Goal: Communication & Community: Answer question/provide support

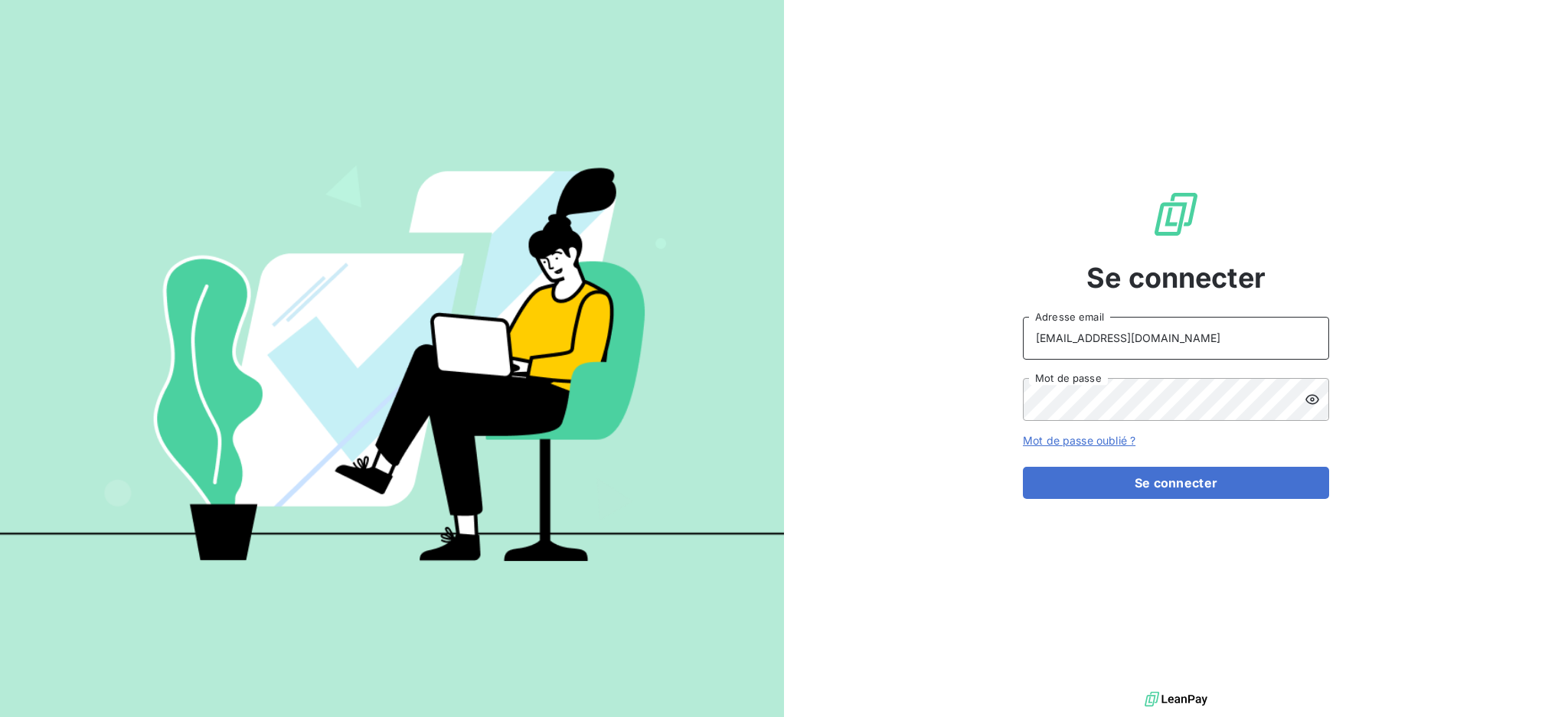
click at [1168, 346] on input "recouvrement@serpe.fr" at bounding box center [1176, 338] width 306 height 43
type input "dubuc@serpe.fr"
click at [1172, 484] on button "Se connecter" at bounding box center [1176, 483] width 306 height 32
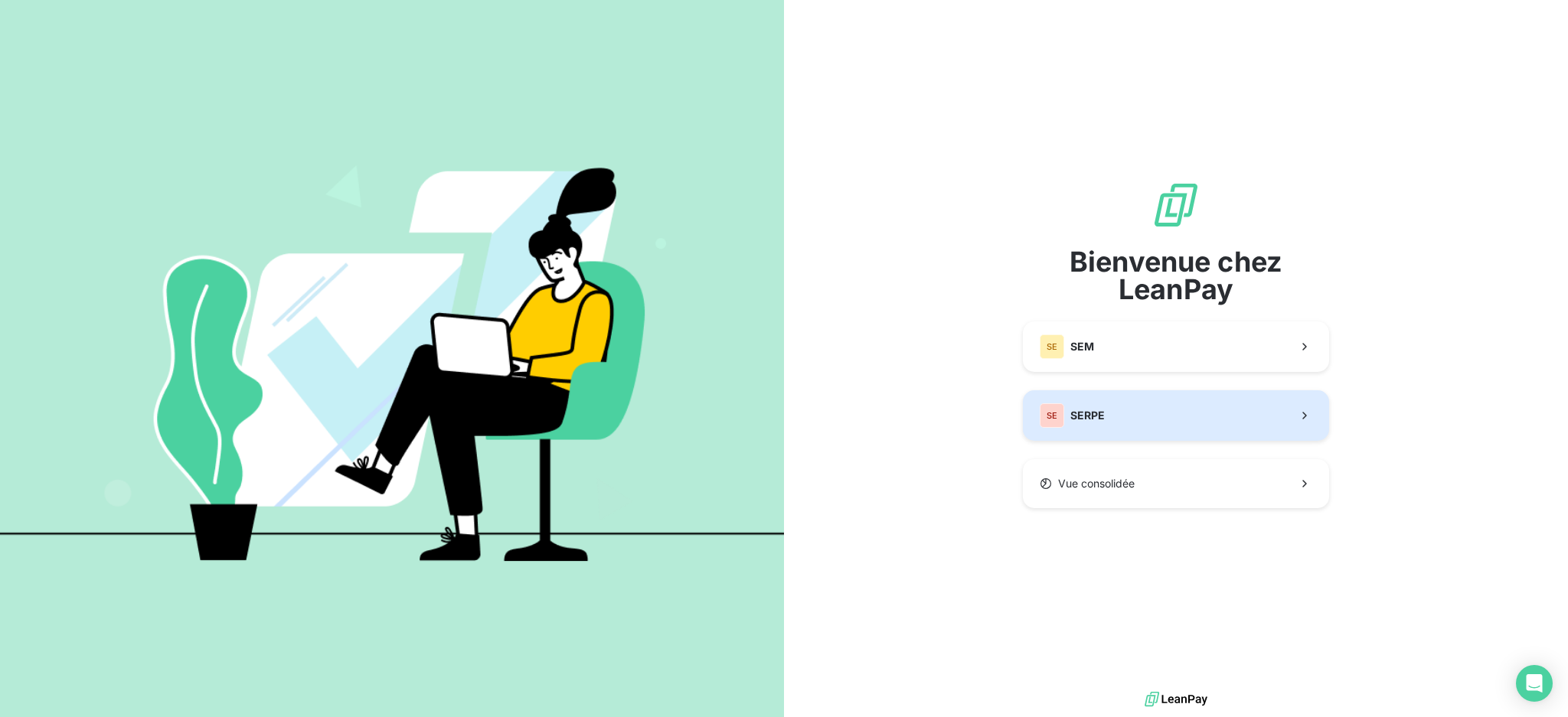
click at [1157, 432] on button "SE SERPE" at bounding box center [1176, 415] width 306 height 50
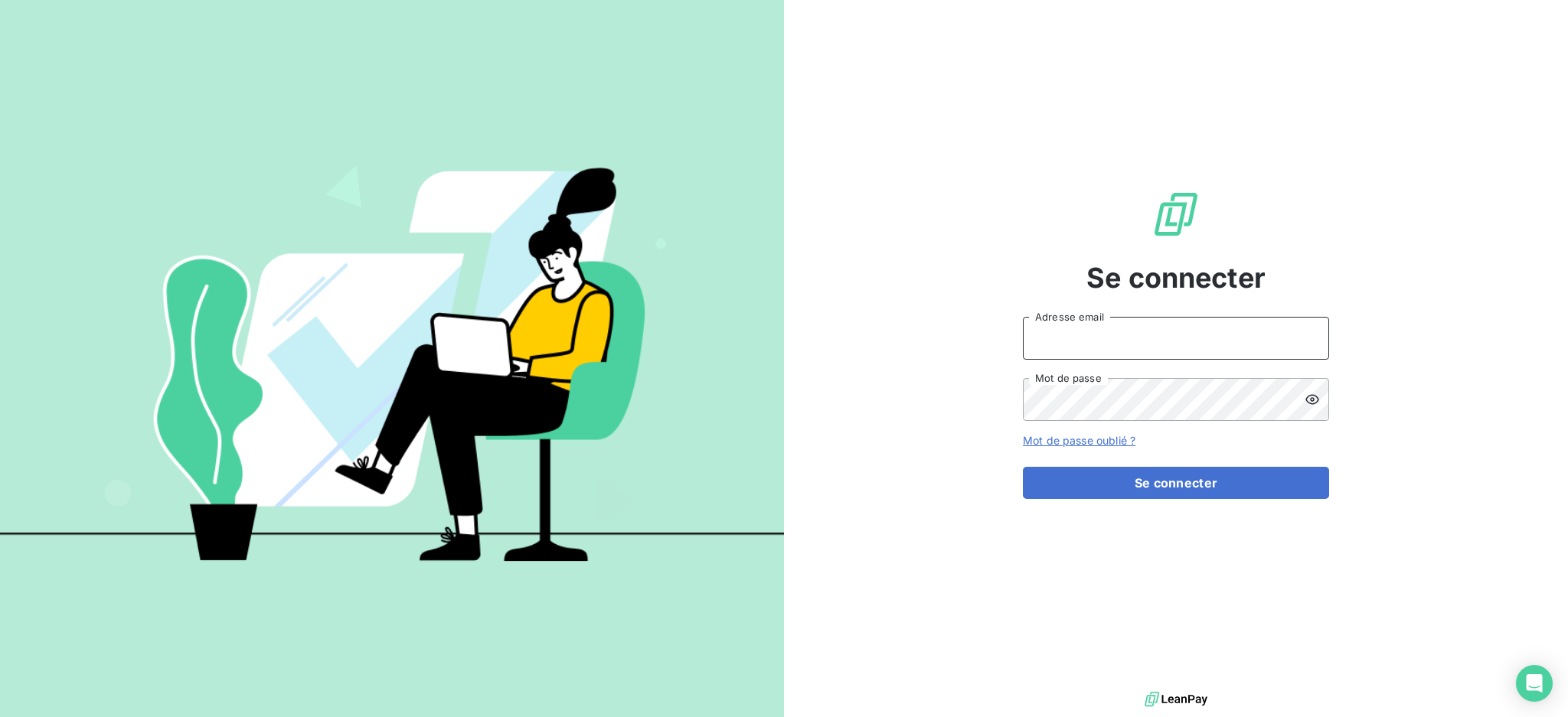
type input "dubuc@serpe.fr"
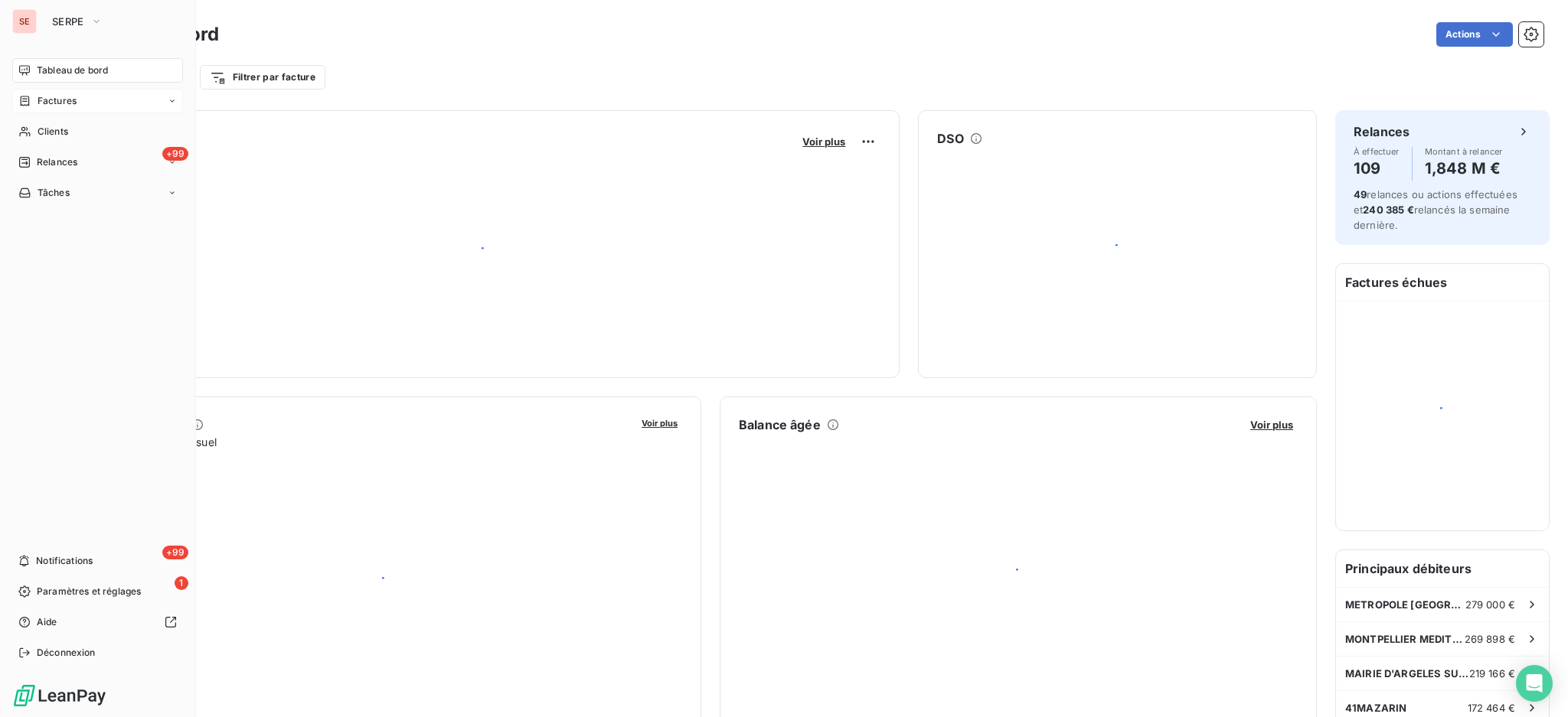
click at [42, 102] on span "Factures" at bounding box center [57, 101] width 39 height 14
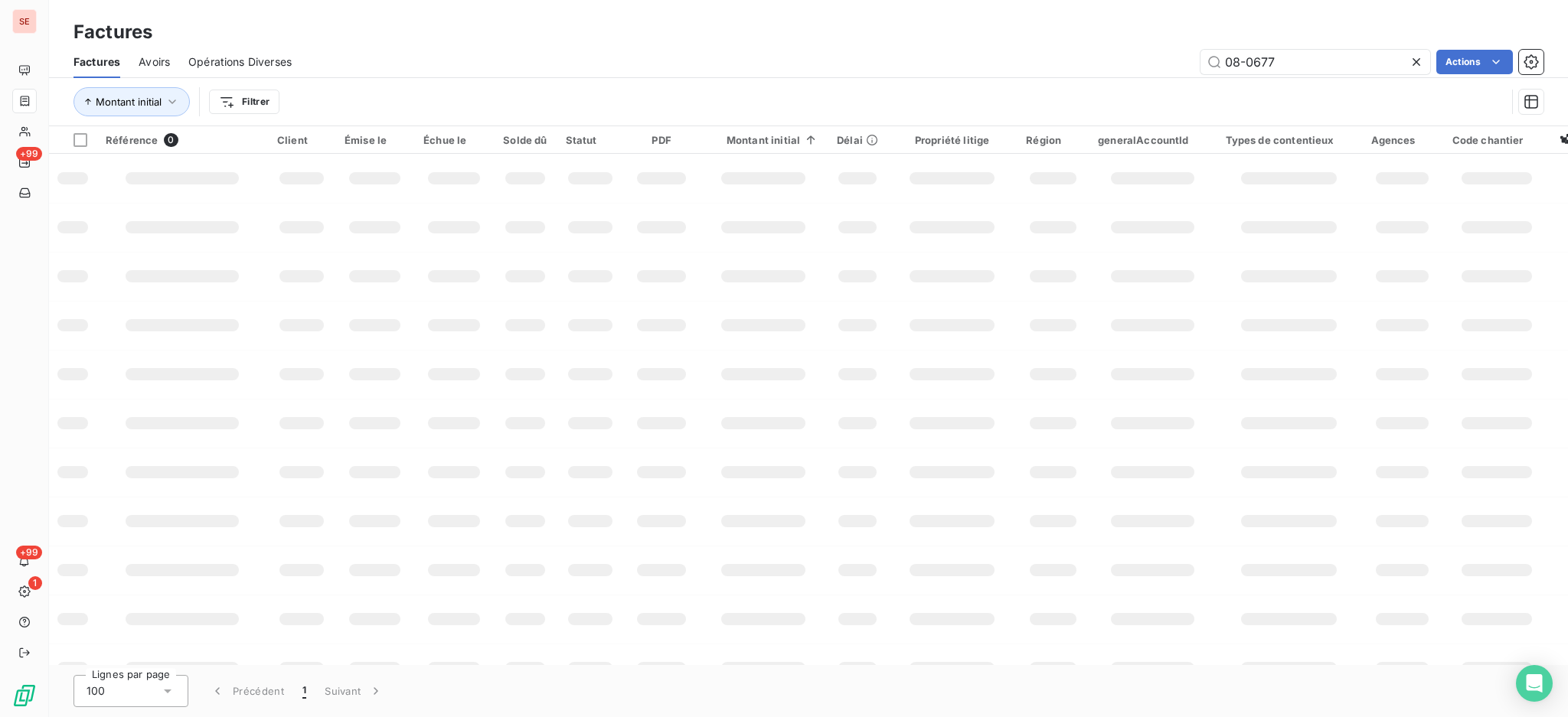
drag, startPoint x: 1284, startPoint y: 56, endPoint x: 1197, endPoint y: 44, distance: 87.8
click at [1197, 44] on div "Factures Factures Avoirs Opérations Diverses 08-0677 Actions Montant initial Fi…" at bounding box center [809, 63] width 1519 height 127
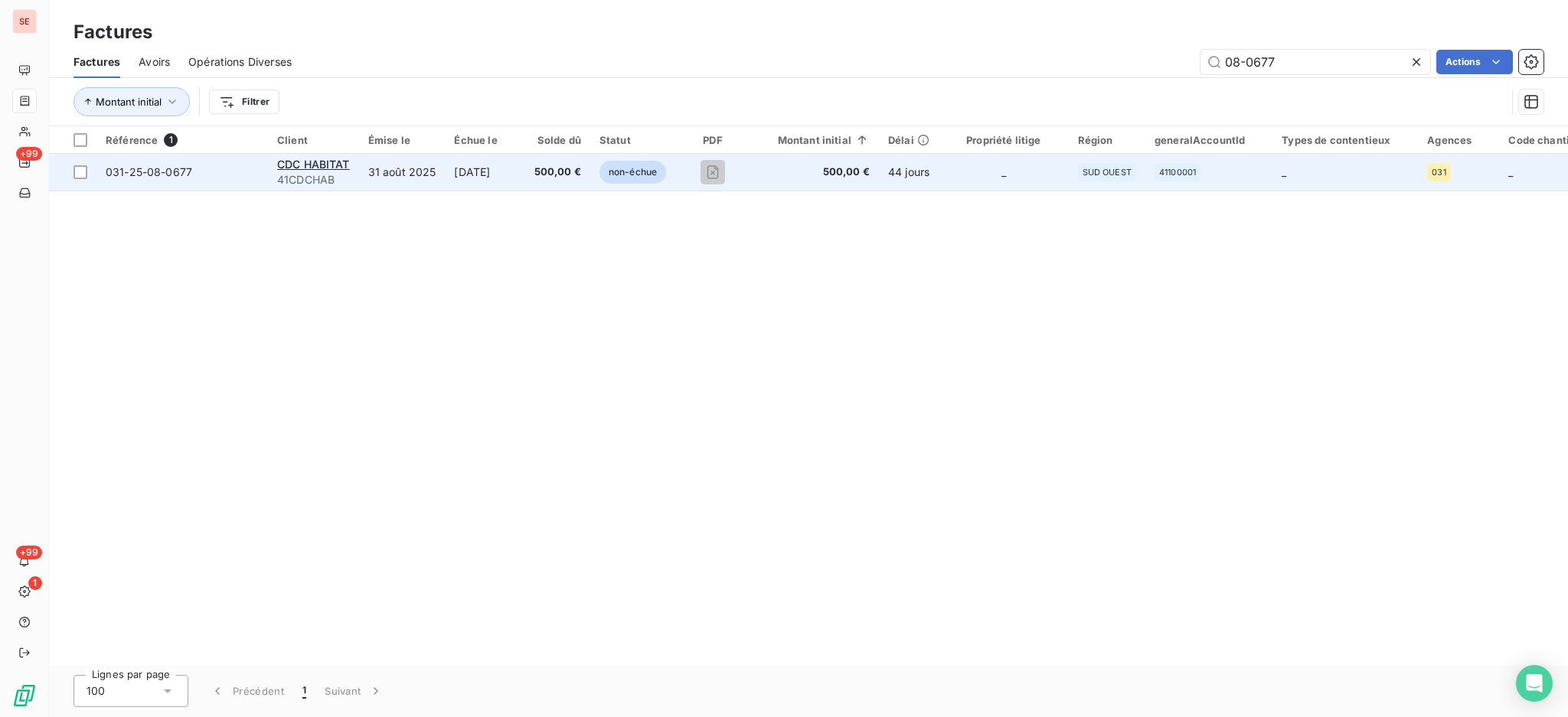
click at [414, 171] on td "31 août 2025" at bounding box center [402, 172] width 87 height 37
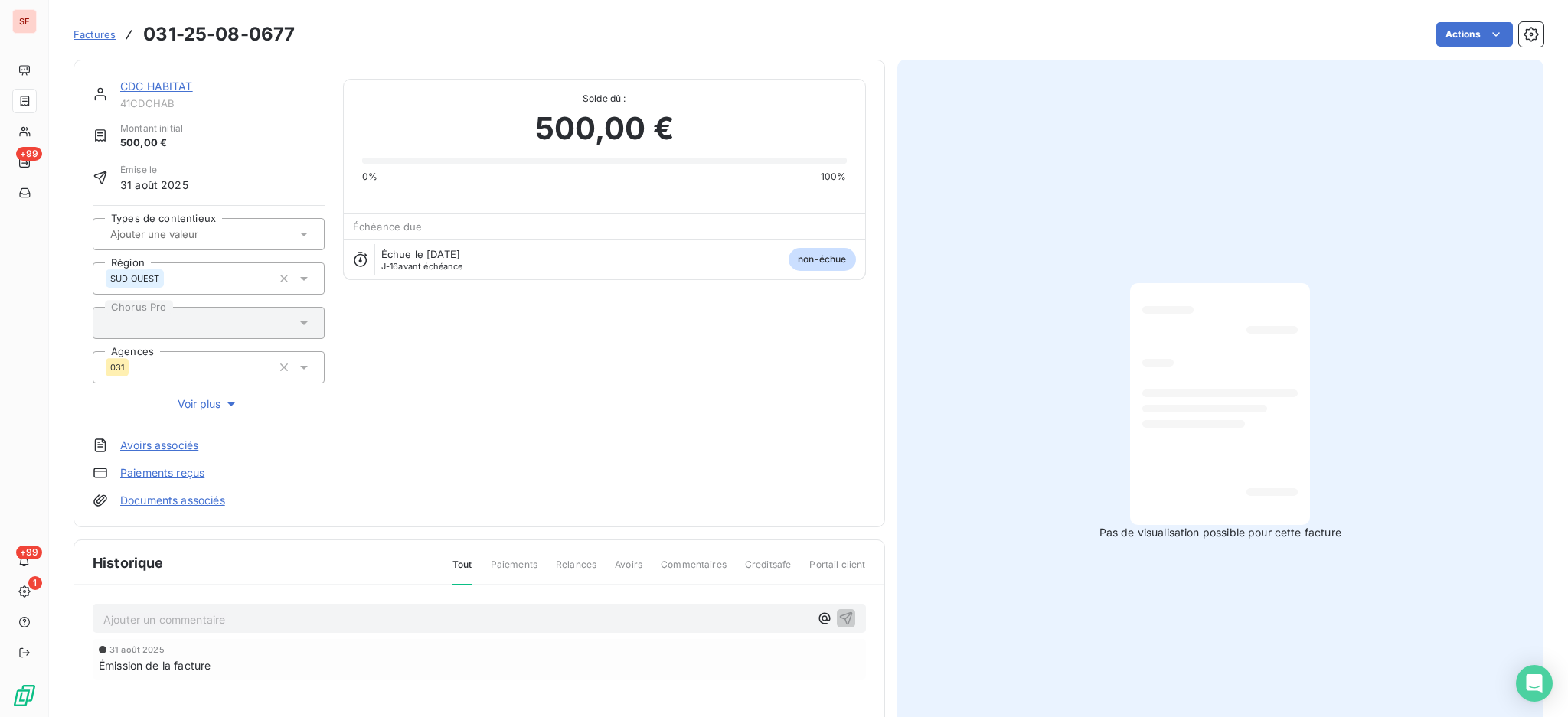
click at [139, 94] on div "CDC HABITAT" at bounding box center [222, 86] width 204 height 15
click at [179, 79] on link "CDC HABITAT" at bounding box center [156, 86] width 73 height 13
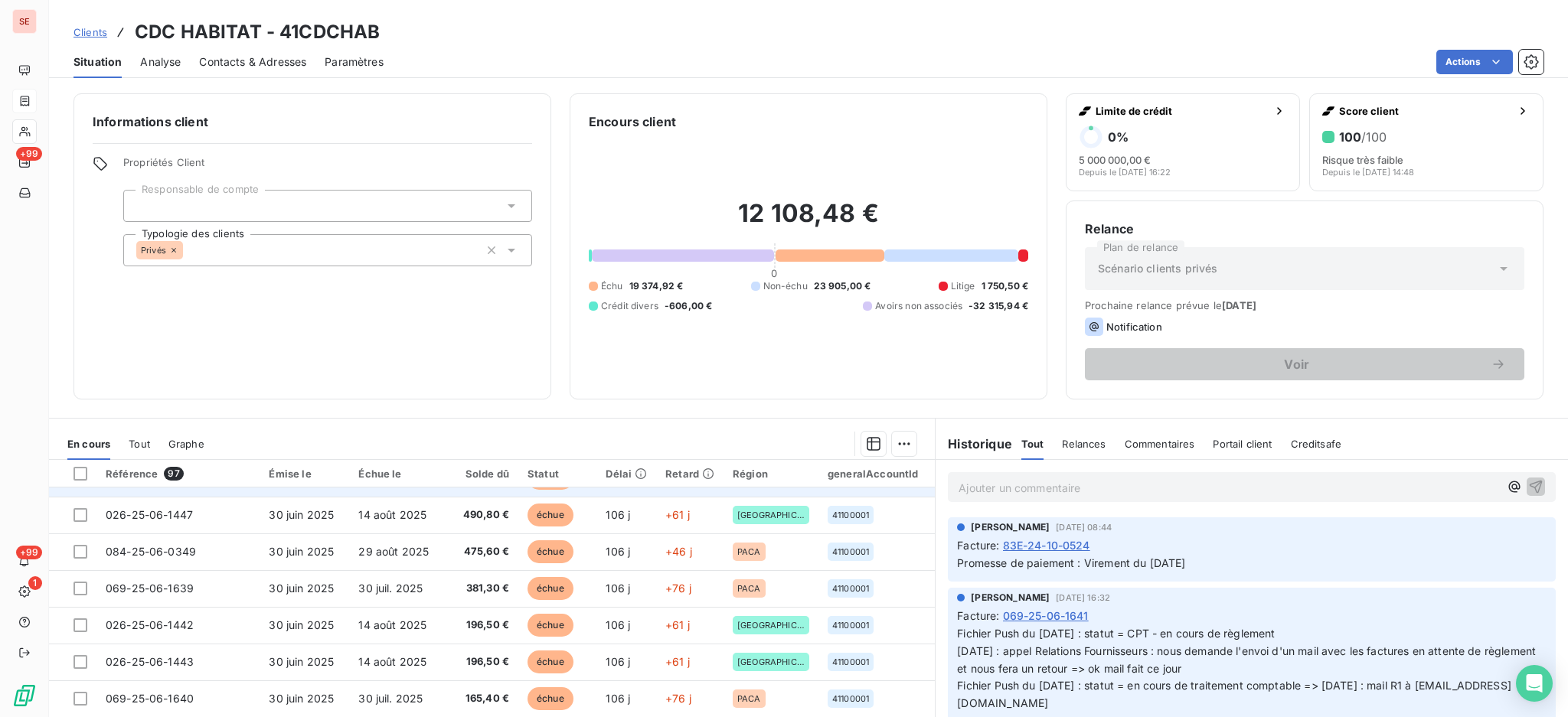
scroll to position [83, 0]
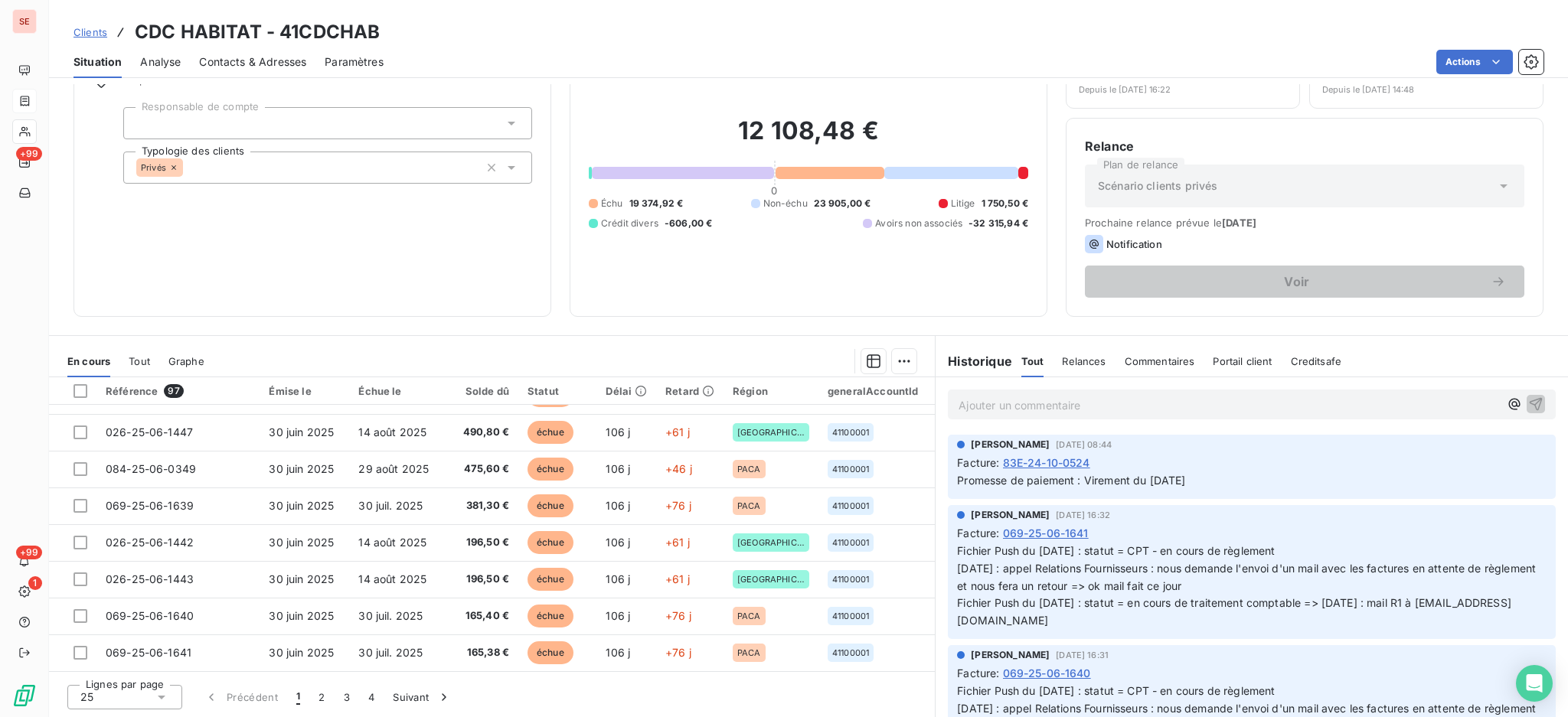
click at [164, 692] on icon at bounding box center [162, 697] width 15 height 15
click at [130, 657] on li "100" at bounding box center [125, 668] width 115 height 27
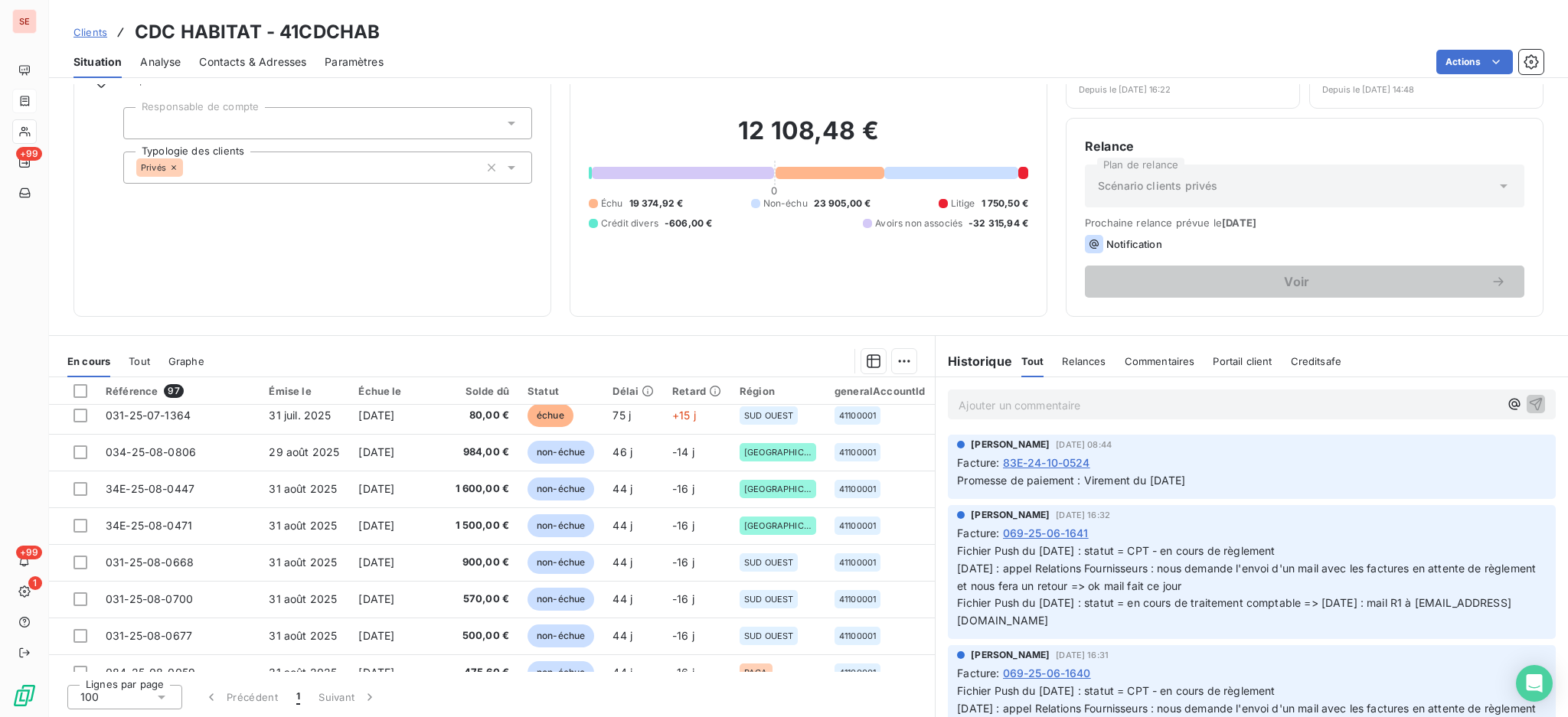
scroll to position [1225, 0]
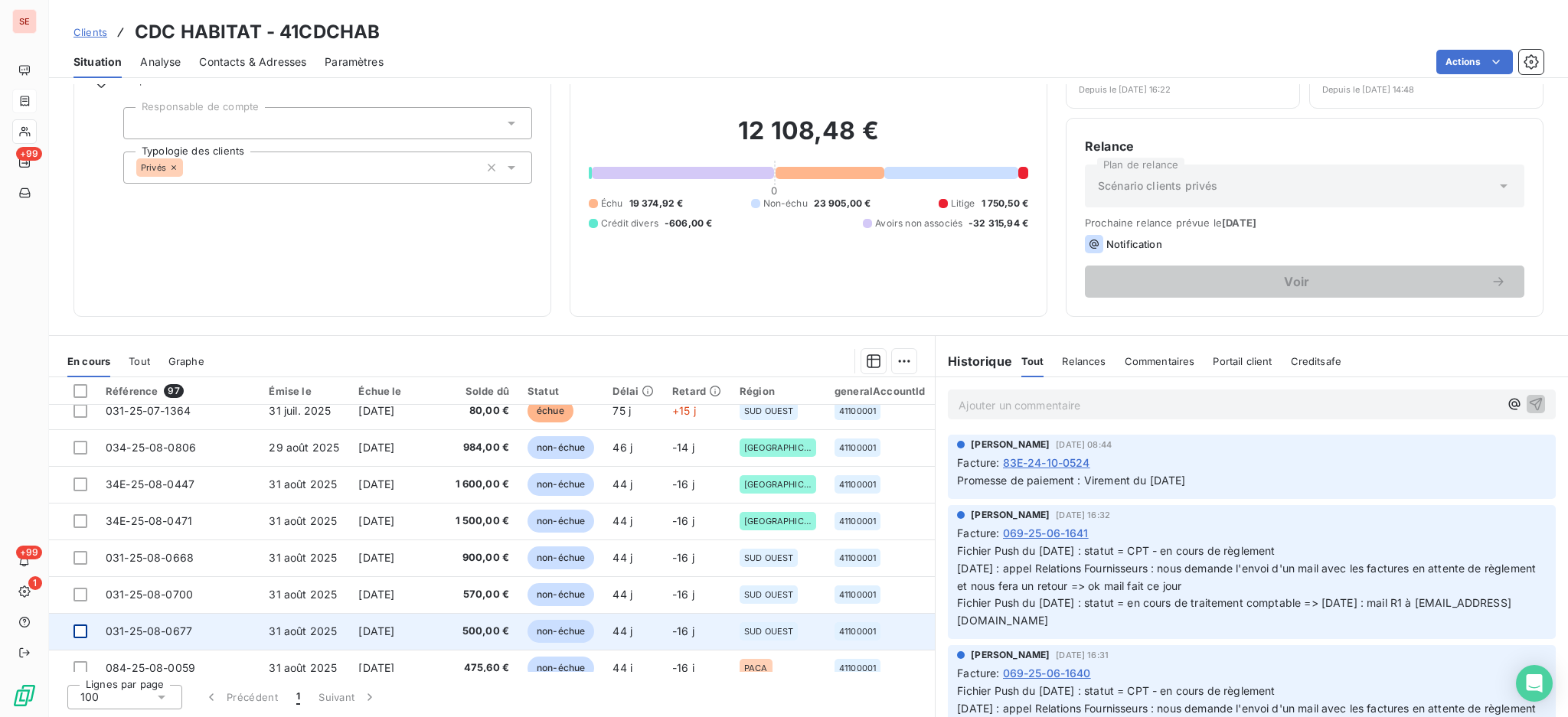
click at [79, 628] on div at bounding box center [80, 631] width 14 height 14
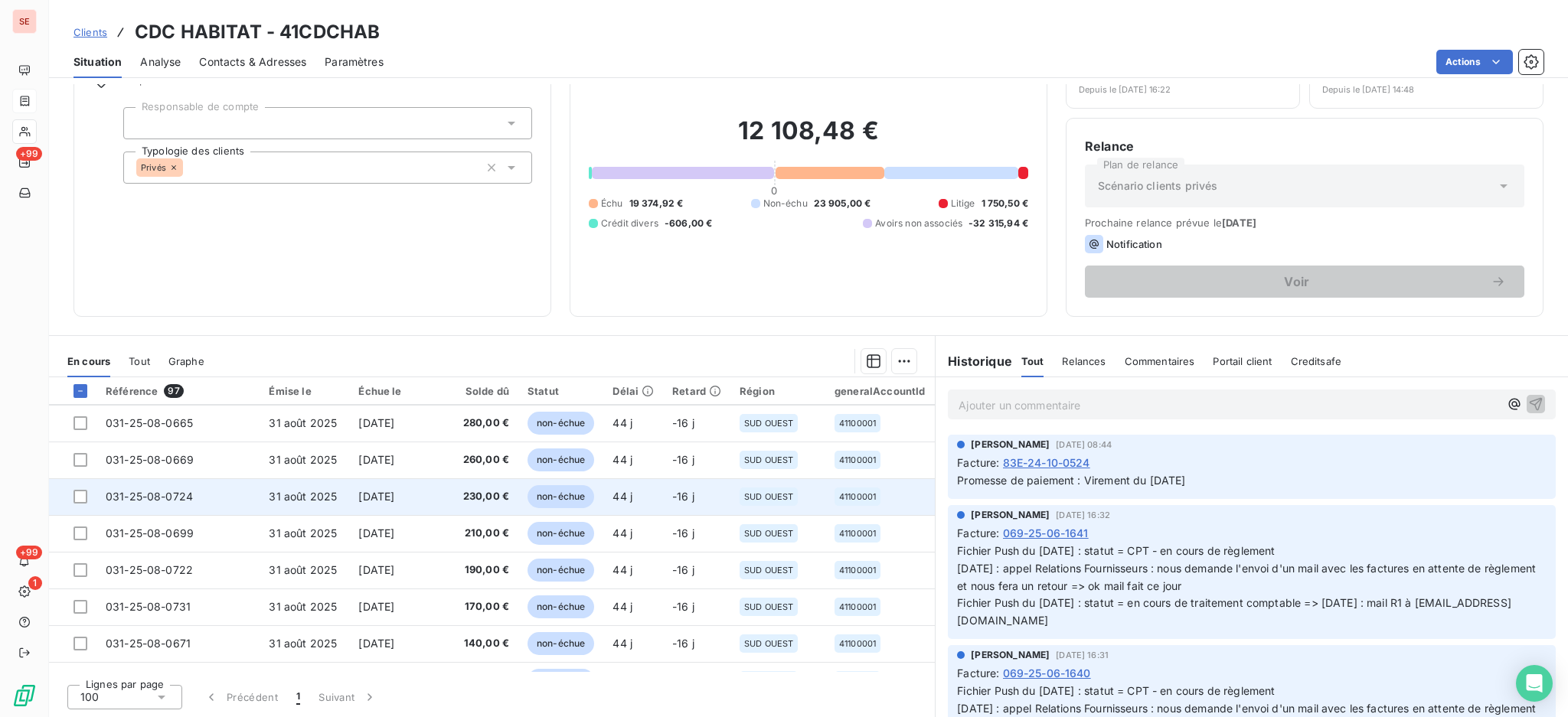
scroll to position [1939, 0]
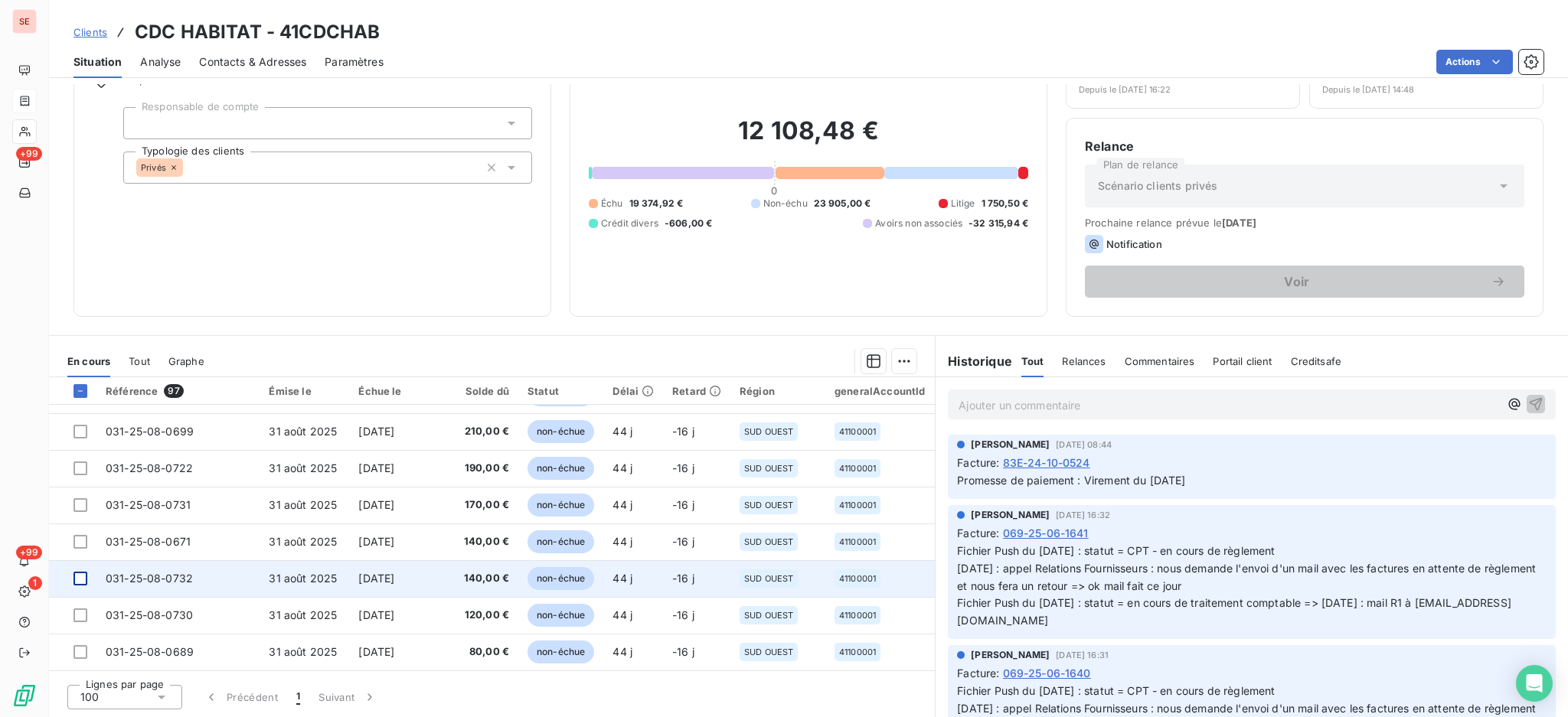
click at [75, 576] on div at bounding box center [80, 578] width 14 height 14
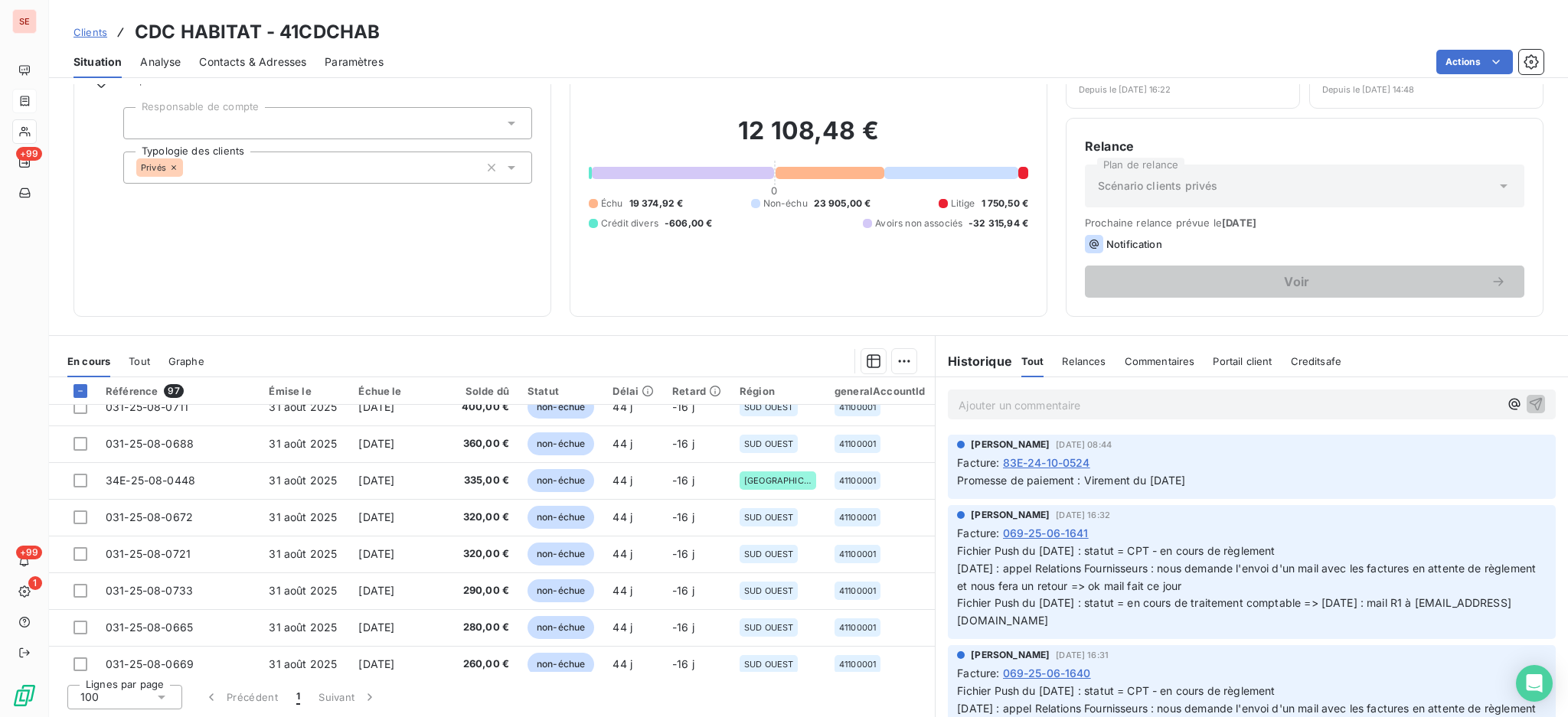
scroll to position [1734, 0]
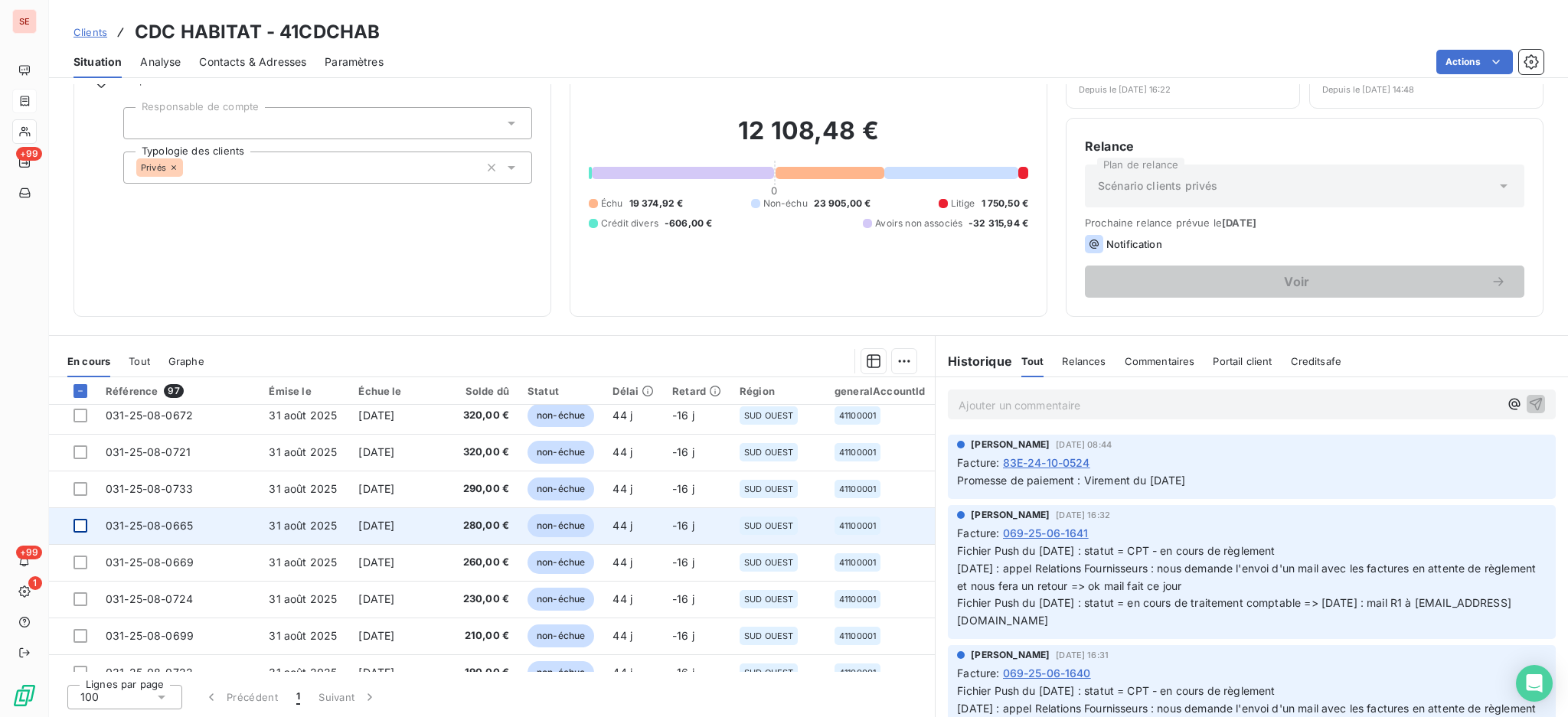
click at [78, 524] on div at bounding box center [80, 525] width 14 height 14
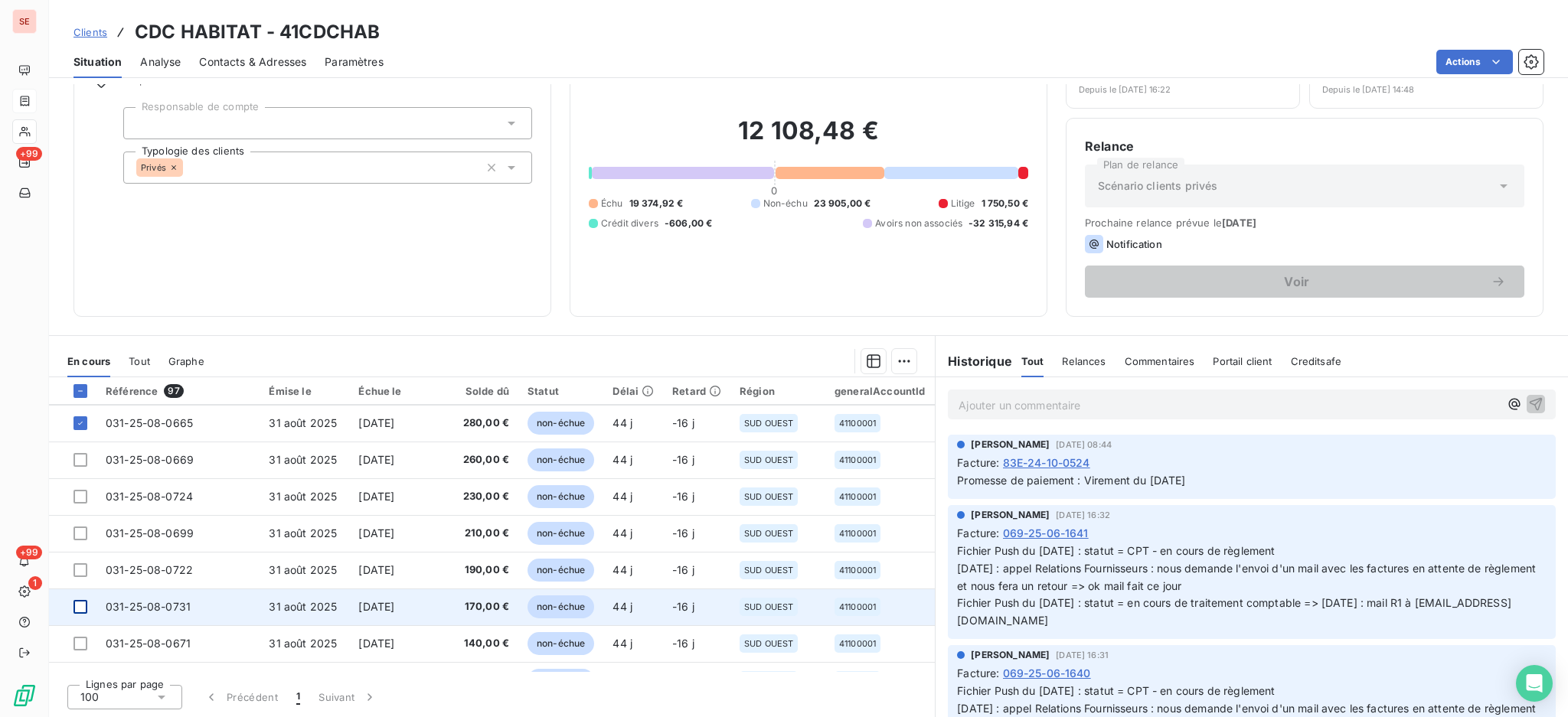
click at [83, 607] on div at bounding box center [80, 606] width 14 height 14
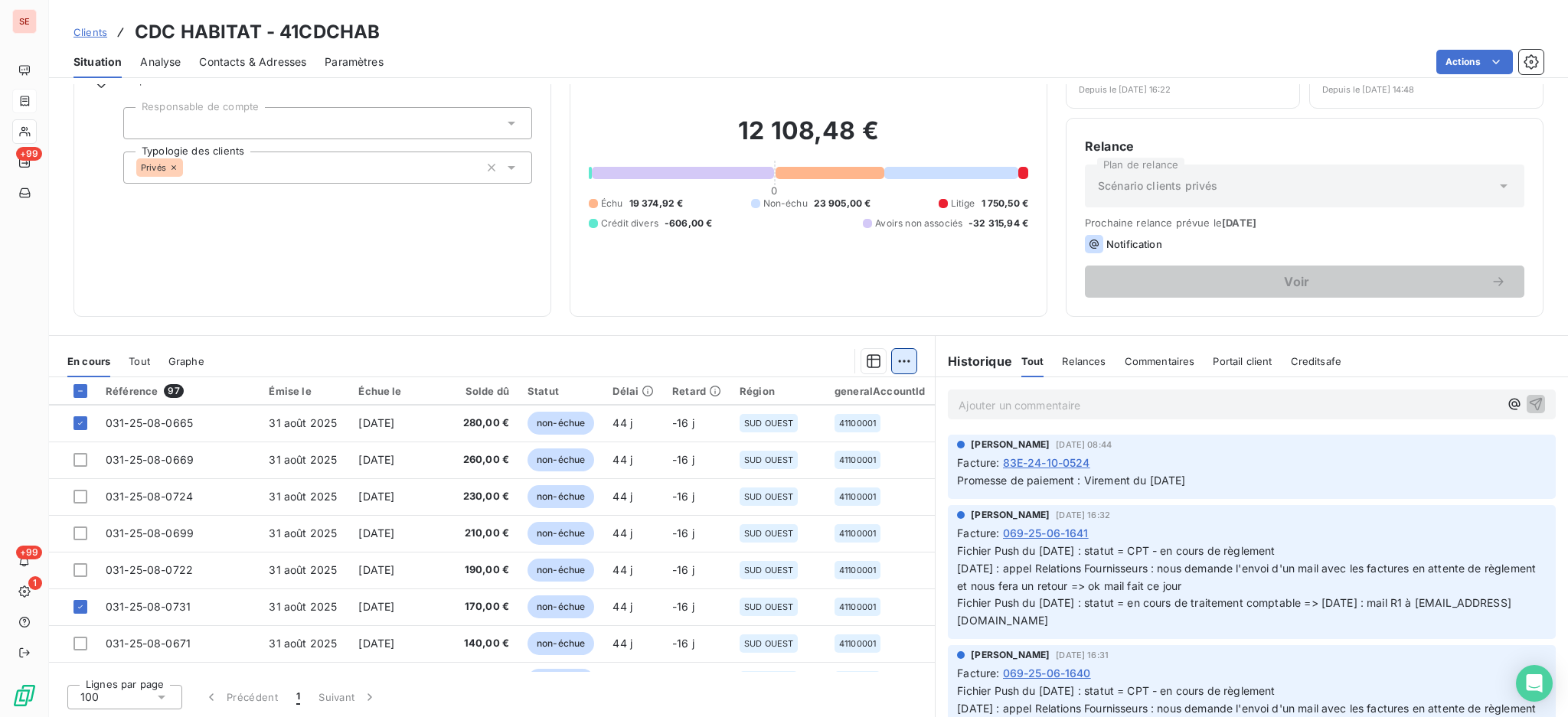
click at [892, 355] on html "SE +99 +99 1 Clients CDC HABITAT - 41CDCHAB Situation Analyse Contacts & Adress…" at bounding box center [784, 358] width 1568 height 717
click at [778, 423] on div "Ajouter une promesse de paiement (4 factures)" at bounding box center [760, 422] width 278 height 25
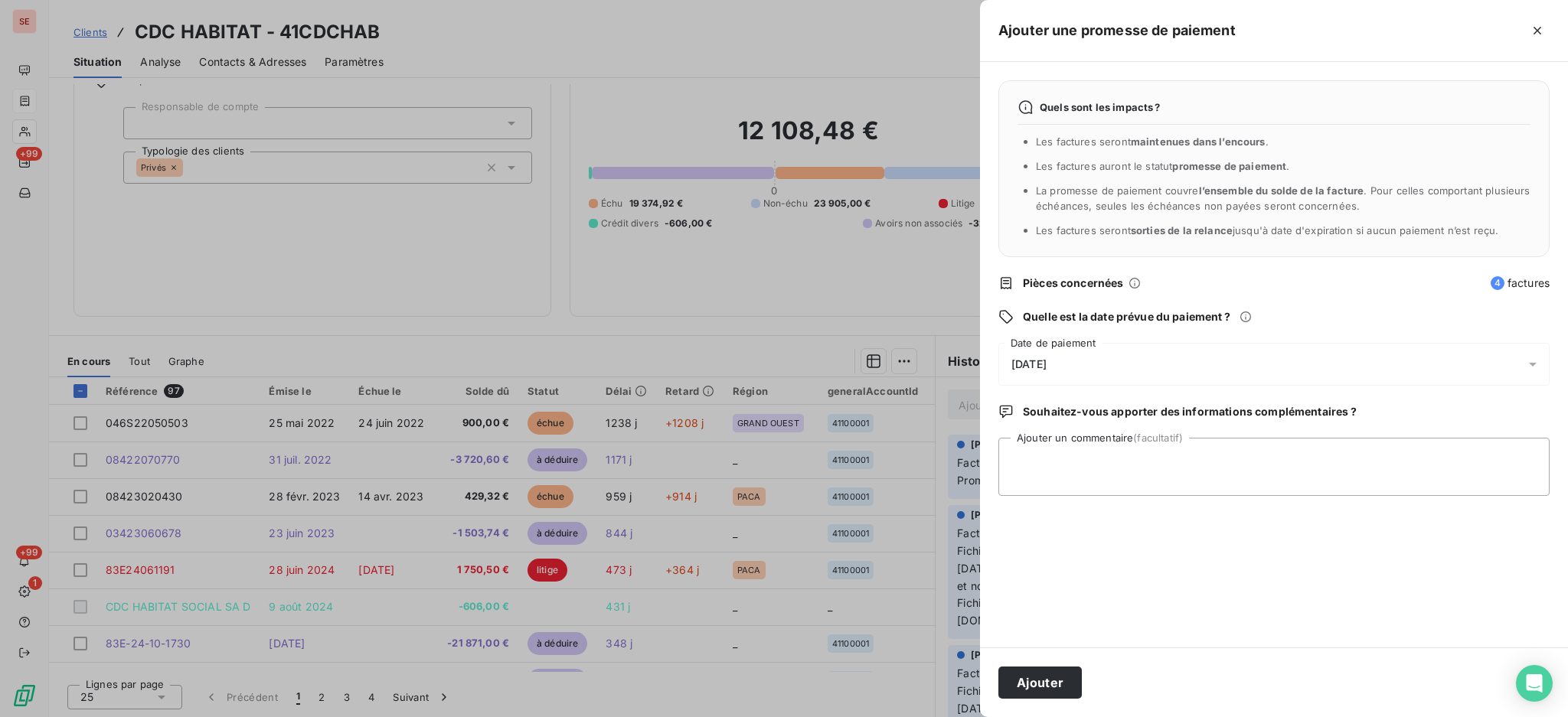
click at [1523, 364] on div "15/10/2025" at bounding box center [1273, 364] width 551 height 43
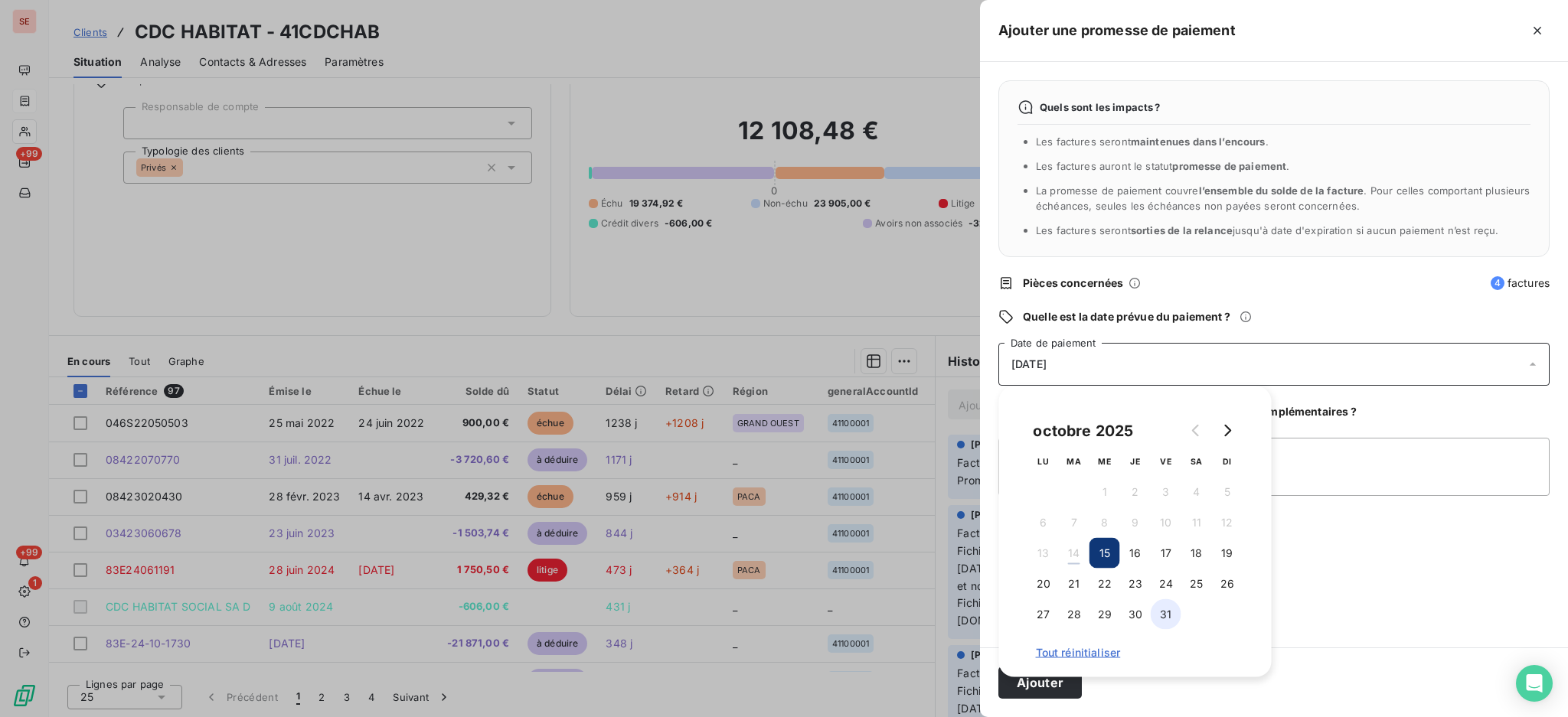
click at [1166, 620] on button "31" at bounding box center [1166, 615] width 30 height 30
click at [1110, 589] on button "22" at bounding box center [1104, 584] width 30 height 30
click at [1370, 447] on textarea "Ajouter un commentaire (facultatif)" at bounding box center [1273, 468] width 551 height 59
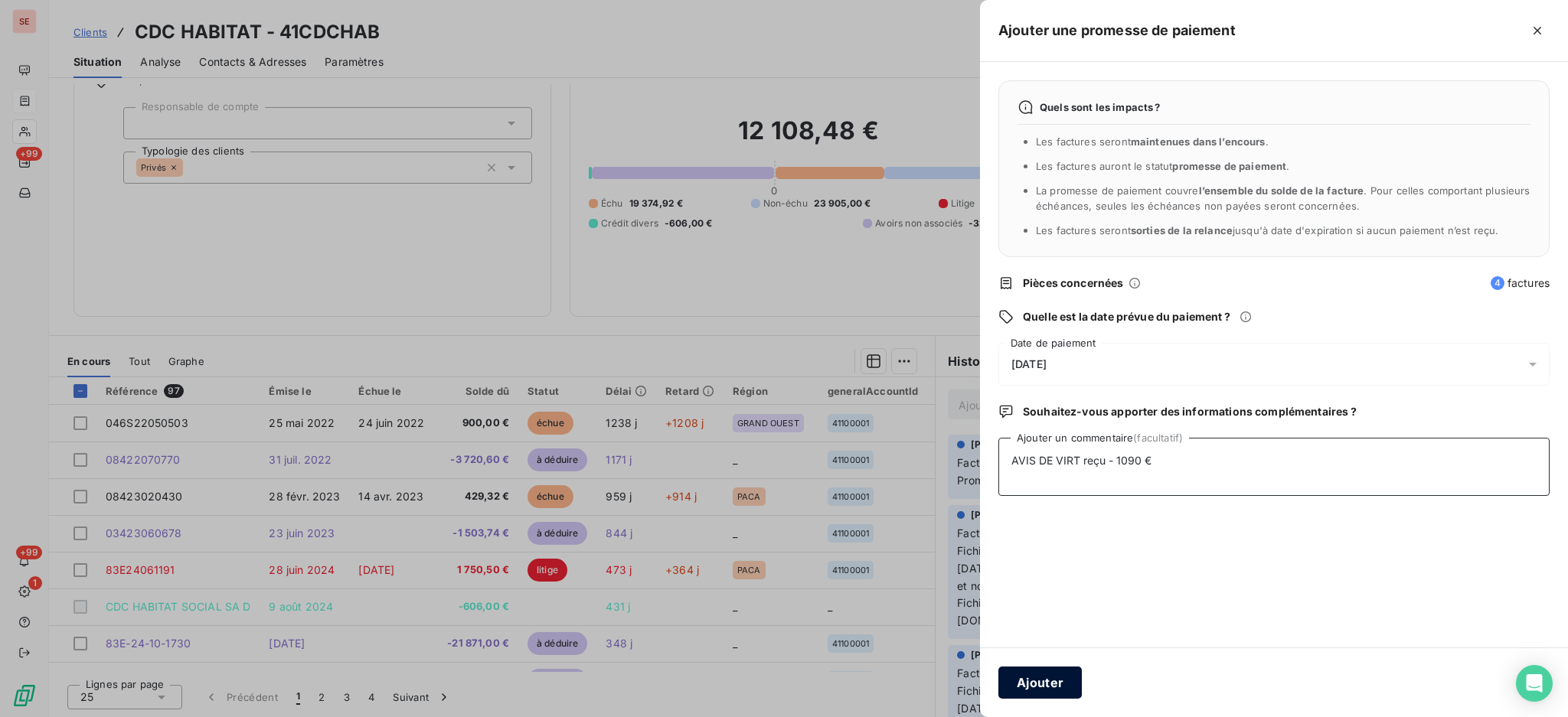
type textarea "AVIS DE VIRT reçu - 1090 €"
click at [1037, 680] on button "Ajouter" at bounding box center [1040, 683] width 83 height 32
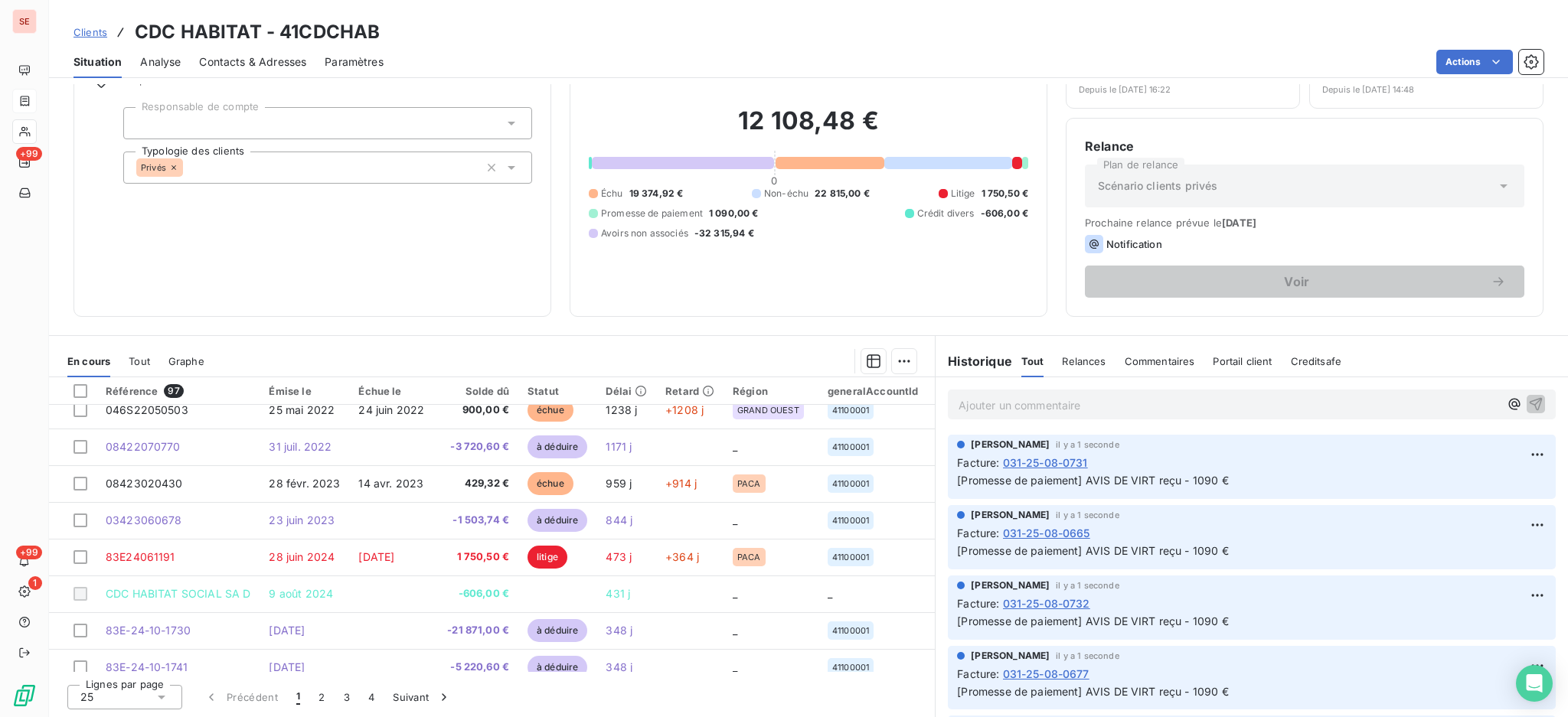
scroll to position [0, 0]
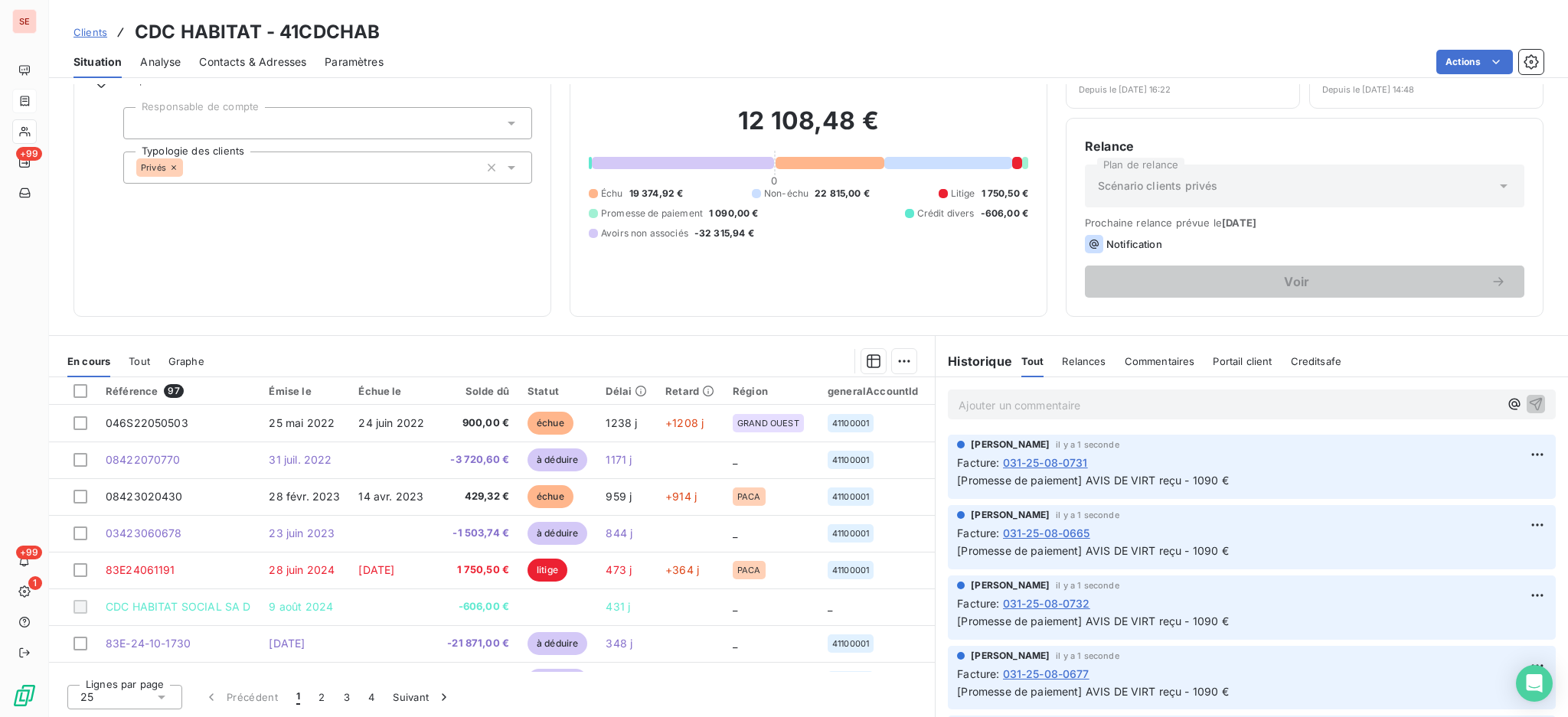
click at [162, 691] on icon at bounding box center [162, 697] width 15 height 15
click at [141, 657] on li "100" at bounding box center [125, 668] width 115 height 27
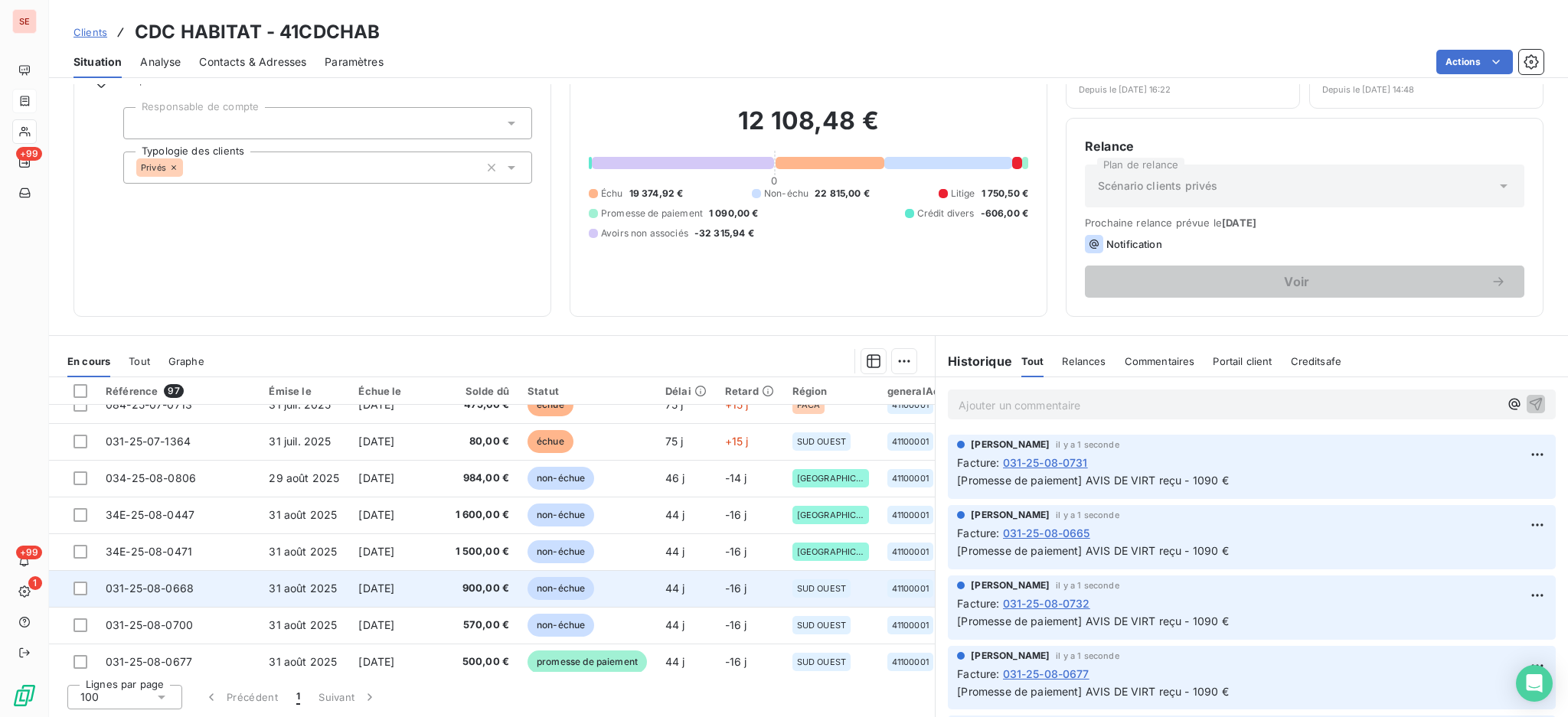
scroll to position [1225, 0]
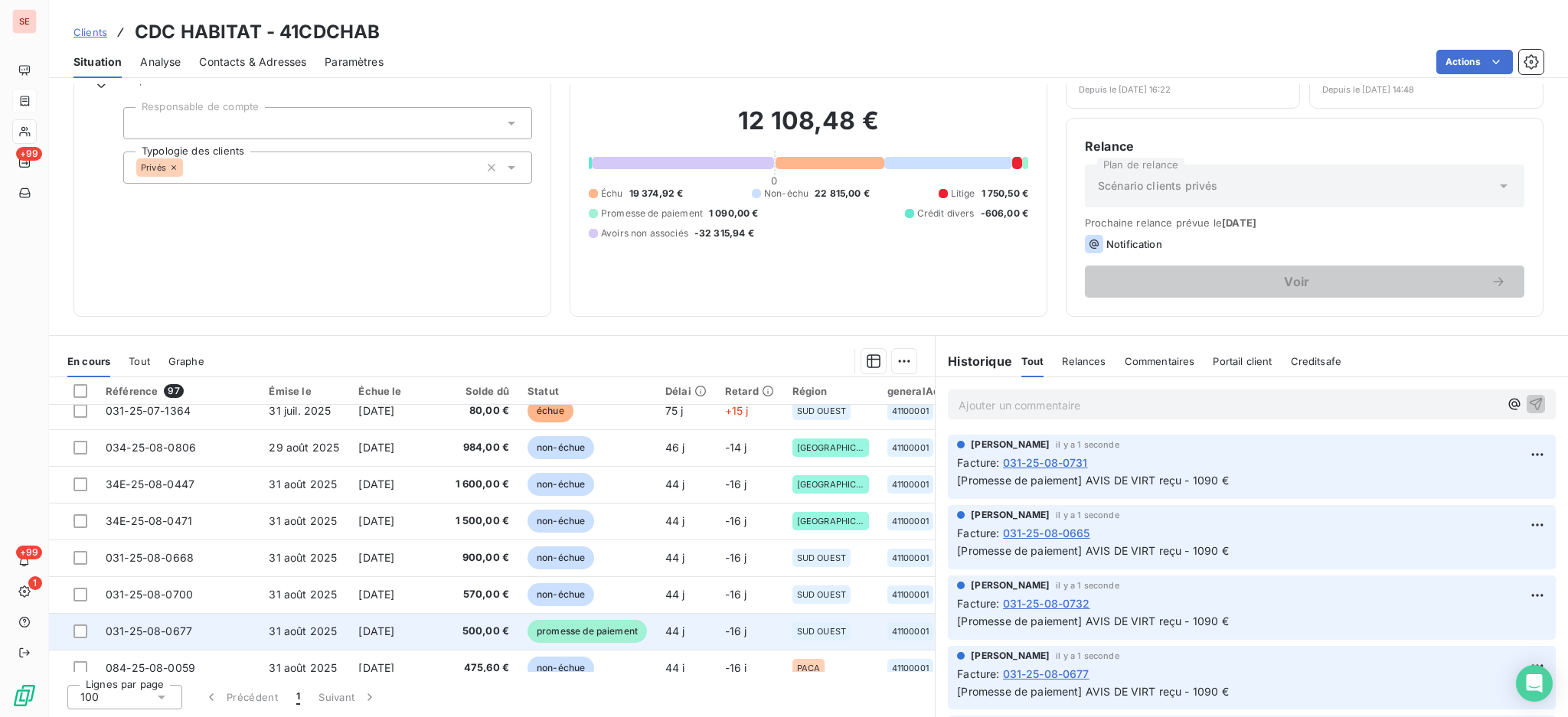
click at [446, 632] on td "500,00 €" at bounding box center [478, 631] width 80 height 37
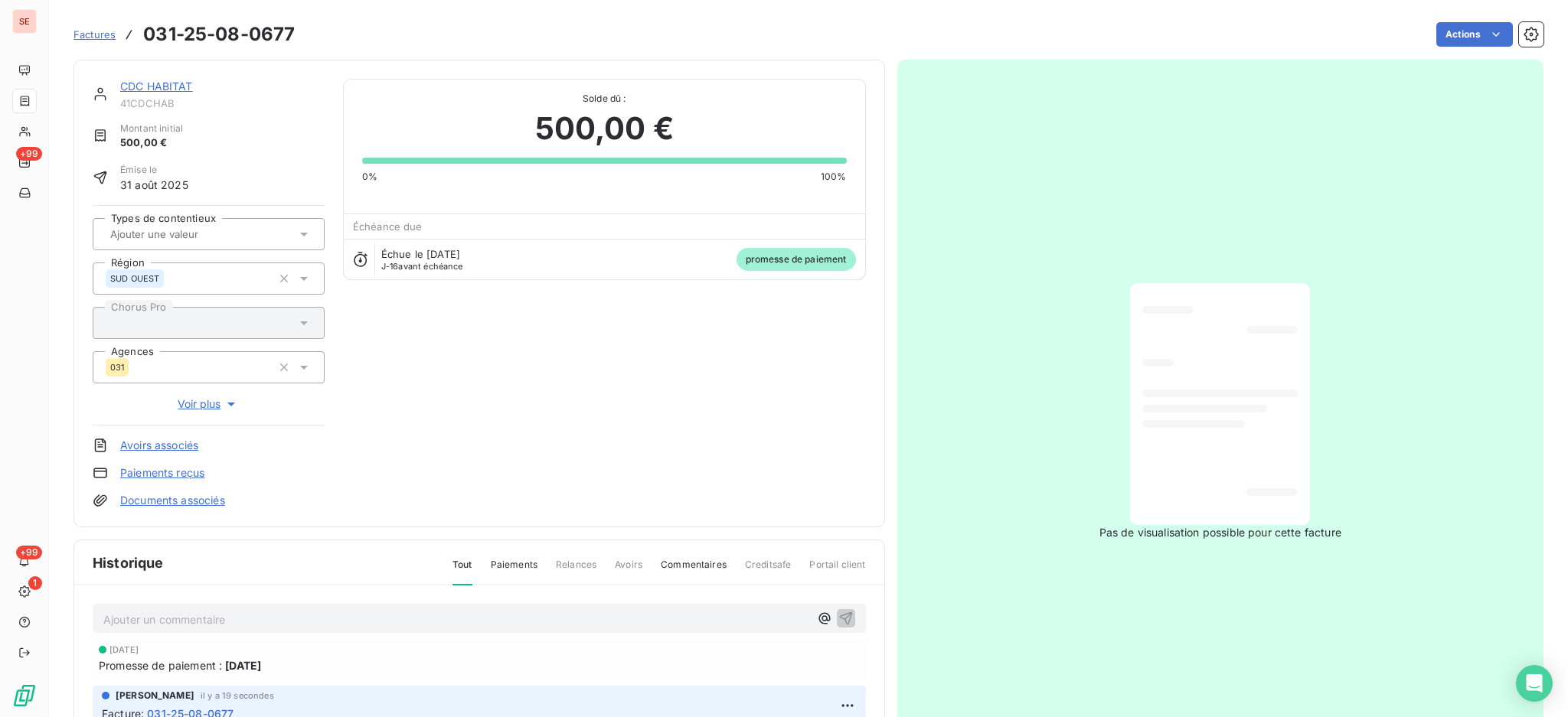
click at [210, 497] on link "Documents associés" at bounding box center [172, 501] width 105 height 15
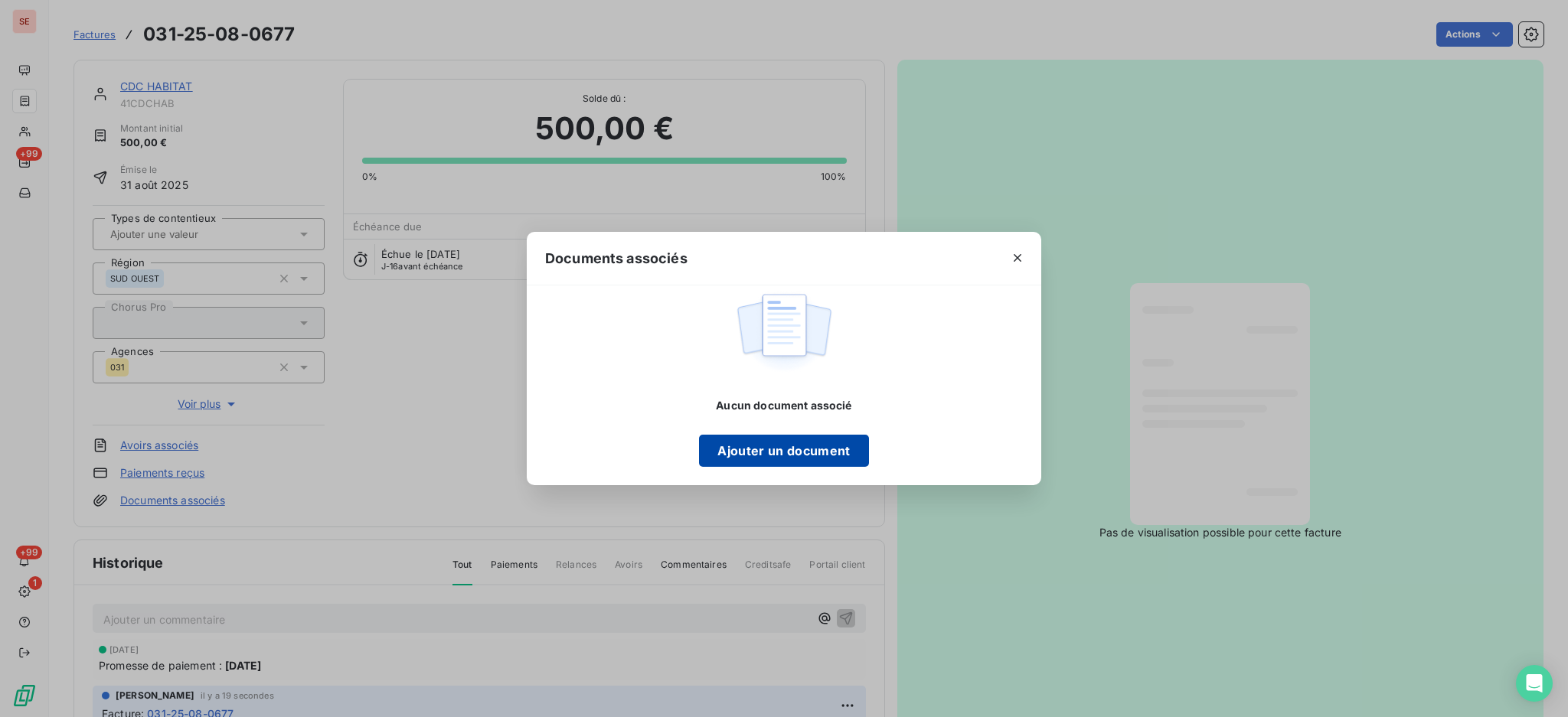
click at [834, 445] on button "Ajouter un document" at bounding box center [783, 451] width 169 height 32
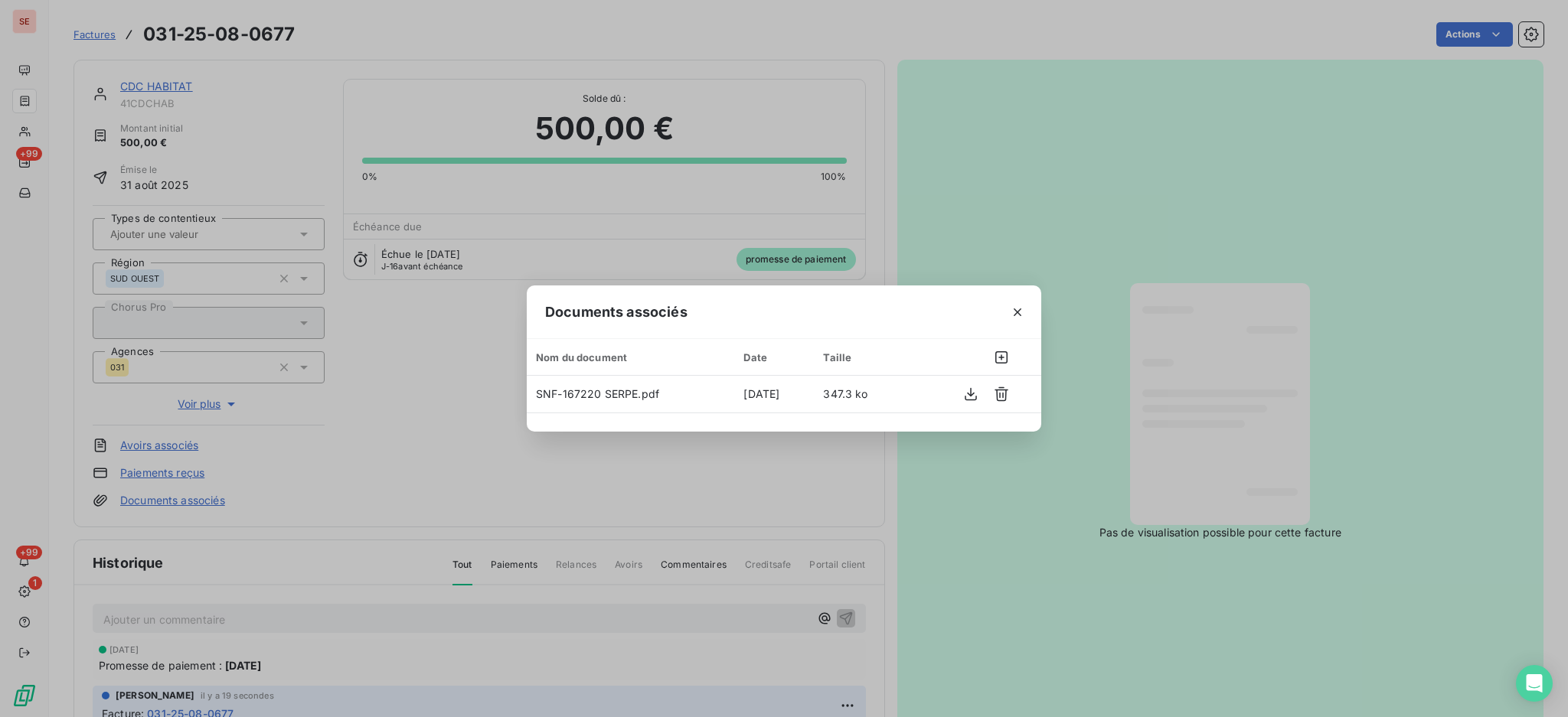
drag, startPoint x: 1023, startPoint y: 303, endPoint x: 765, endPoint y: 159, distance: 295.5
click at [1023, 302] on button "button" at bounding box center [1017, 313] width 25 height 25
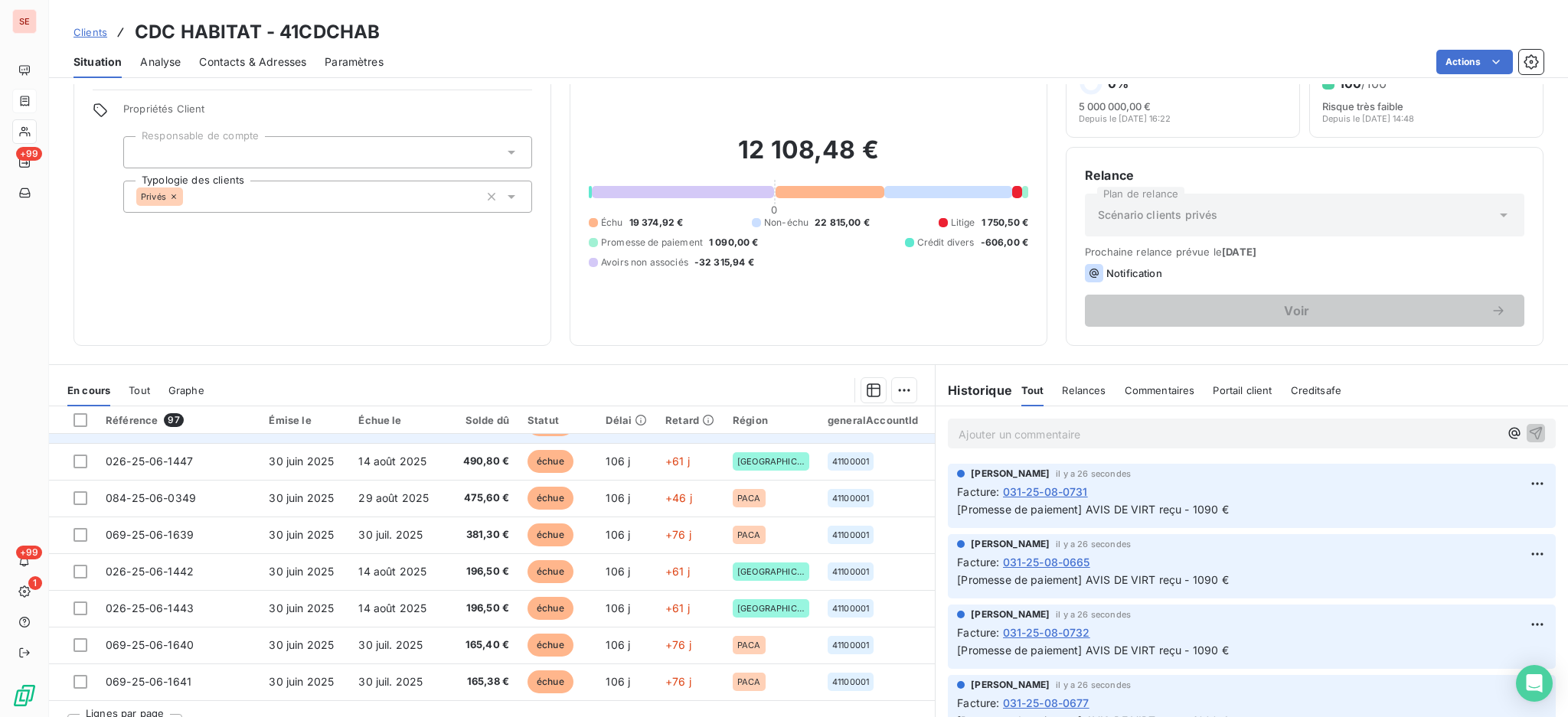
scroll to position [83, 0]
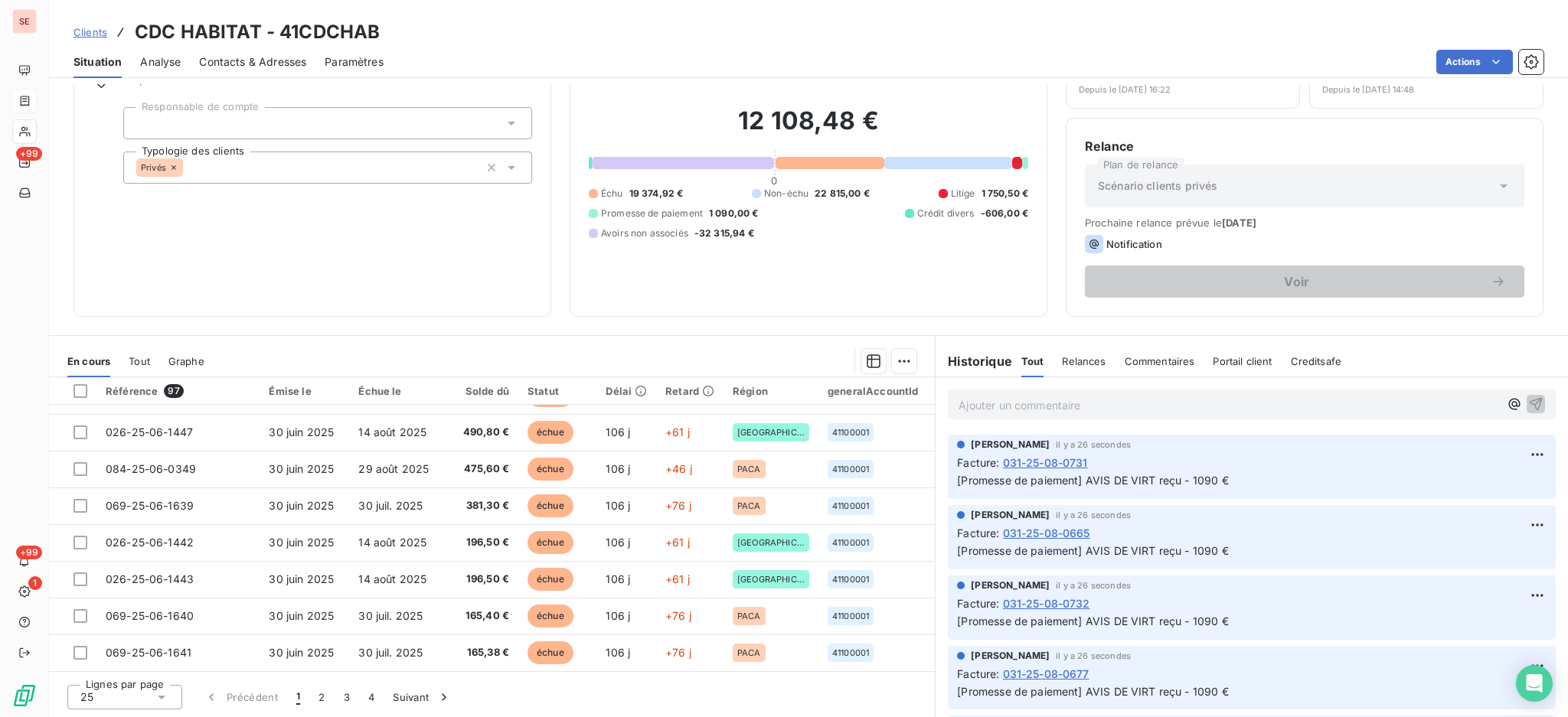
click at [164, 696] on icon at bounding box center [162, 697] width 15 height 15
click at [128, 669] on li "100" at bounding box center [125, 668] width 115 height 27
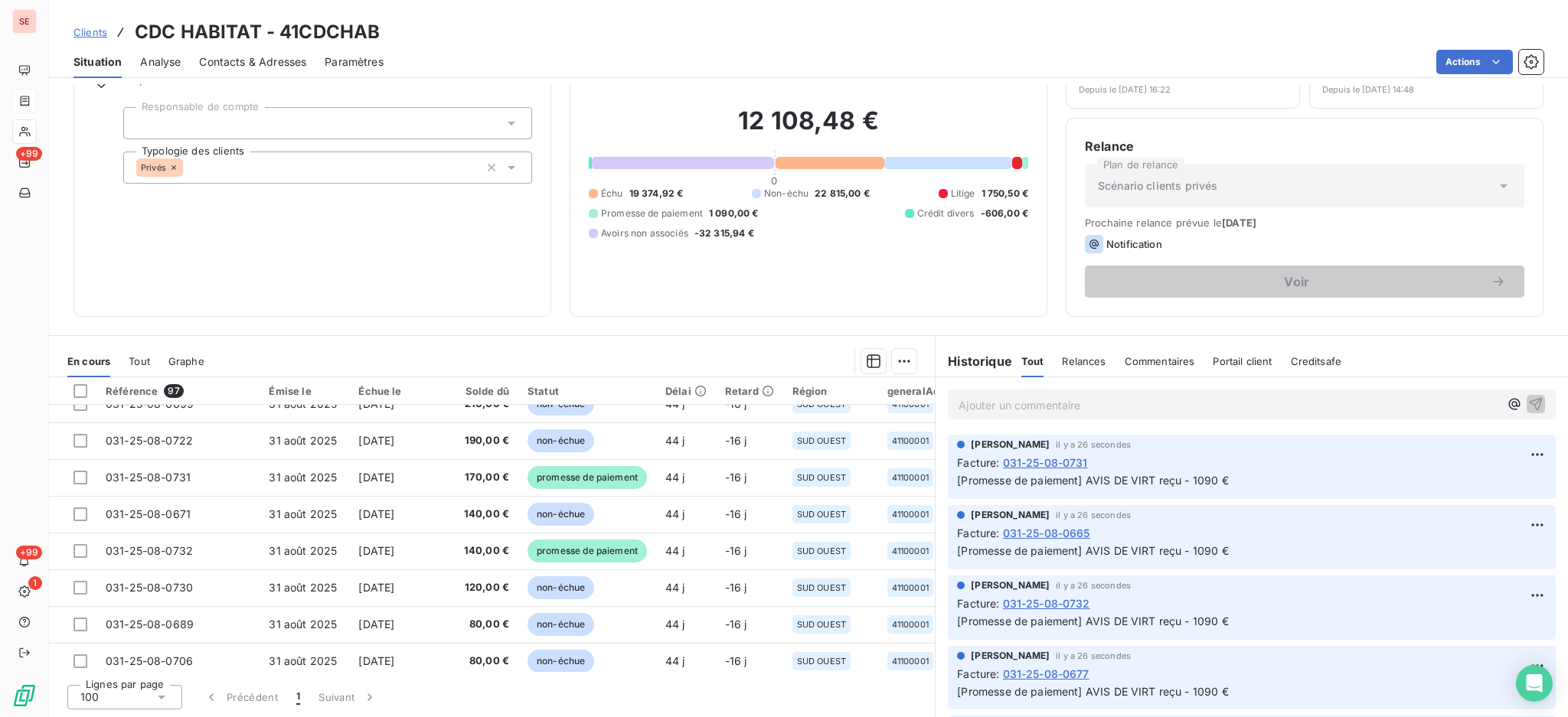
scroll to position [1985, 0]
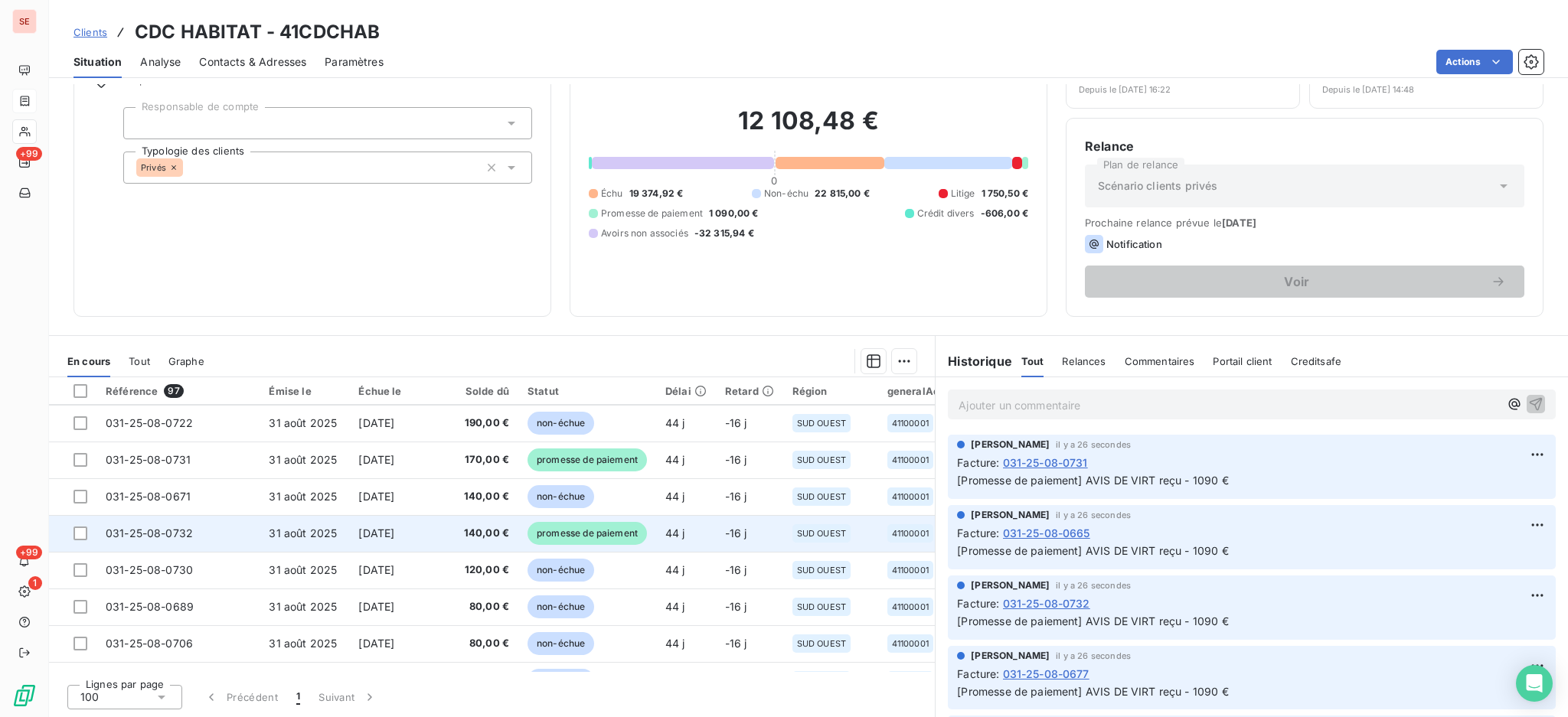
click at [315, 516] on td "31 août 2025" at bounding box center [304, 533] width 90 height 37
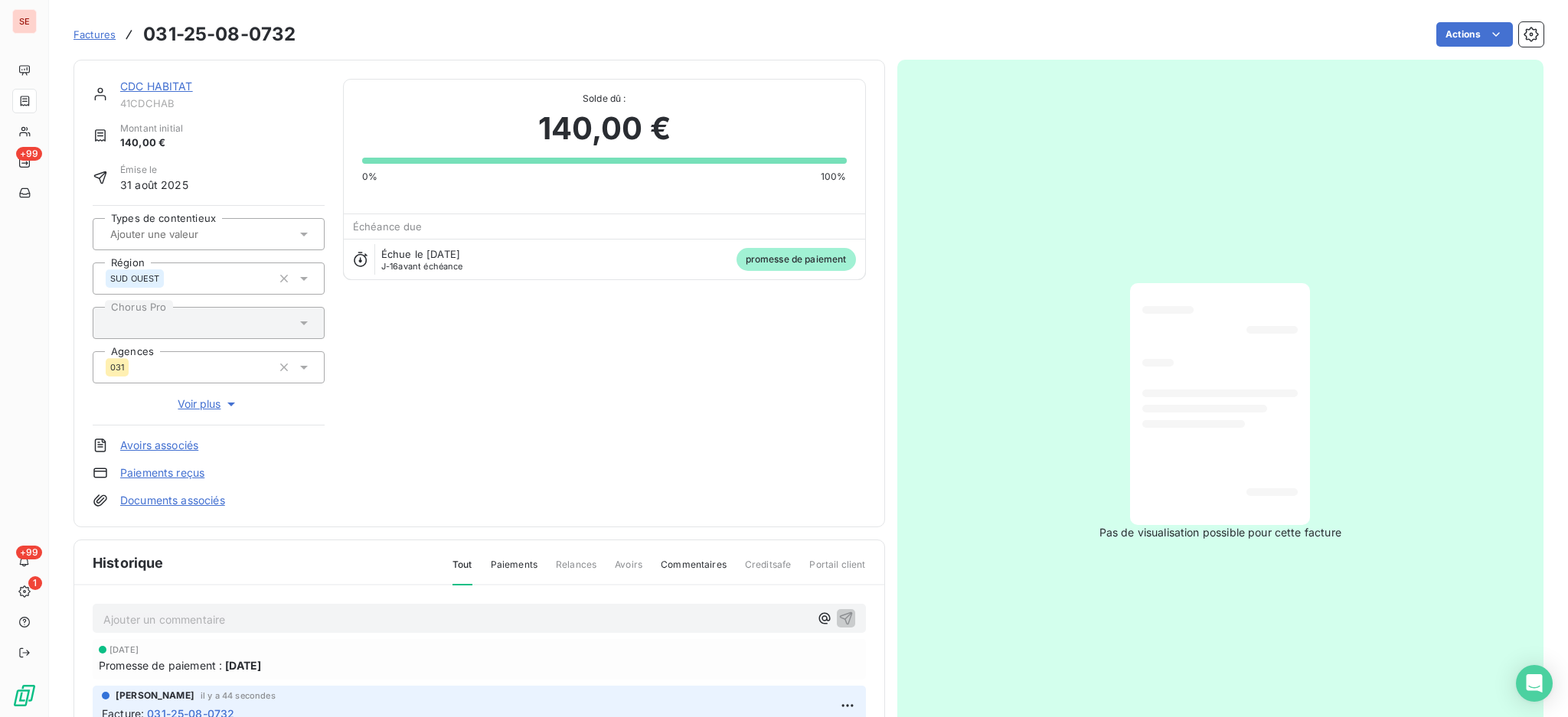
click at [151, 499] on link "Documents associés" at bounding box center [172, 501] width 105 height 15
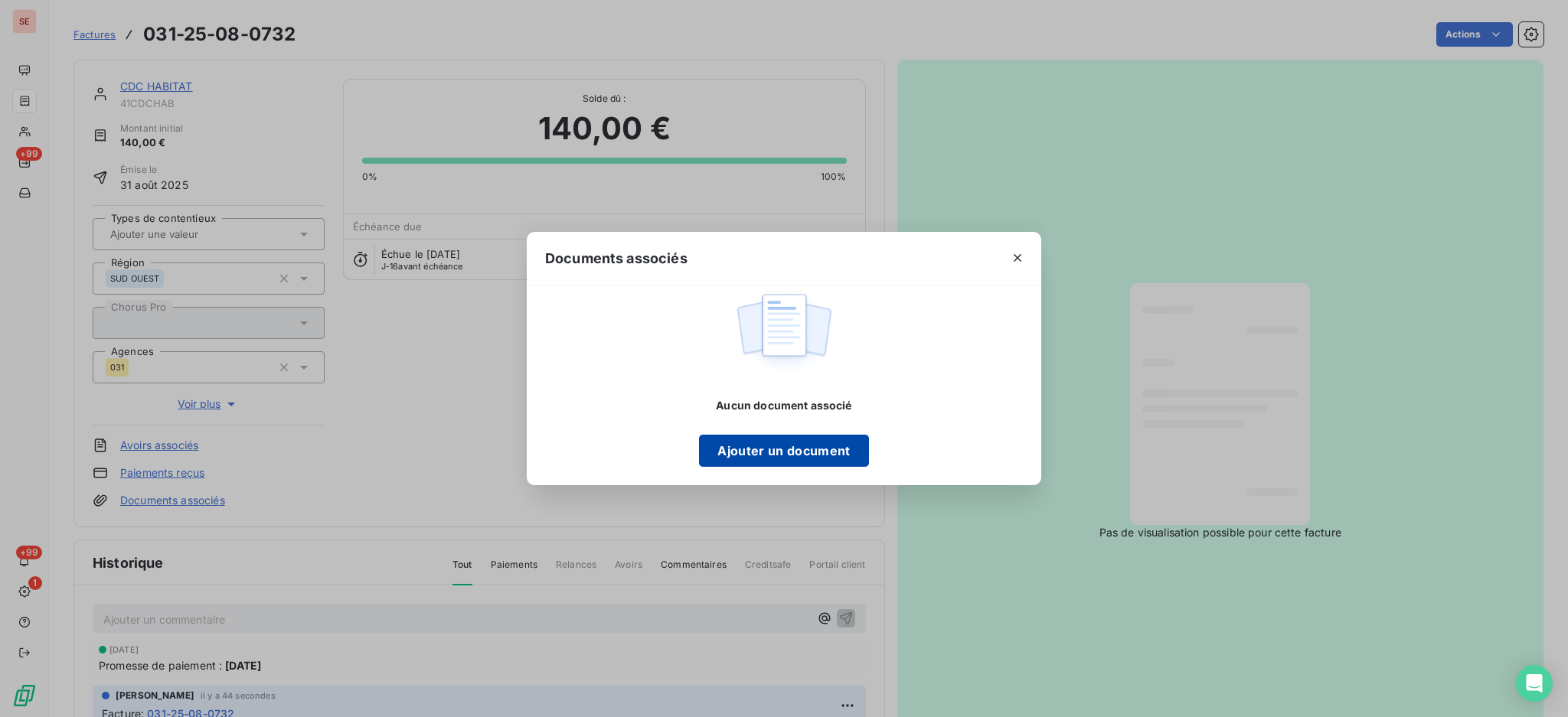
click at [835, 447] on button "Ajouter un document" at bounding box center [783, 451] width 169 height 32
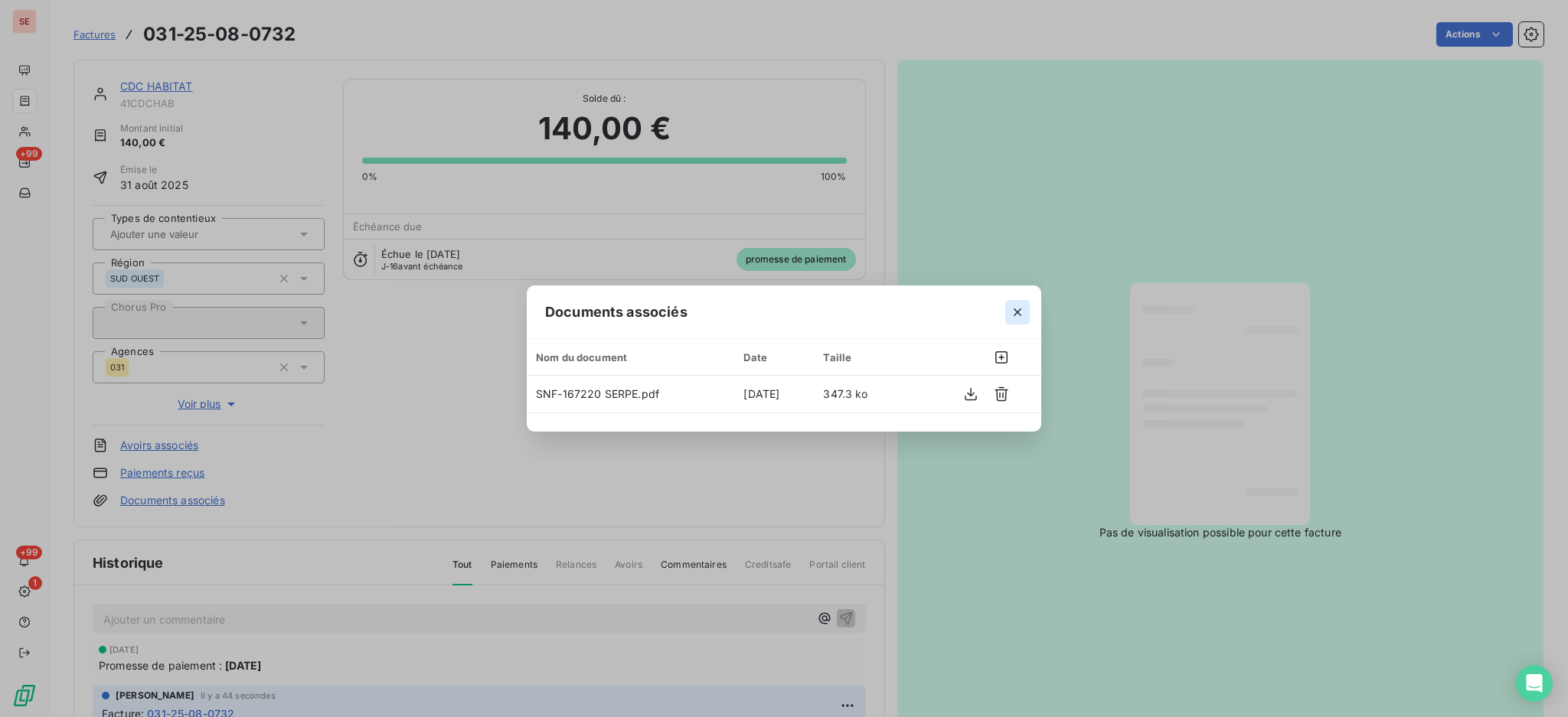
click at [1014, 310] on icon "button" at bounding box center [1017, 313] width 8 height 8
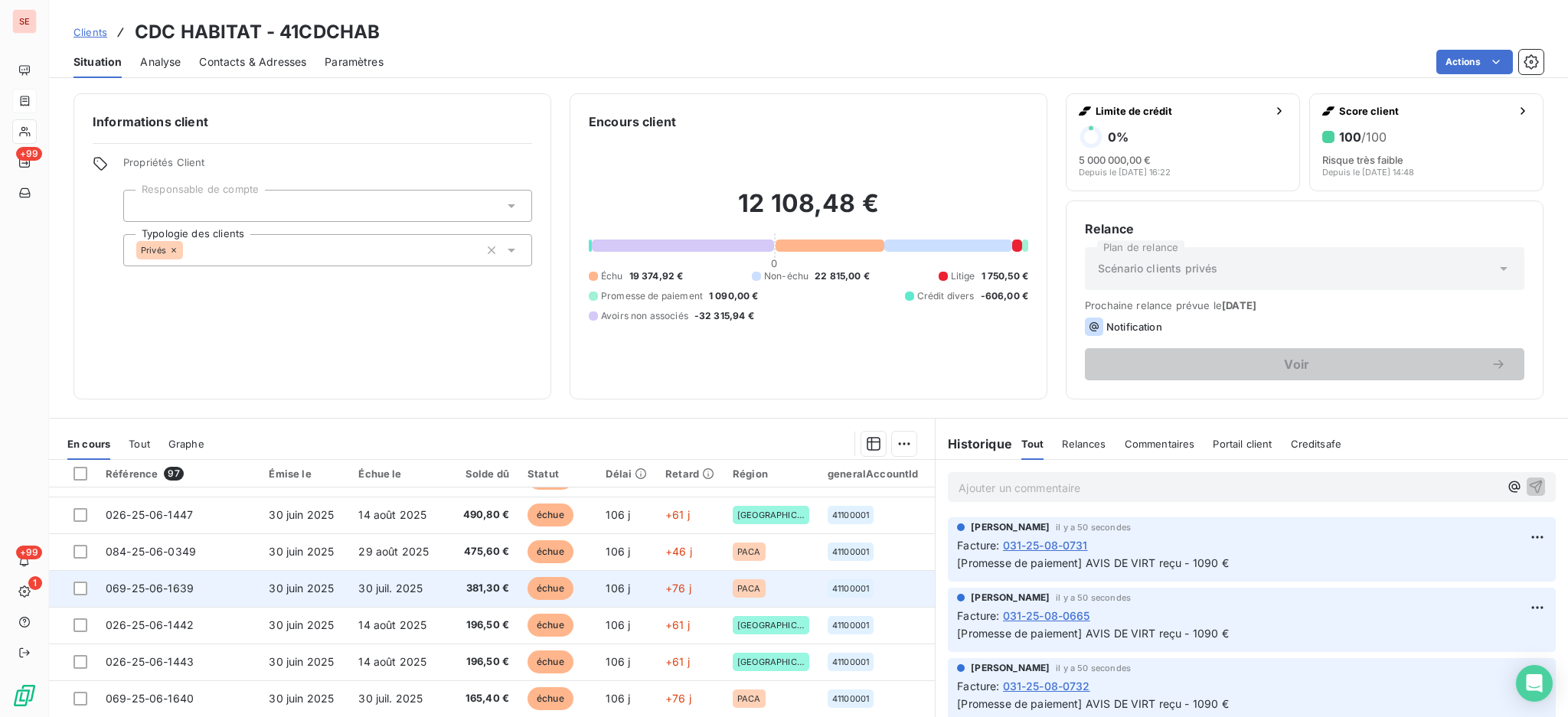
scroll to position [83, 0]
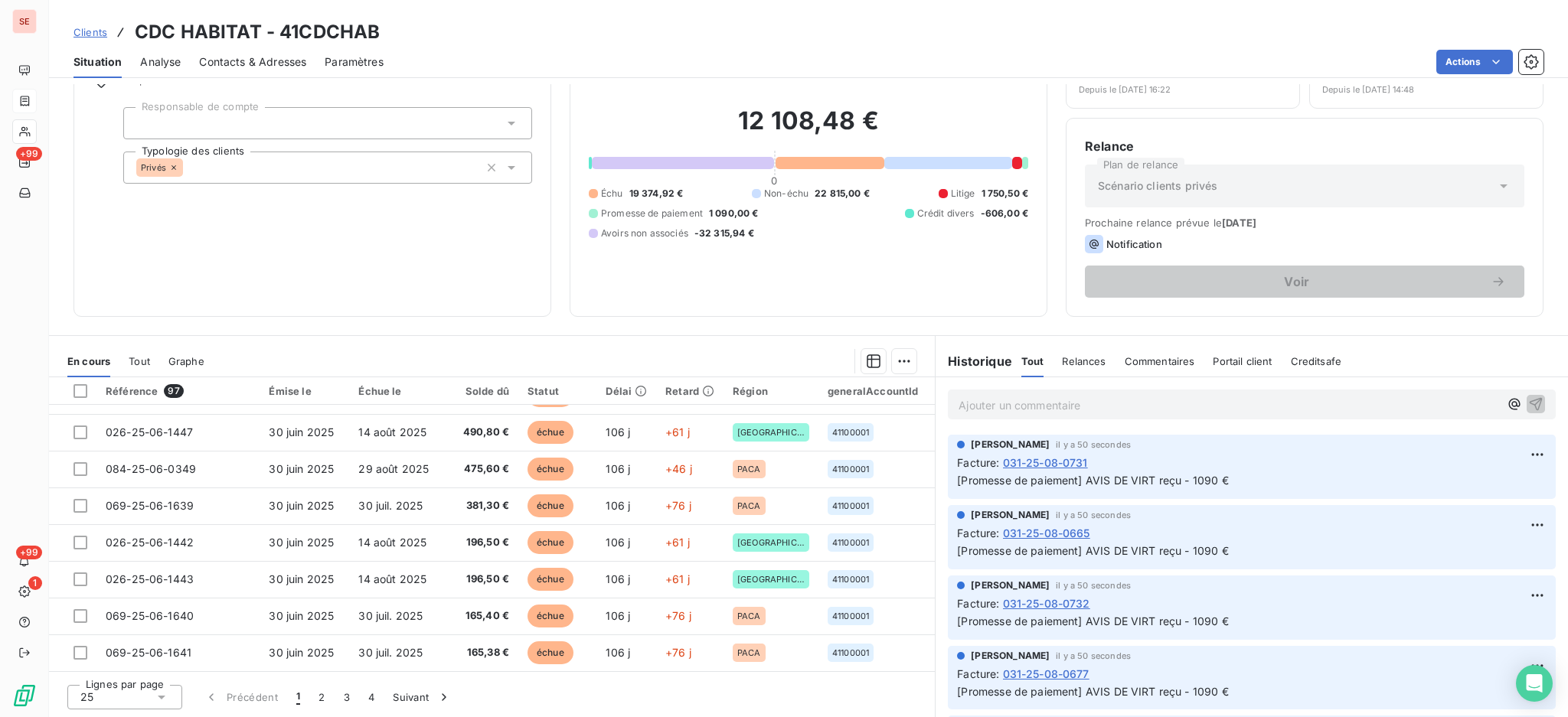
click at [163, 696] on icon at bounding box center [162, 698] width 8 height 4
click at [130, 674] on li "100" at bounding box center [125, 668] width 115 height 27
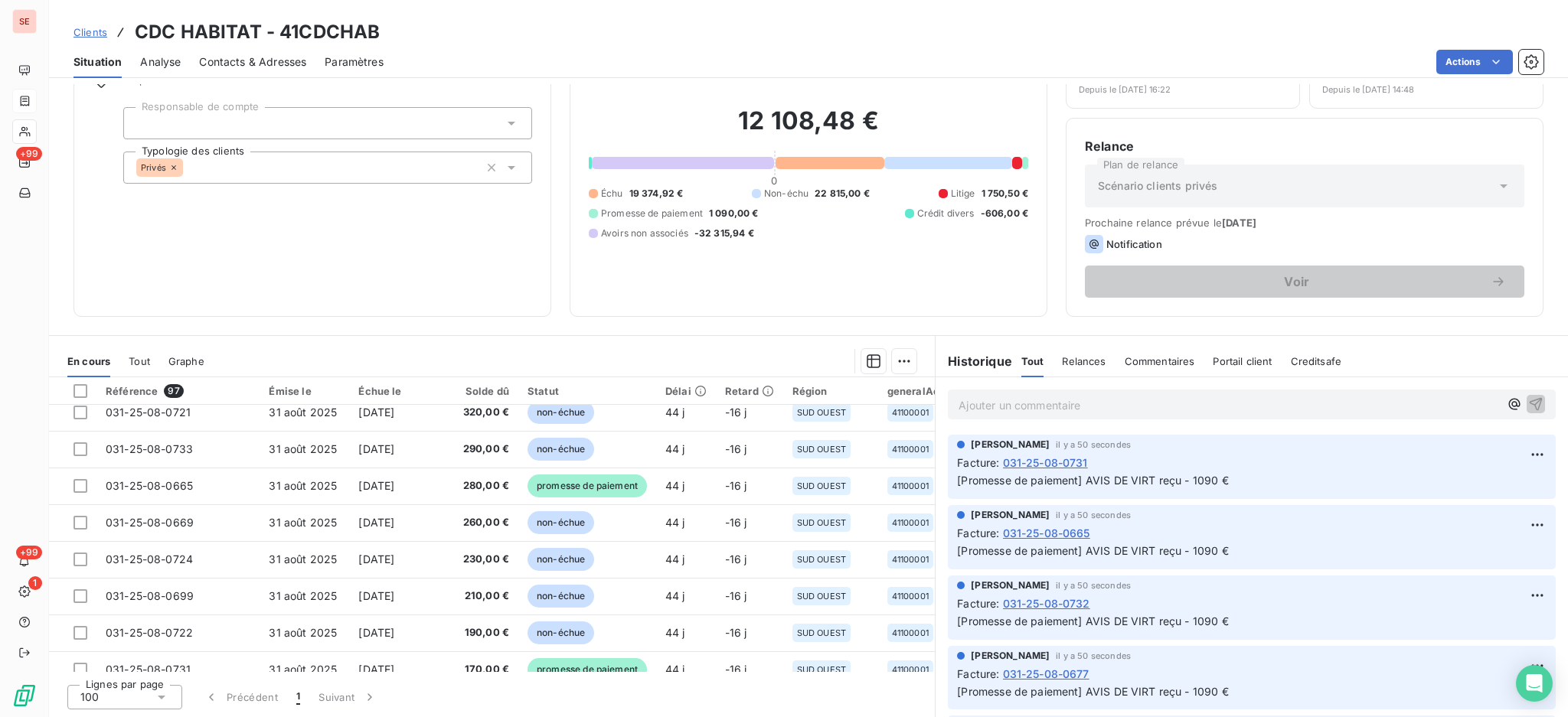
scroll to position [1780, 0]
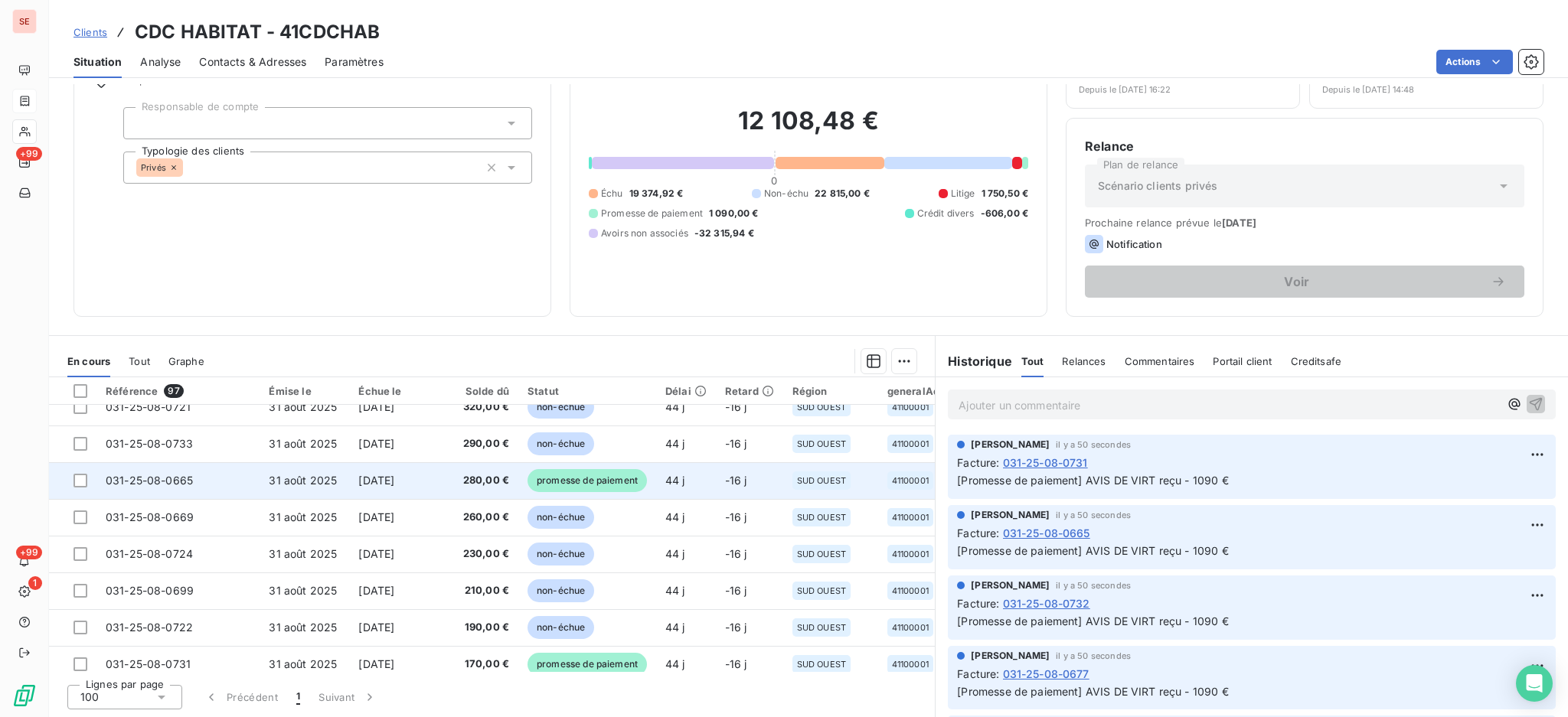
click at [476, 470] on td "280,00 €" at bounding box center [478, 480] width 80 height 37
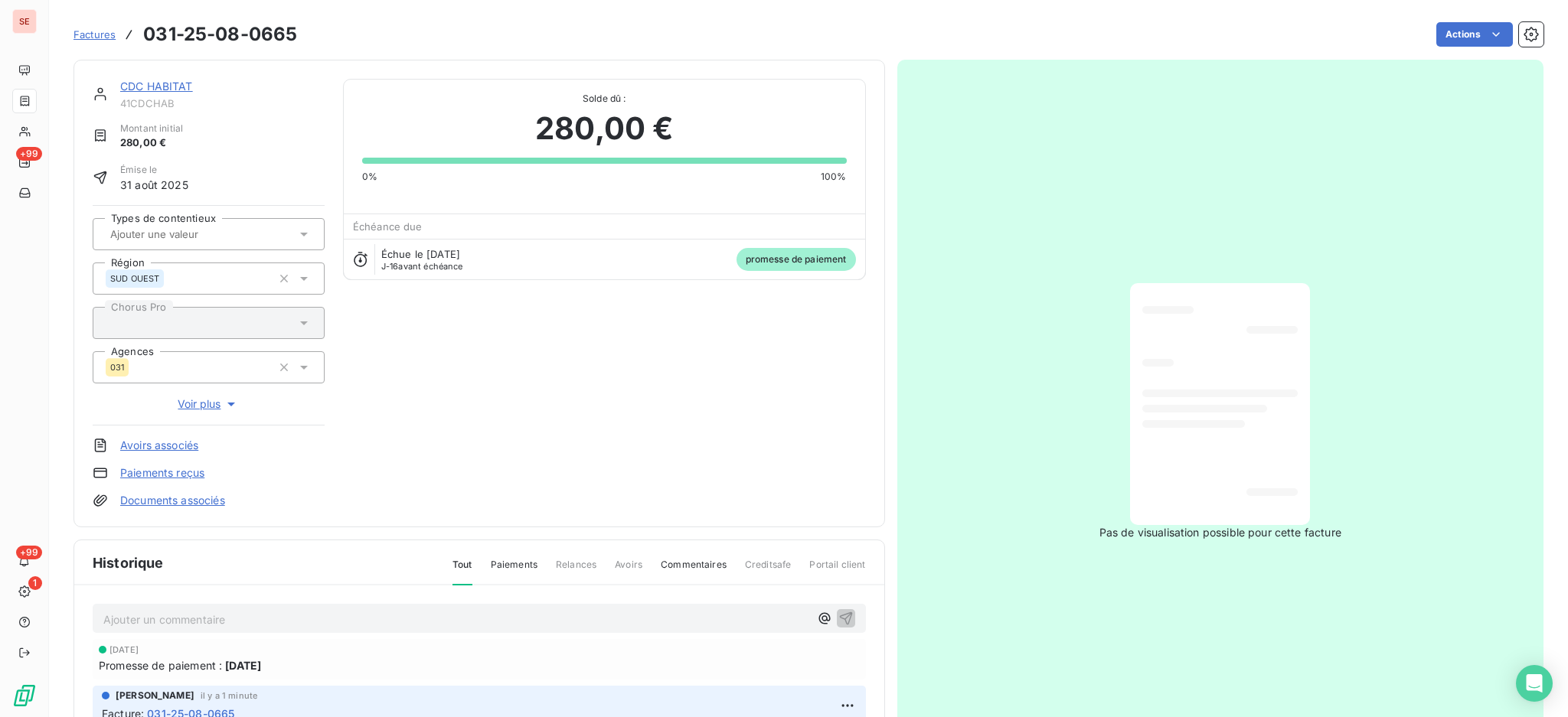
click at [164, 500] on link "Documents associés" at bounding box center [172, 501] width 105 height 15
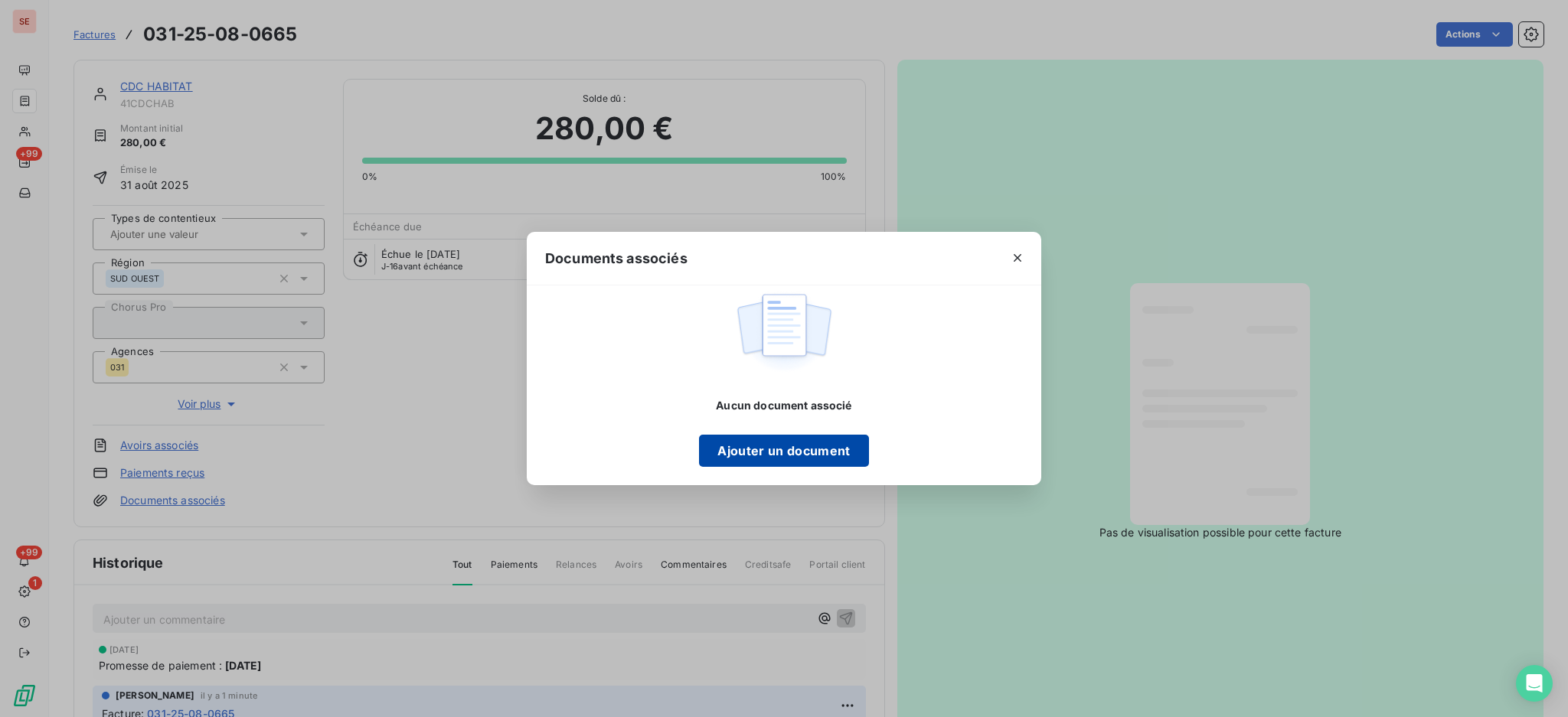
click at [810, 462] on button "Ajouter un document" at bounding box center [783, 451] width 169 height 32
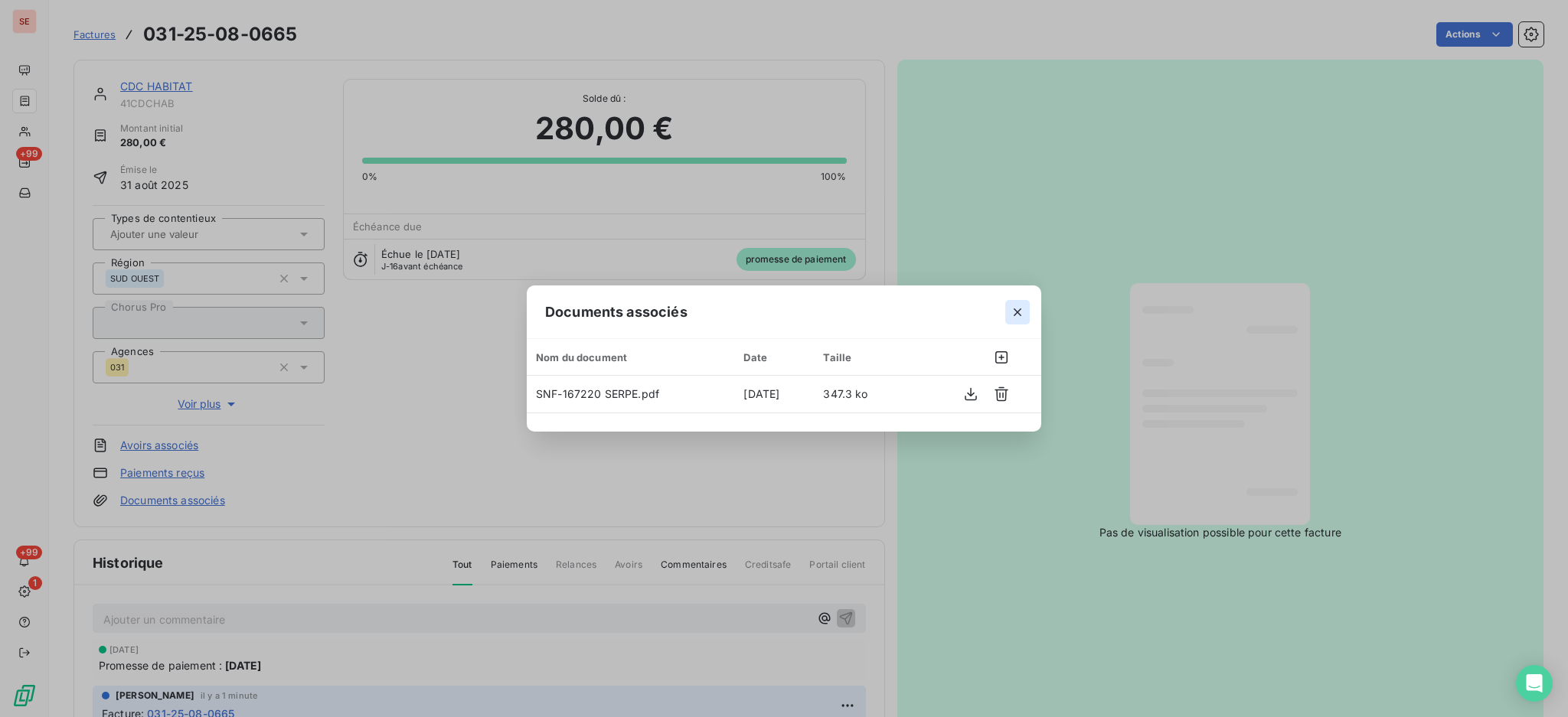
click at [1018, 305] on icon "button" at bounding box center [1017, 313] width 15 height 15
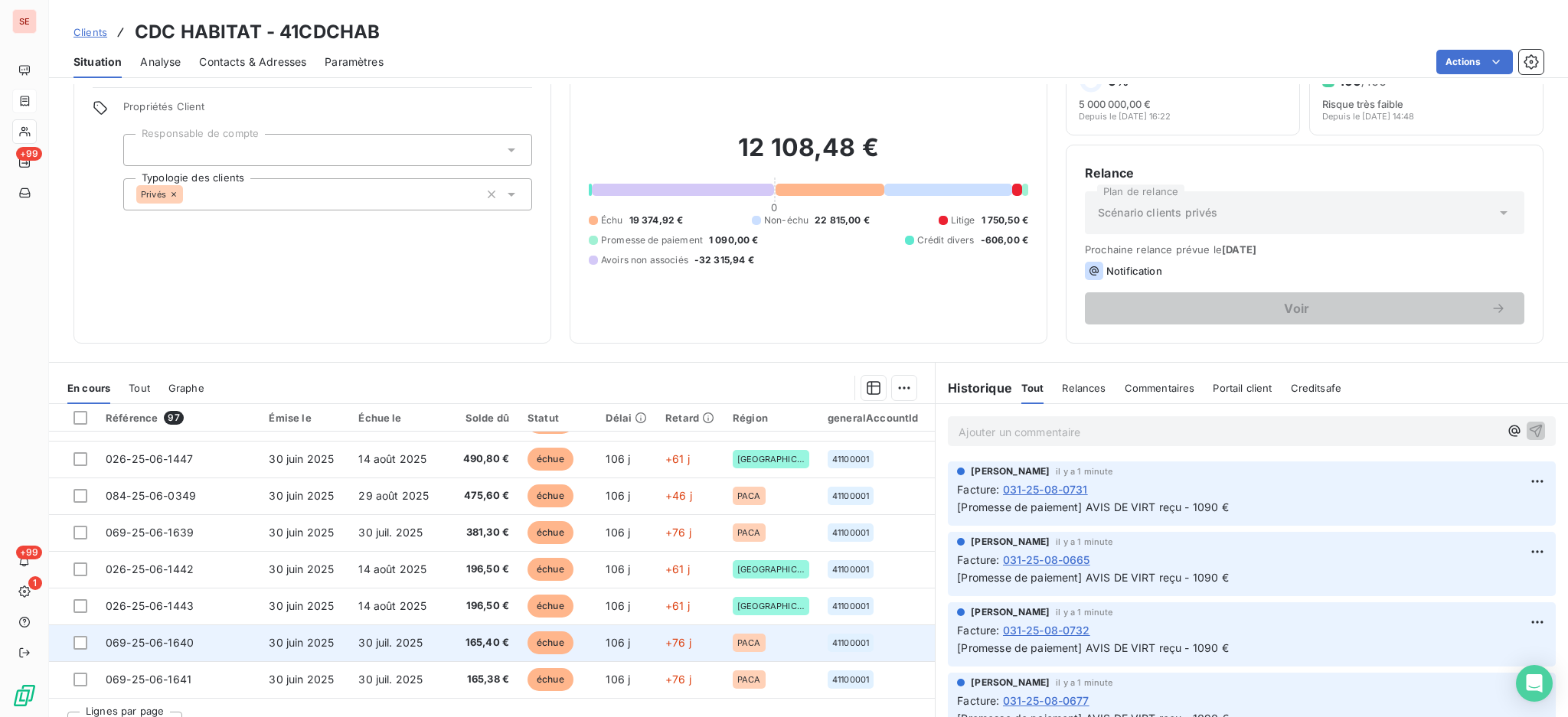
scroll to position [83, 0]
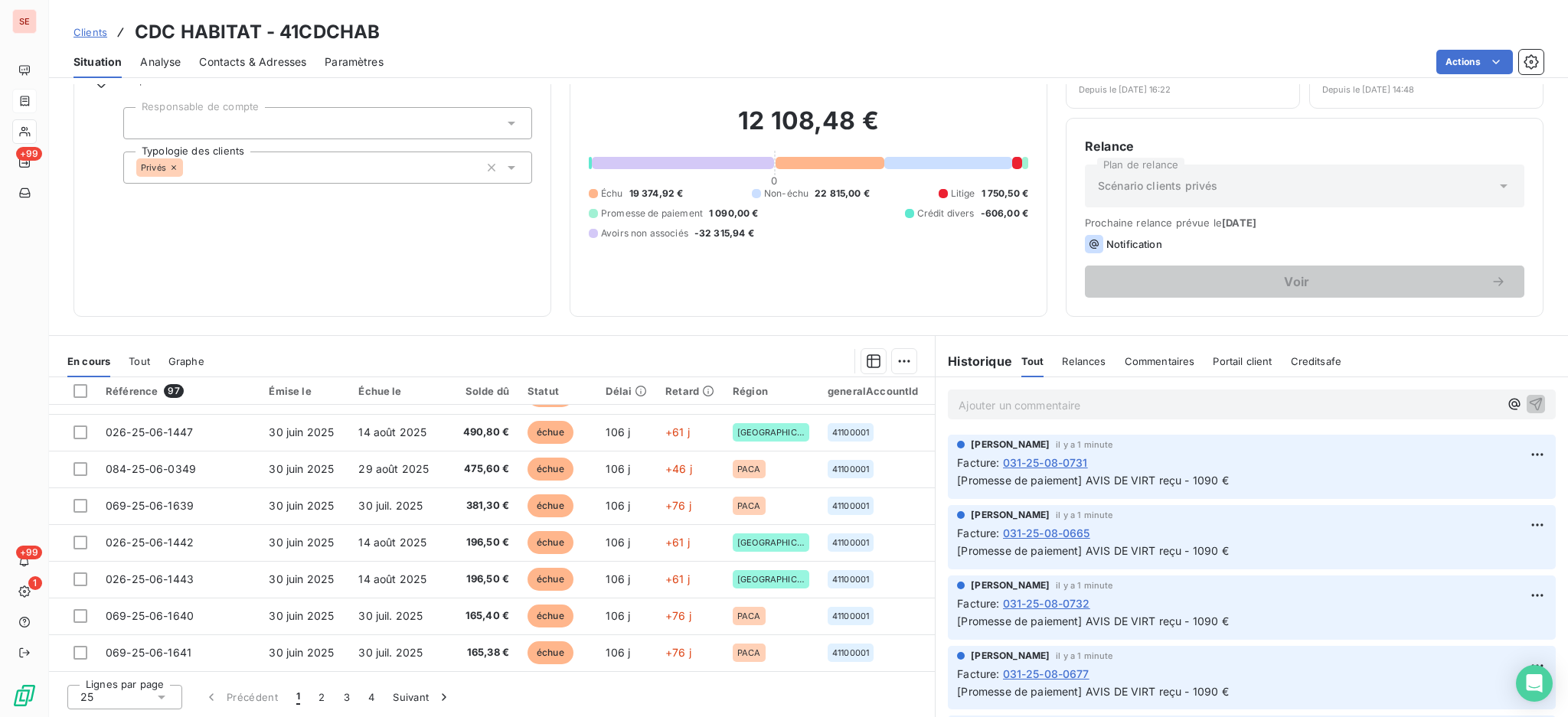
click at [161, 703] on icon at bounding box center [162, 697] width 15 height 15
click at [131, 667] on li "100" at bounding box center [125, 668] width 115 height 27
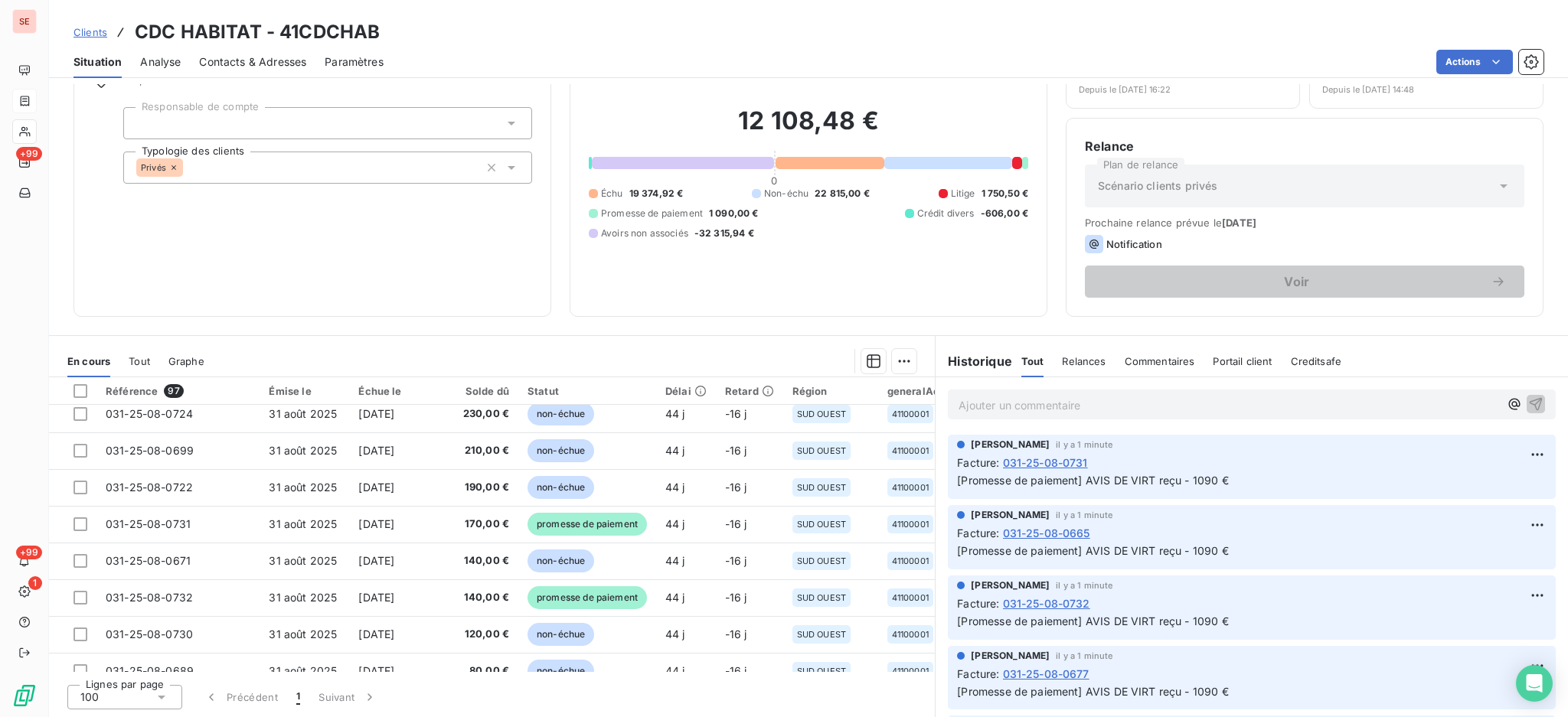
scroll to position [1985, 0]
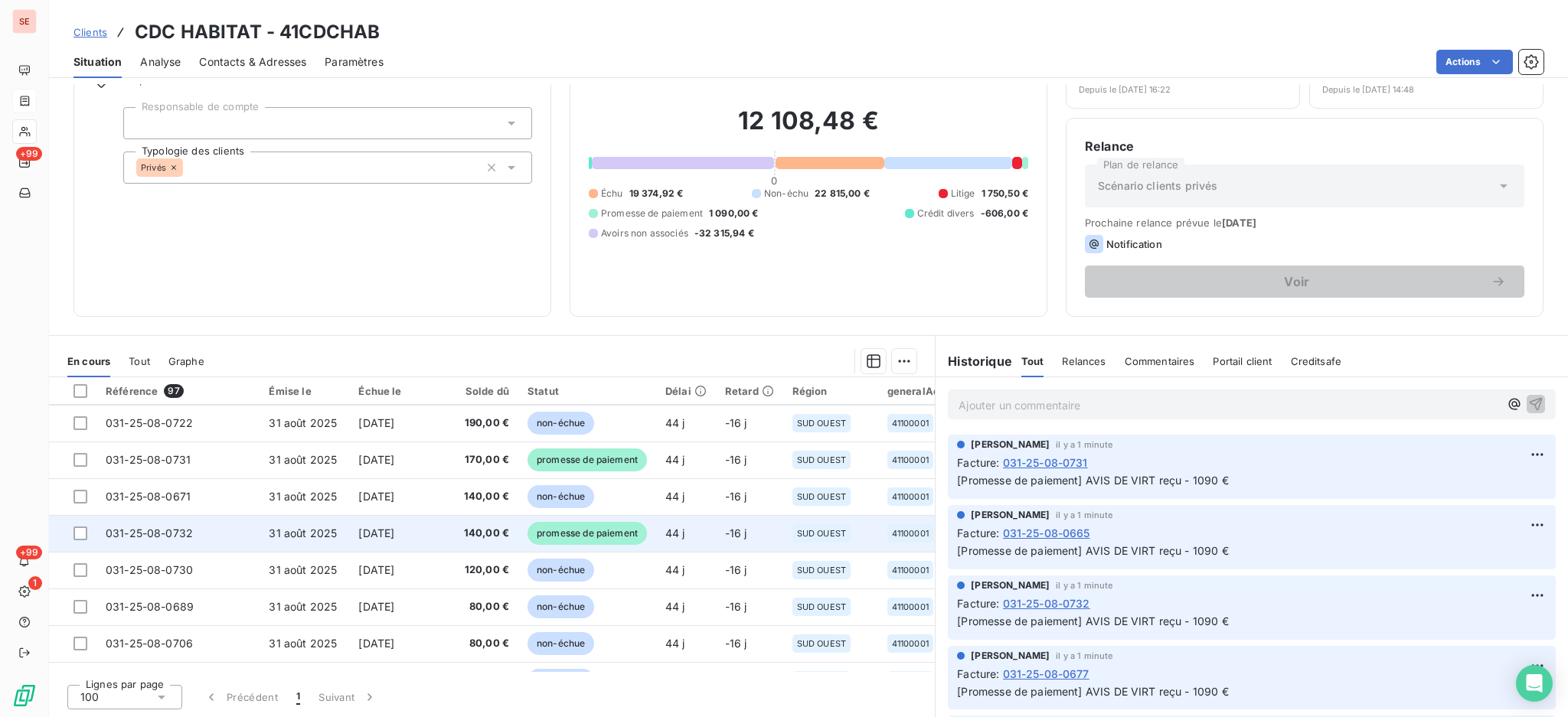
click at [353, 537] on td "30 oct. 2025" at bounding box center [394, 533] width 89 height 37
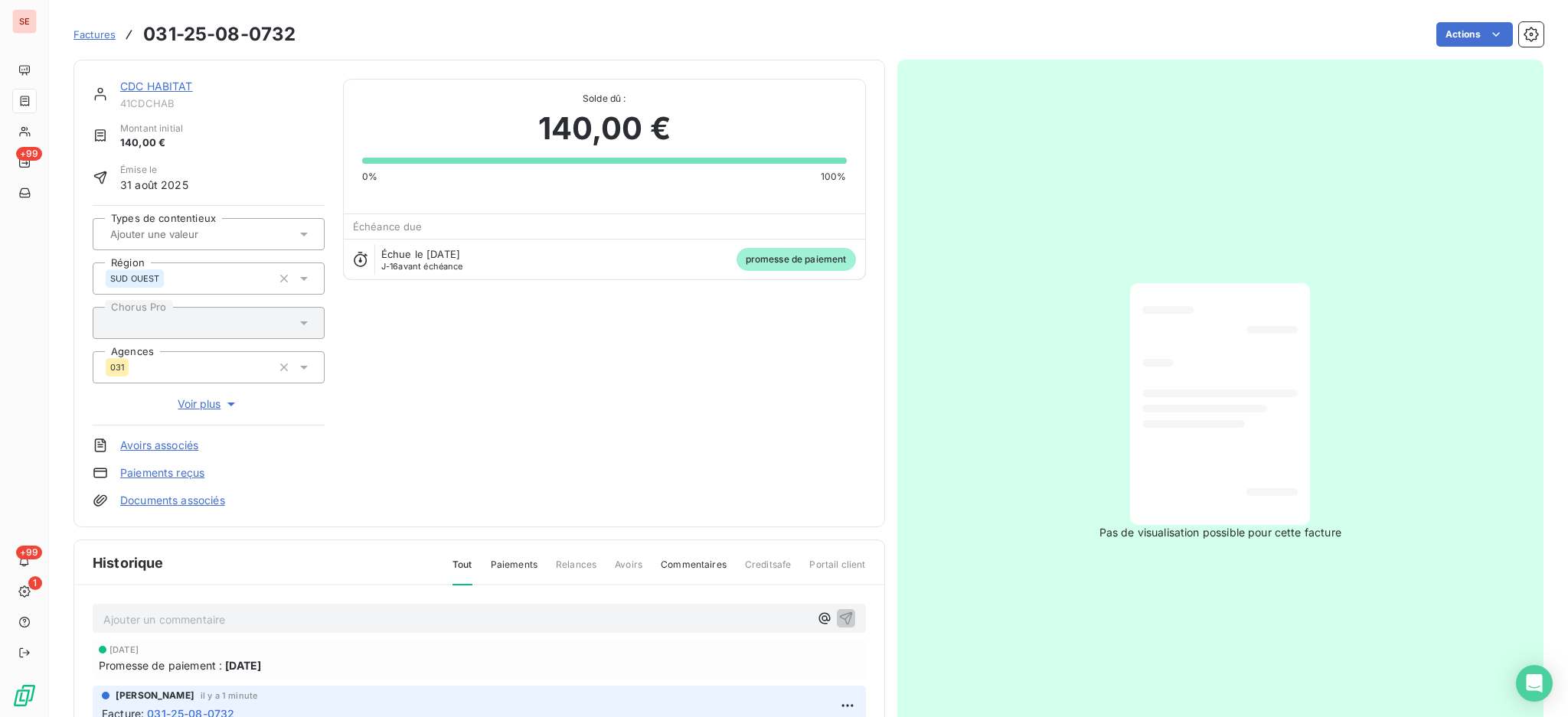
click at [194, 501] on link "Documents associés" at bounding box center [172, 501] width 105 height 15
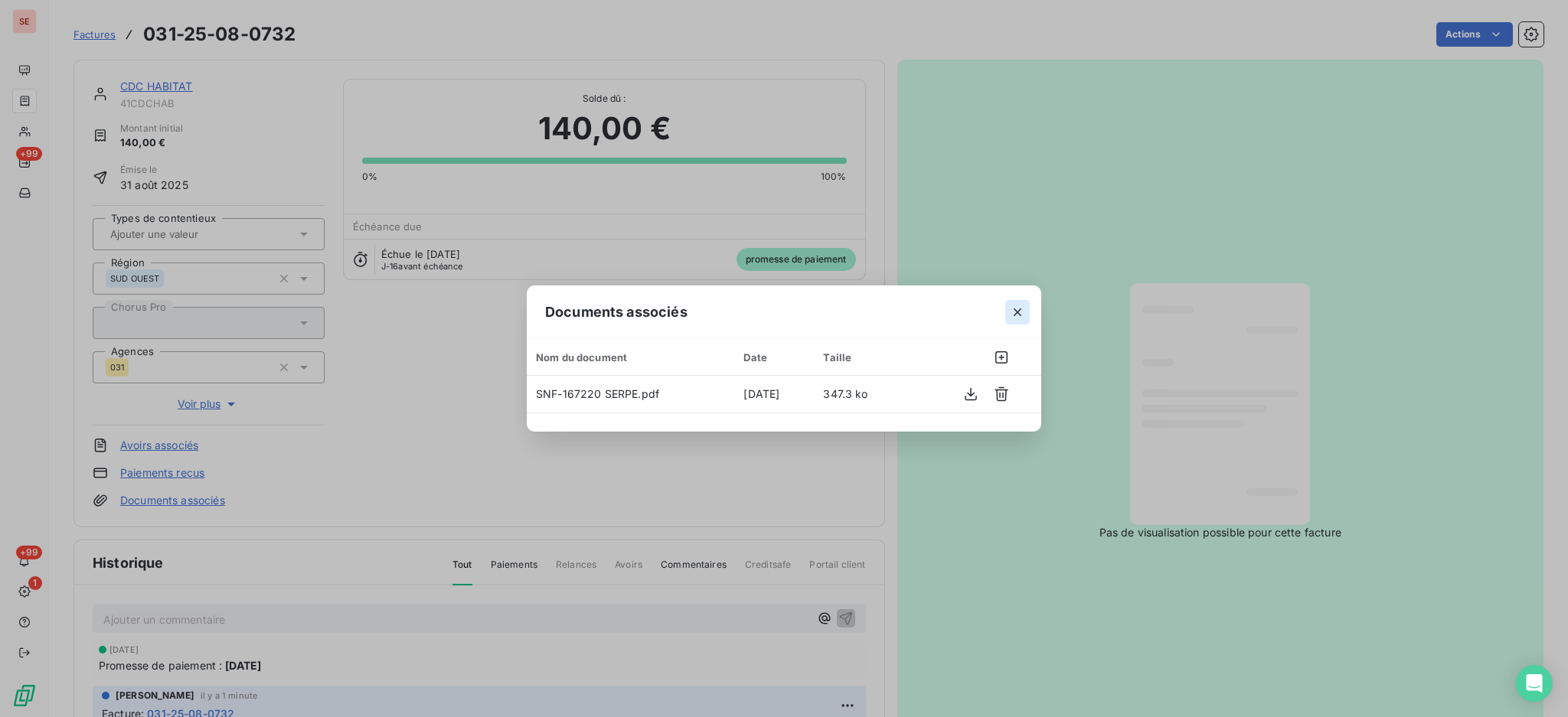
click at [1018, 315] on icon "button" at bounding box center [1017, 313] width 15 height 15
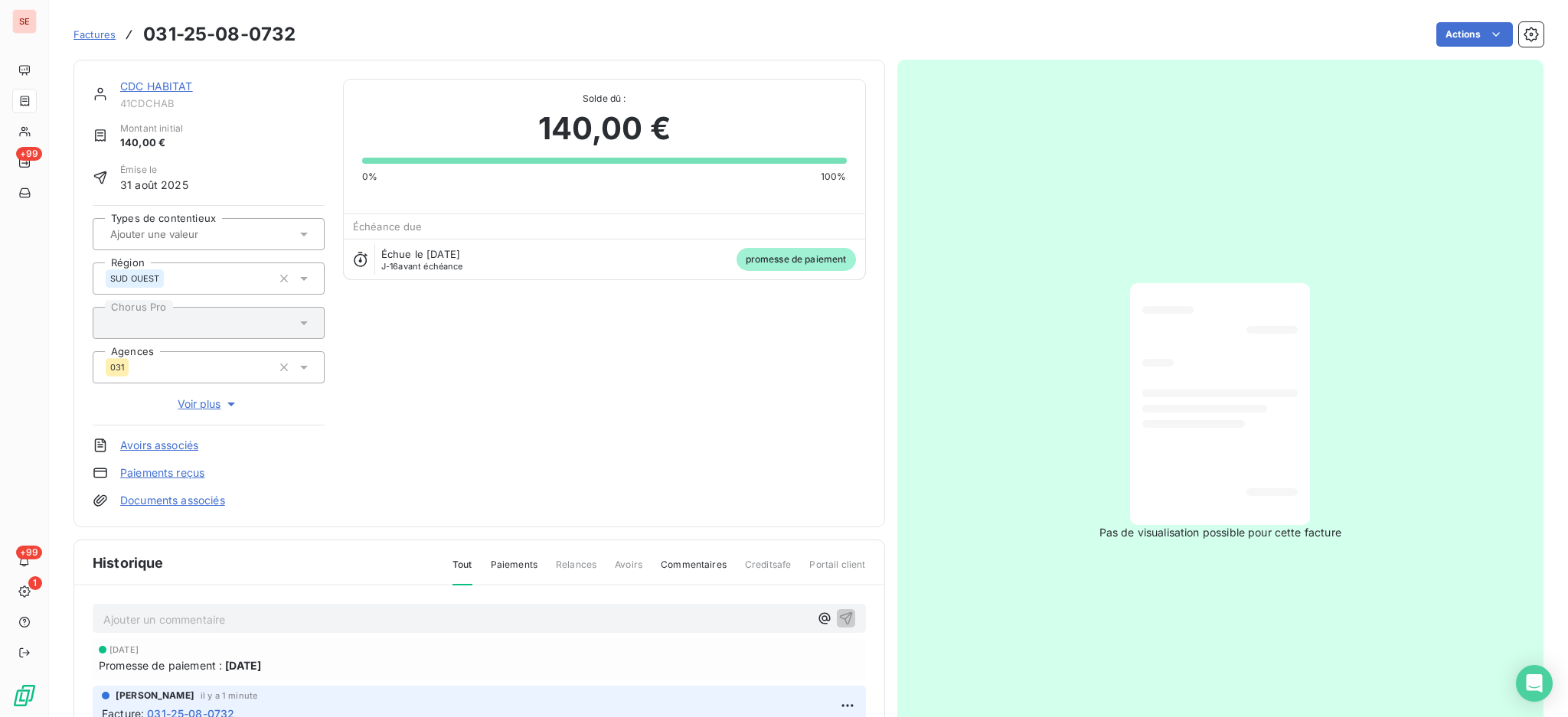
scroll to position [6, 0]
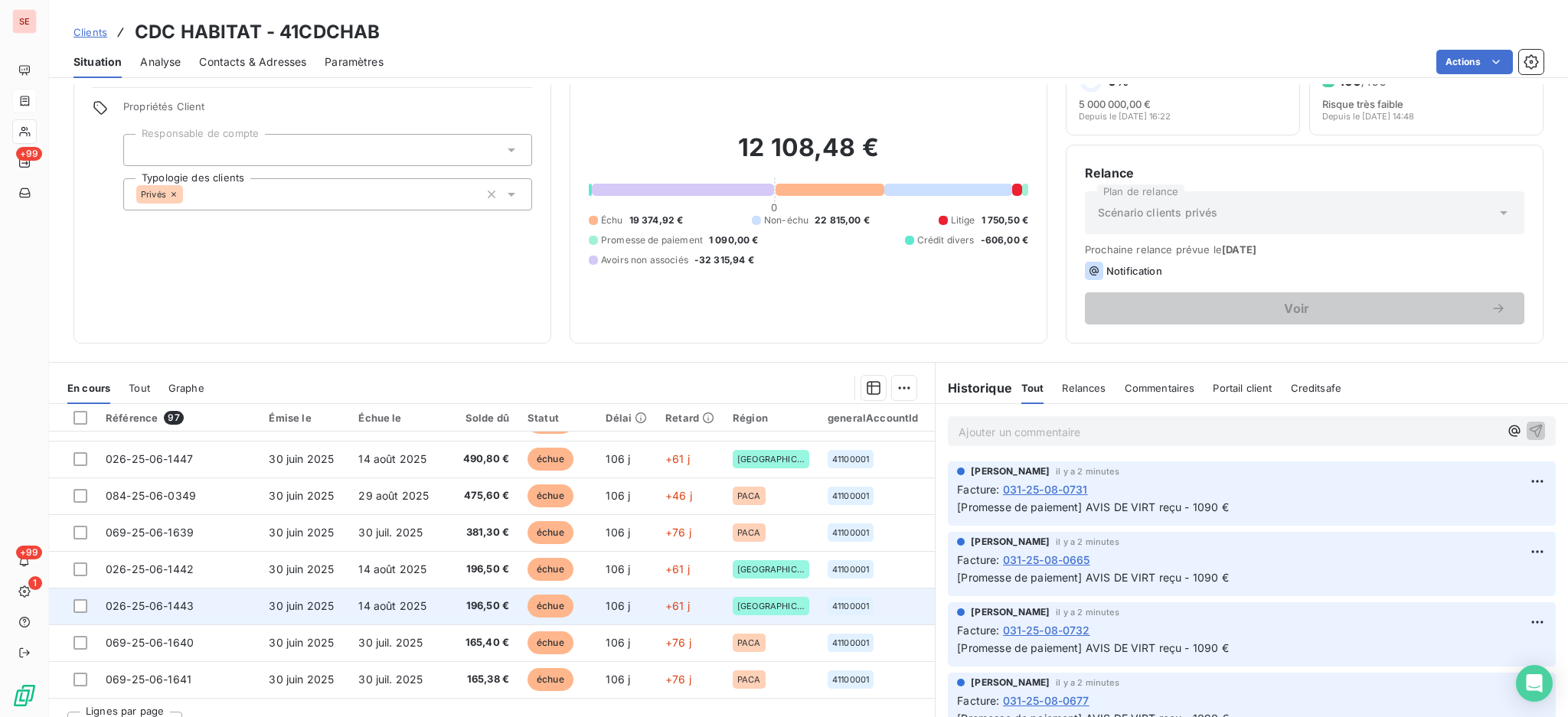
scroll to position [83, 0]
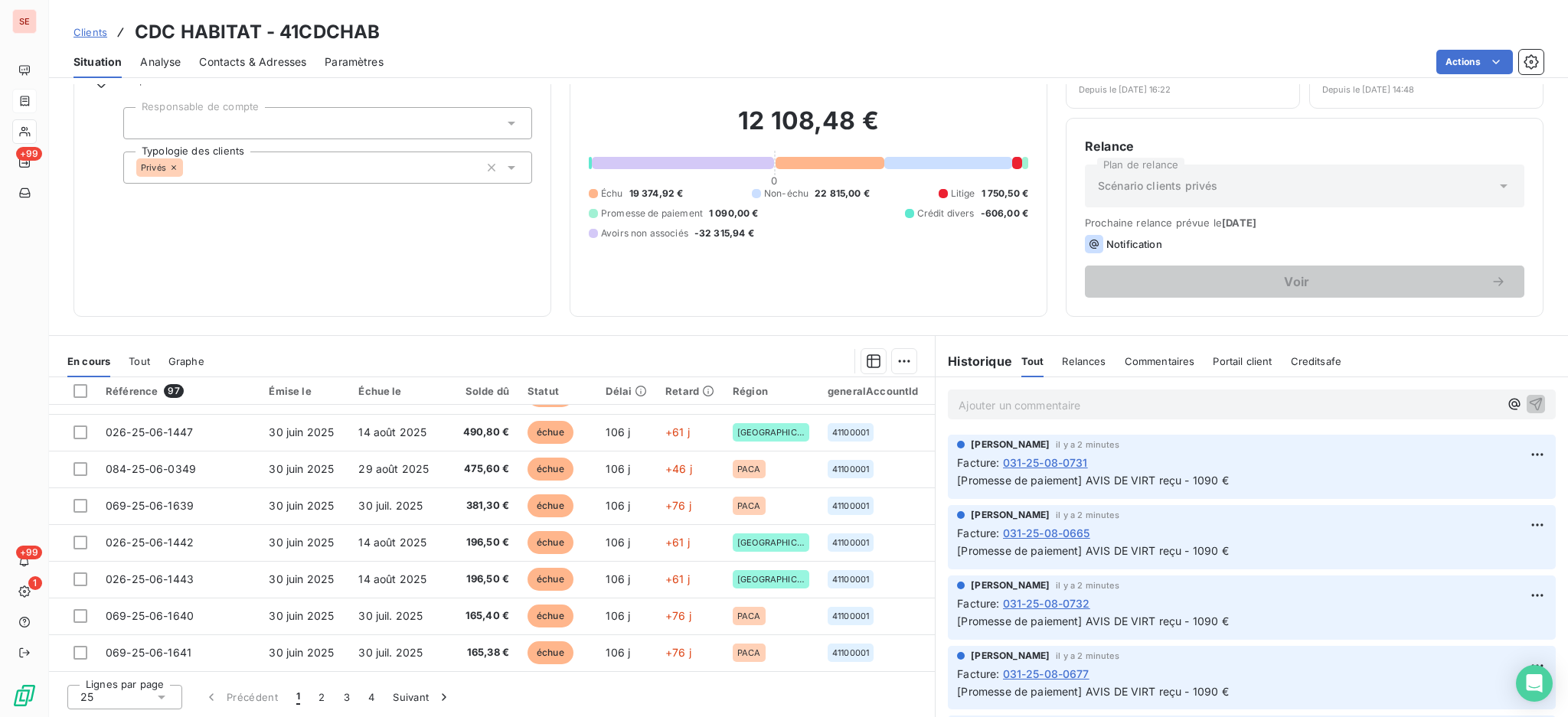
click at [162, 699] on icon at bounding box center [162, 697] width 15 height 15
click at [124, 673] on li "100" at bounding box center [125, 668] width 115 height 27
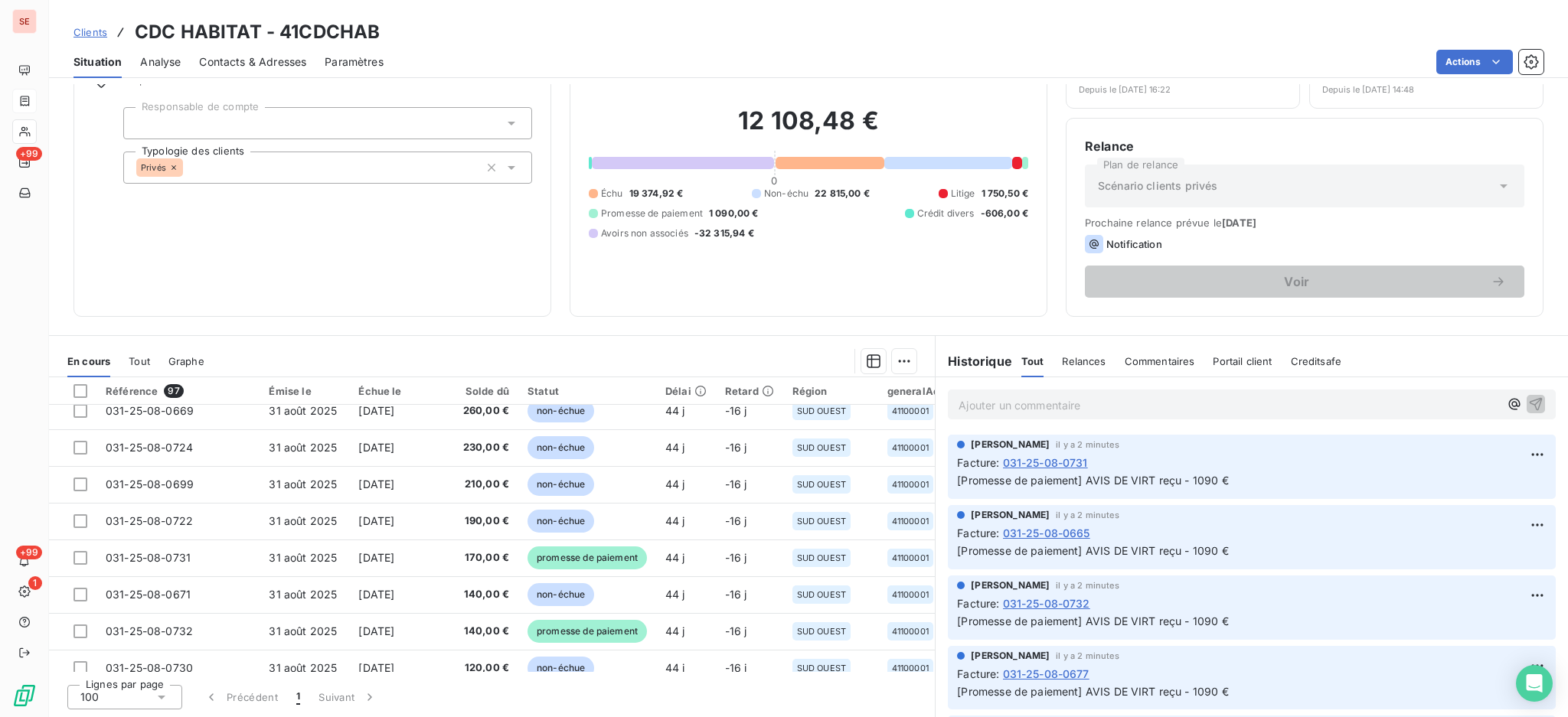
scroll to position [1882, 0]
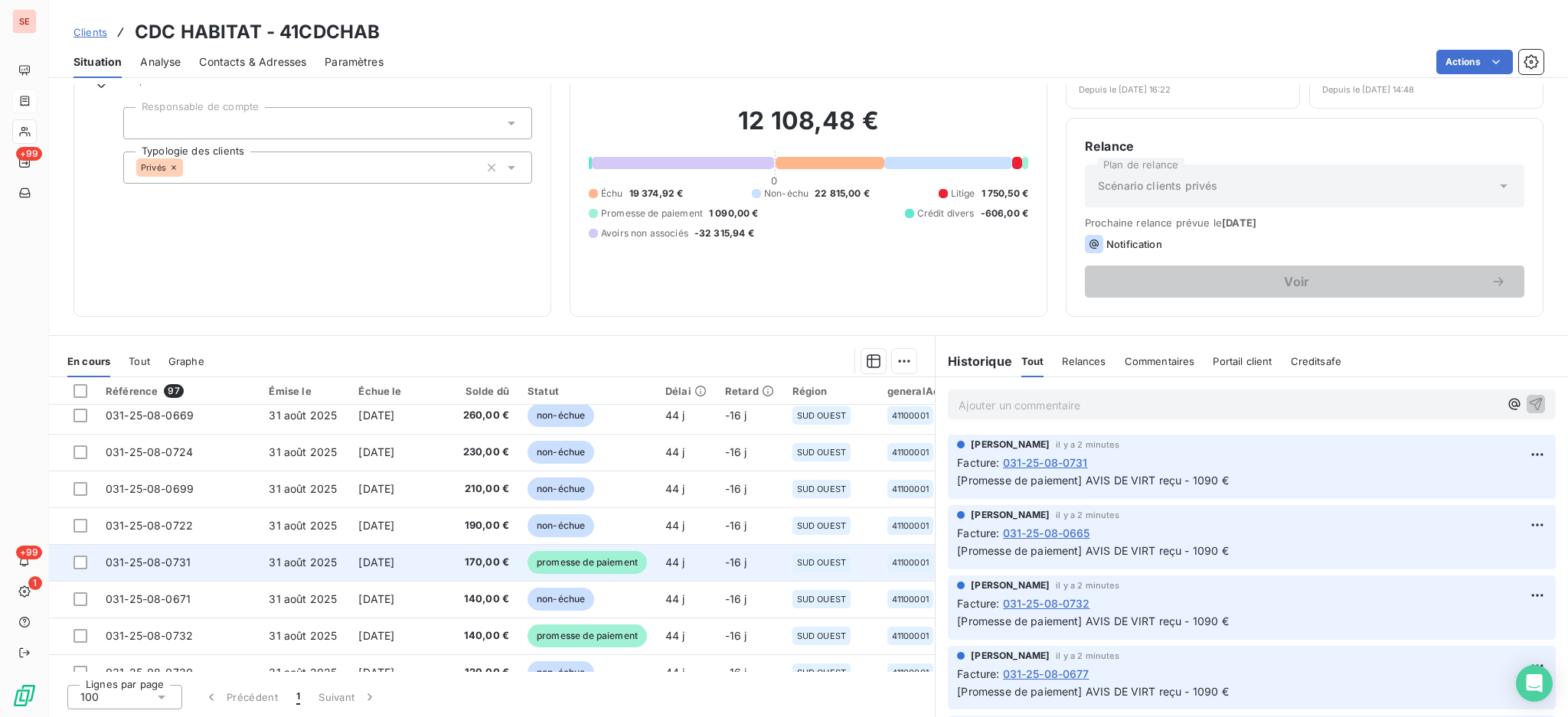
click at [491, 562] on span "170,00 €" at bounding box center [478, 563] width 62 height 15
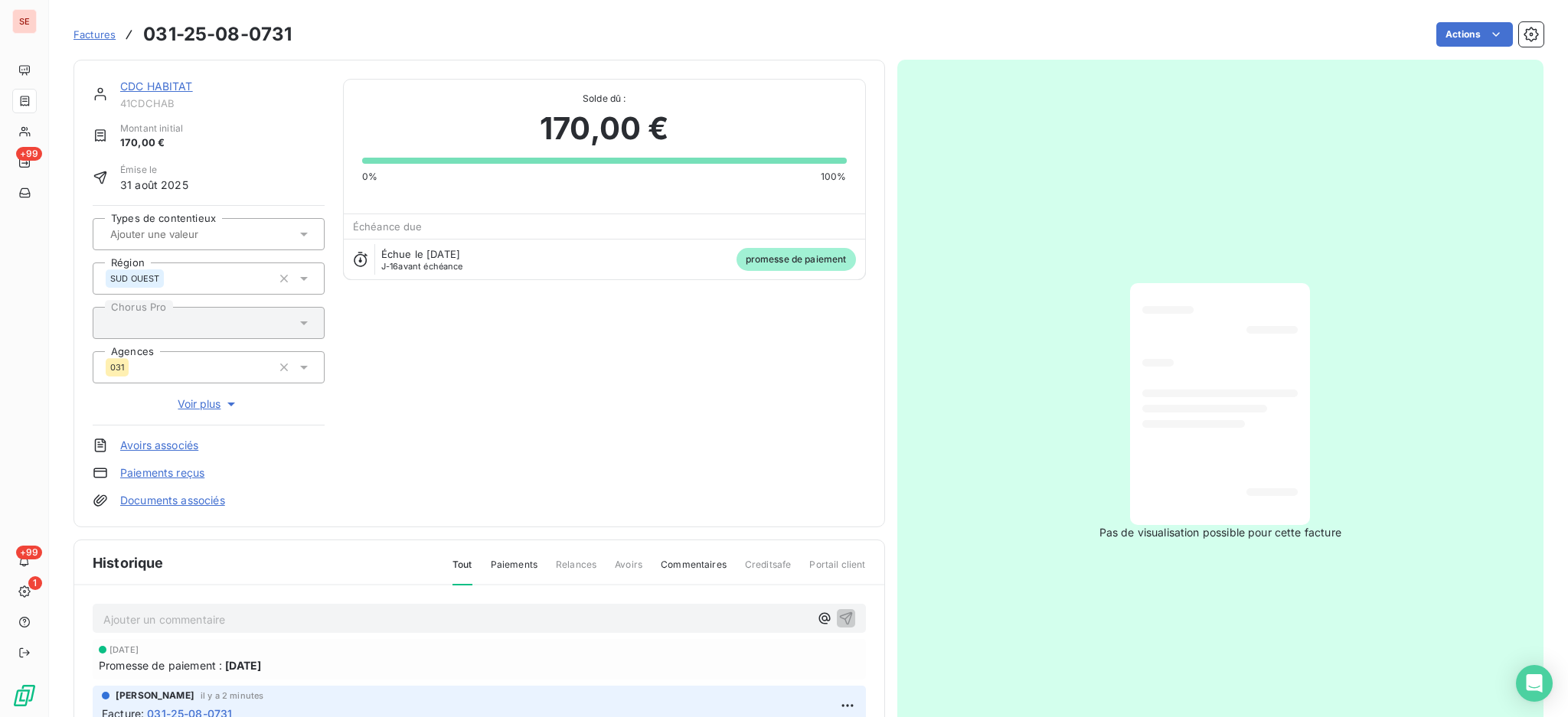
click at [201, 499] on link "Documents associés" at bounding box center [172, 501] width 105 height 15
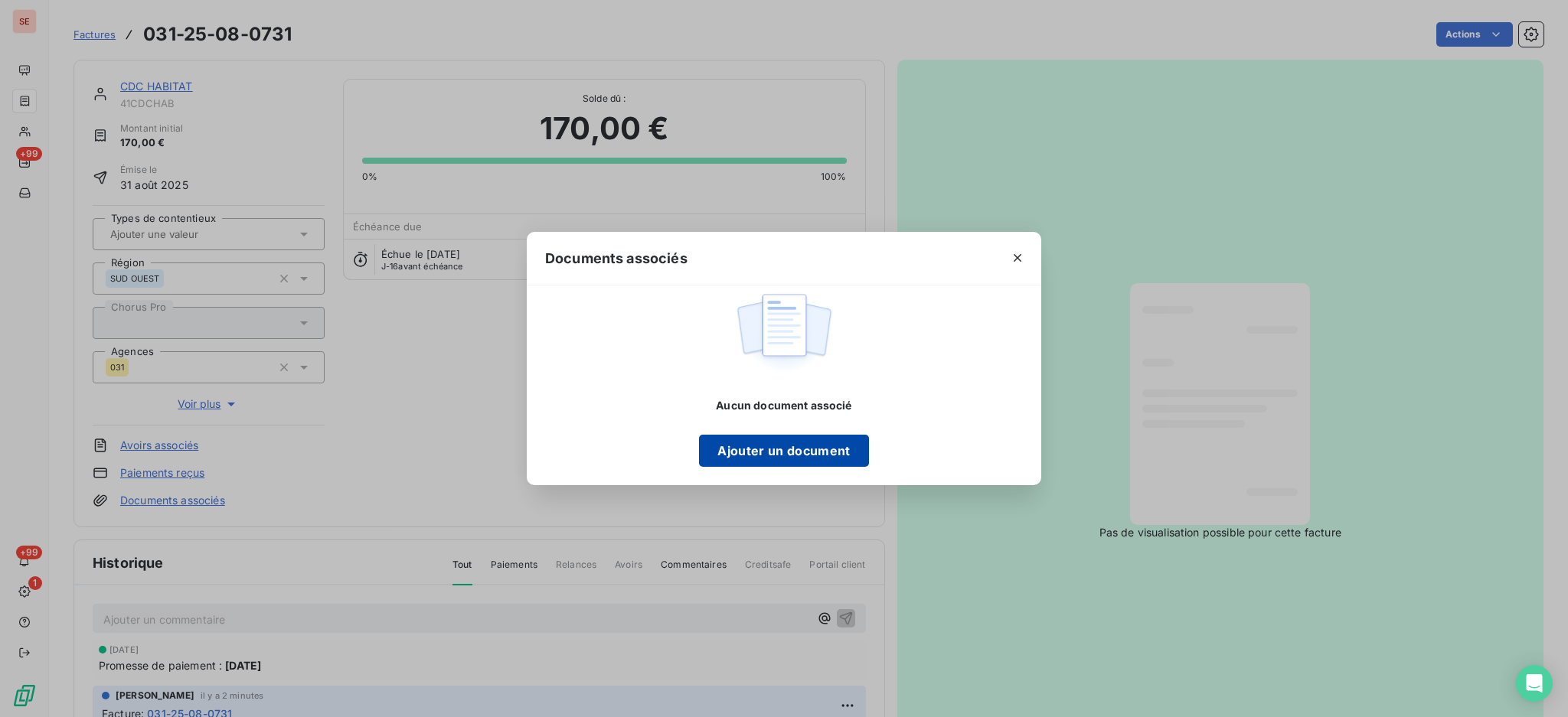
click at [825, 450] on button "Ajouter un document" at bounding box center [783, 451] width 169 height 32
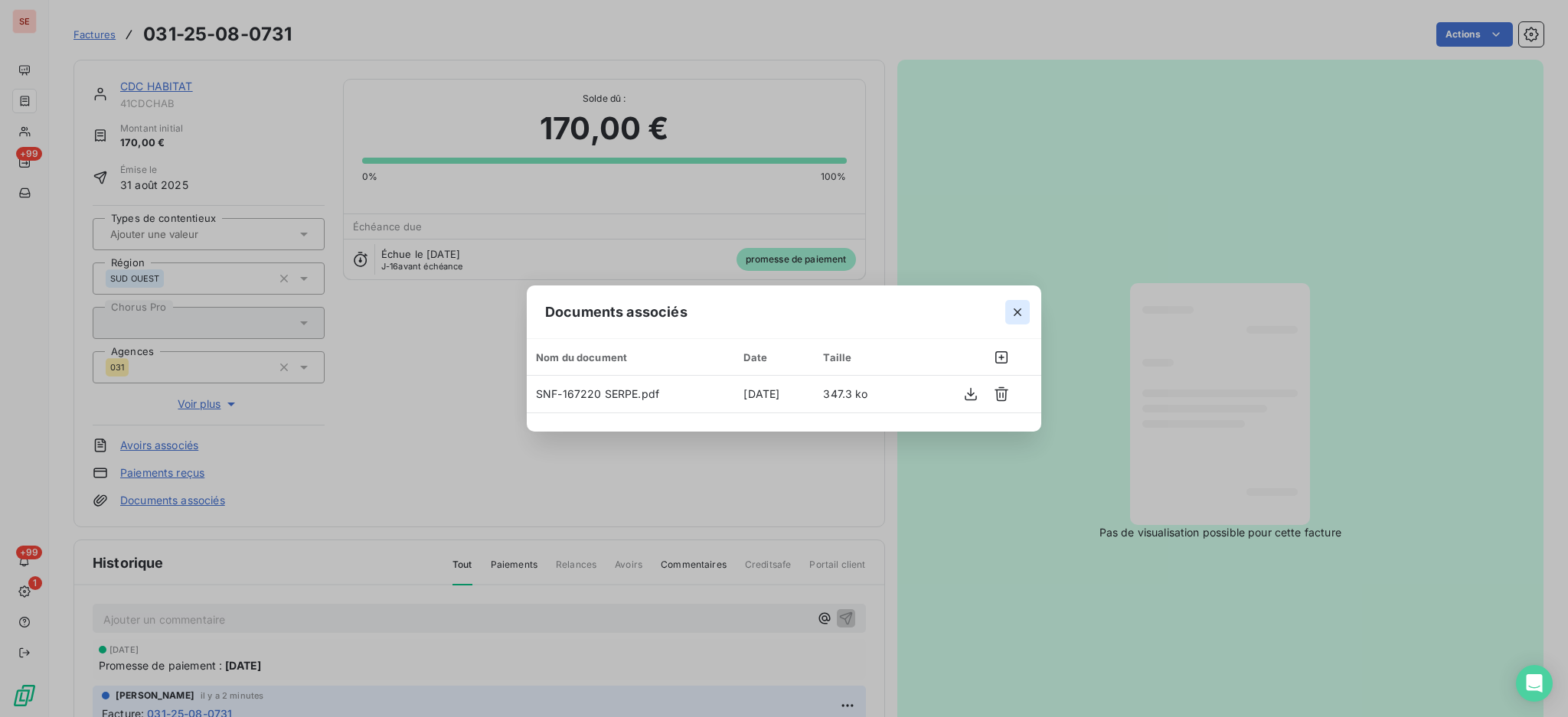
click at [1019, 300] on button "button" at bounding box center [1017, 313] width 25 height 25
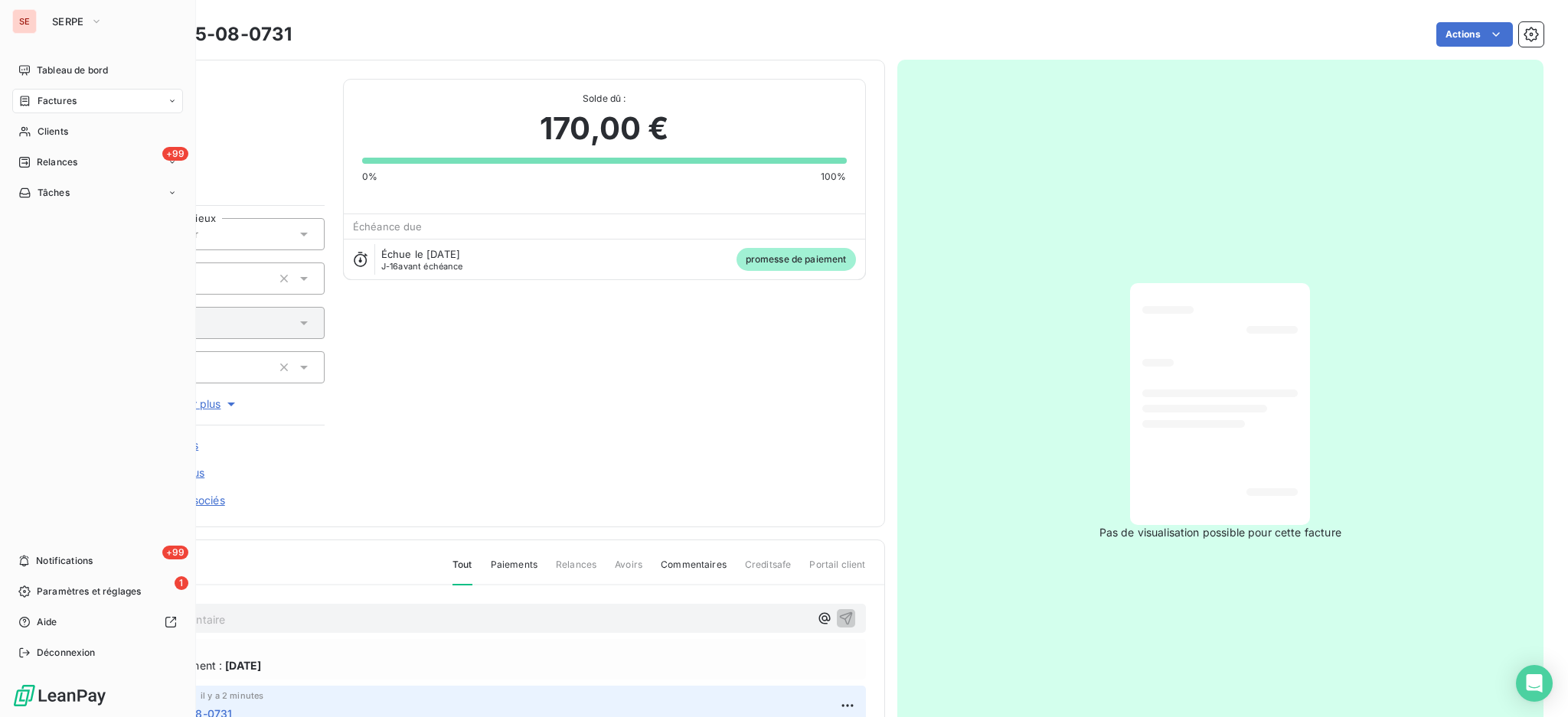
click at [47, 101] on span "Factures" at bounding box center [57, 101] width 39 height 14
click at [45, 94] on span "Factures" at bounding box center [57, 101] width 39 height 14
click at [58, 136] on span "Factures" at bounding box center [56, 131] width 39 height 14
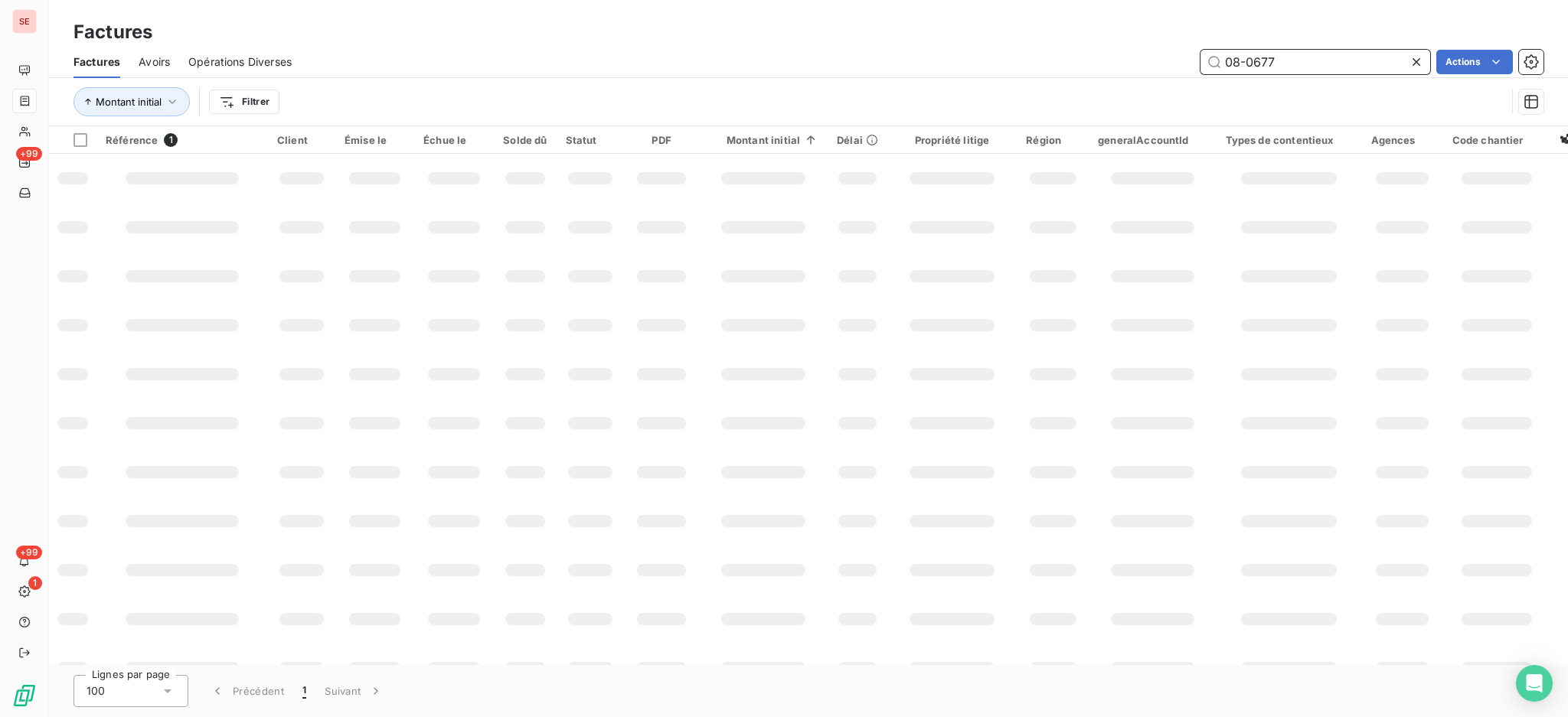
drag, startPoint x: 1364, startPoint y: 47, endPoint x: 1097, endPoint y: 33, distance: 267.4
click at [1194, 38] on div "Factures Factures Avoirs Opérations Diverses 08-0677 Actions Montant initial Fi…" at bounding box center [809, 63] width 1519 height 127
type input "09-1284"
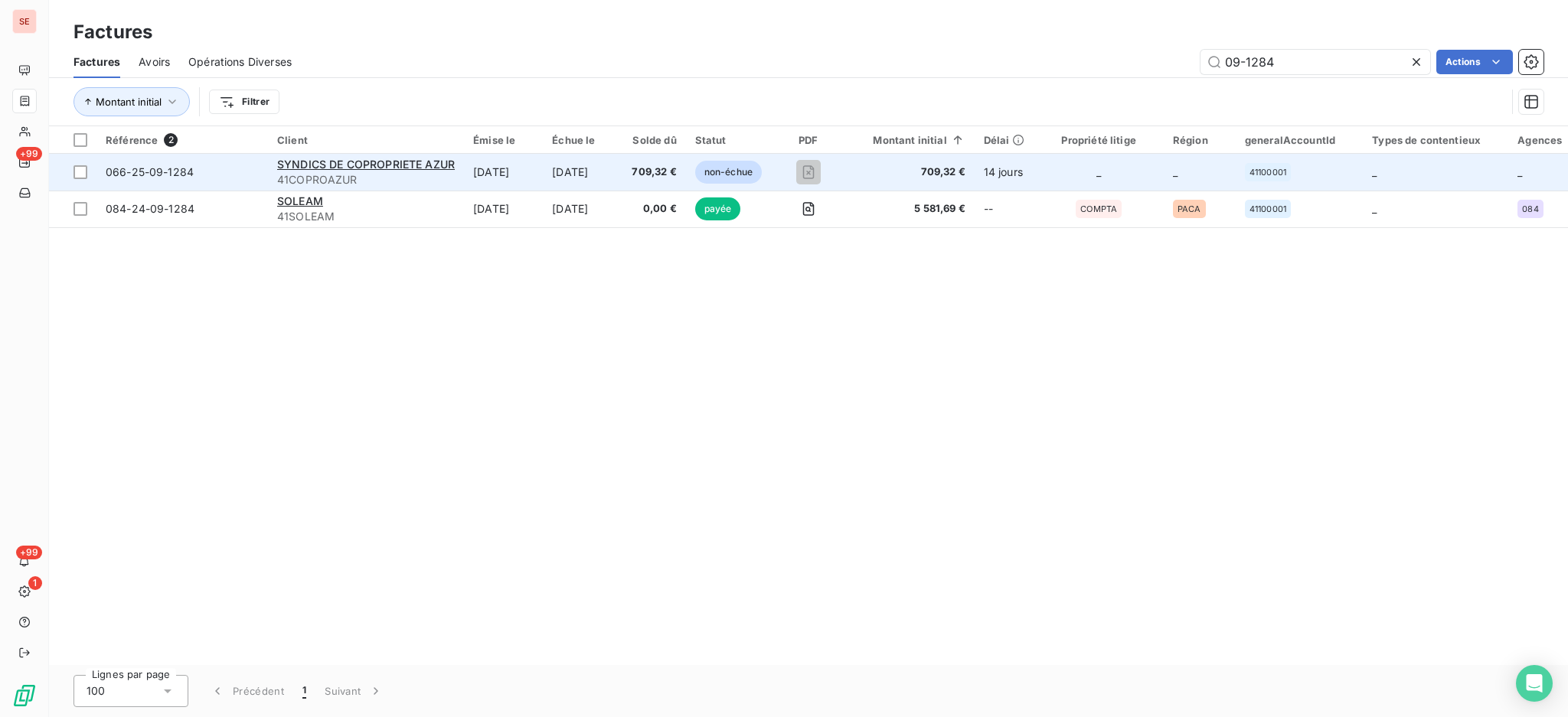
click at [488, 179] on td "30 sept. 2025" at bounding box center [503, 172] width 78 height 37
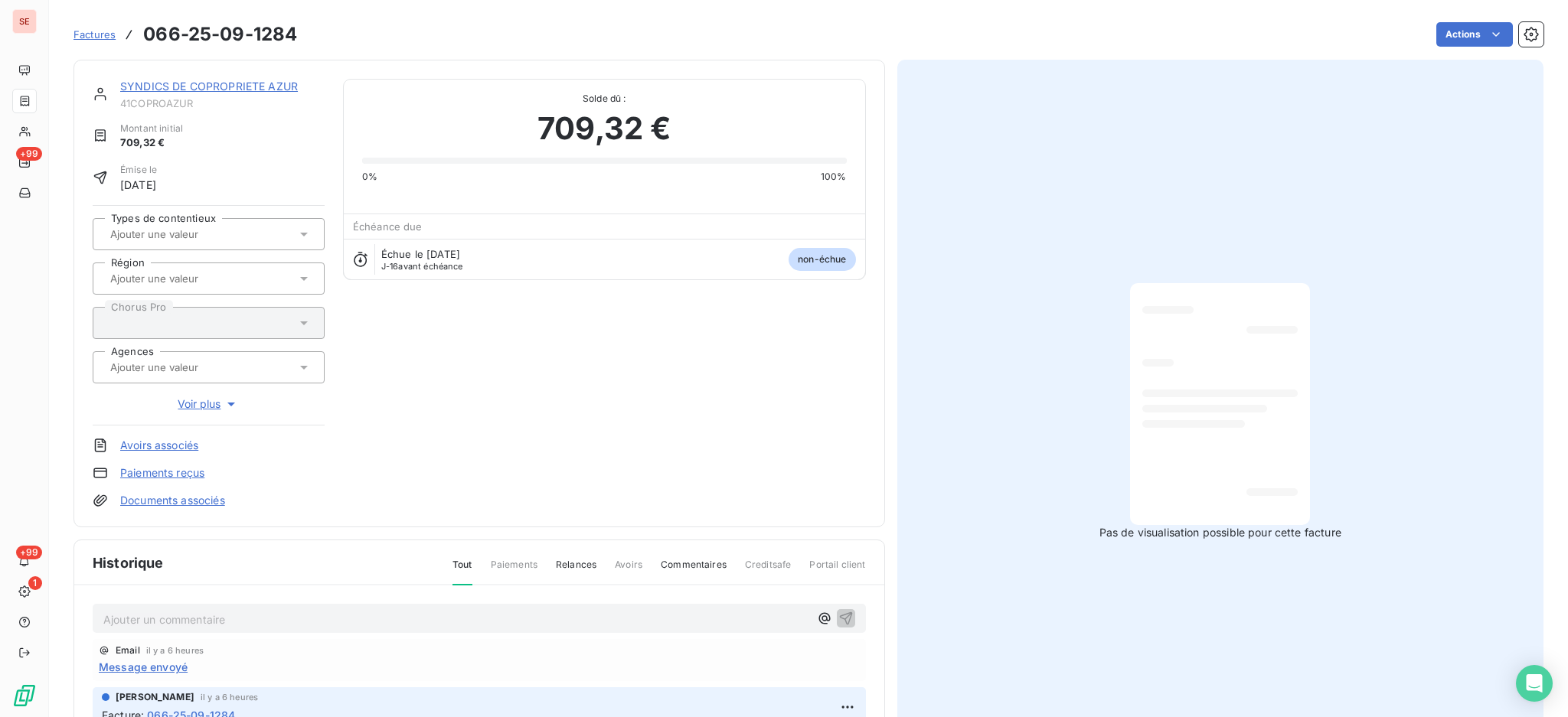
click at [347, 610] on p "Ajouter un commentaire ﻿" at bounding box center [455, 620] width 706 height 19
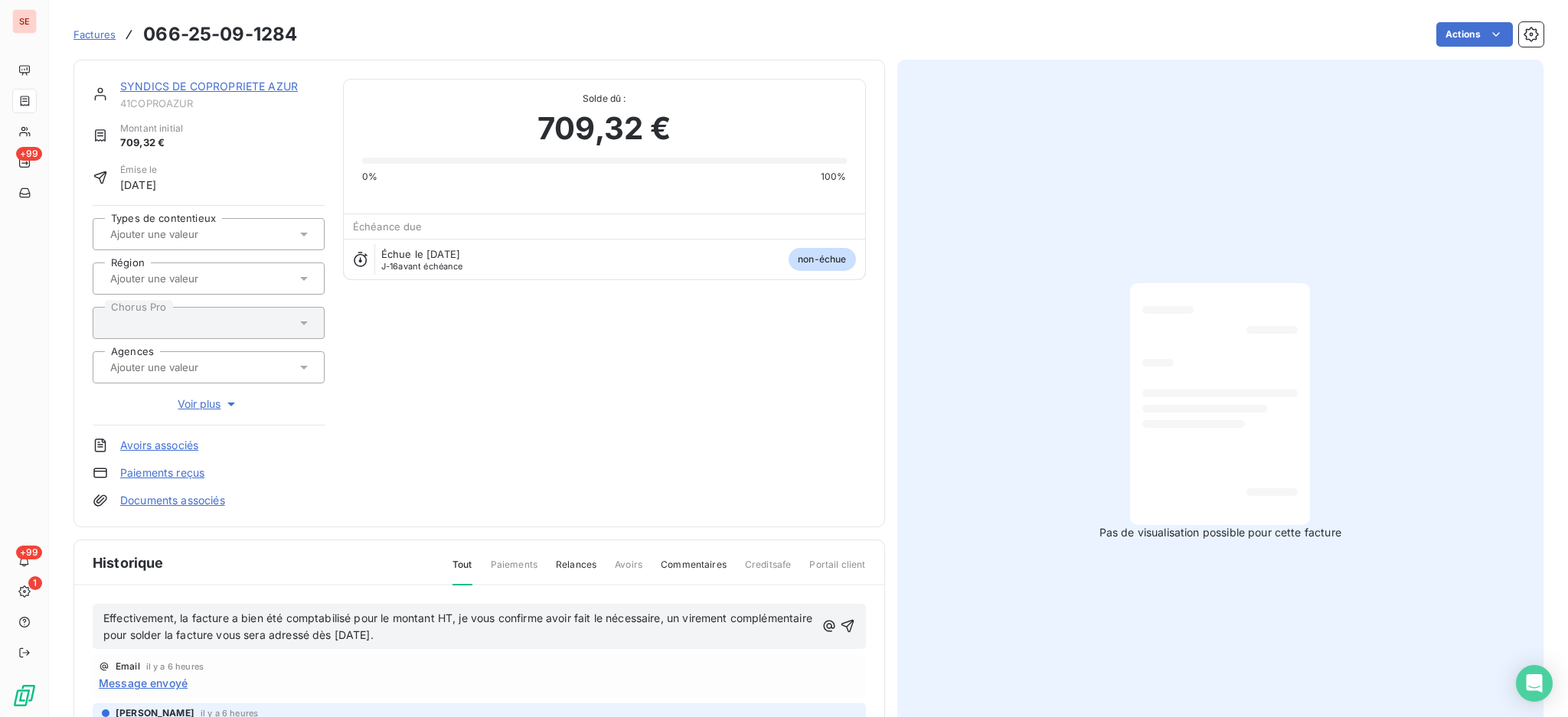
click at [102, 619] on div "Effectivement, la facture a bien été comptabilisé pour le montant HT, je vous c…" at bounding box center [479, 626] width 773 height 46
click at [104, 612] on span "Effectivement, la facture a bien été comptabilisé pour le montant HT, je vous c…" at bounding box center [459, 627] width 712 height 30
drag, startPoint x: 128, startPoint y: 617, endPoint x: 151, endPoint y: 620, distance: 23.2
click at [128, 617] on span "14/10 Effectivement, la facture a bien été comptabilisé pour le montant HT, je …" at bounding box center [432, 627] width 657 height 30
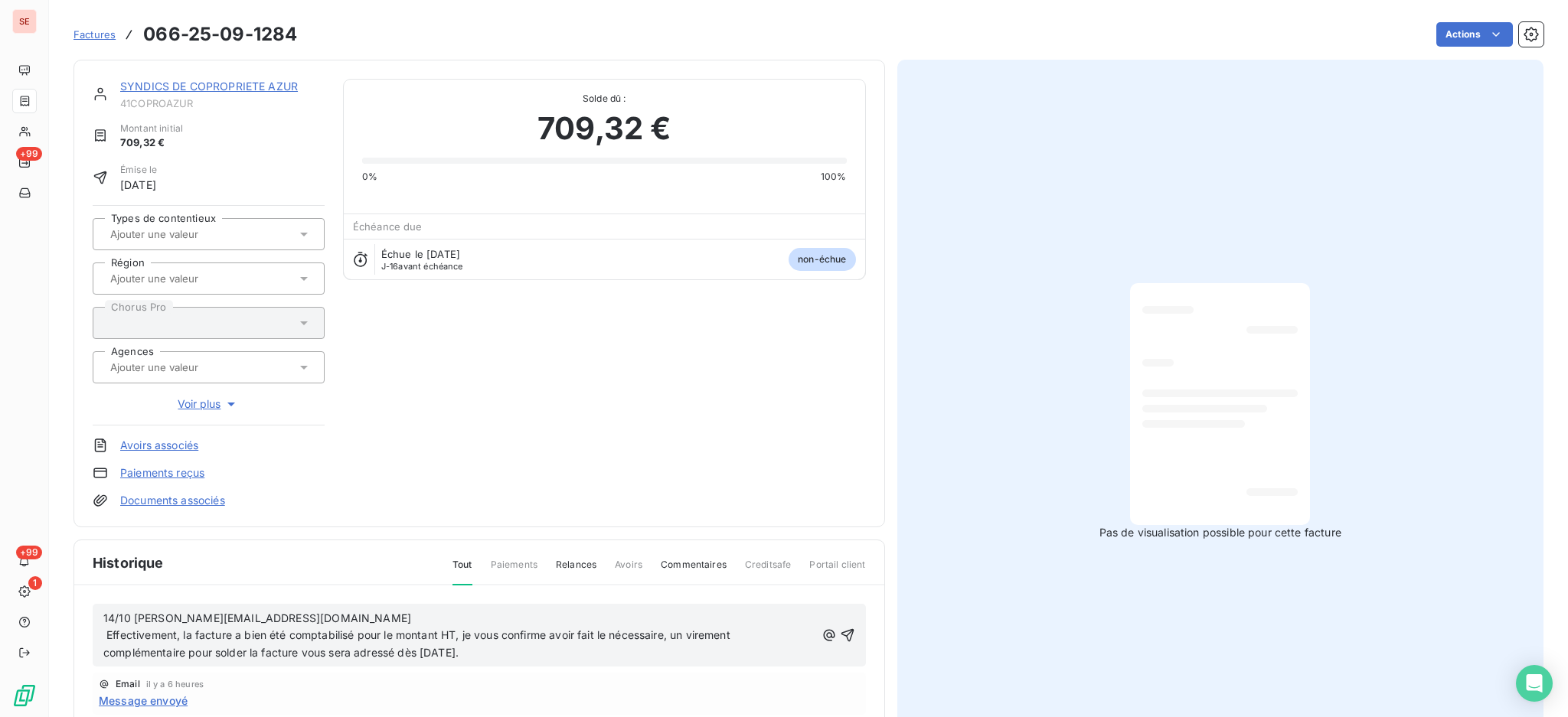
drag, startPoint x: 844, startPoint y: 636, endPoint x: 951, endPoint y: 419, distance: 241.9
click at [844, 636] on icon "button" at bounding box center [847, 636] width 15 height 15
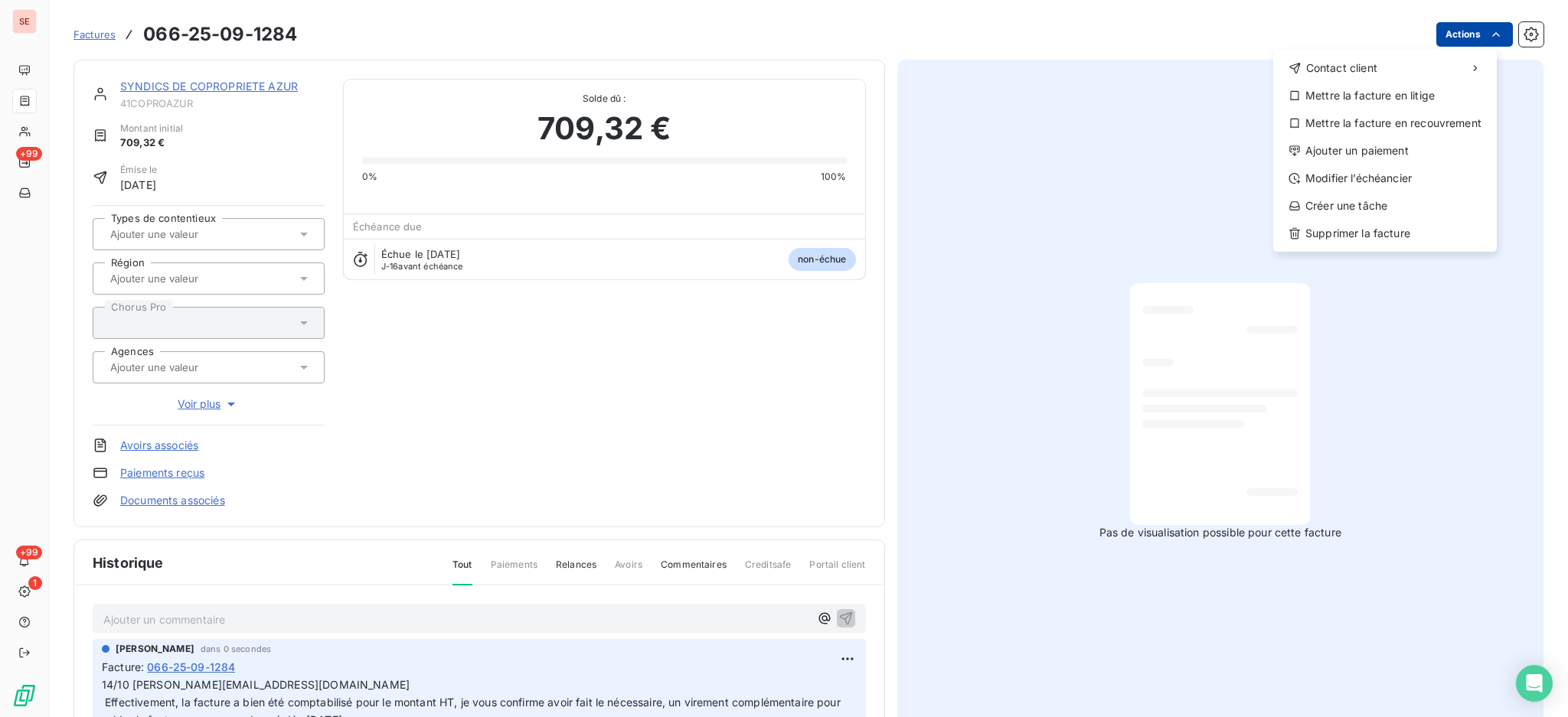
click at [1448, 29] on html "SE +99 +99 1 Factures 066-25-09-1284 Actions Contact client Mettre la facture e…" at bounding box center [784, 358] width 1568 height 717
click at [1382, 155] on div "Ajouter un paiement" at bounding box center [1385, 151] width 212 height 25
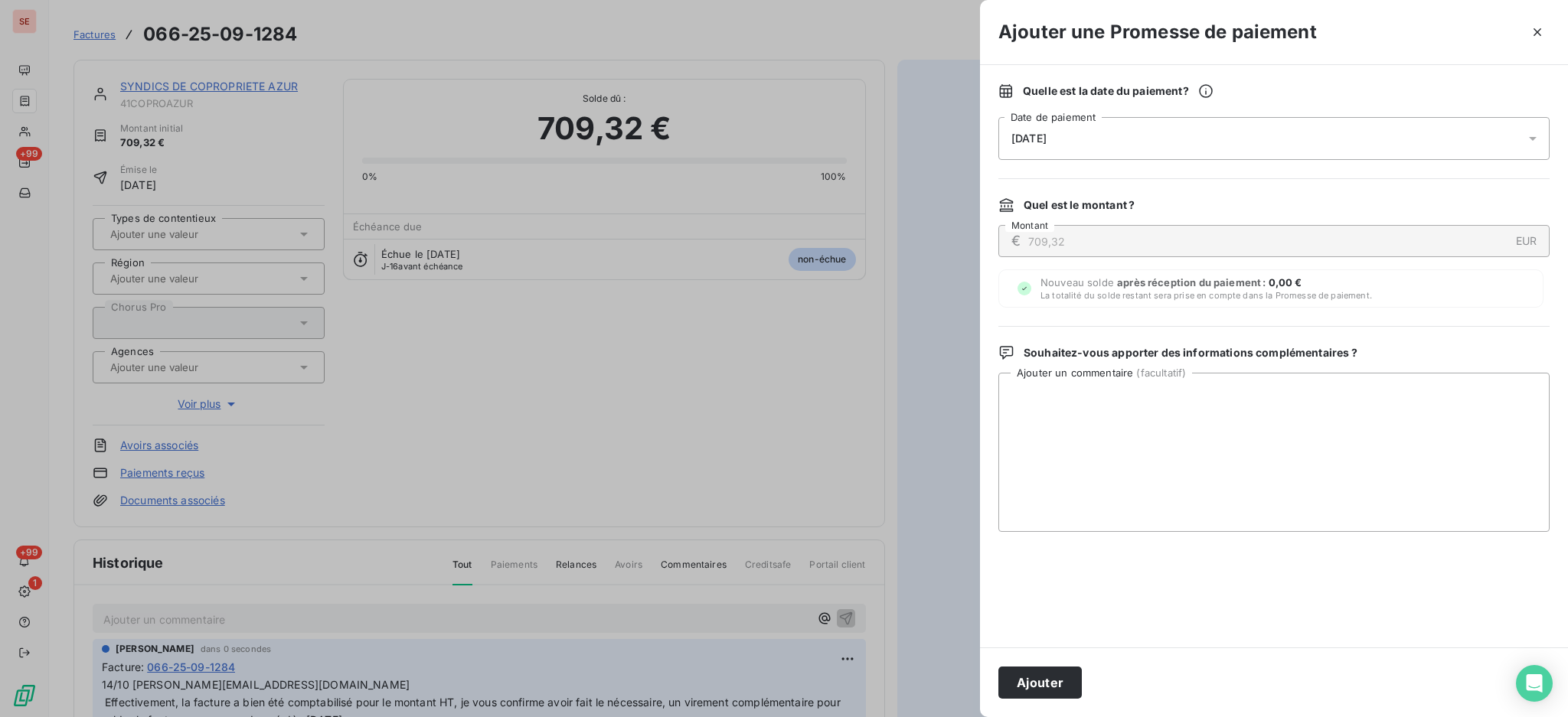
click at [1531, 135] on icon at bounding box center [1532, 139] width 15 height 15
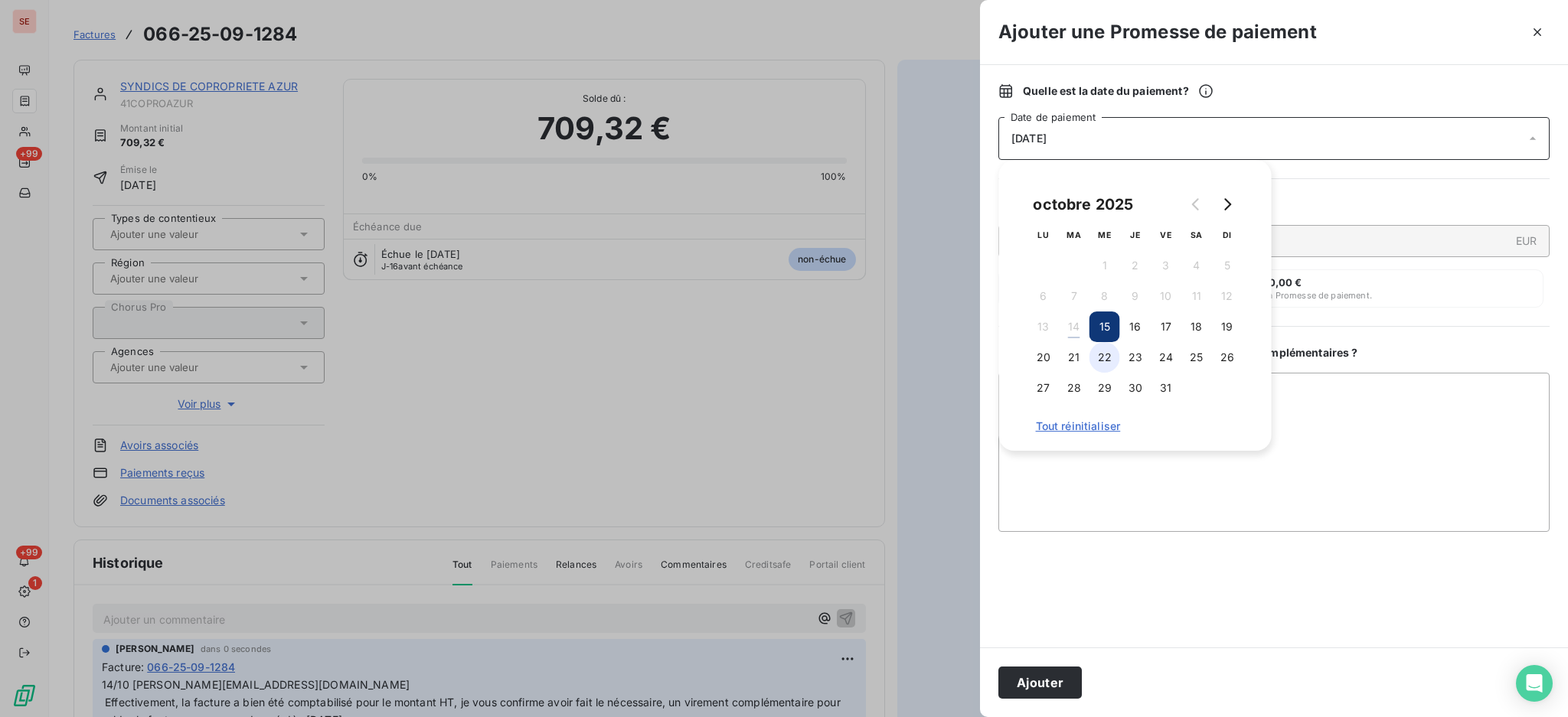
click at [1110, 363] on button "22" at bounding box center [1104, 357] width 30 height 30
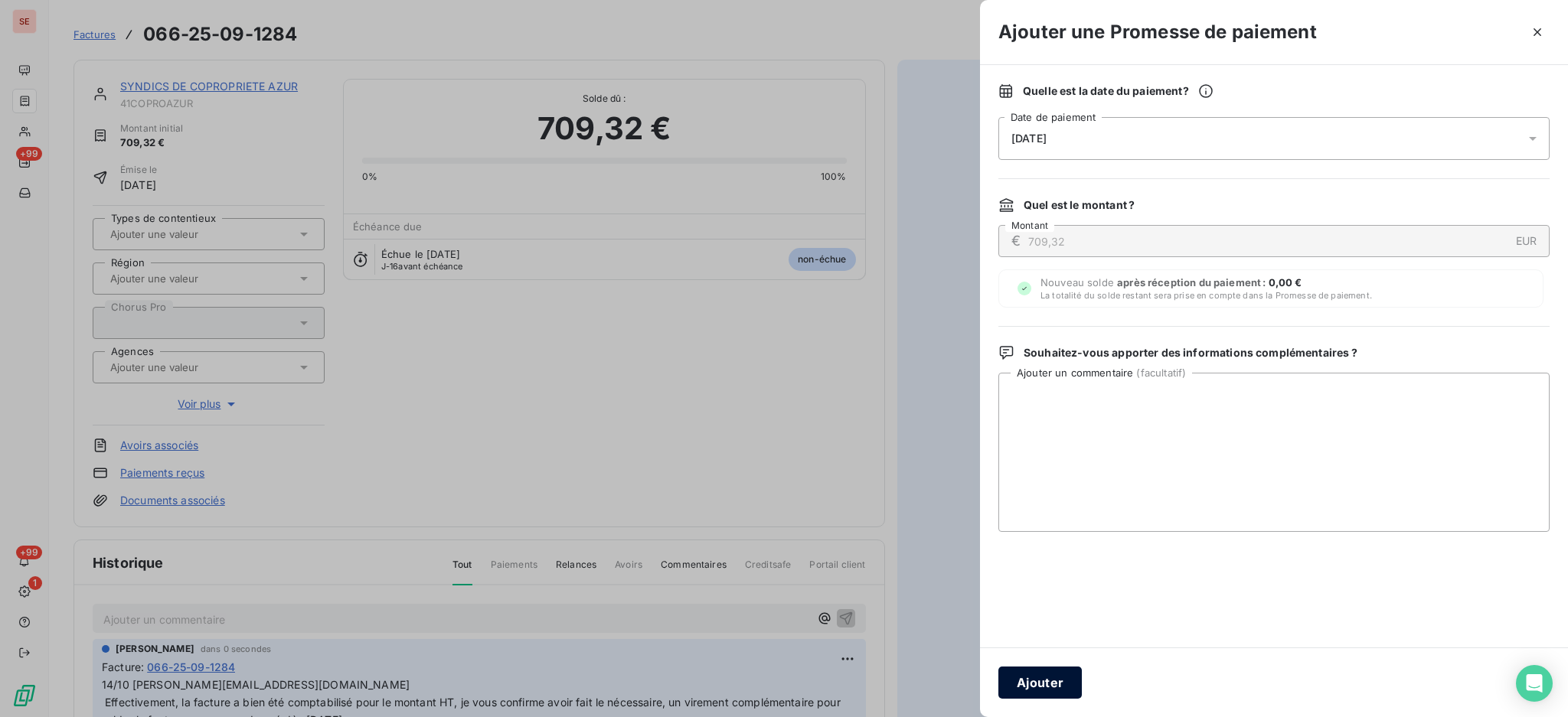
click at [1031, 685] on button "Ajouter" at bounding box center [1040, 683] width 83 height 32
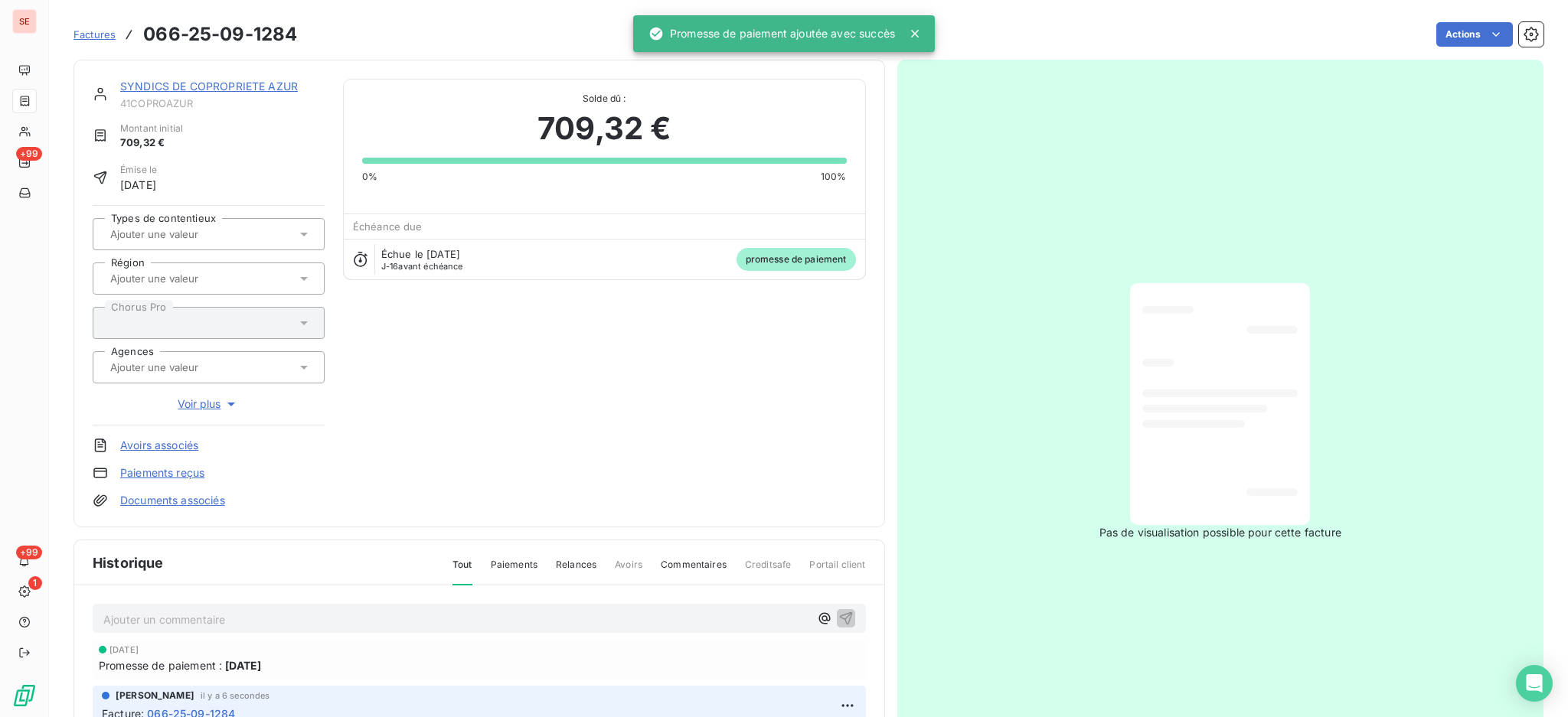
click at [176, 497] on link "Documents associés" at bounding box center [172, 501] width 105 height 15
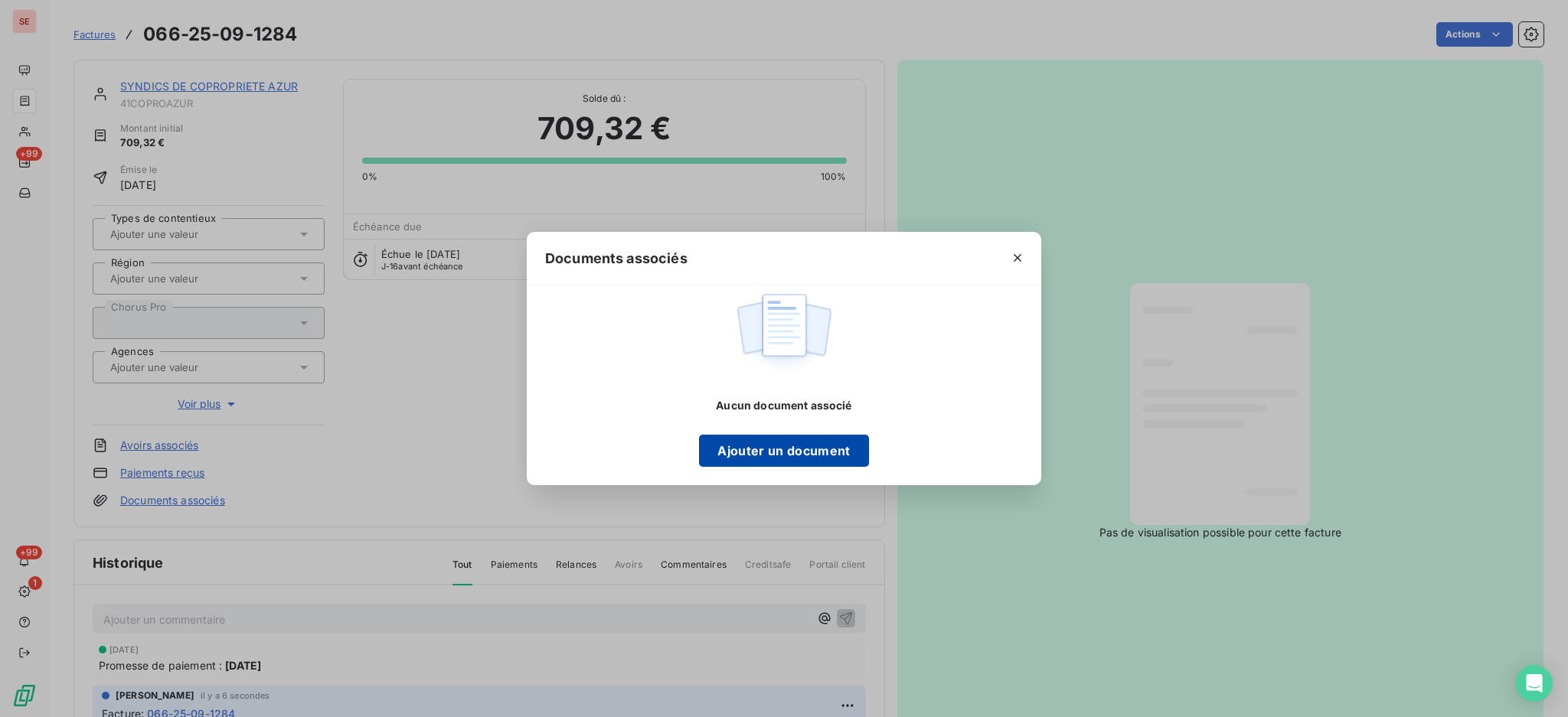
click at [764, 449] on button "Ajouter un document" at bounding box center [783, 451] width 169 height 32
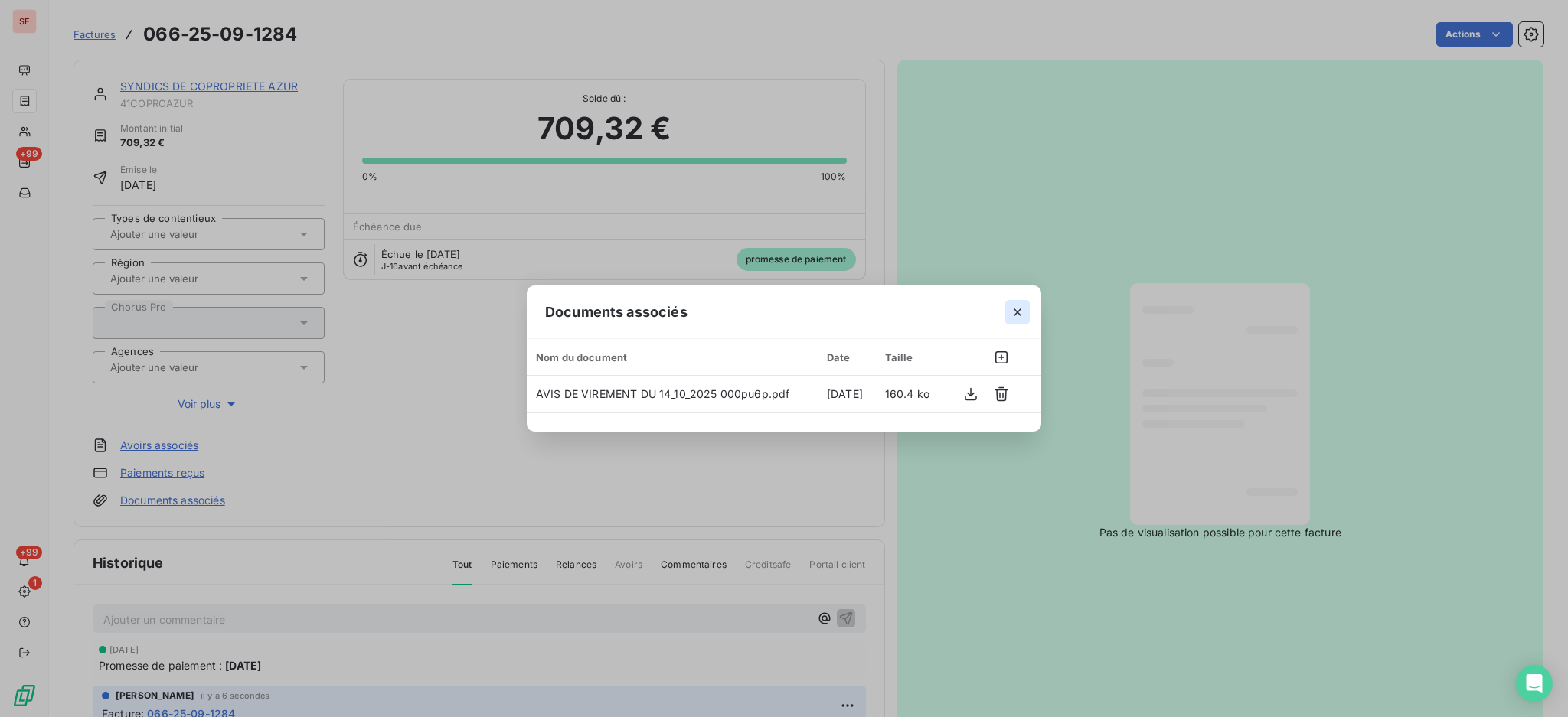
click at [1020, 308] on icon "button" at bounding box center [1017, 313] width 15 height 15
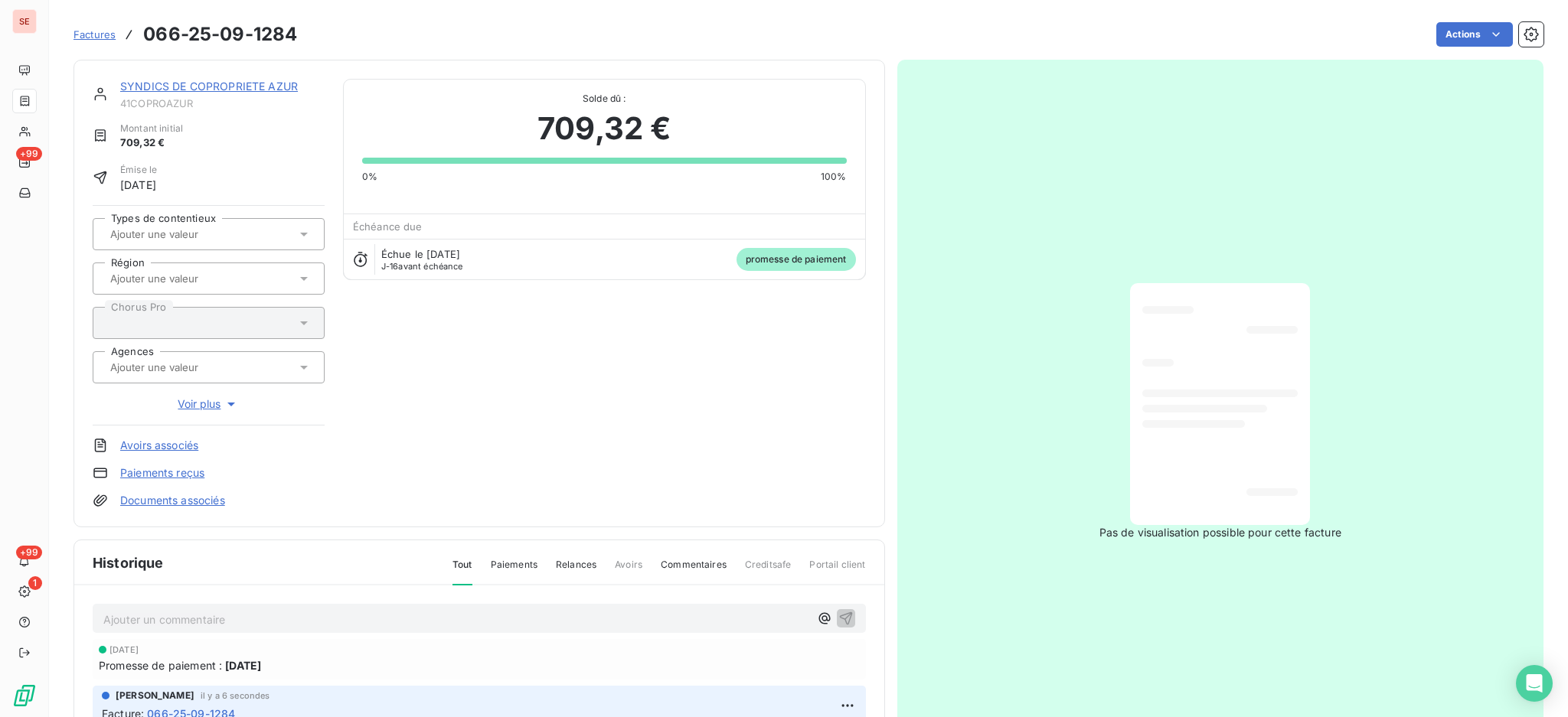
click at [232, 80] on link "SYNDICS DE COPROPRIETE AZUR" at bounding box center [209, 86] width 178 height 13
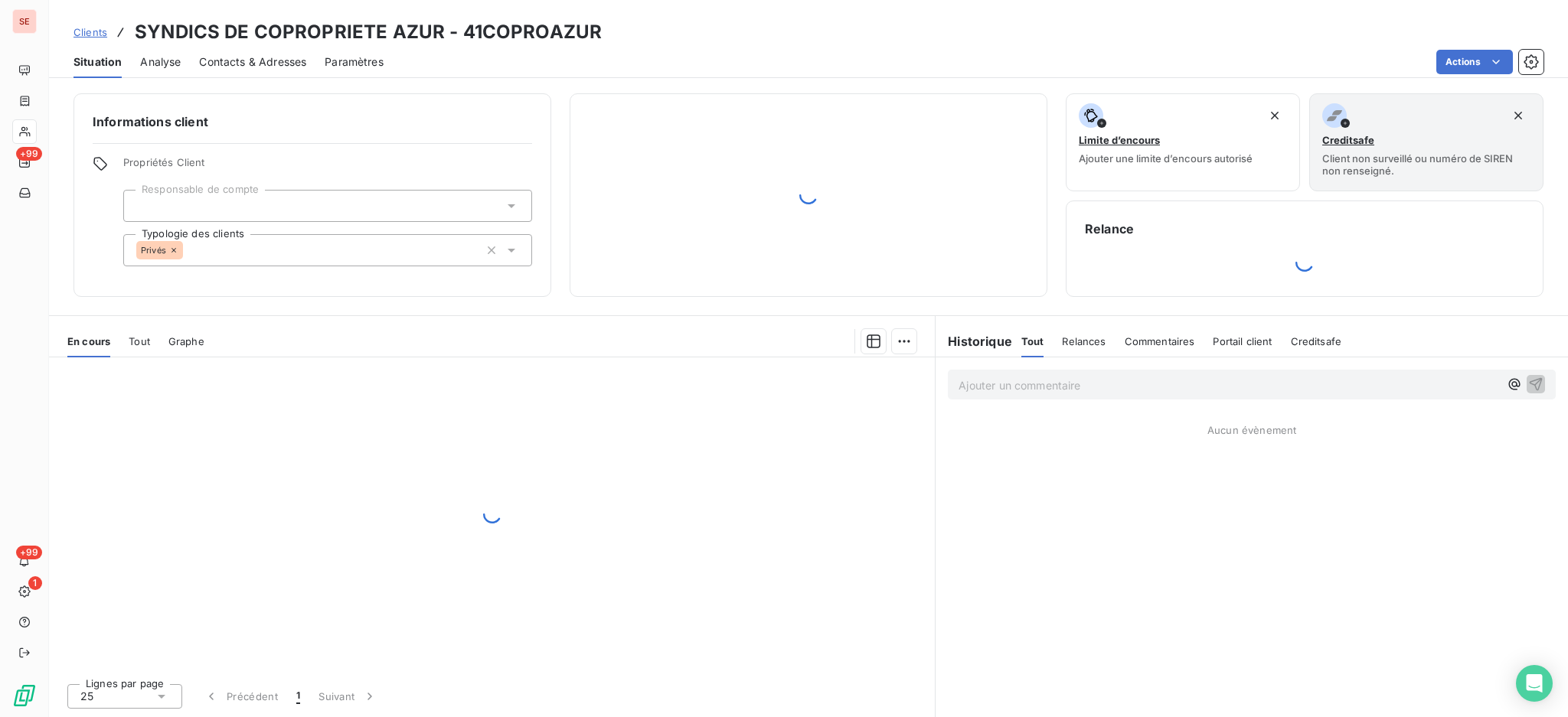
click at [244, 57] on span "Contacts & Adresses" at bounding box center [252, 62] width 107 height 15
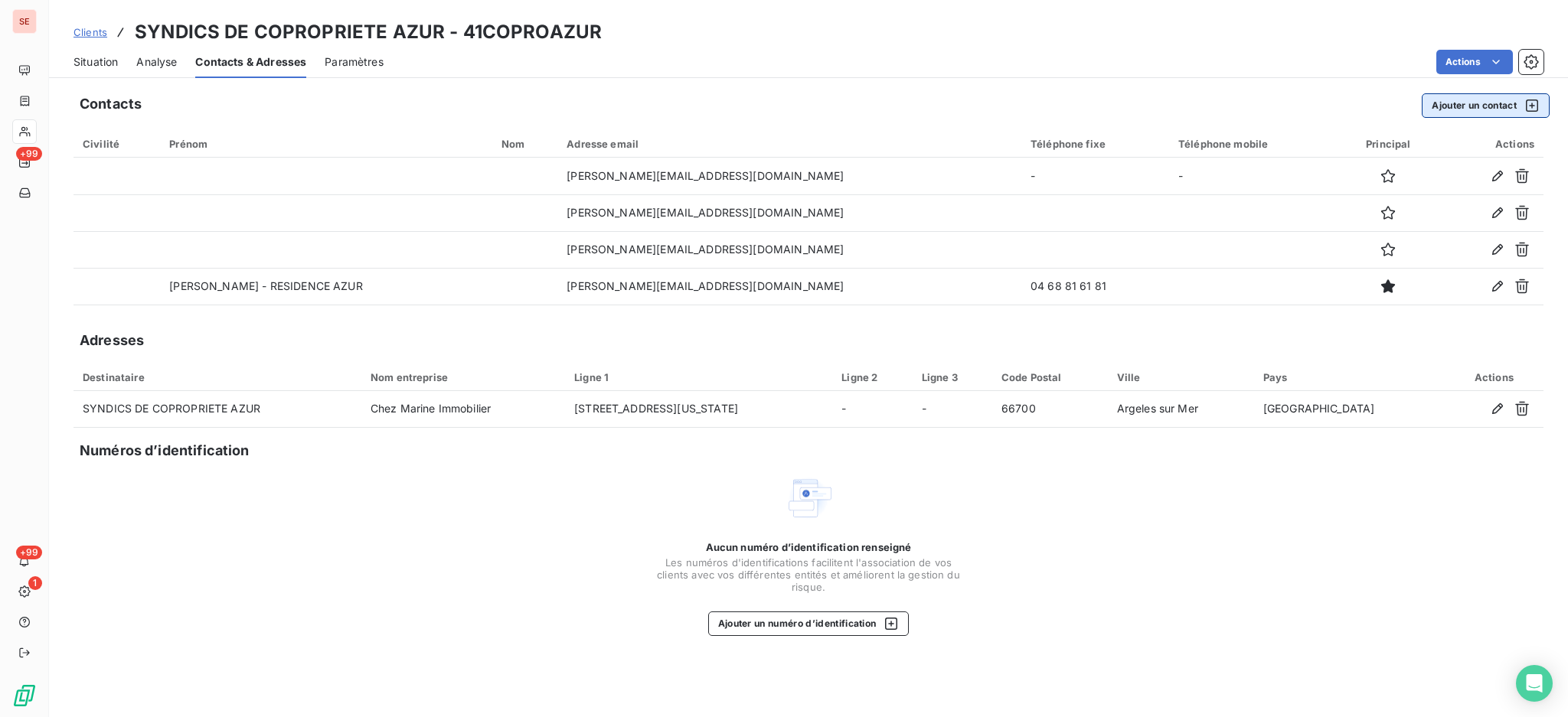
click at [1480, 108] on button "Ajouter un contact" at bounding box center [1485, 106] width 128 height 25
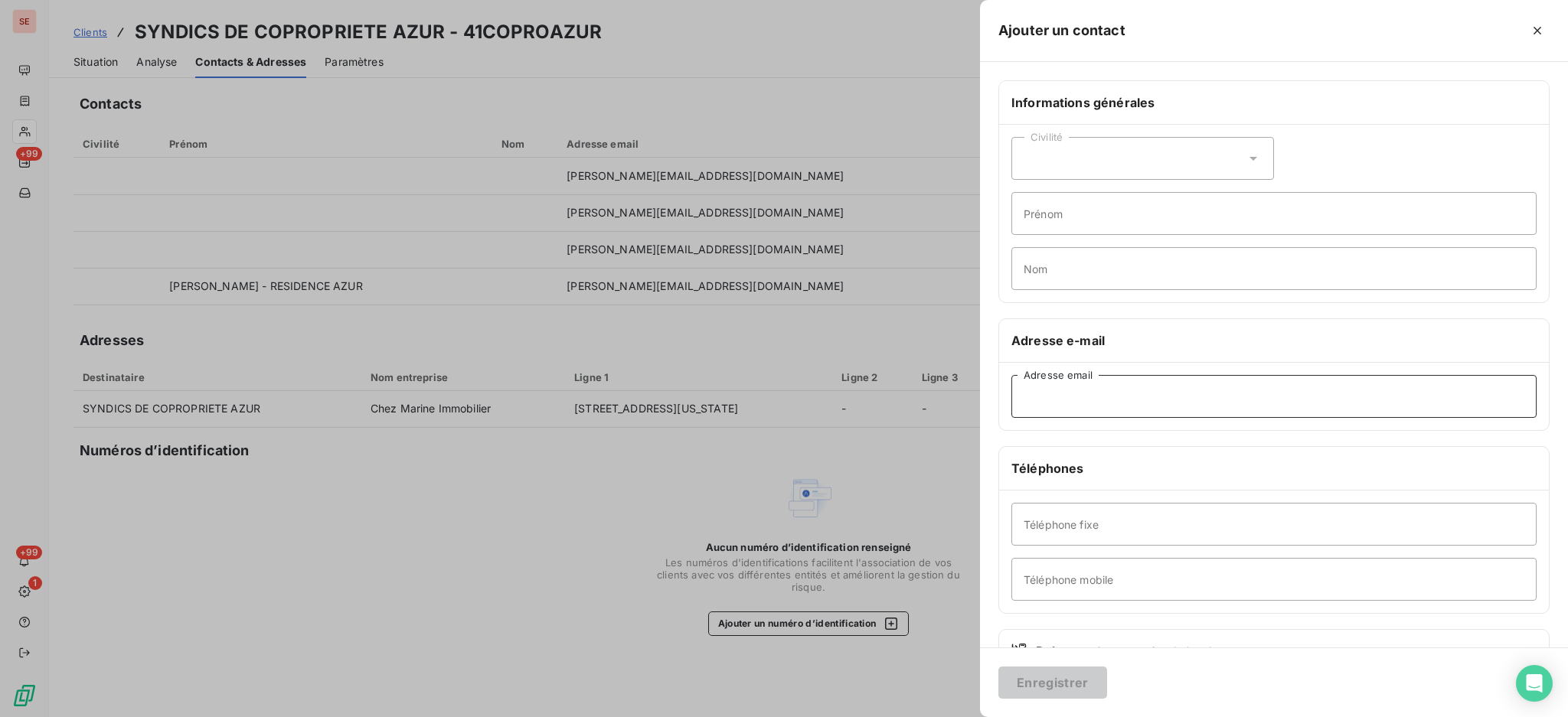
click at [1154, 396] on input "Adresse email" at bounding box center [1274, 396] width 525 height 43
paste input "MERLIN Karine <karine.merlin@foncia.com>"
drag, startPoint x: 1108, startPoint y: 401, endPoint x: 1014, endPoint y: 383, distance: 95.7
click at [1014, 383] on input "MERLIN Karine <karine.merlin@foncia.com" at bounding box center [1274, 396] width 525 height 43
type input "karine.merlin@foncia.com"
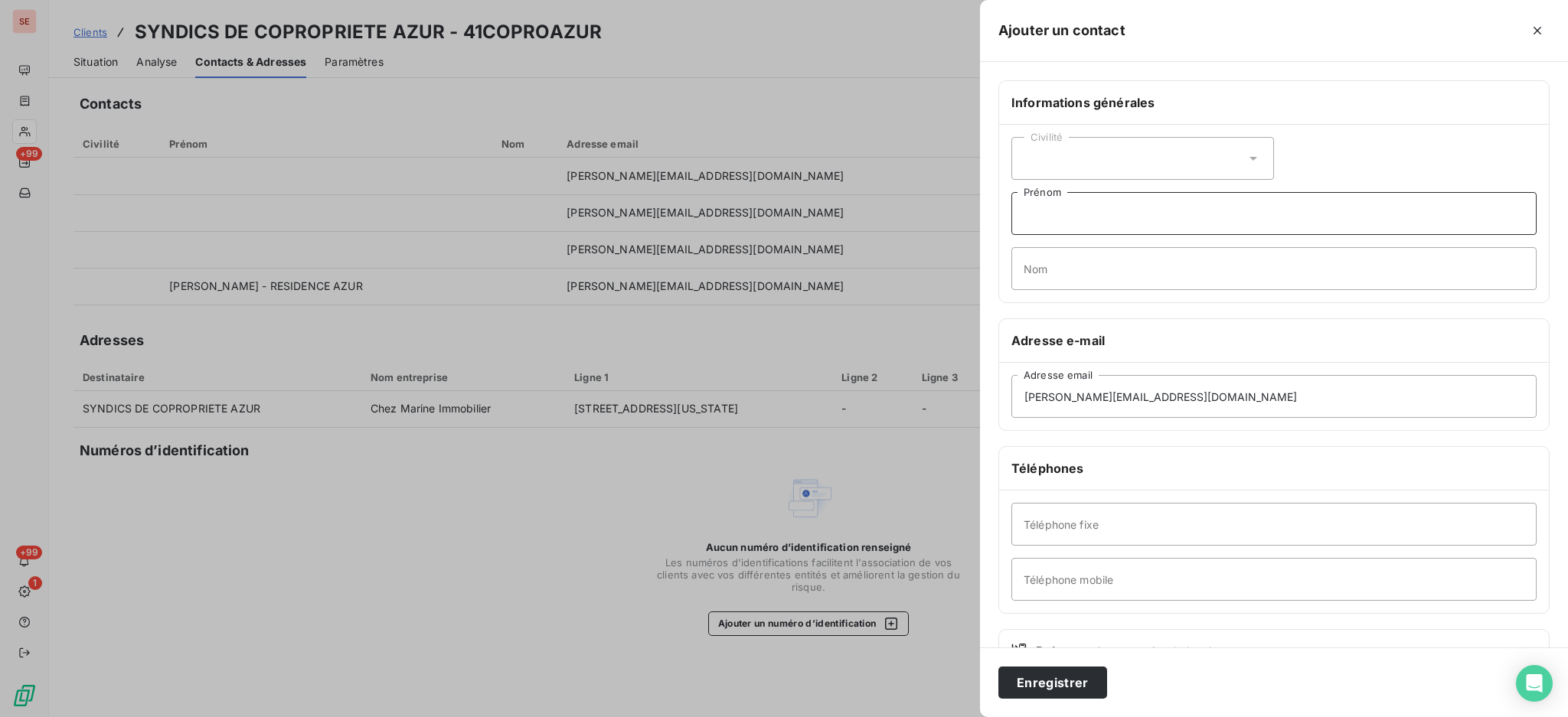
click at [1113, 219] on input "Prénom" at bounding box center [1274, 213] width 525 height 43
paste input "MERLIN Karine <"
type input "MERLIN Karine <"
click at [1056, 265] on input "Nom" at bounding box center [1274, 268] width 525 height 43
paste input "MERLIN Karine <"
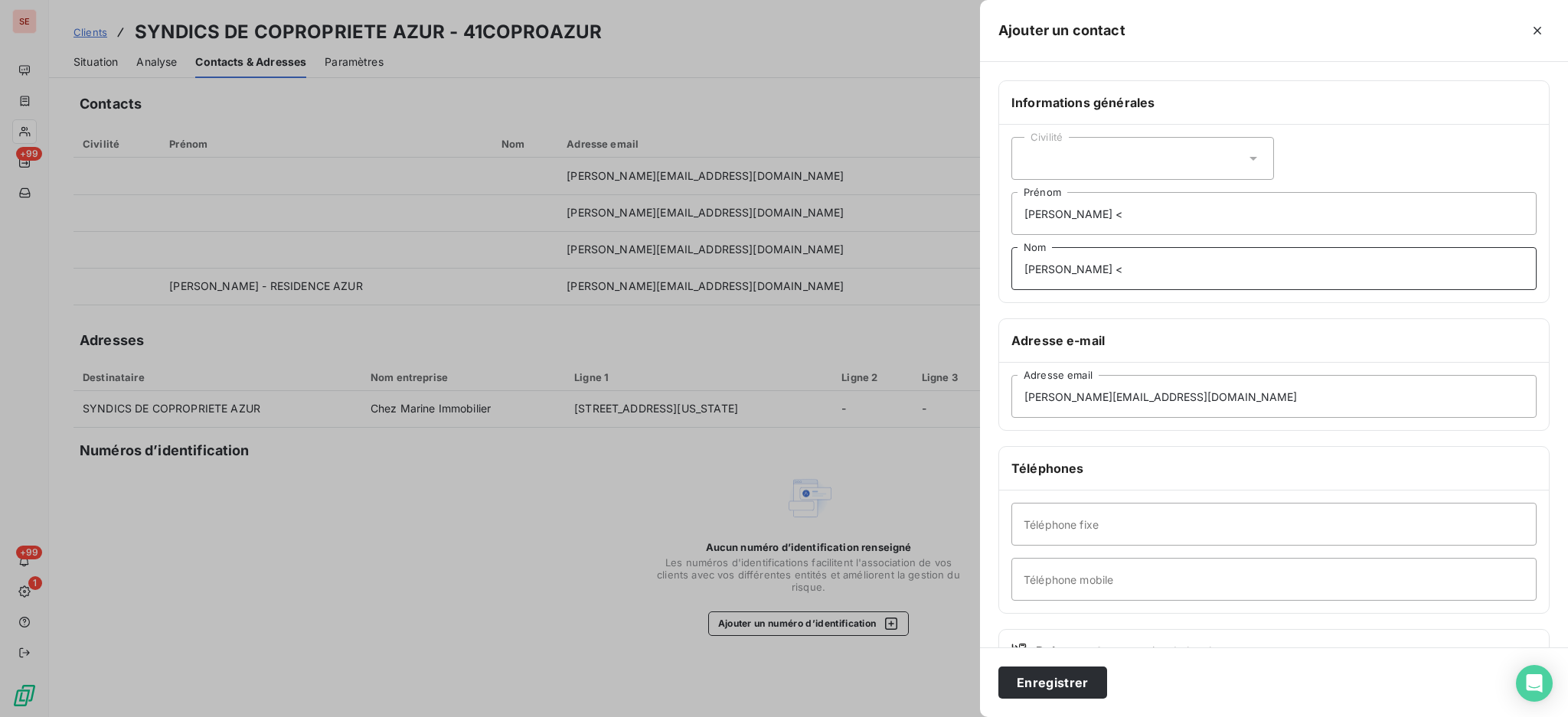
type input "MERLIN Karine <"
drag, startPoint x: 1113, startPoint y: 212, endPoint x: 1104, endPoint y: 207, distance: 10.3
click at [1104, 207] on input "MERLIN Karine <" at bounding box center [1274, 213] width 525 height 43
drag, startPoint x: 1066, startPoint y: 216, endPoint x: 1002, endPoint y: 201, distance: 65.7
click at [1002, 201] on div "Civilité MERLIN Karine Prénom MERLIN Karine < Nom" at bounding box center [1274, 213] width 550 height 178
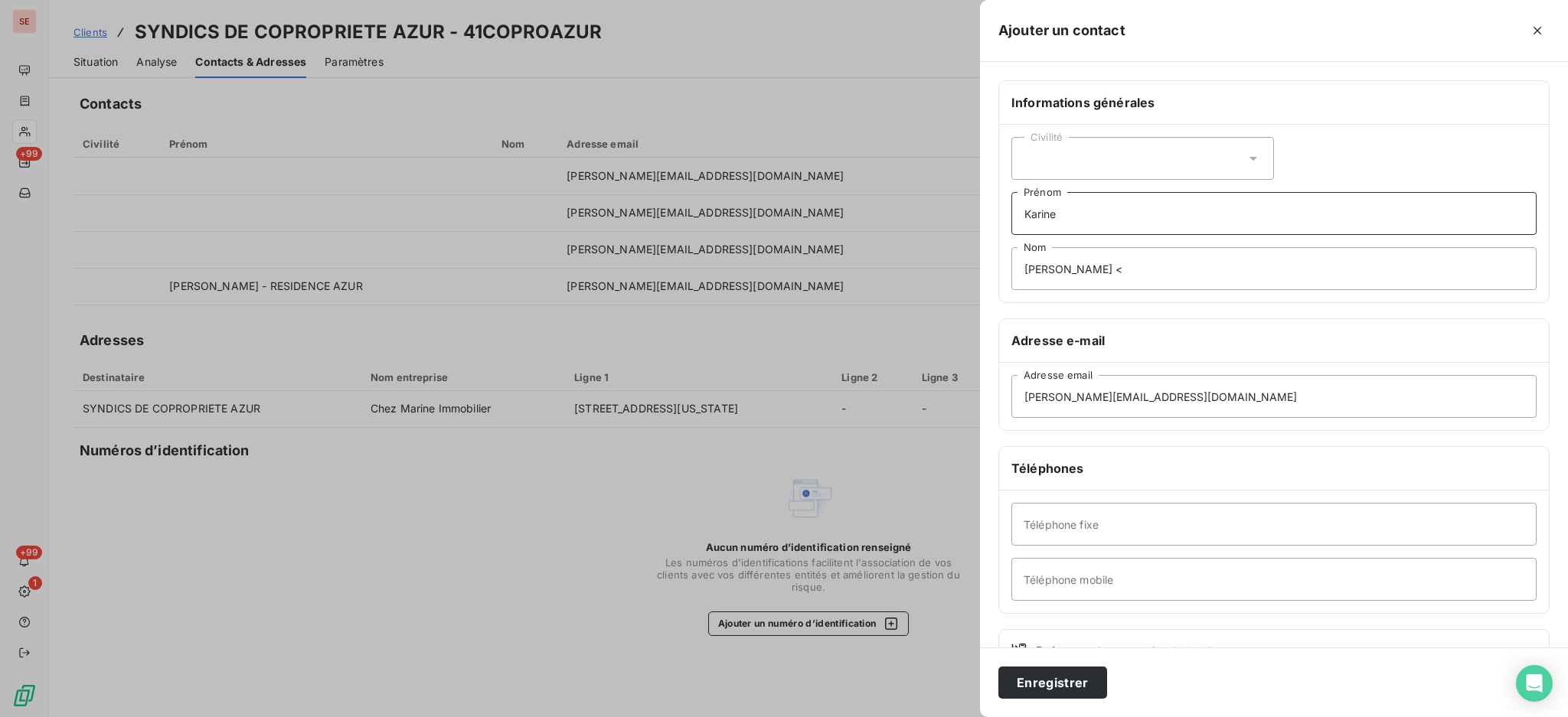
type input "Karine"
click at [1121, 273] on input "MERLIN Karine <" at bounding box center [1274, 268] width 525 height 43
type input "MERLIN"
click at [1081, 534] on input "Téléphone fixe" at bounding box center [1274, 523] width 525 height 43
click at [1046, 680] on button "Enregistrer" at bounding box center [1052, 683] width 109 height 32
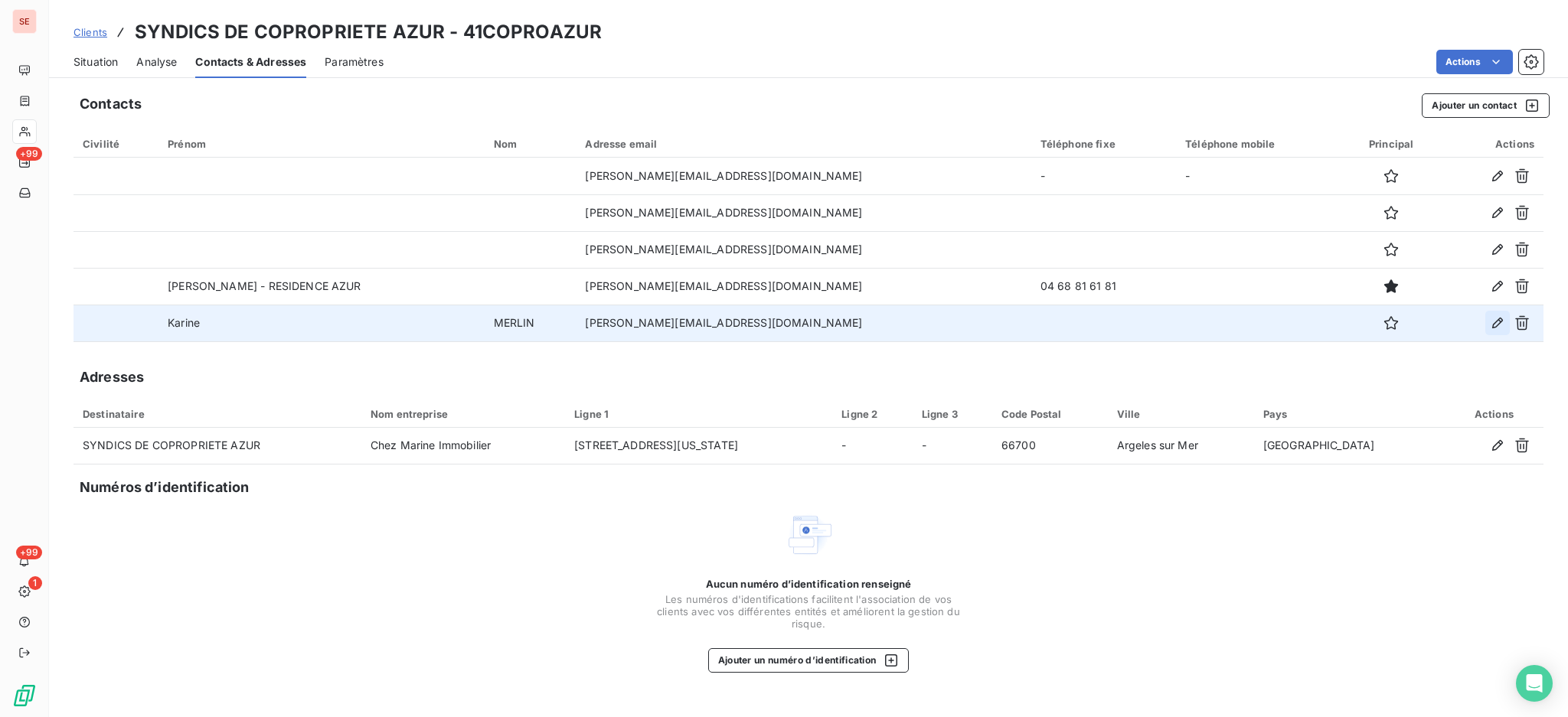
click at [1491, 316] on icon "button" at bounding box center [1497, 323] width 15 height 15
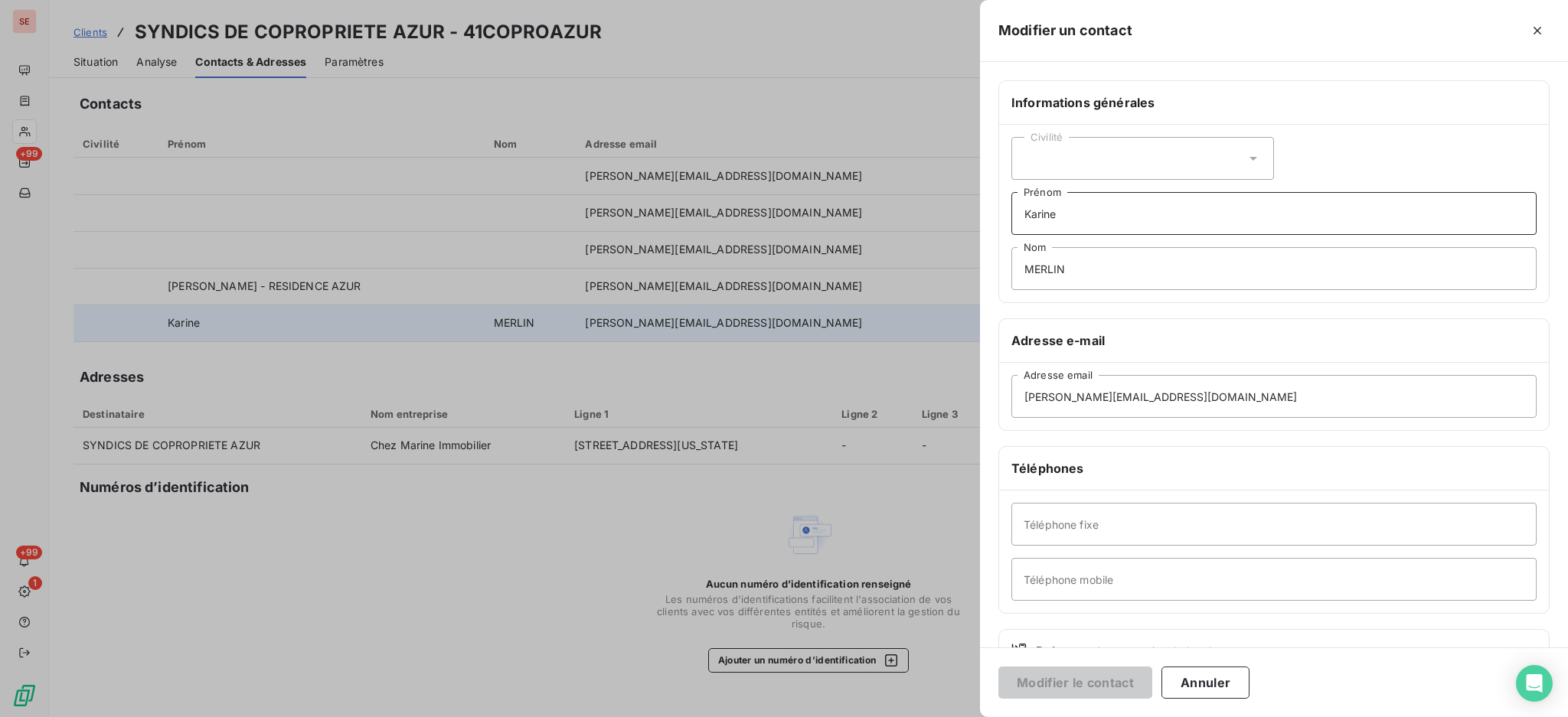
click at [1129, 213] on input "Karine" at bounding box center [1274, 213] width 525 height 43
click at [1270, 226] on input "Karine - comptable" at bounding box center [1274, 213] width 525 height 43
type input "Karine - comptable copropriétés"
click at [998, 667] on button "Modifier le contact" at bounding box center [1075, 683] width 154 height 32
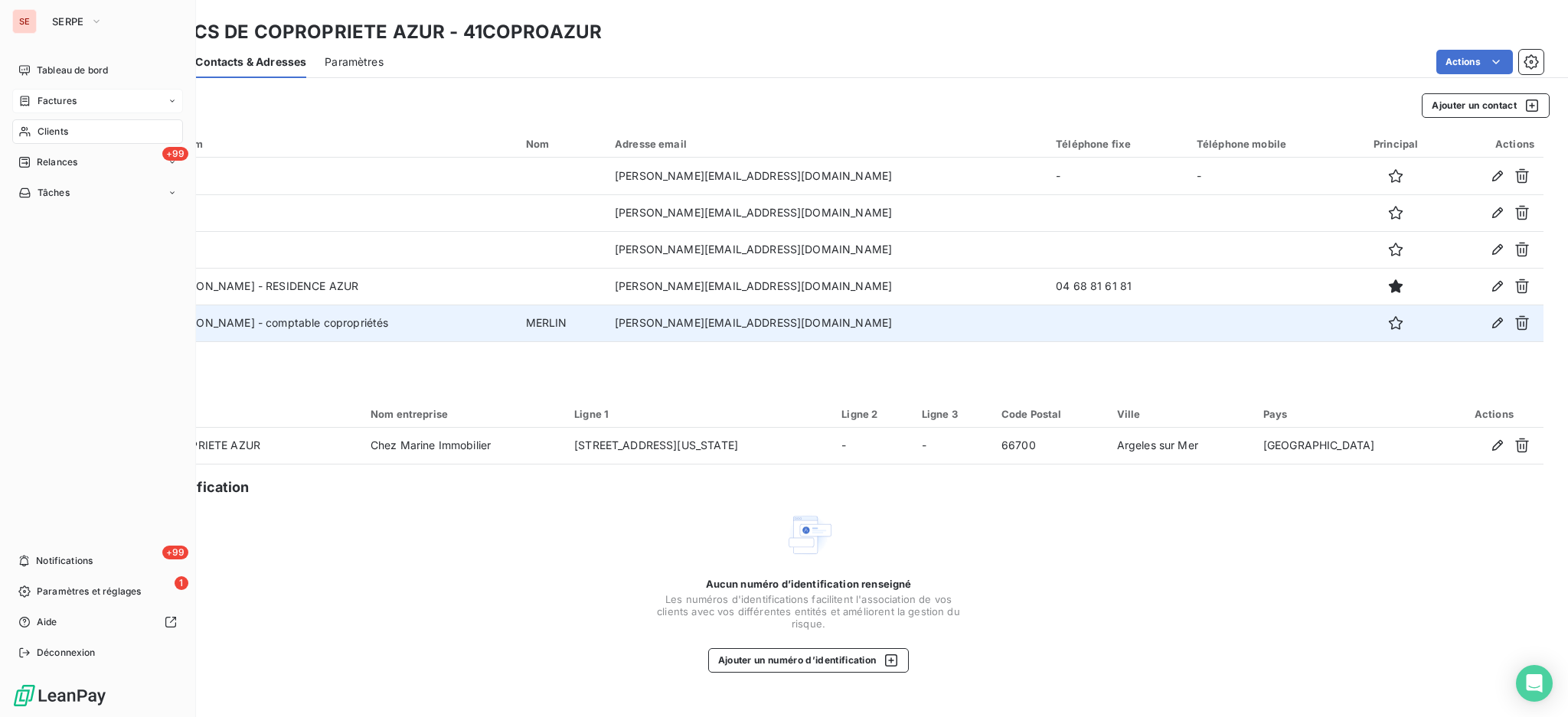
click at [50, 102] on span "Factures" at bounding box center [57, 101] width 39 height 14
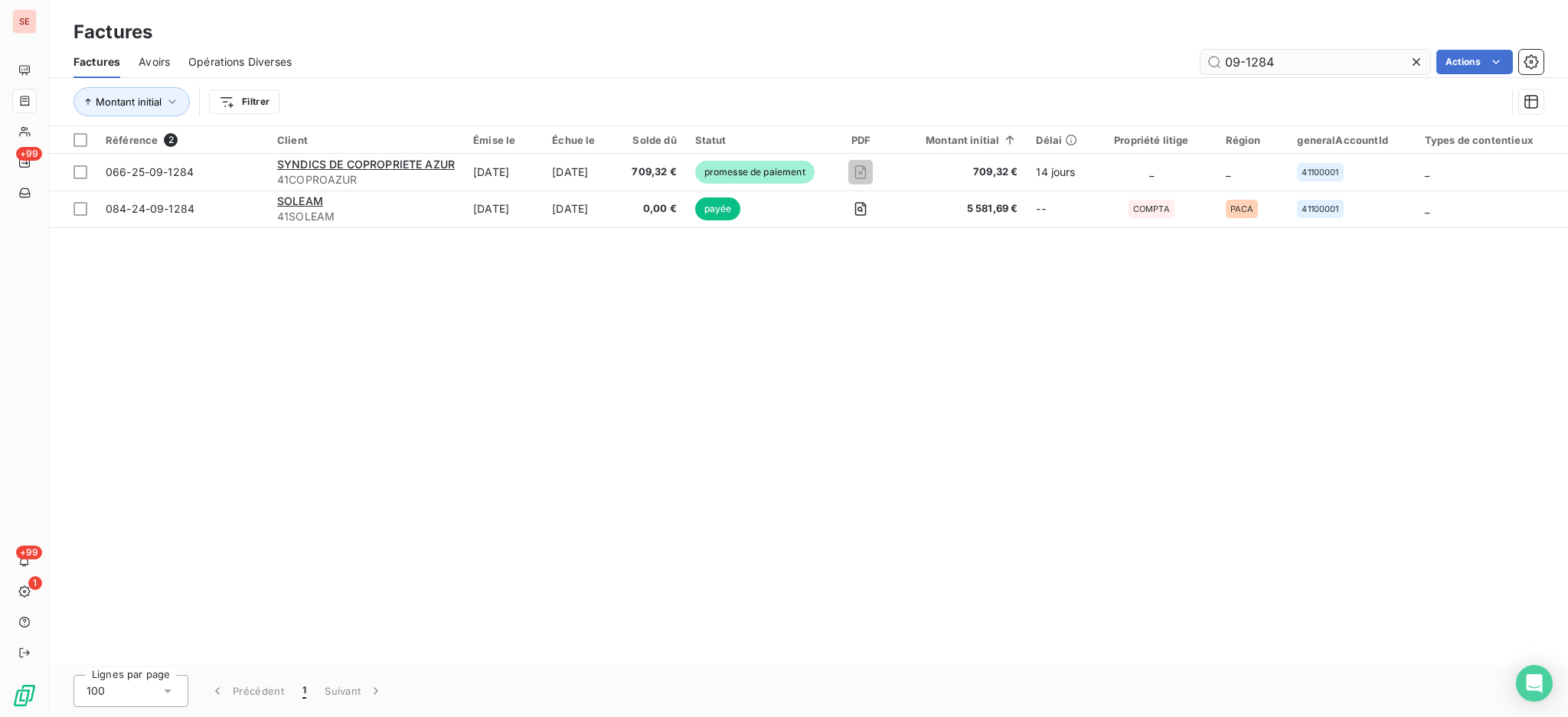
drag, startPoint x: 1306, startPoint y: 67, endPoint x: 1246, endPoint y: 60, distance: 60.4
click at [1246, 60] on input "09-1284" at bounding box center [1315, 62] width 230 height 25
type input "09-0131"
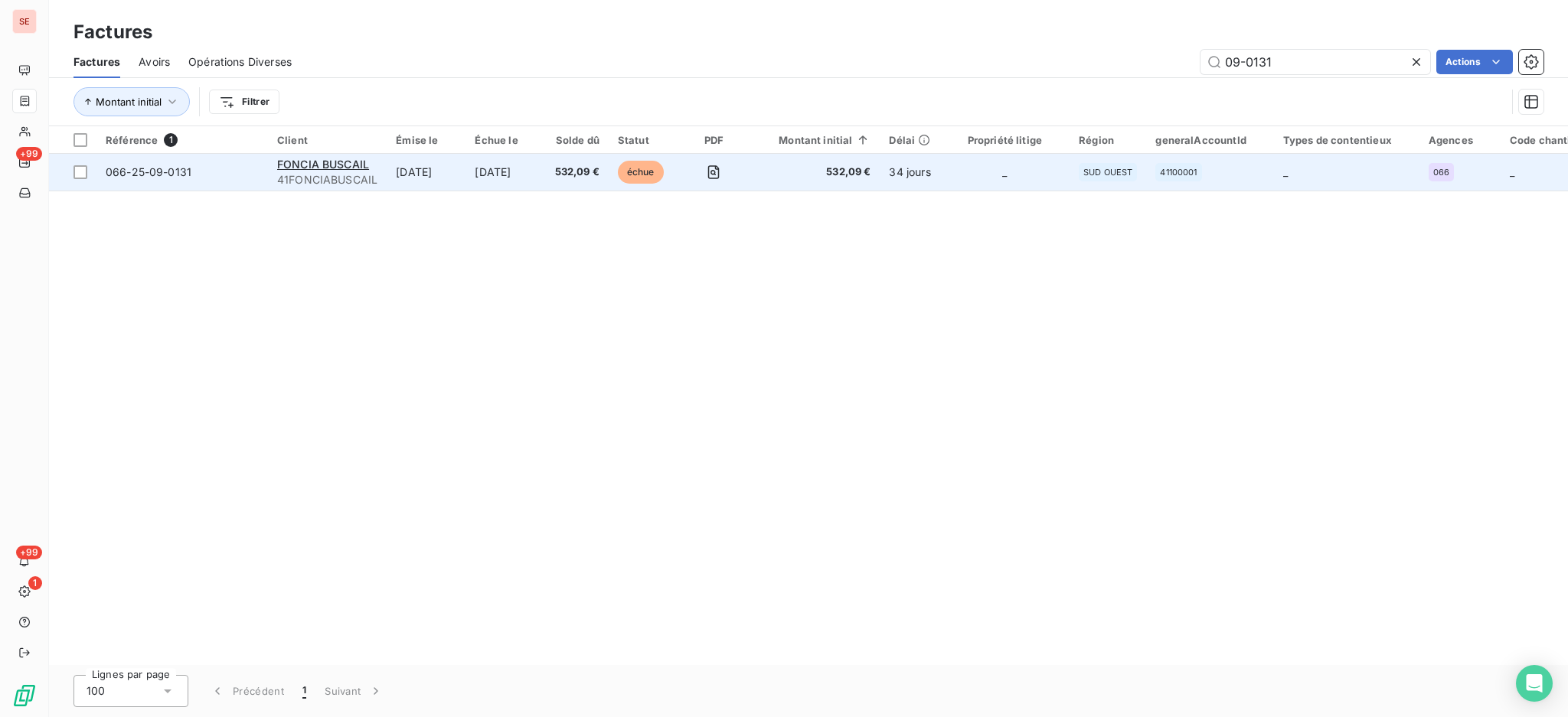
click at [571, 169] on span "532,09 €" at bounding box center [577, 172] width 44 height 15
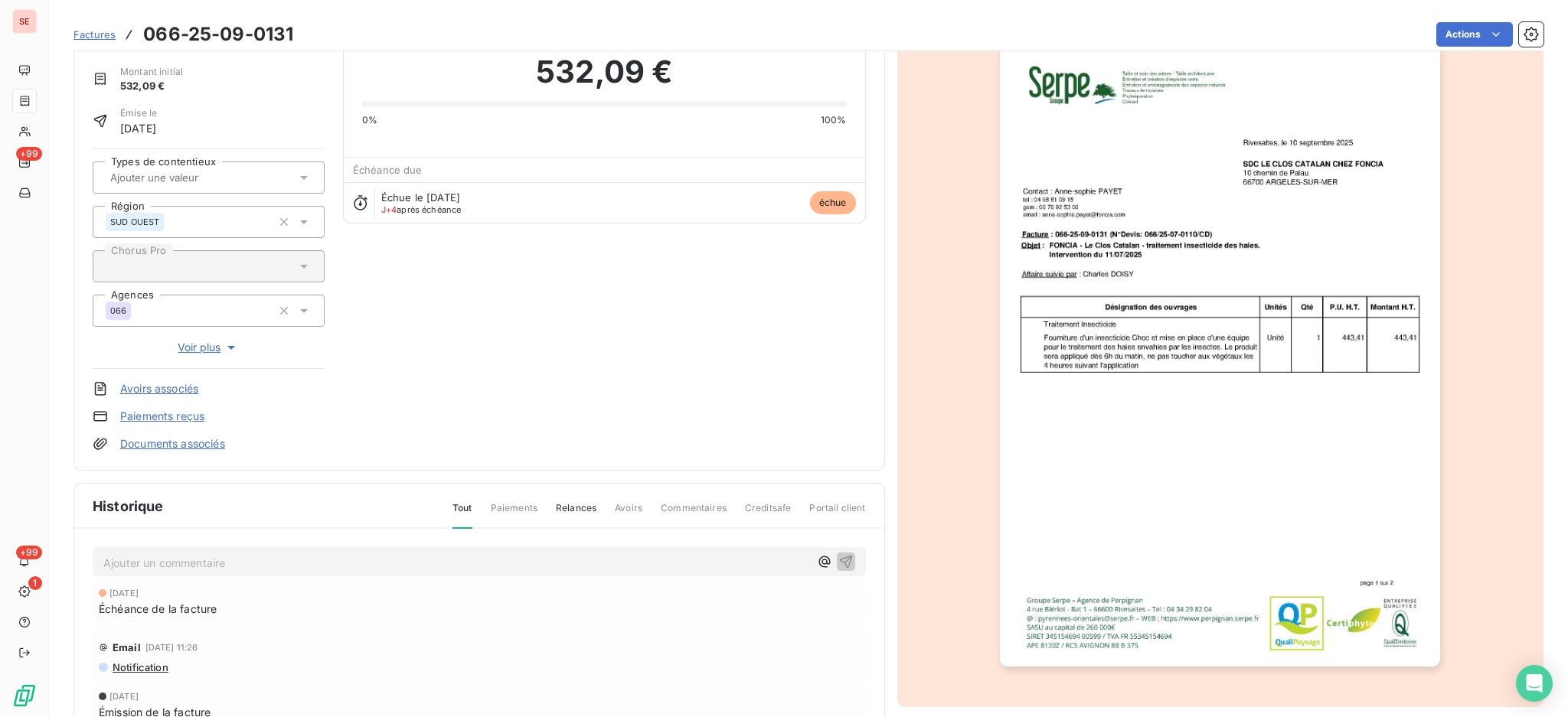
scroll to position [203, 0]
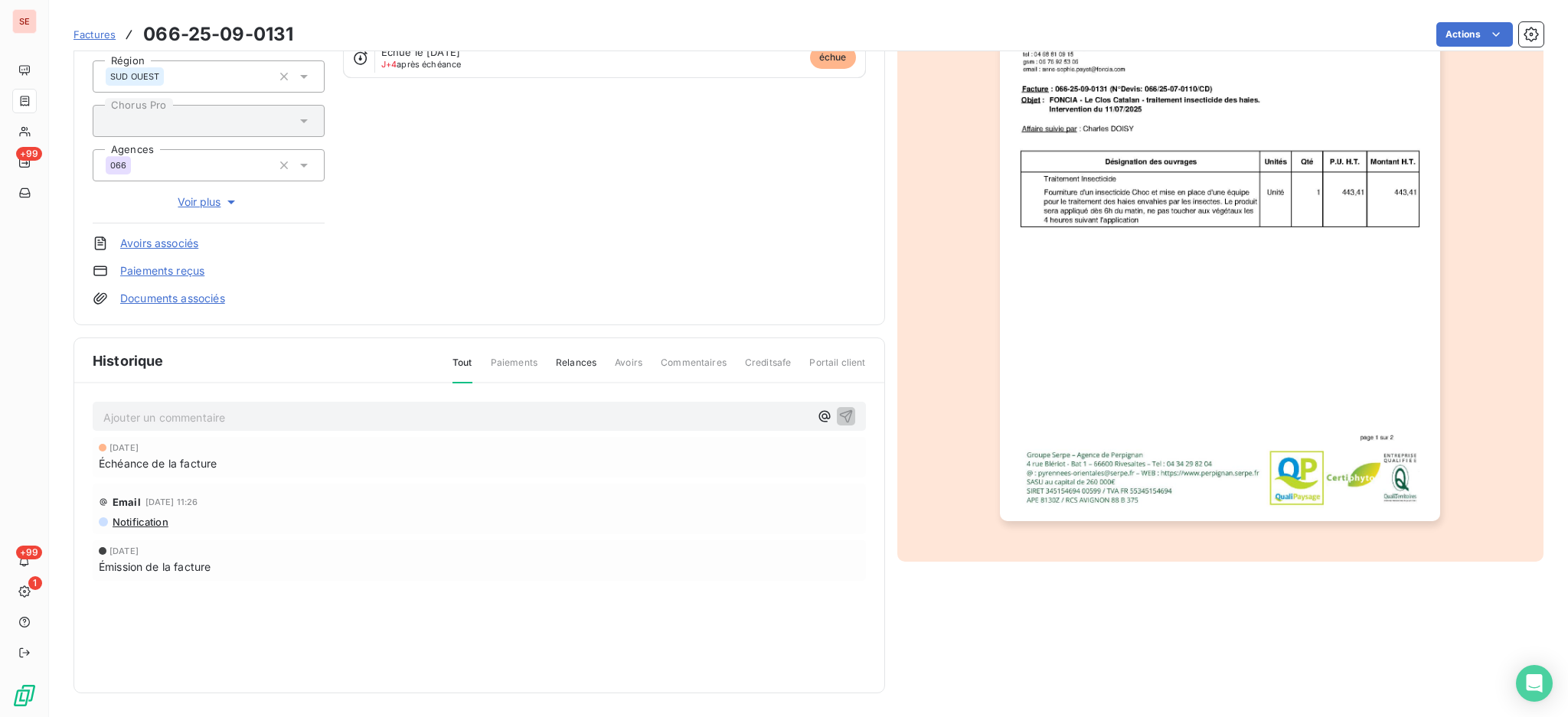
click at [1259, 307] on img "button" at bounding box center [1219, 210] width 440 height 623
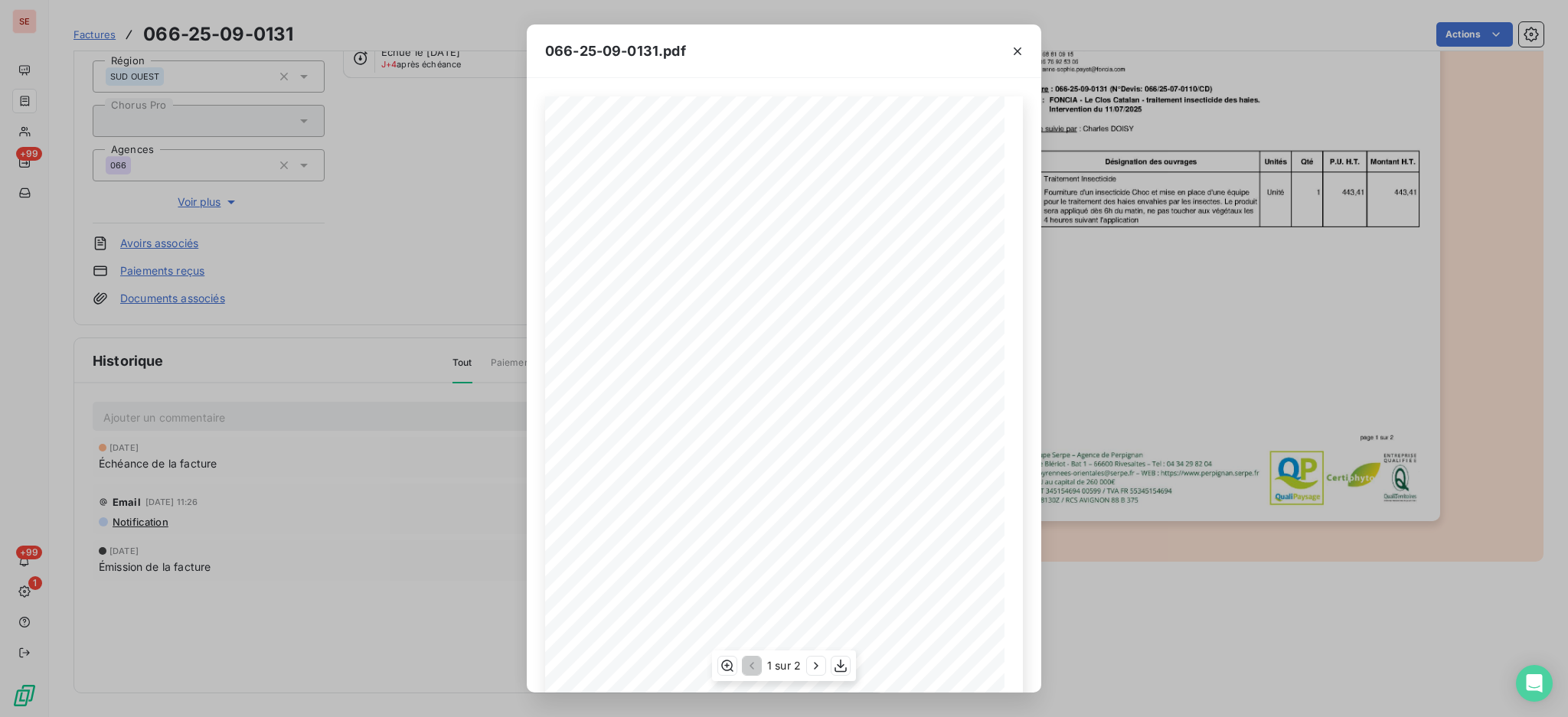
scroll to position [71, 0]
click at [813, 670] on icon "button" at bounding box center [816, 666] width 15 height 15
click at [1019, 50] on icon "button" at bounding box center [1017, 51] width 15 height 15
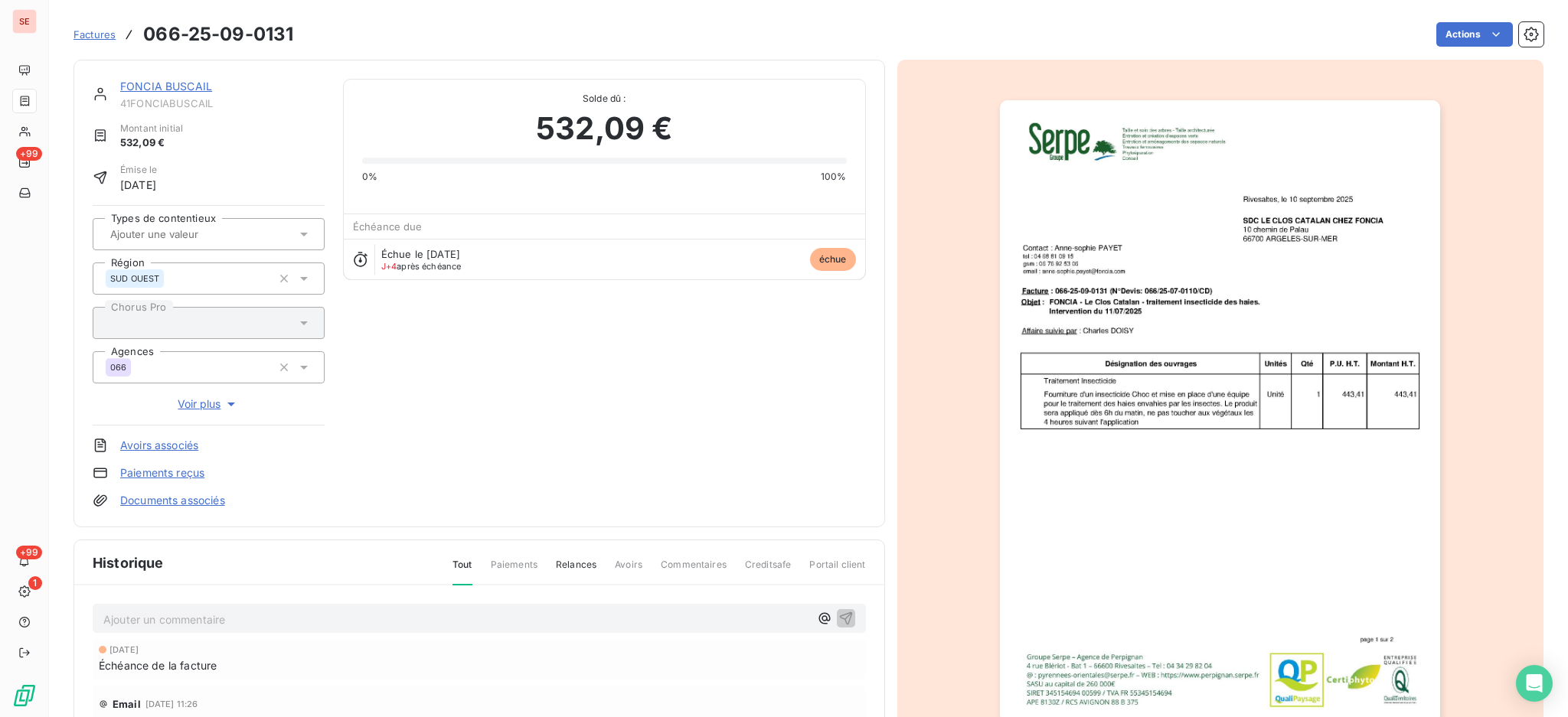
click at [177, 81] on link "FONCIA BUSCAIL" at bounding box center [165, 86] width 92 height 13
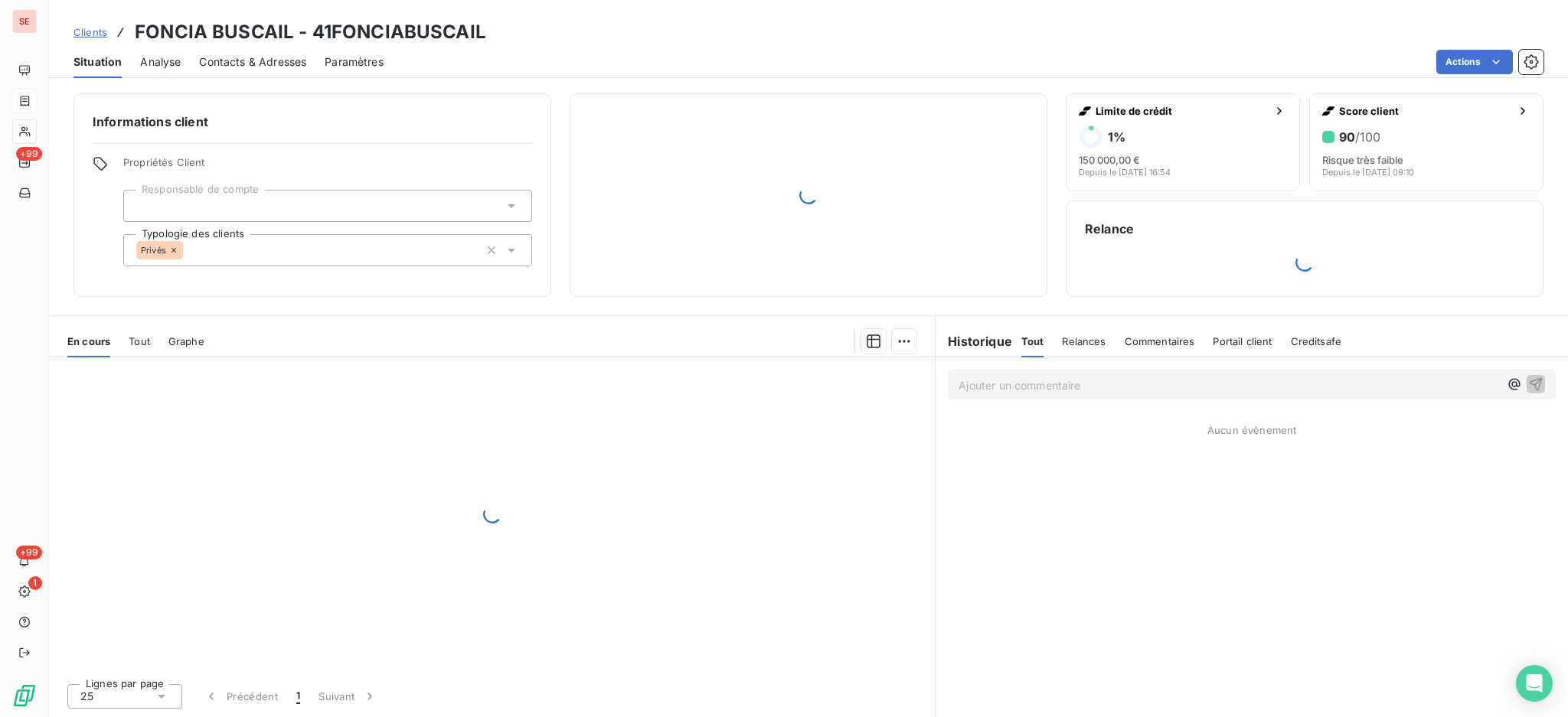
click at [260, 62] on span "Contacts & Adresses" at bounding box center [252, 62] width 107 height 15
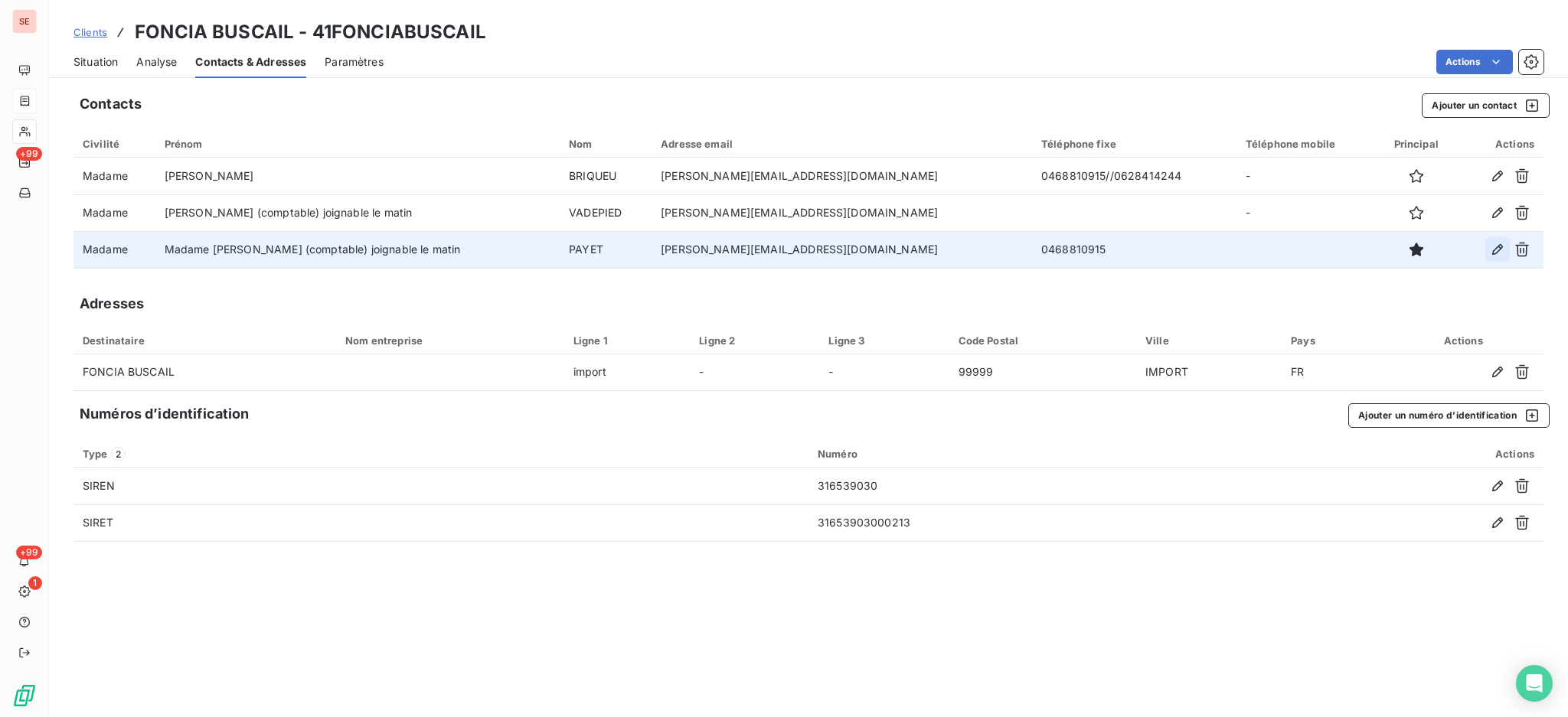
click at [1488, 248] on button "button" at bounding box center [1497, 249] width 25 height 25
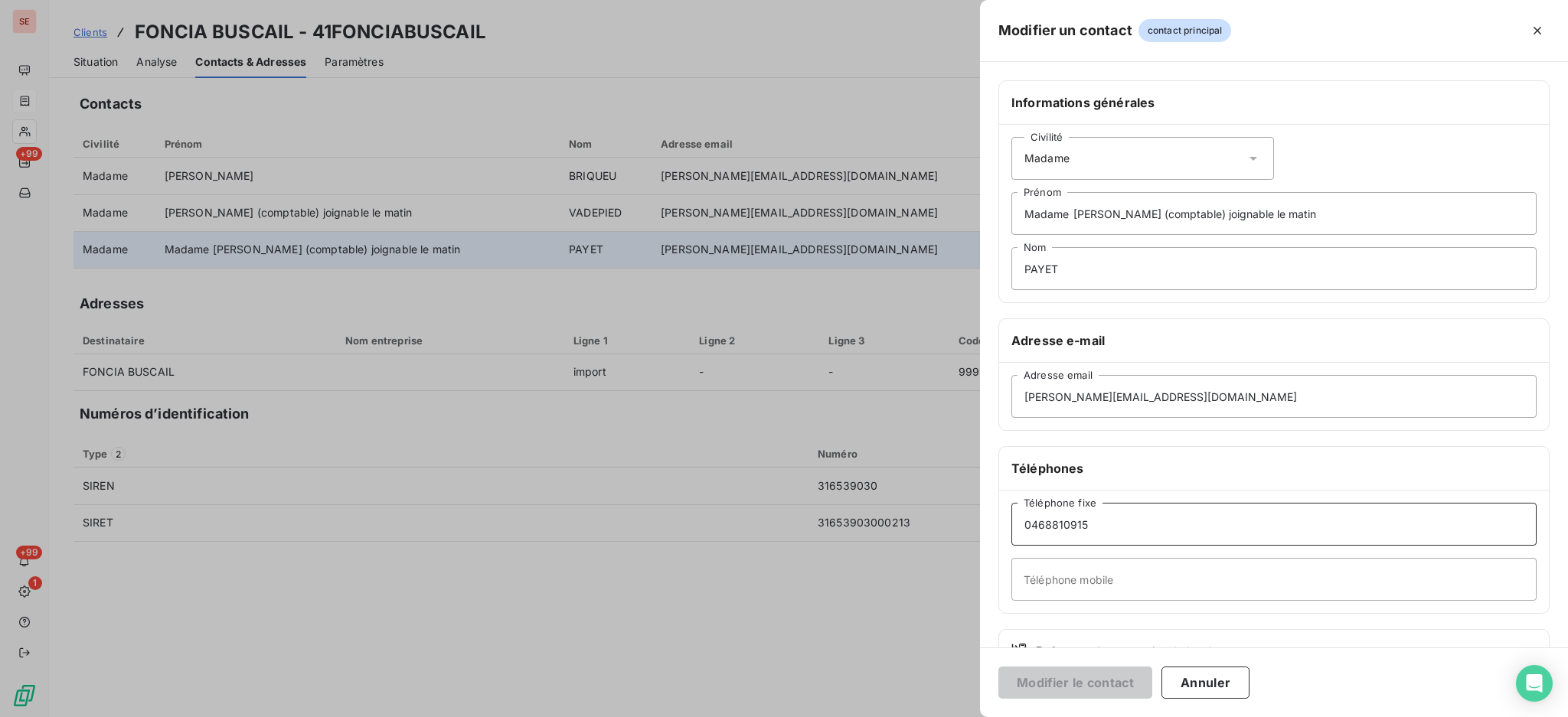
click at [1038, 527] on input "0468810915" at bounding box center [1274, 523] width 525 height 43
type input "04 68 81 09 15"
click at [1116, 682] on button "Modifier le contact" at bounding box center [1075, 683] width 154 height 32
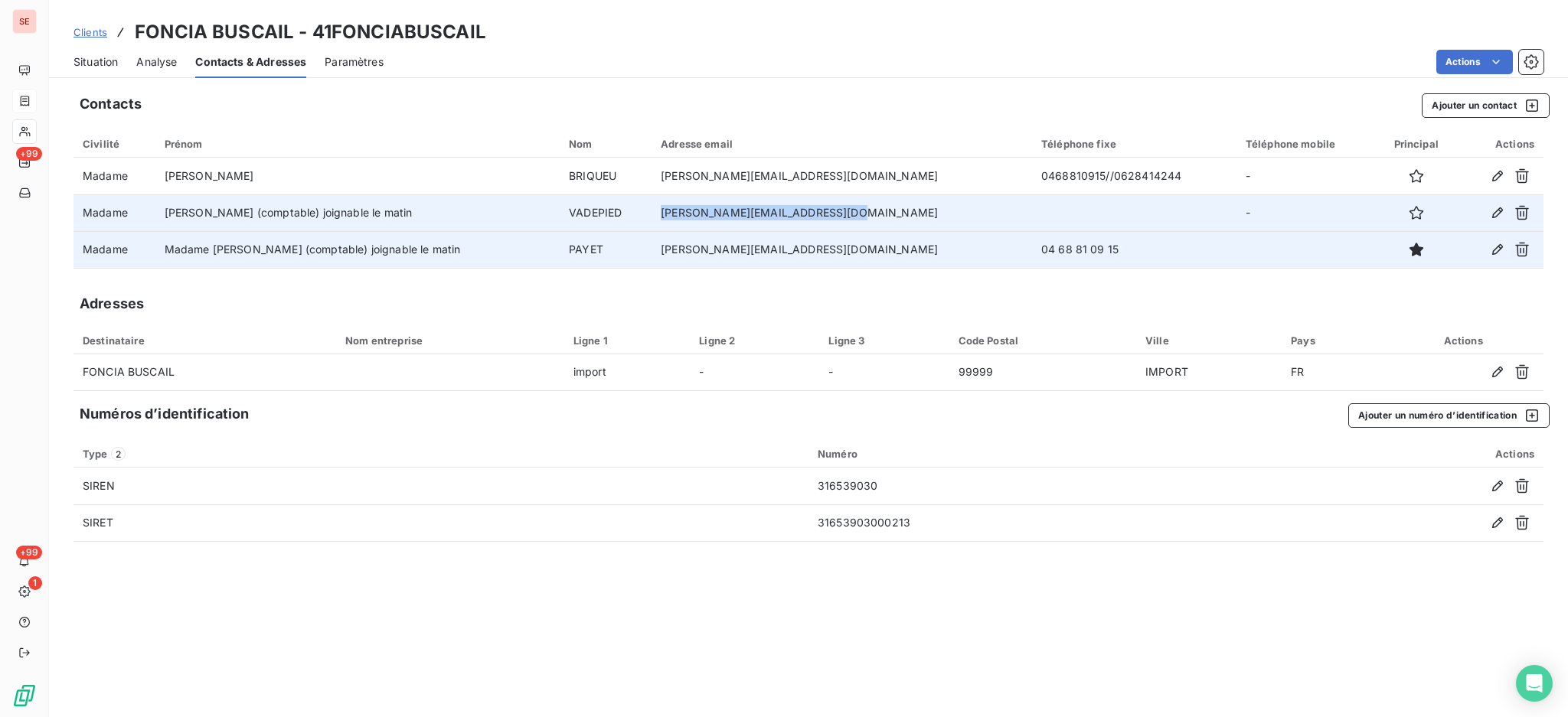
drag, startPoint x: 912, startPoint y: 216, endPoint x: 680, endPoint y: 220, distance: 232.0
click at [690, 216] on td "anne-sophie.vadepied@foncia.com" at bounding box center [842, 213] width 381 height 37
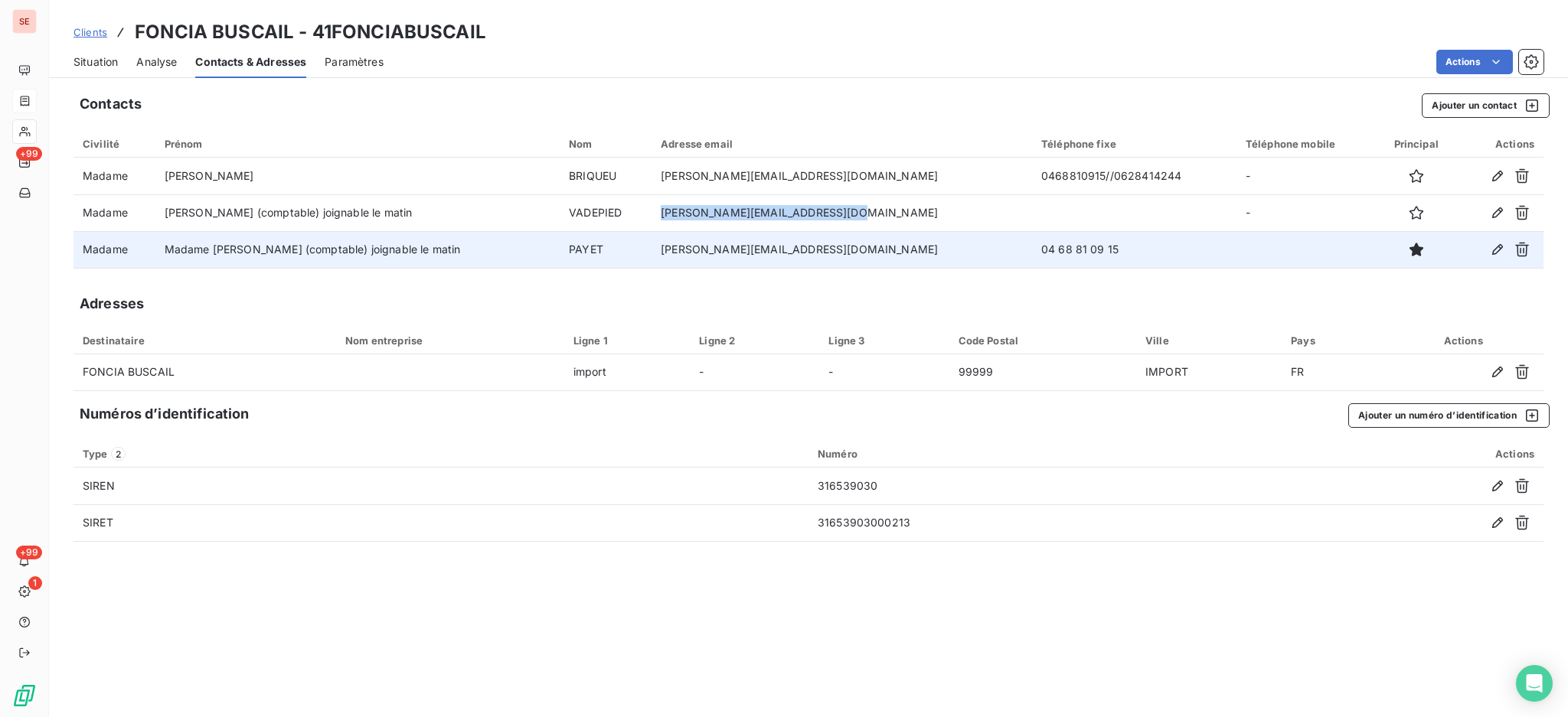
click at [91, 58] on span "Situation" at bounding box center [95, 62] width 44 height 15
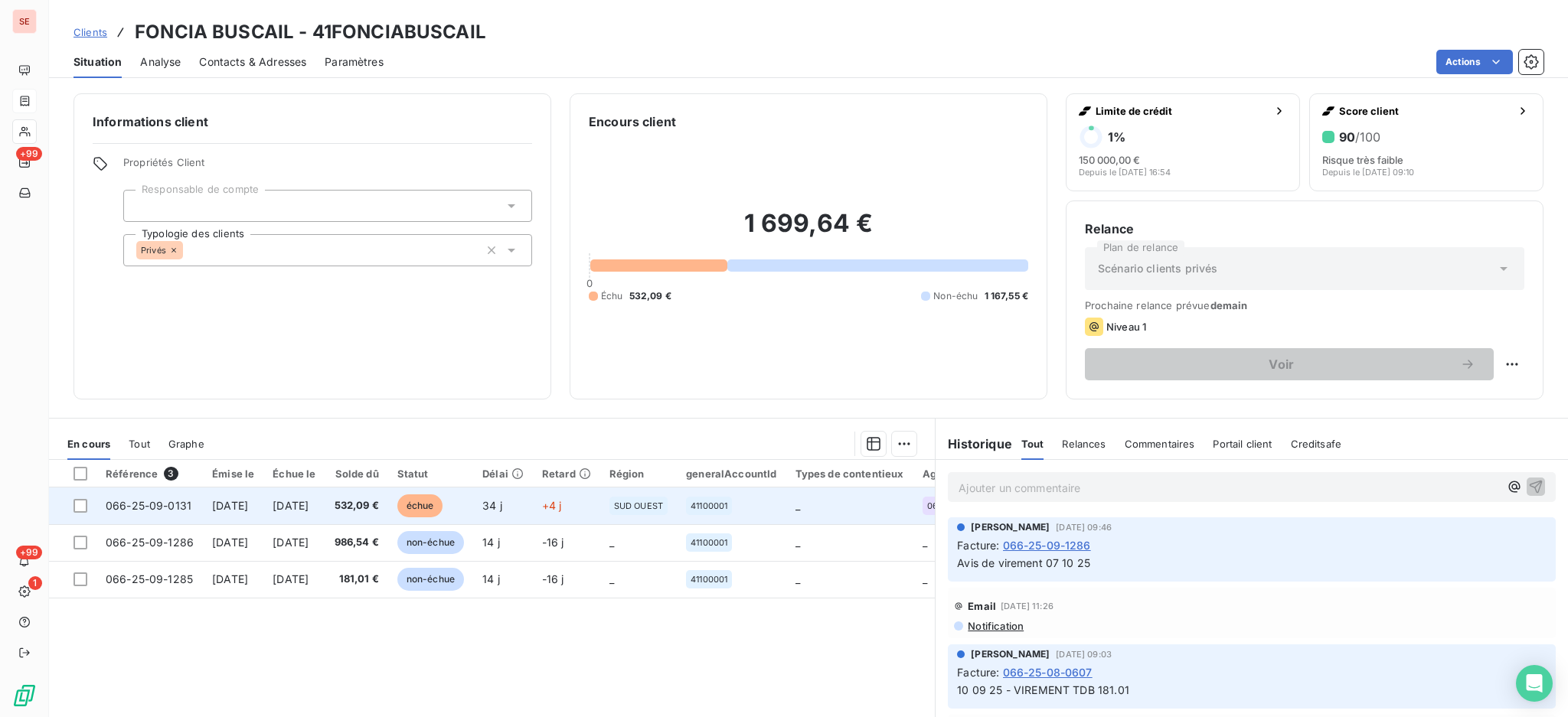
click at [309, 506] on span "10 oct. 2025" at bounding box center [290, 505] width 36 height 13
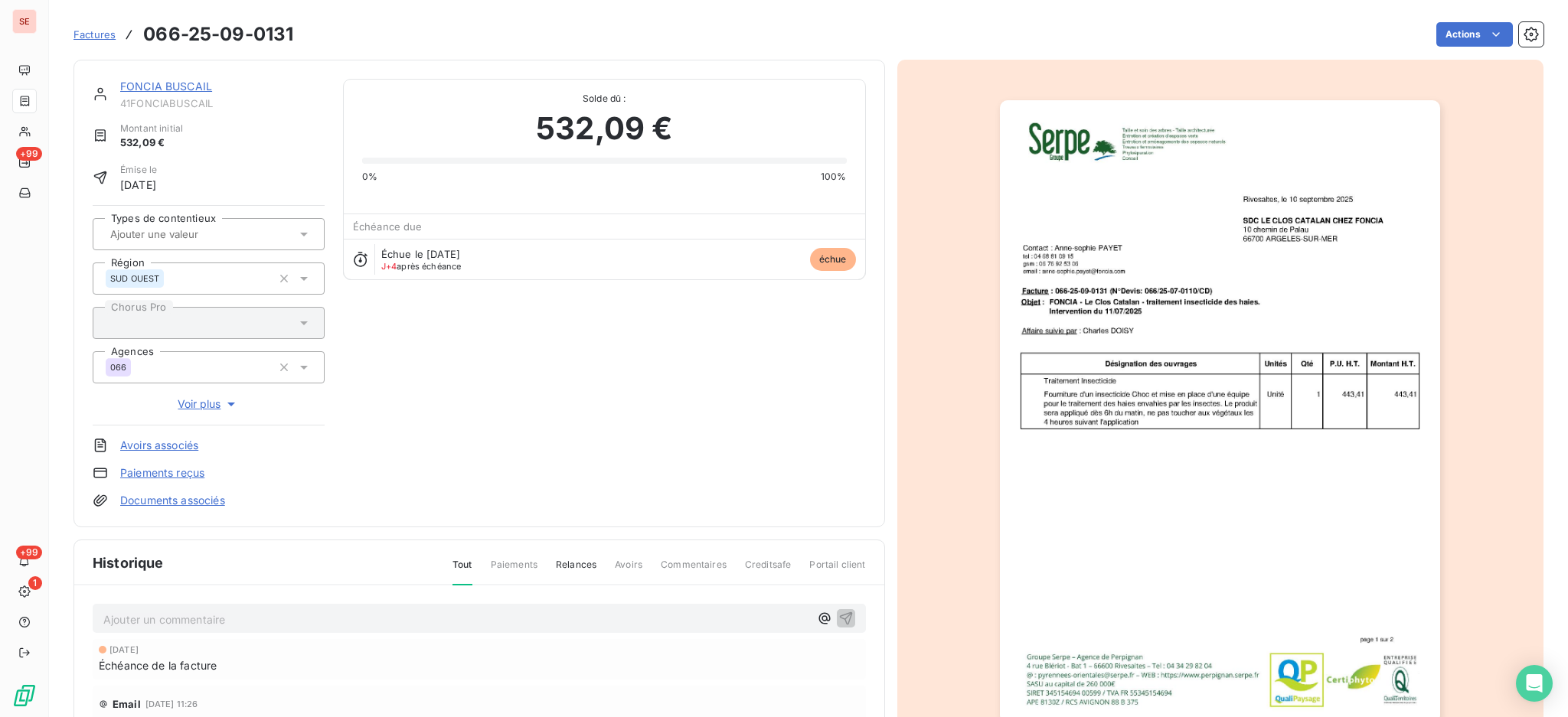
click at [563, 604] on div "Ajouter un commentaire ﻿" at bounding box center [479, 619] width 773 height 30
click at [565, 620] on p "Ajouter un commentaire ﻿" at bounding box center [455, 620] width 706 height 19
click at [610, 613] on p "14/10 AVIS DE VIRT reçu -" at bounding box center [455, 619] width 706 height 18
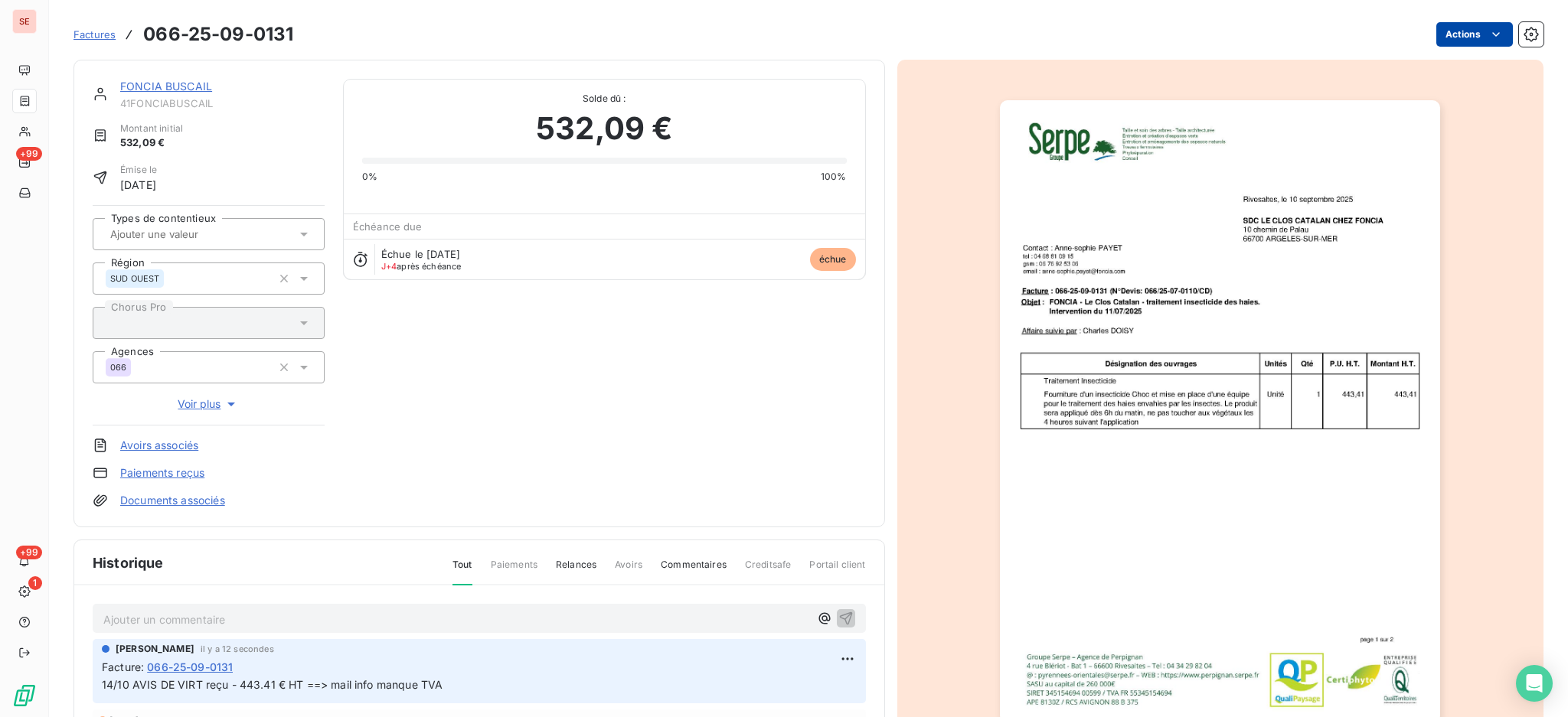
click at [1442, 26] on html "SE +99 +99 1 Factures 066-25-09-0131 Actions FONCIA BUSCAIL 41FONCIABUSCAIL Mon…" at bounding box center [784, 358] width 1568 height 717
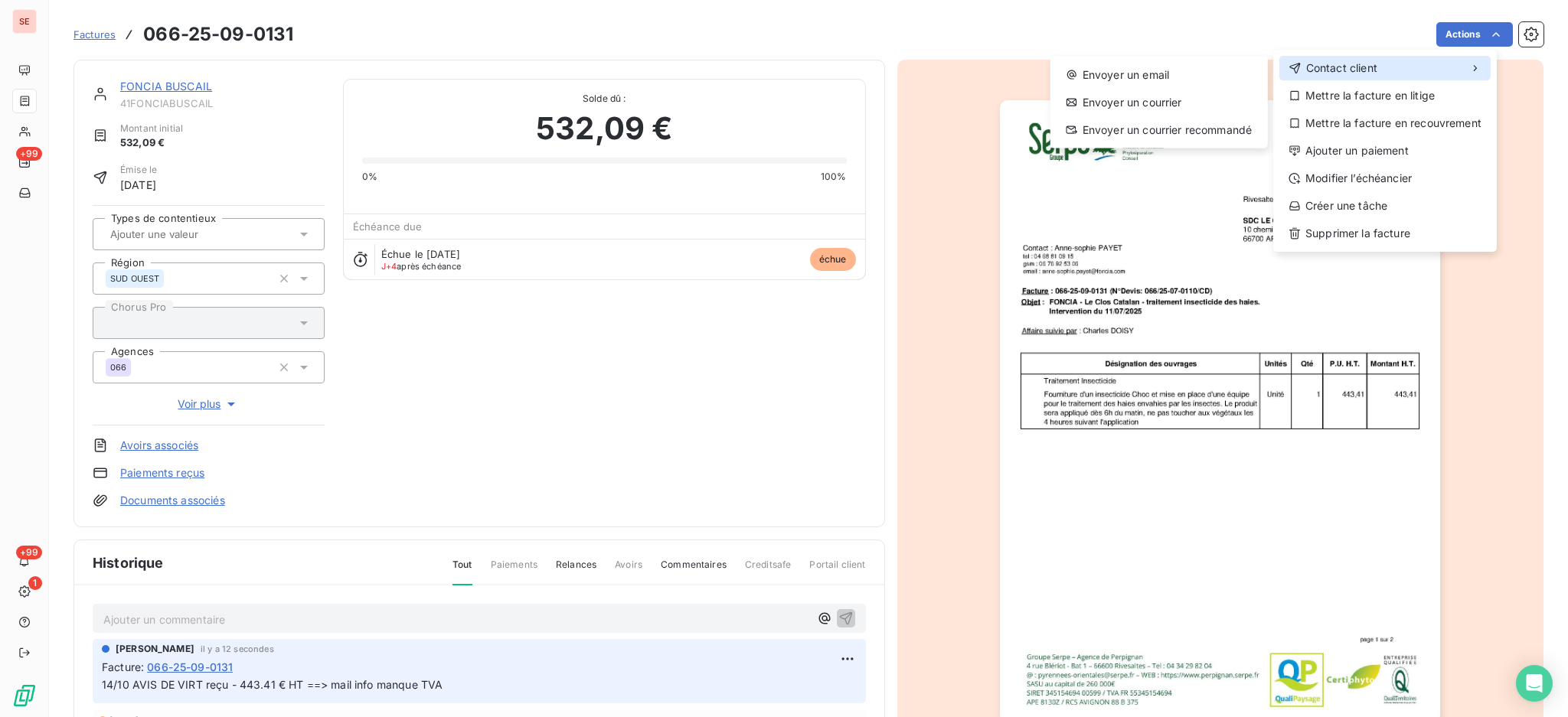
click at [1330, 70] on span "Contact client" at bounding box center [1341, 68] width 71 height 15
click at [1119, 84] on div "Envoyer un email" at bounding box center [1158, 75] width 205 height 25
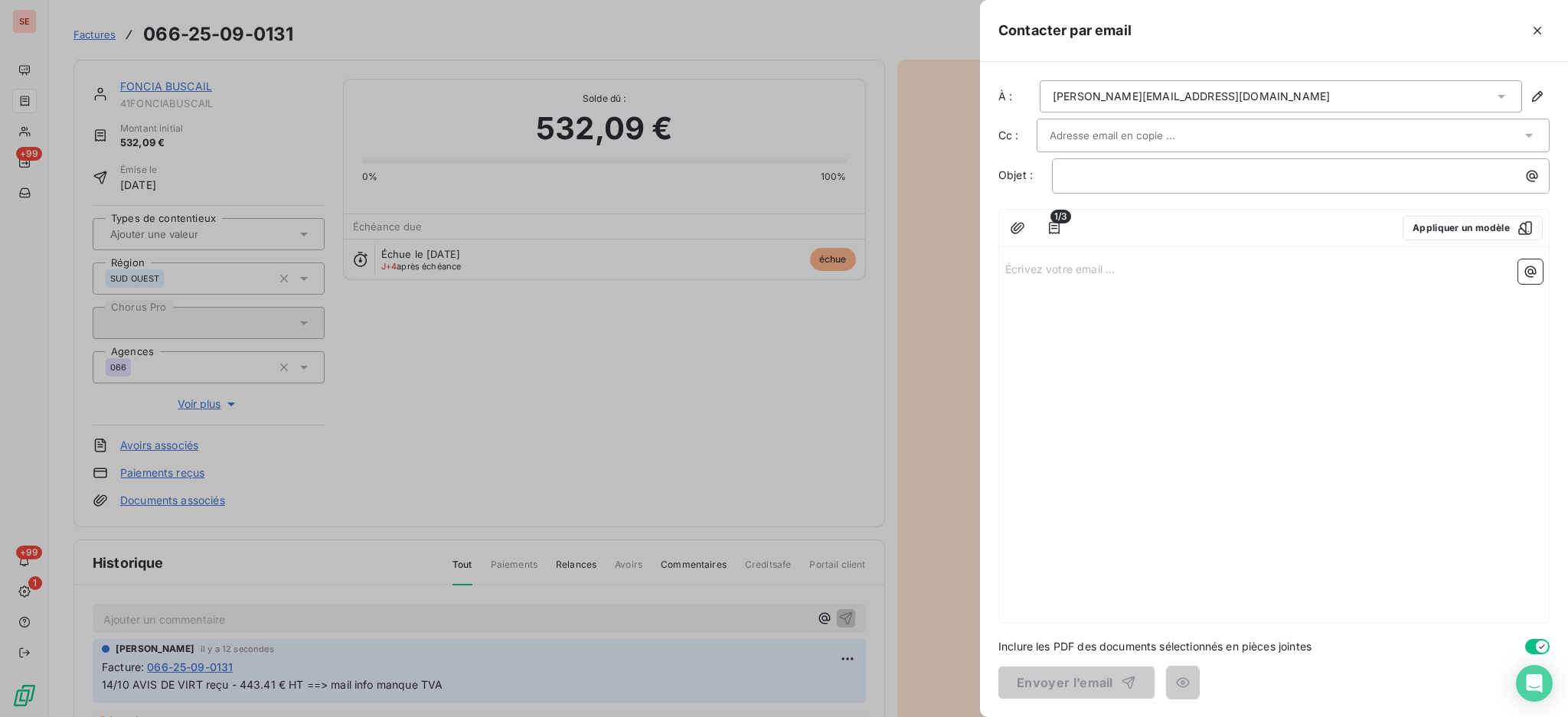
click at [1048, 257] on div "Écrivez votre email ... ﻿" at bounding box center [1274, 437] width 550 height 369
click at [1044, 267] on p "Écrivez votre email ... ﻿" at bounding box center [1273, 268] width 537 height 18
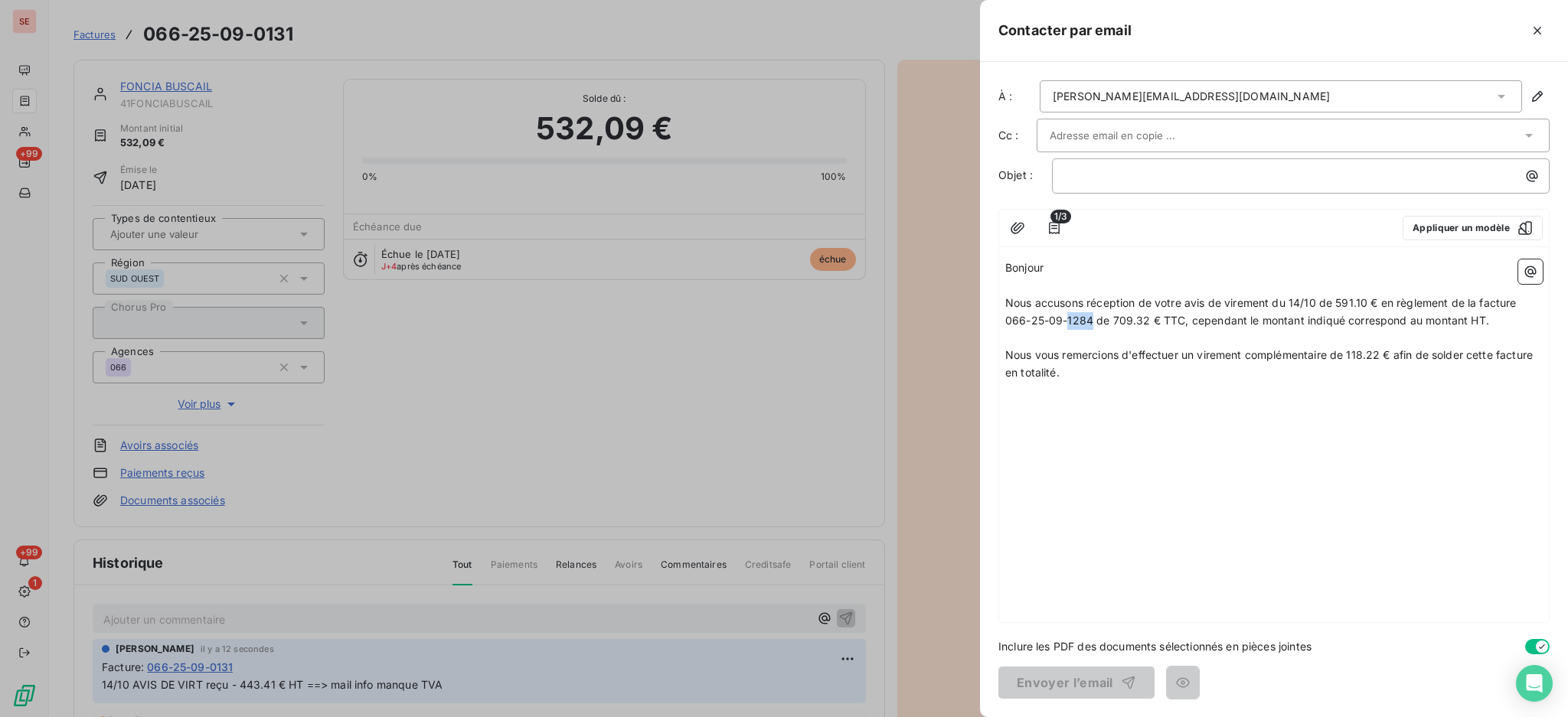
drag, startPoint x: 1091, startPoint y: 321, endPoint x: 1066, endPoint y: 319, distance: 25.1
click at [1066, 319] on span "Nous accusons réception de votre avis de virement du 14/10 de 591.10 € en règle…" at bounding box center [1262, 312] width 515 height 30
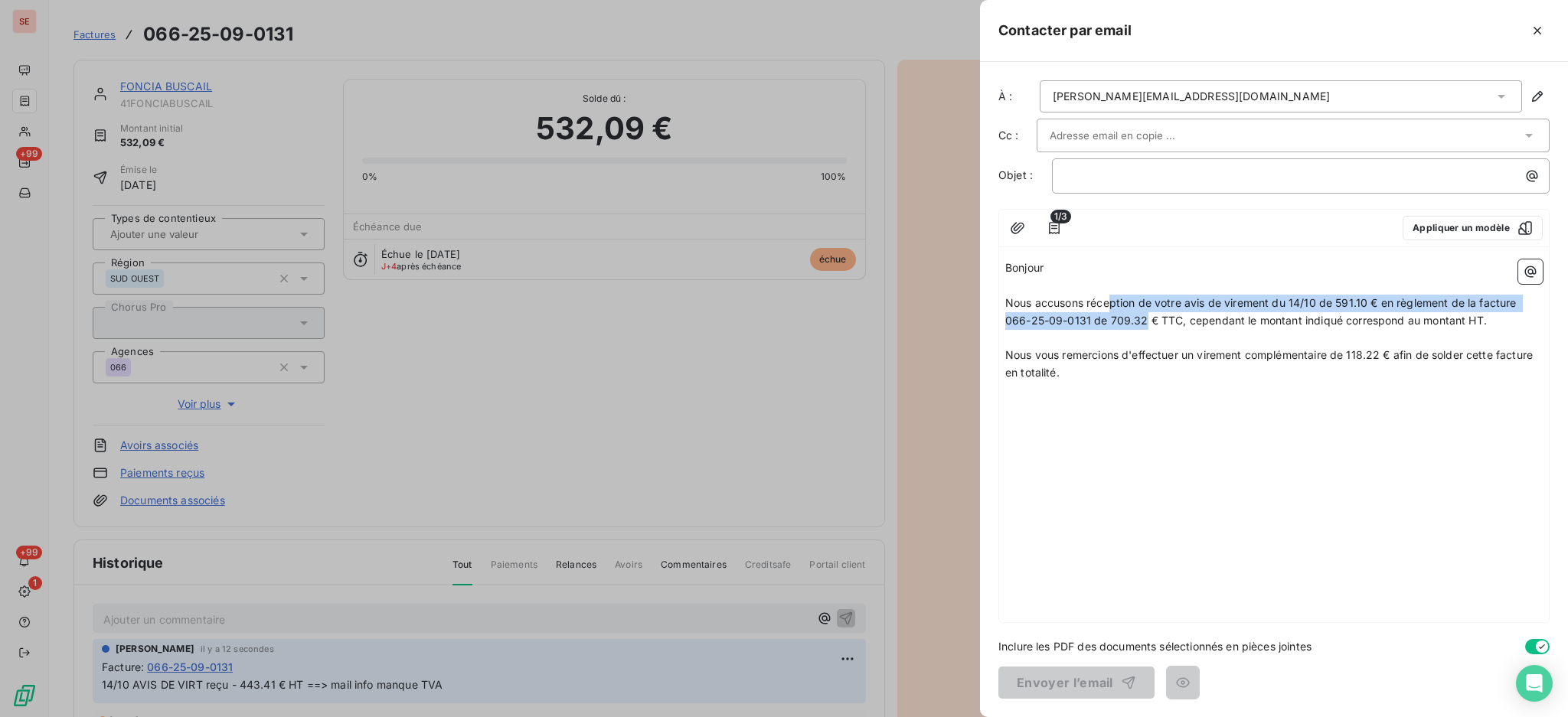
drag, startPoint x: 1142, startPoint y: 316, endPoint x: 1113, endPoint y: 311, distance: 29.4
click at [1113, 311] on p "Nous accusons réception de votre avis de virement du 14/10 de 591.10 € en règle…" at bounding box center [1273, 312] width 537 height 35
click at [1100, 318] on span "Nous accusons réception de votre avis de virement du 14/10 de 591.10 € en règle…" at bounding box center [1262, 312] width 515 height 30
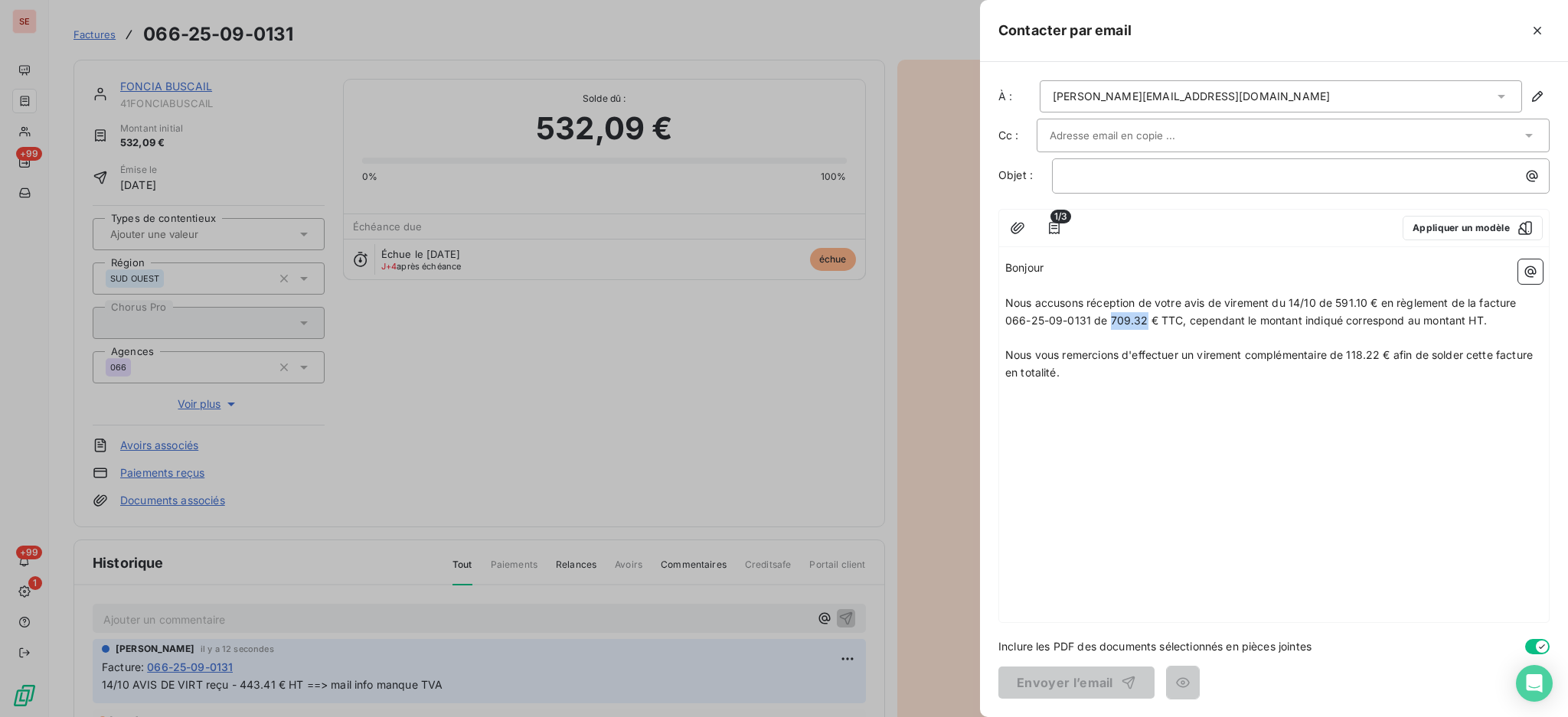
drag, startPoint x: 1145, startPoint y: 320, endPoint x: 1110, endPoint y: 319, distance: 35.0
click at [1110, 319] on span "Nous accusons réception de votre avis de virement du 14/10 de 591.10 € en règle…" at bounding box center [1262, 312] width 515 height 30
drag, startPoint x: 1367, startPoint y: 300, endPoint x: 1335, endPoint y: 300, distance: 32.0
click at [1335, 300] on span "Nous accusons réception de votre avis de virement du 14/10 de 591.10 € en règle…" at bounding box center [1262, 312] width 515 height 30
click at [1302, 297] on span "Nous accusons réception de votre avis de virement du 14/10 de 443.41 € en règle…" at bounding box center [1264, 312] width 519 height 30
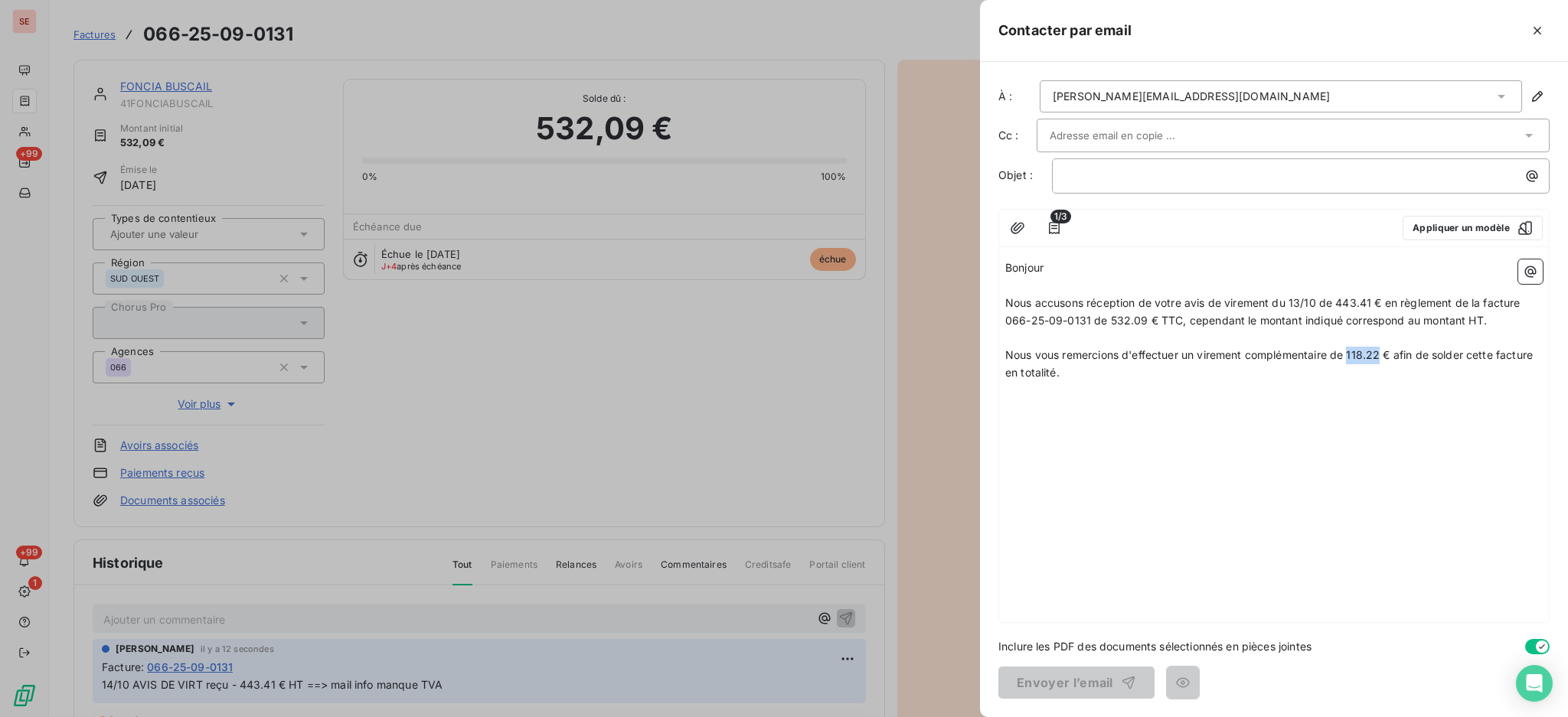
drag, startPoint x: 1382, startPoint y: 352, endPoint x: 1352, endPoint y: 348, distance: 30.3
click at [1352, 348] on p "Nous vous remercions d'effectuer un virement complémentaire de 118.22 € afin de…" at bounding box center [1273, 364] width 537 height 35
click at [1120, 385] on div "Bonjour ﻿ Nous accusons réception de votre avis de virement du 13/10 de 443.41 …" at bounding box center [1274, 437] width 550 height 369
click at [1092, 378] on p "Nous vous remercions d'effectuer un virement complémentaire de 88.68 € afin de …" at bounding box center [1273, 364] width 537 height 35
click at [1527, 273] on icon "button" at bounding box center [1530, 272] width 11 height 11
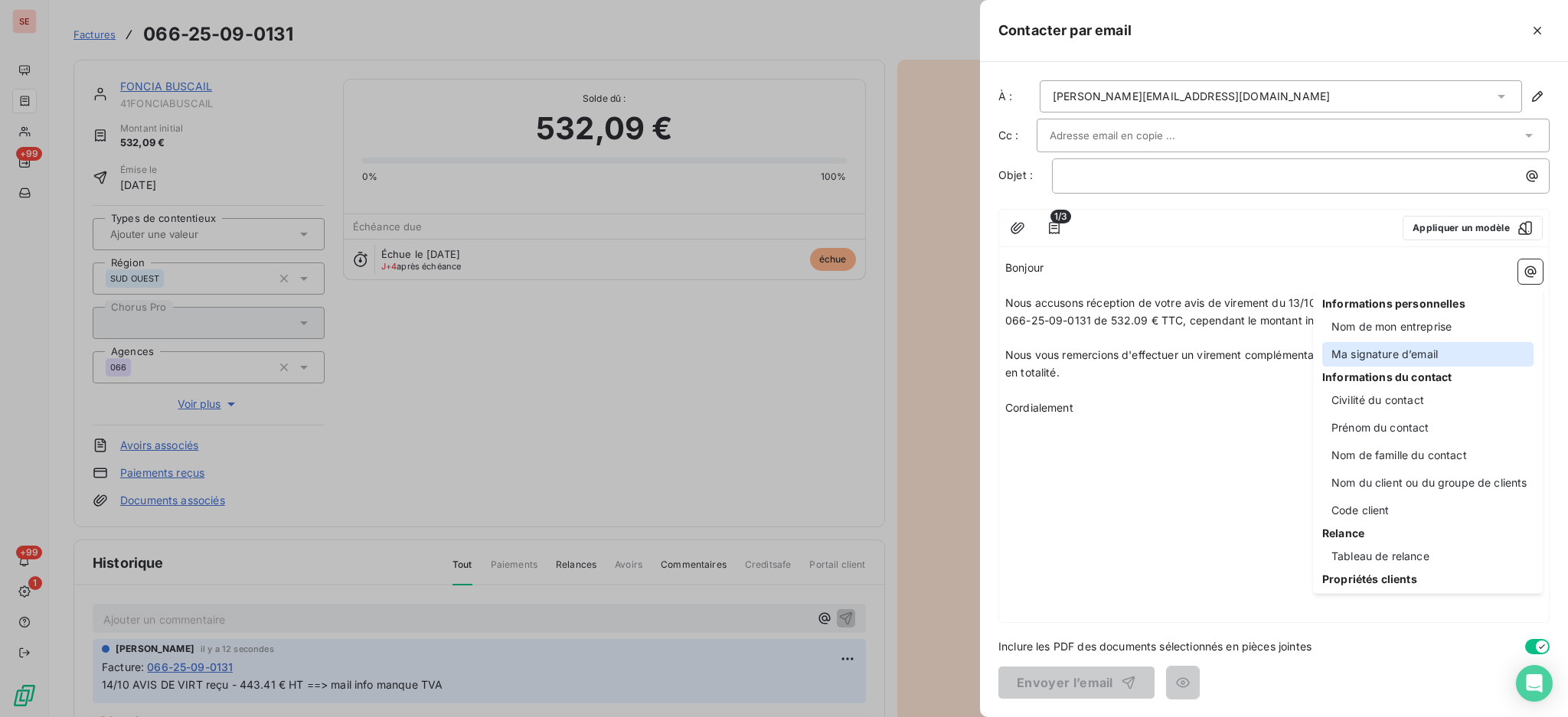
click at [1351, 352] on div "Ma signature d’email" at bounding box center [1428, 354] width 212 height 25
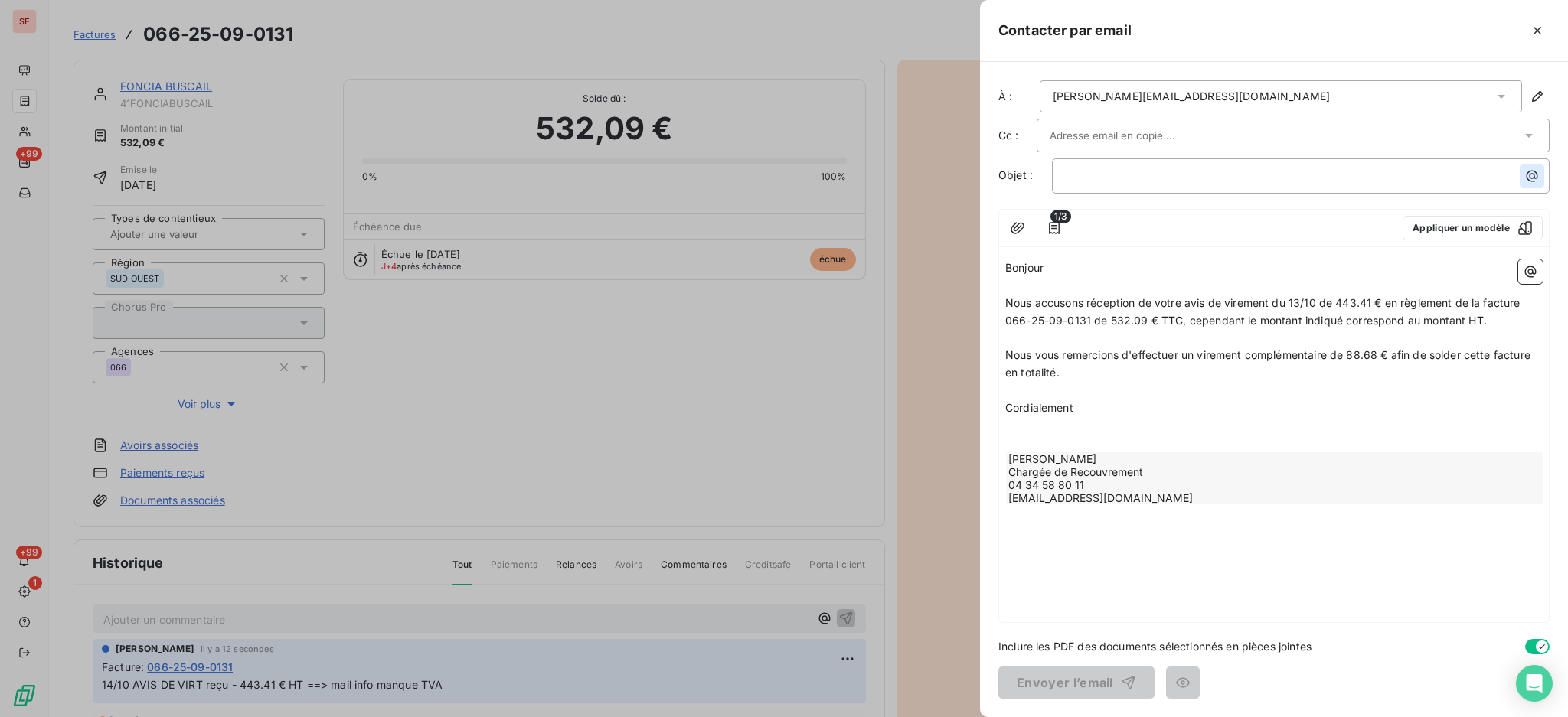
click at [1533, 177] on icon "button" at bounding box center [1532, 177] width 11 height 11
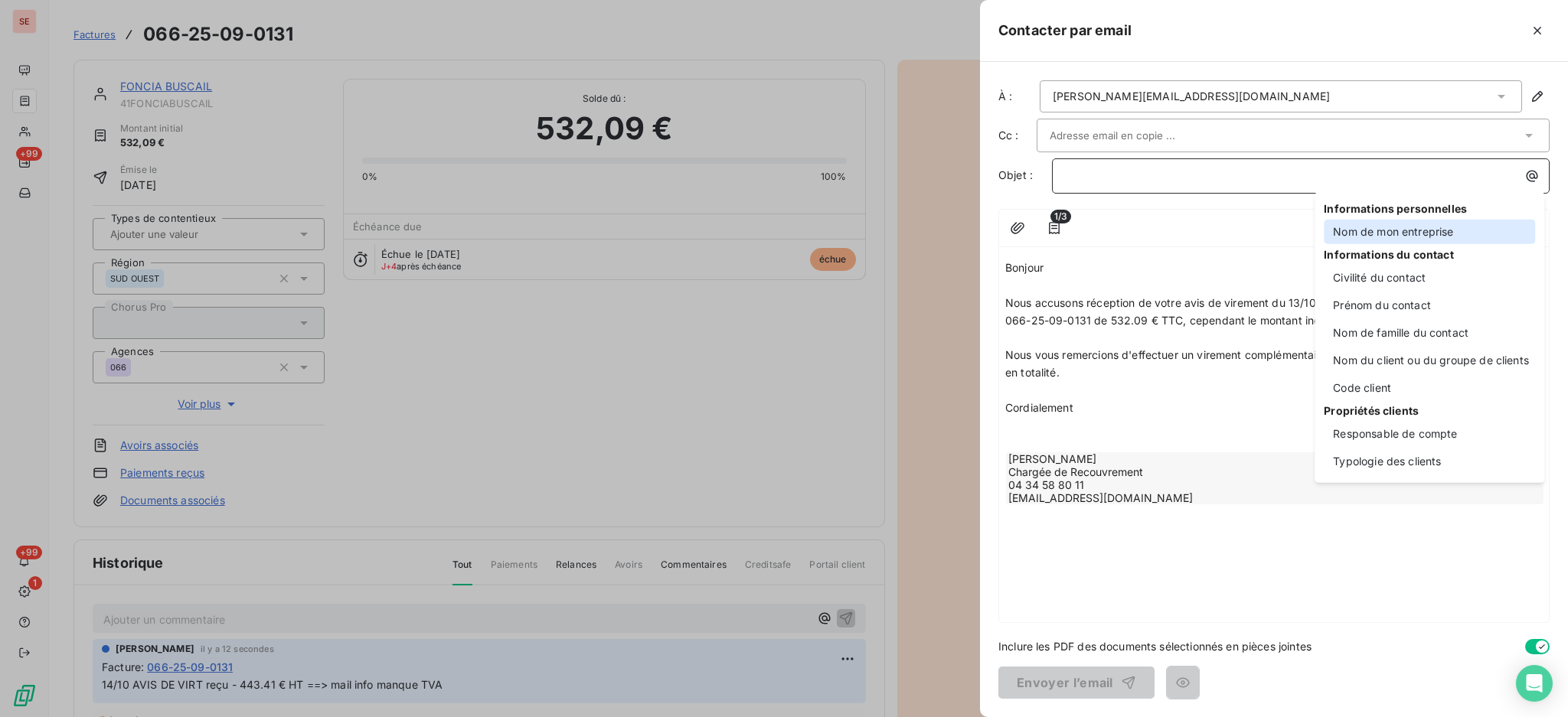
click at [1369, 229] on div "Nom de mon entreprise" at bounding box center [1429, 232] width 212 height 25
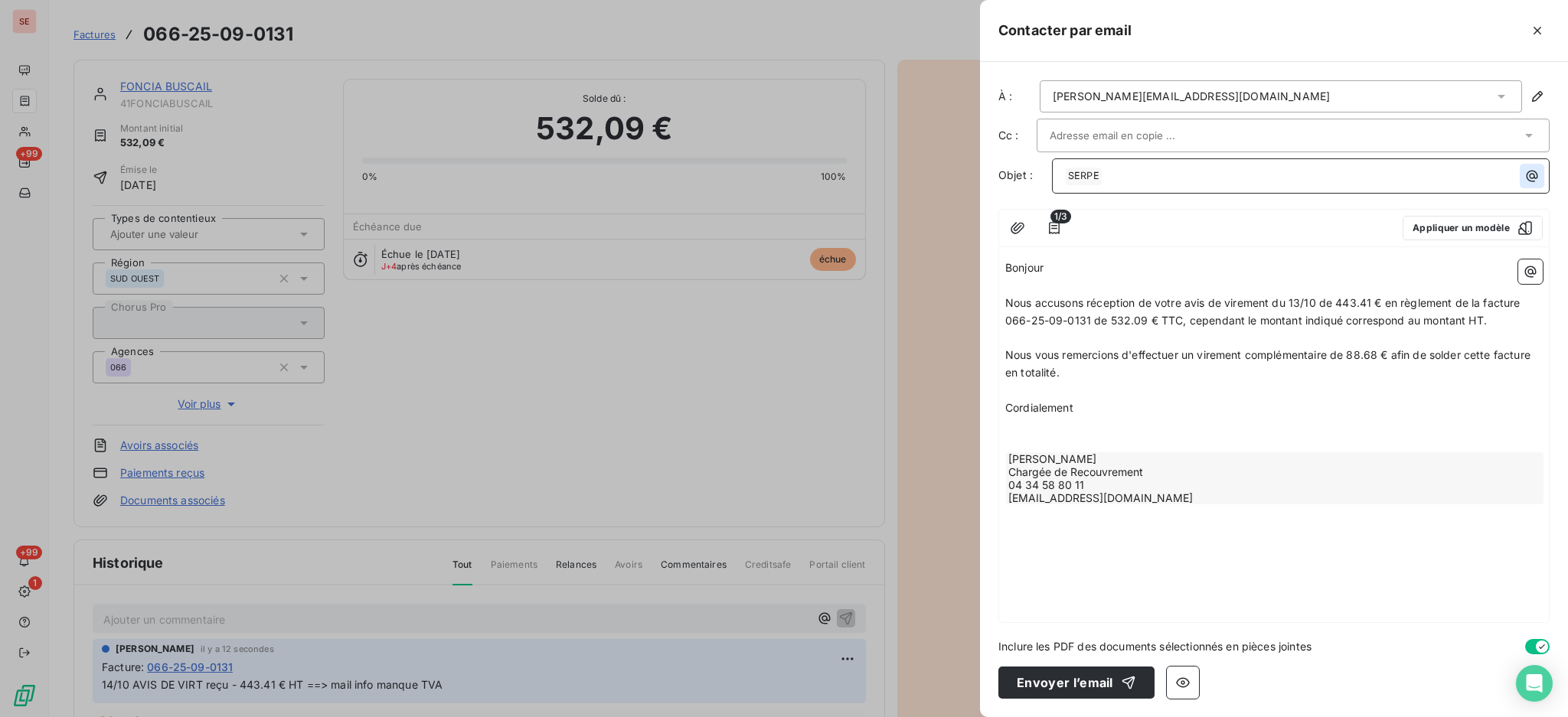
click at [1525, 179] on icon "button" at bounding box center [1531, 176] width 15 height 15
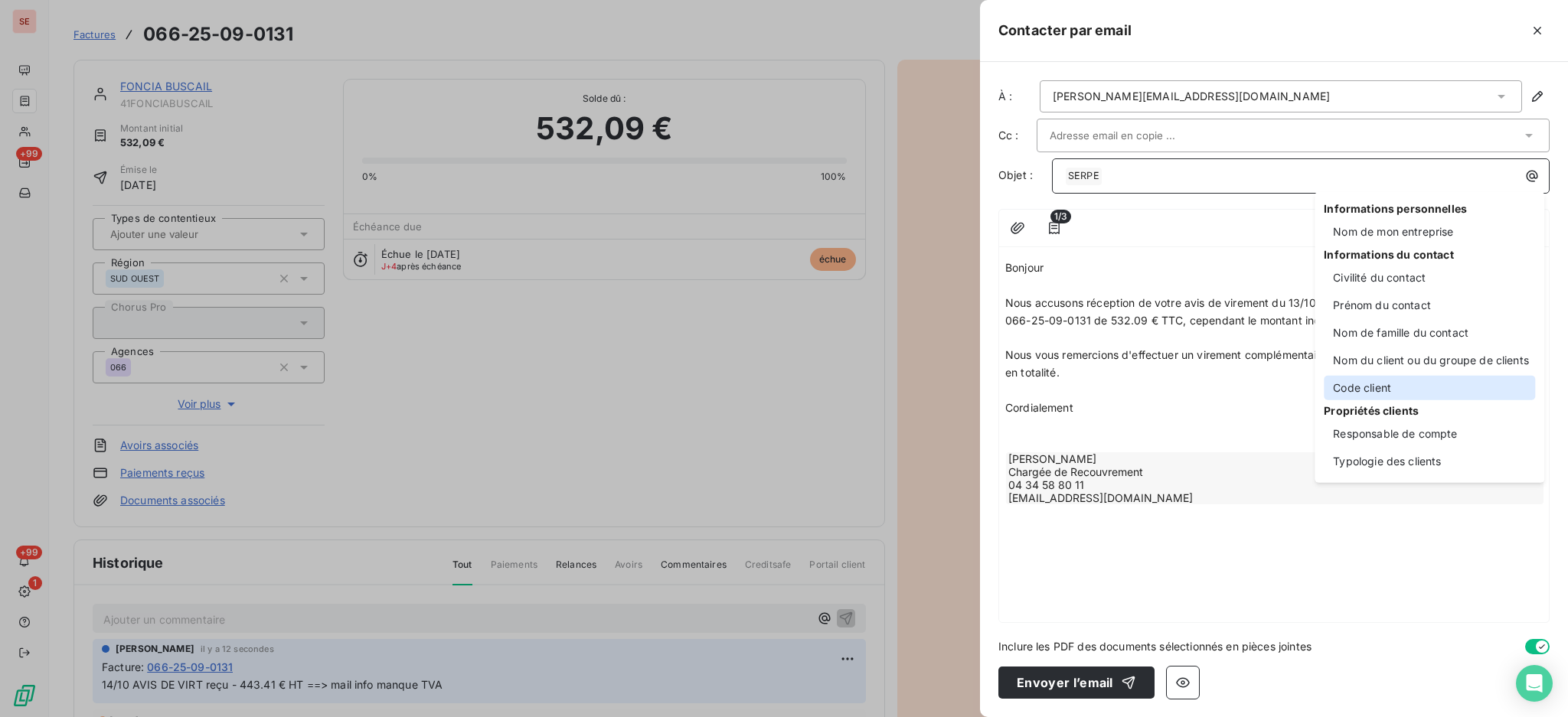
click at [1392, 380] on div "Code client" at bounding box center [1429, 388] width 212 height 25
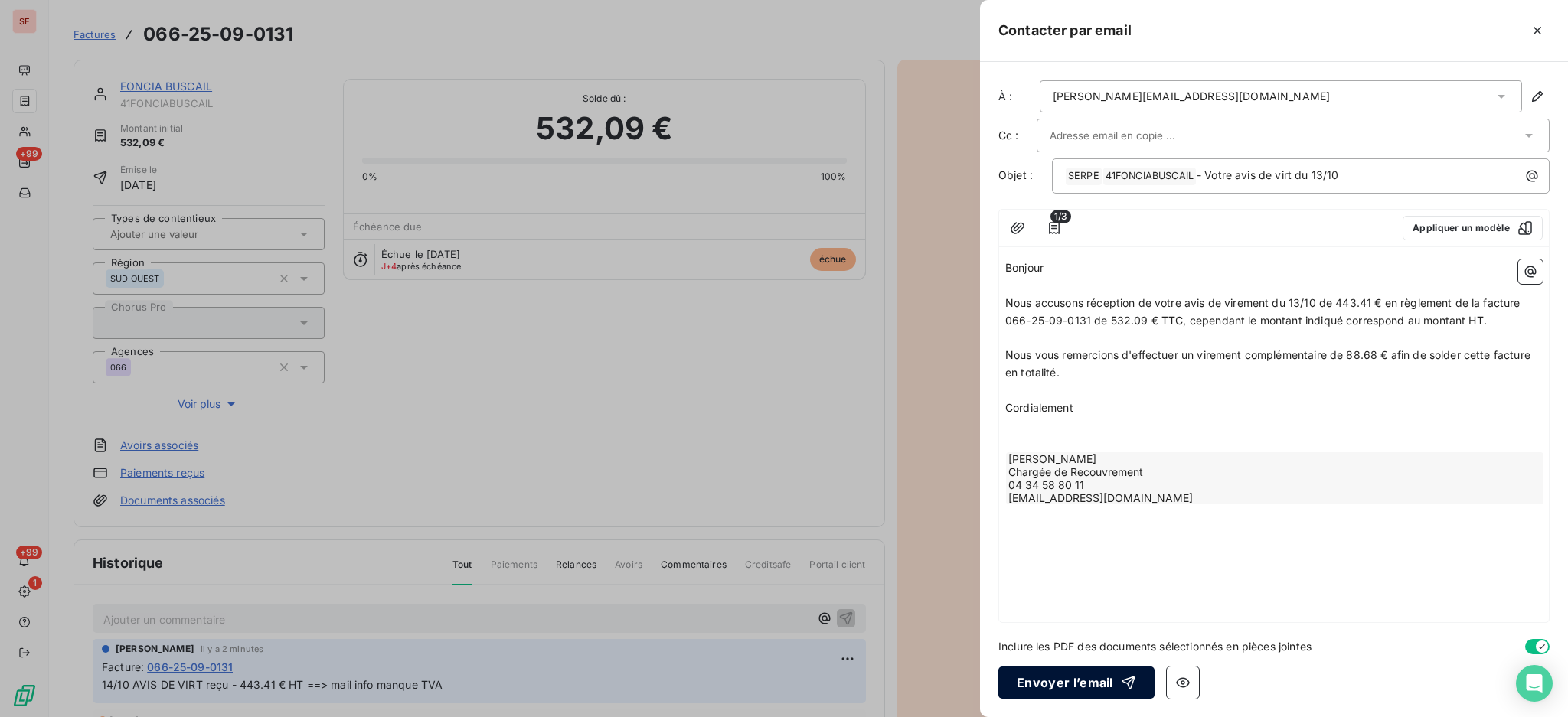
click at [1078, 686] on button "Envoyer l’email" at bounding box center [1076, 683] width 156 height 32
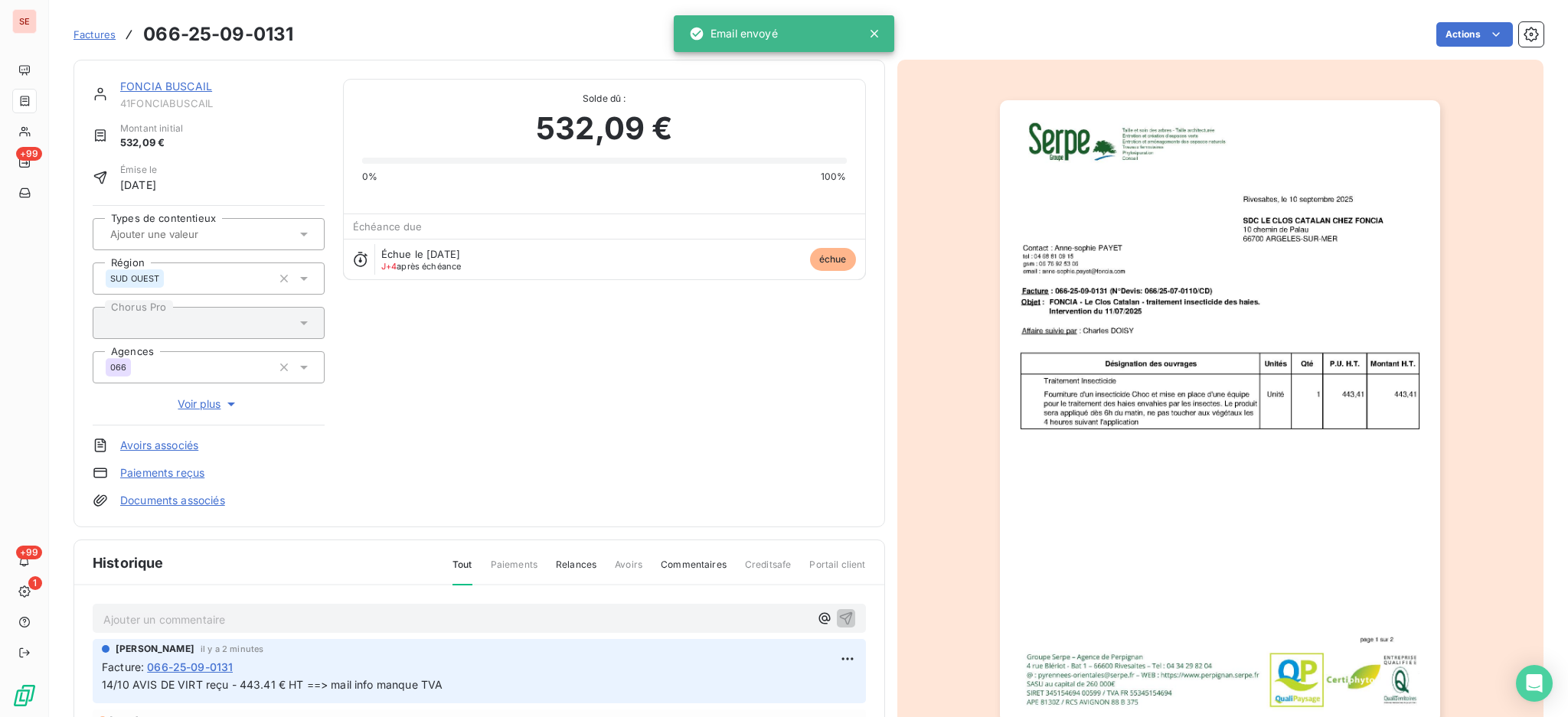
click at [203, 504] on link "Documents associés" at bounding box center [172, 501] width 105 height 15
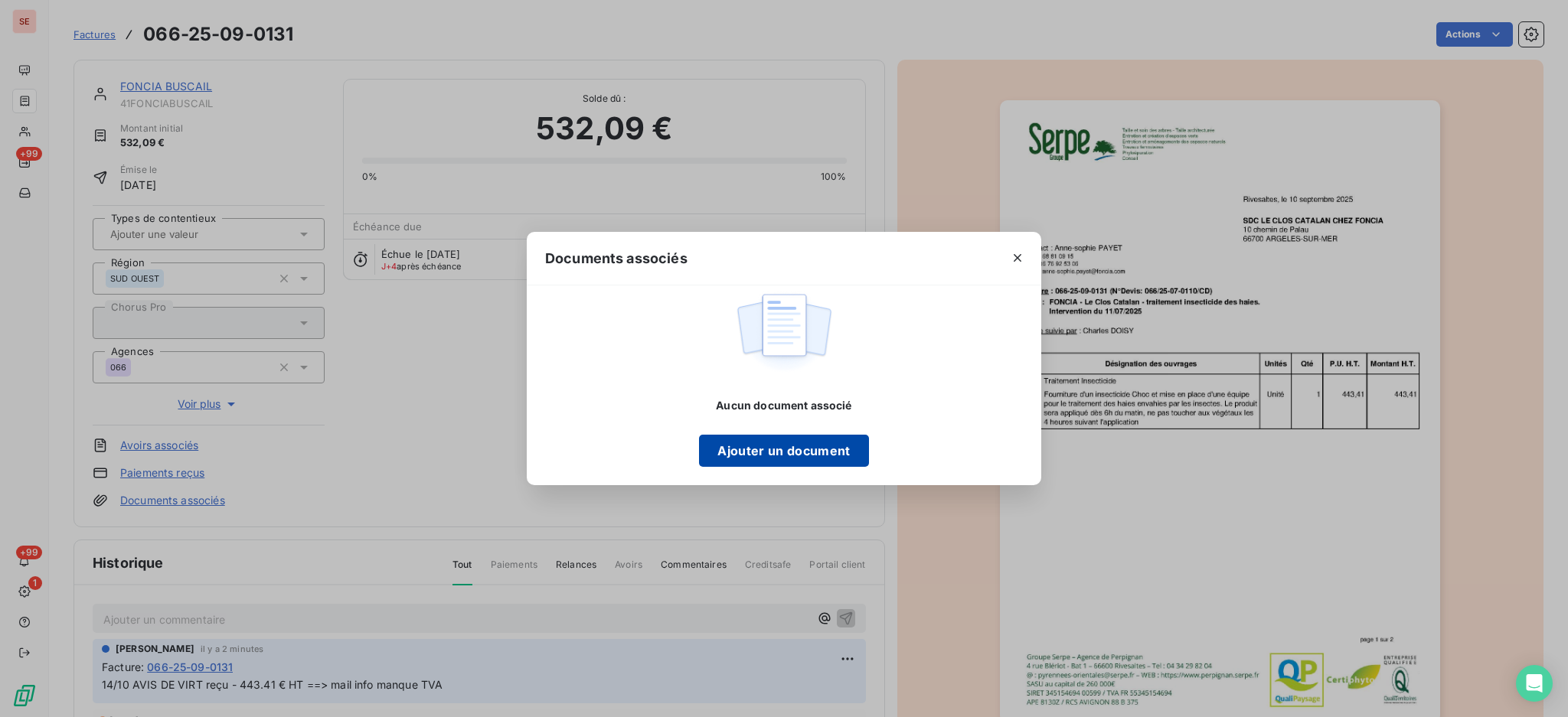
click at [790, 454] on button "Ajouter un document" at bounding box center [783, 451] width 169 height 32
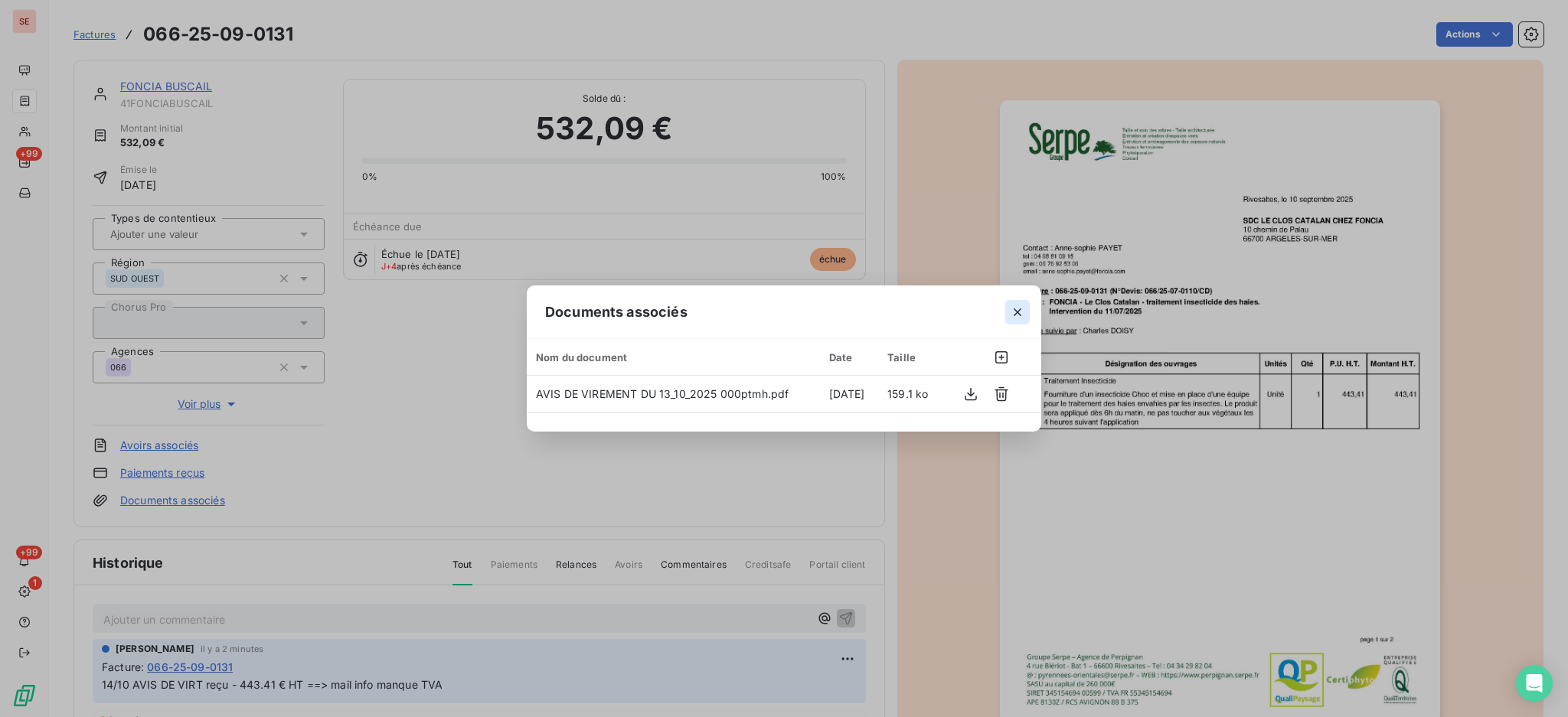
click at [1016, 317] on icon "button" at bounding box center [1017, 313] width 15 height 15
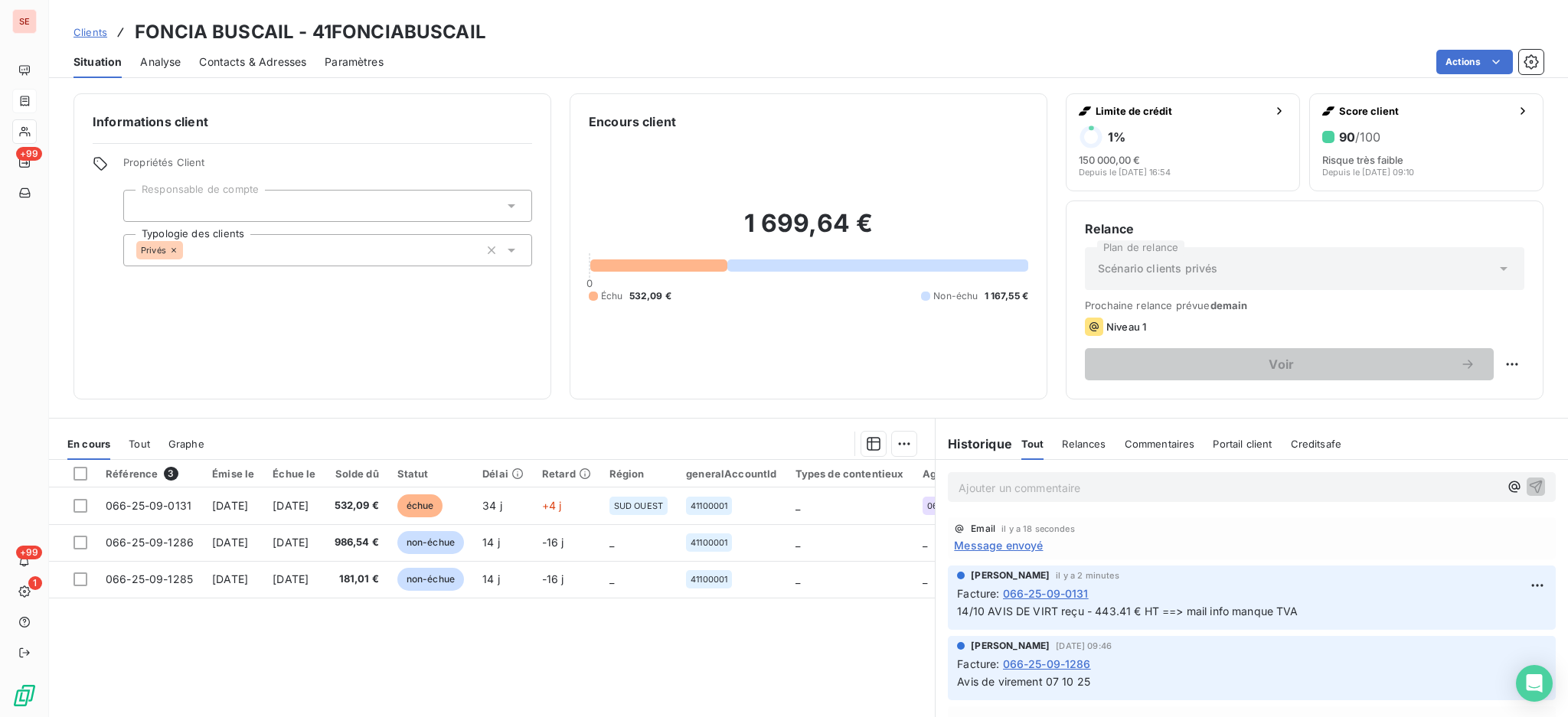
click at [996, 546] on span "Message envoyé" at bounding box center [998, 545] width 89 height 16
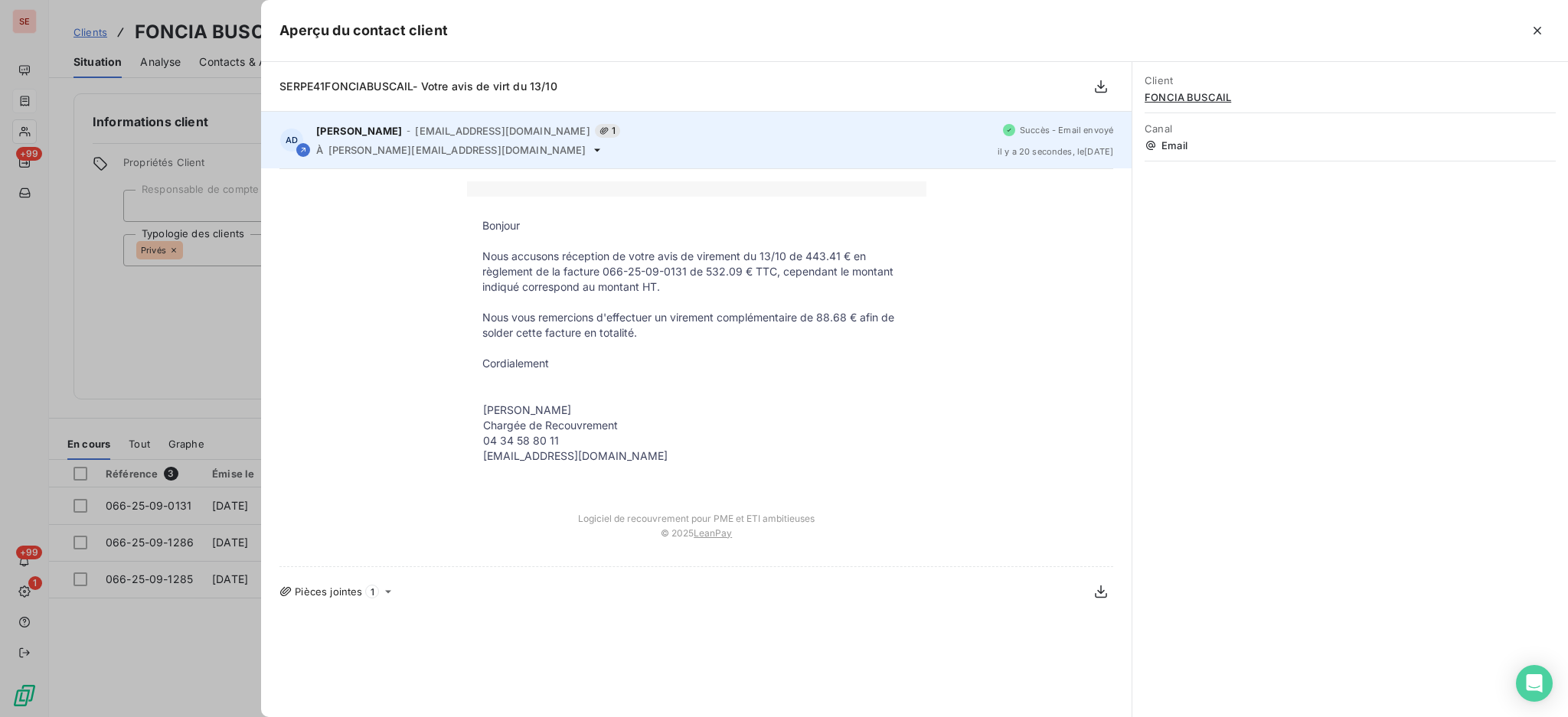
click at [591, 147] on icon at bounding box center [597, 149] width 12 height 12
drag, startPoint x: 483, startPoint y: 151, endPoint x: 329, endPoint y: 157, distance: 154.1
click at [329, 157] on div "AD Agnès Dubuc - dubuc@serpe.fr 1 À anne-sophie.payet@foncia.com Succès - Email…" at bounding box center [695, 140] width 870 height 57
copy span "anne-sophie.payet@foncia.com"
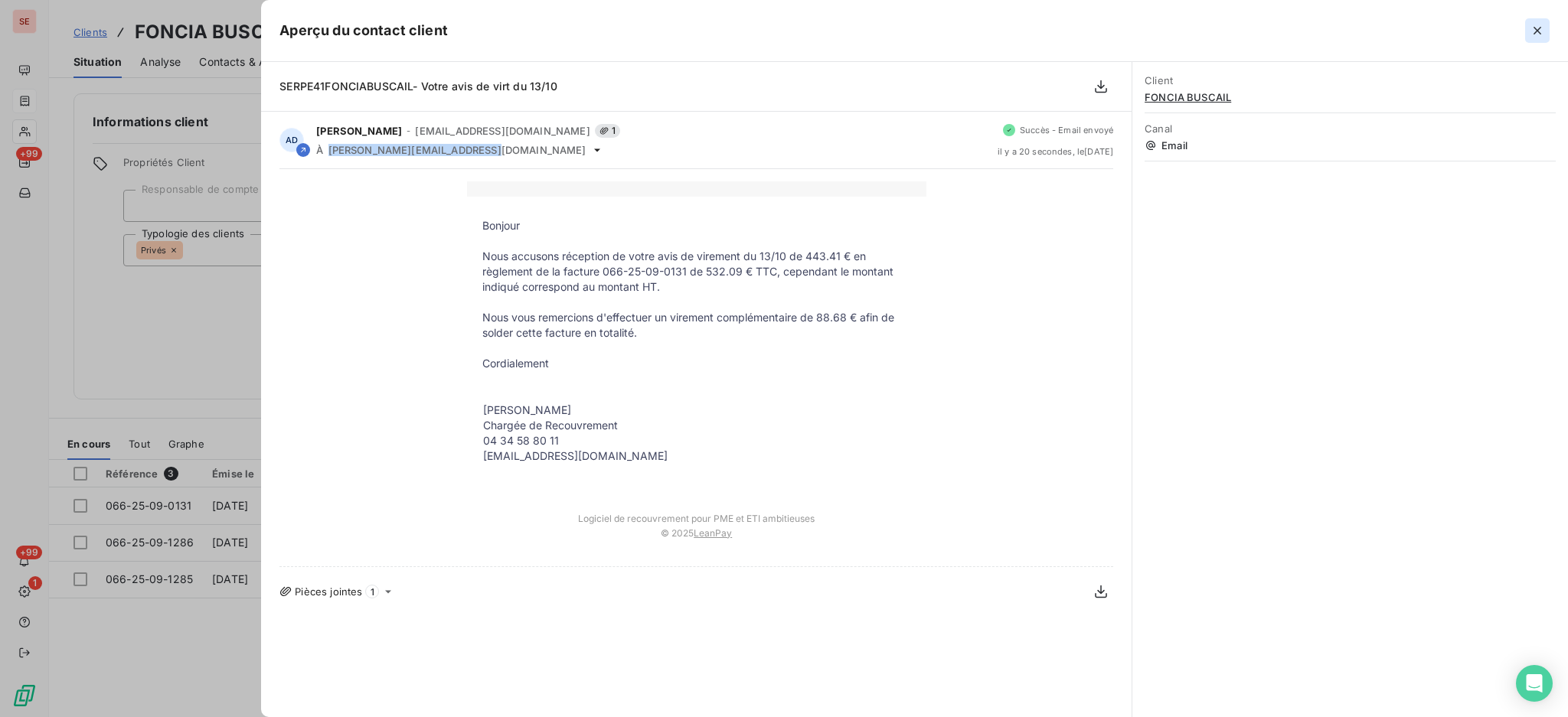
click at [1533, 23] on icon "button" at bounding box center [1537, 30] width 15 height 15
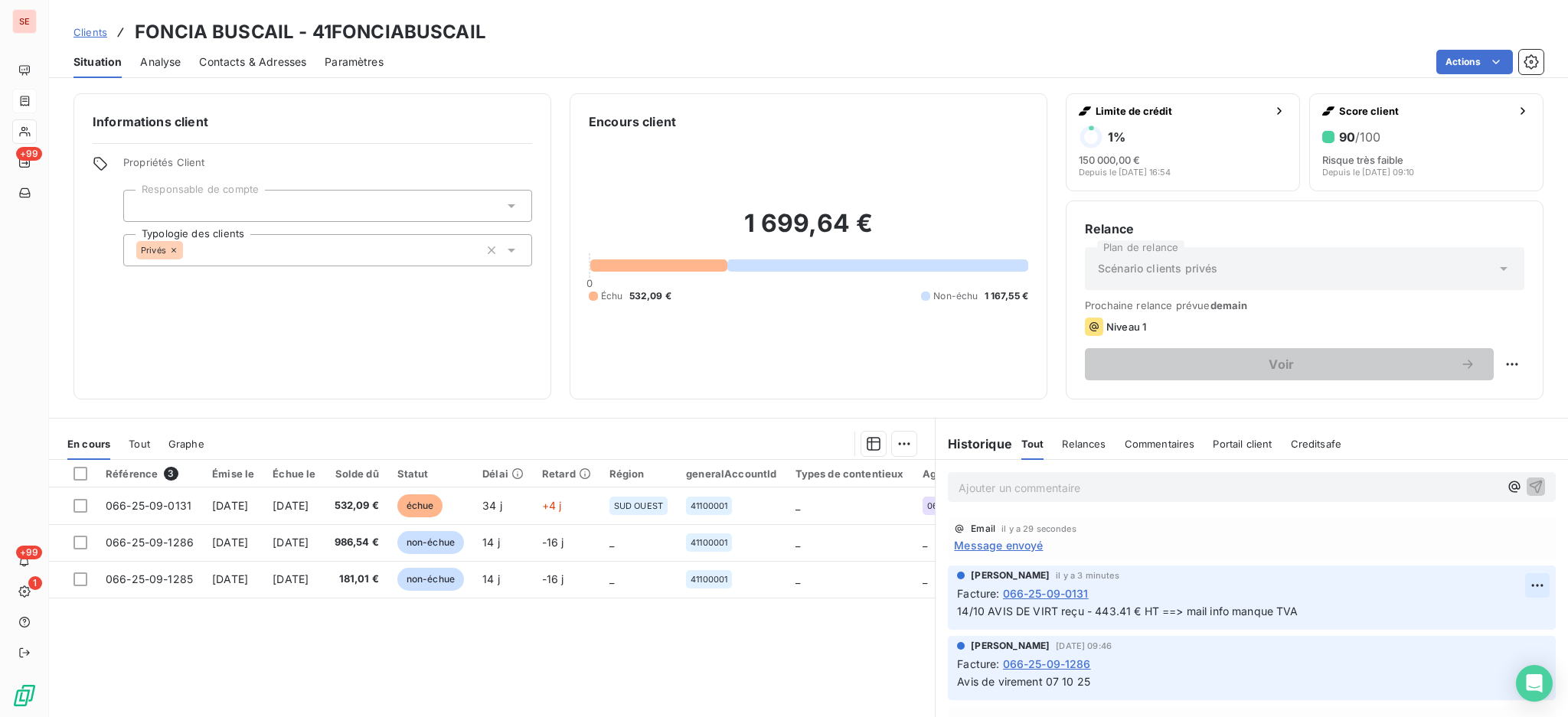
click at [1509, 575] on html "SE +99 +99 1 Clients FONCIA BUSCAIL - 41FONCIABUSCAIL Situation Analyse Contact…" at bounding box center [784, 358] width 1568 height 717
click at [1459, 621] on div "Editer" at bounding box center [1469, 620] width 86 height 25
drag, startPoint x: 1317, startPoint y: 620, endPoint x: 1202, endPoint y: 617, distance: 115.0
click at [1202, 617] on p "14/10 AVIS DE VIRT reçu - 443.41 € HT ==> mail info manque TVA" at bounding box center [1240, 612] width 568 height 18
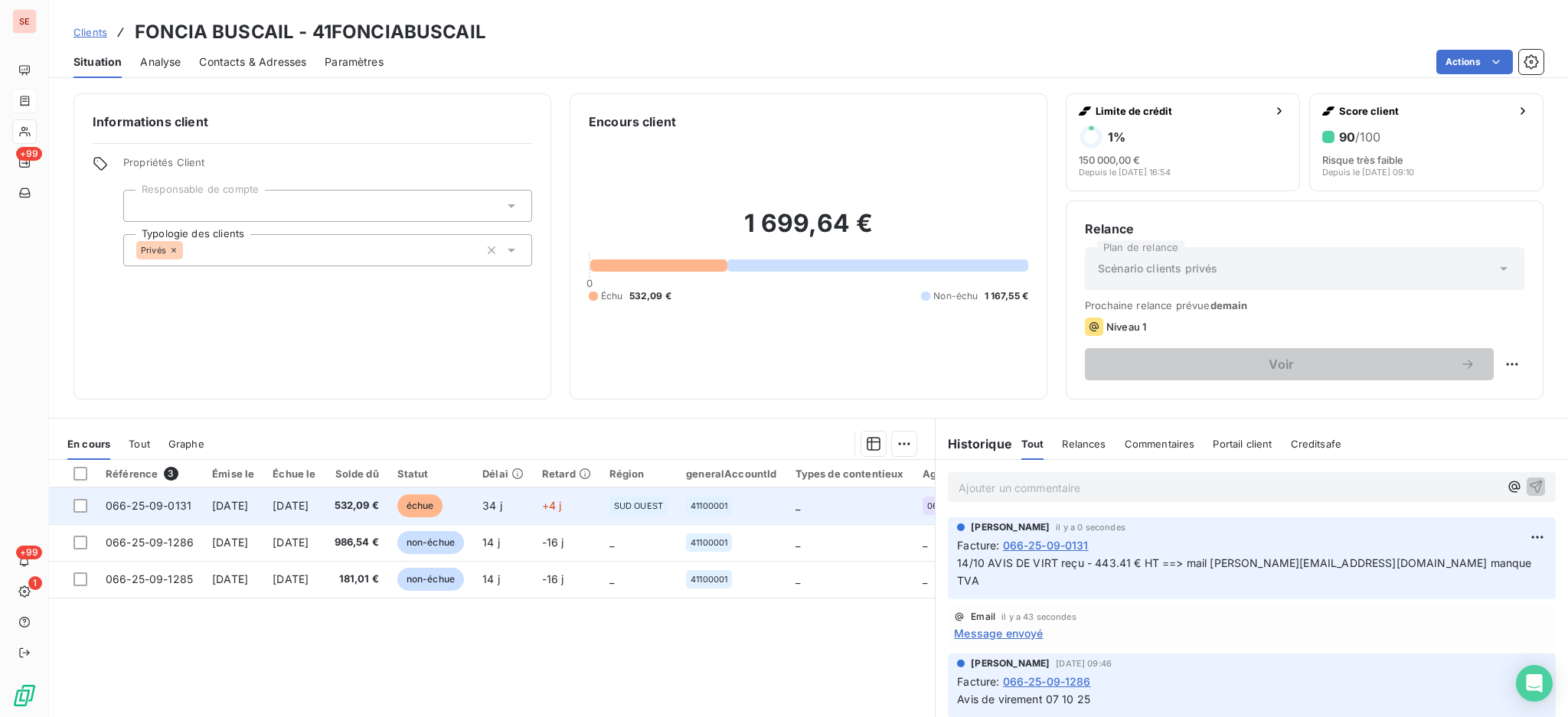
click at [379, 512] on span "532,09 €" at bounding box center [356, 506] width 44 height 15
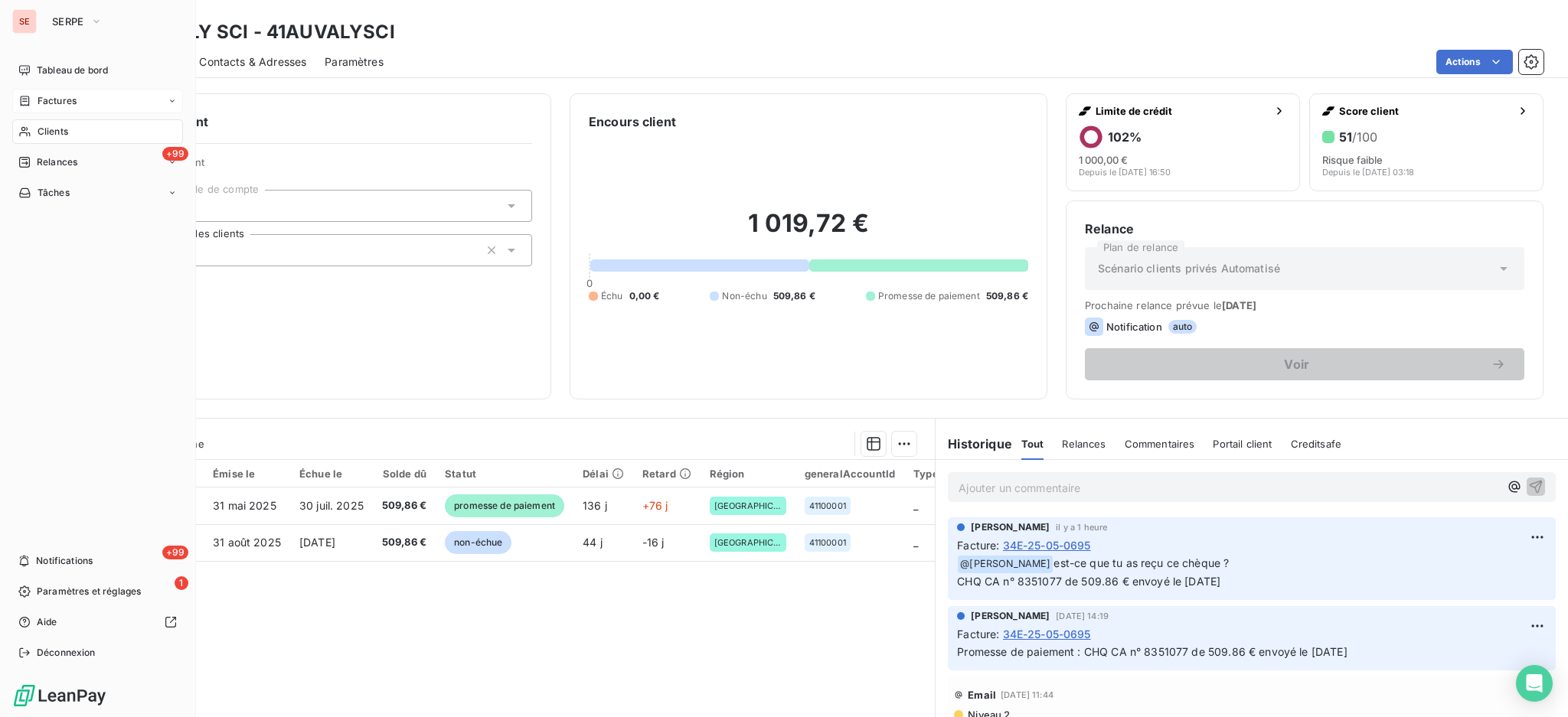
click at [59, 99] on span "Factures" at bounding box center [57, 101] width 39 height 14
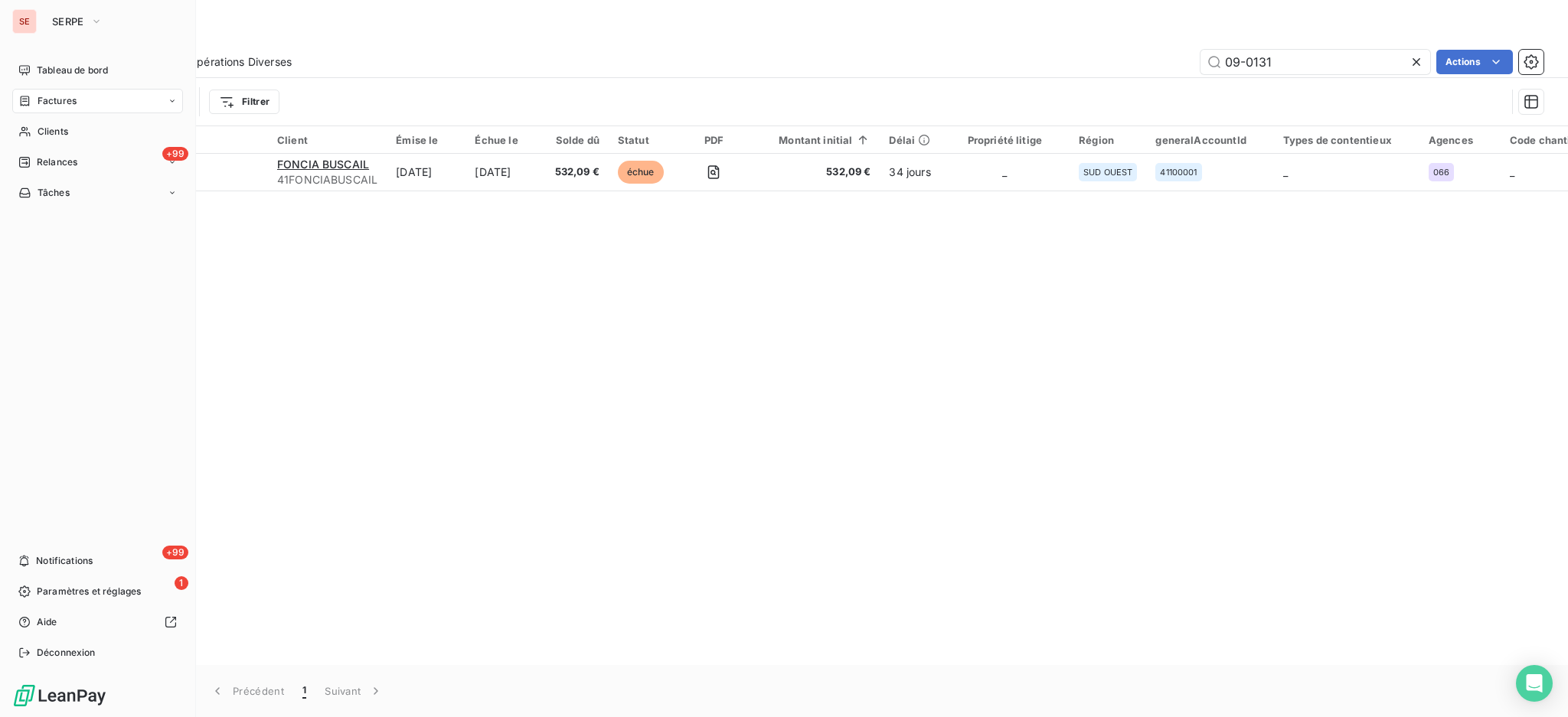
click at [51, 103] on span "Factures" at bounding box center [57, 101] width 39 height 14
click at [46, 131] on span "Factures" at bounding box center [56, 131] width 39 height 14
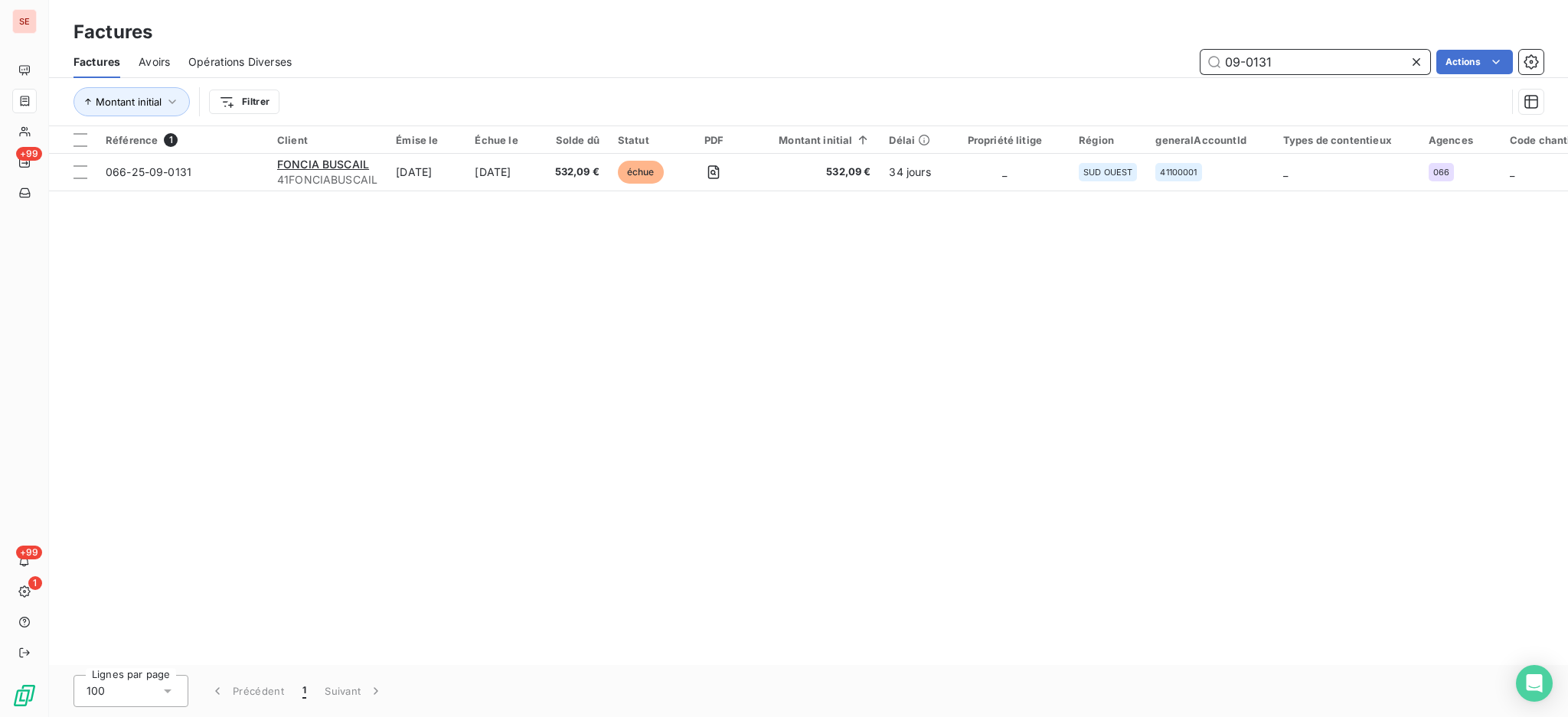
drag, startPoint x: 1277, startPoint y: 61, endPoint x: 1063, endPoint y: 36, distance: 215.5
click at [1096, 41] on div "Factures Factures Avoirs Opérations Diverses 09-0131 Actions Montant initial Fi…" at bounding box center [809, 63] width 1519 height 127
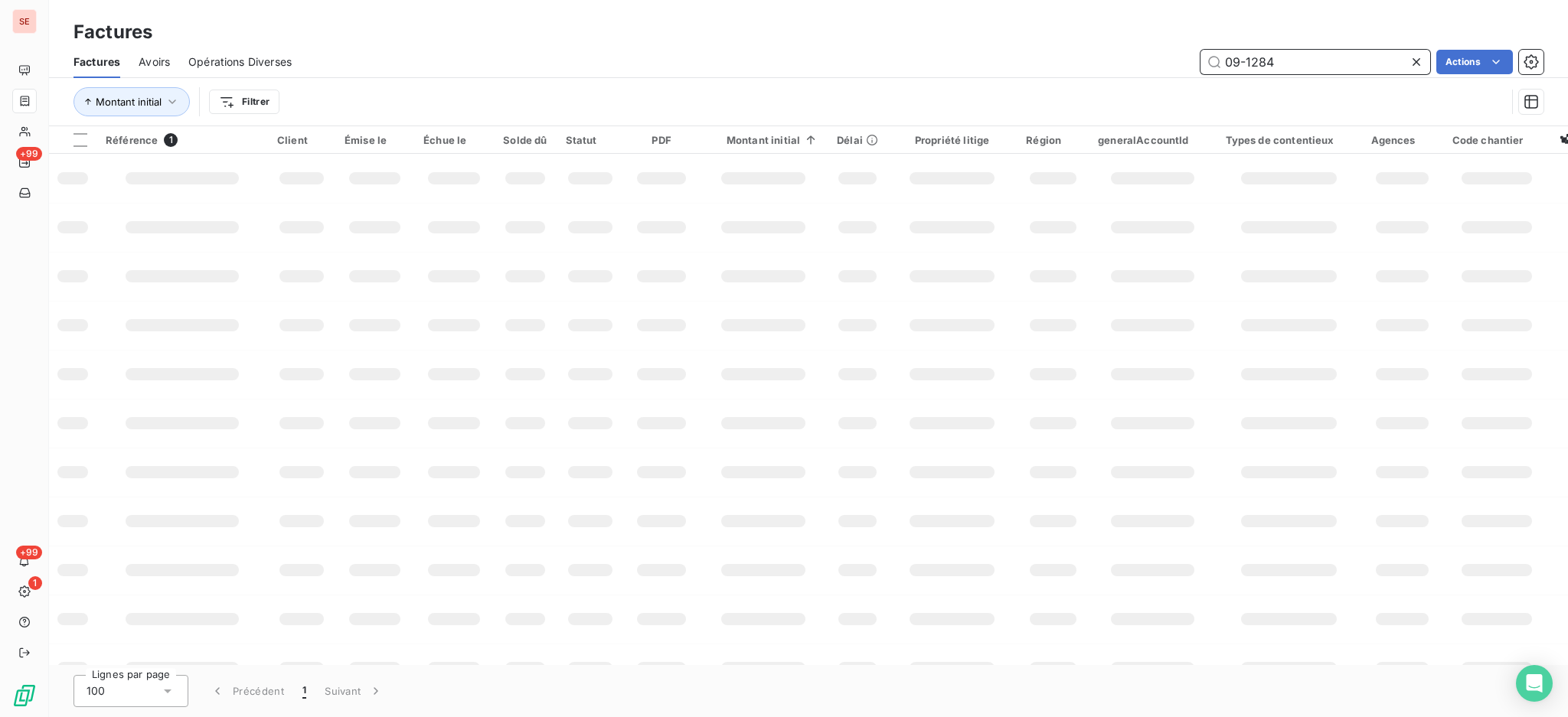
type input "09-1284"
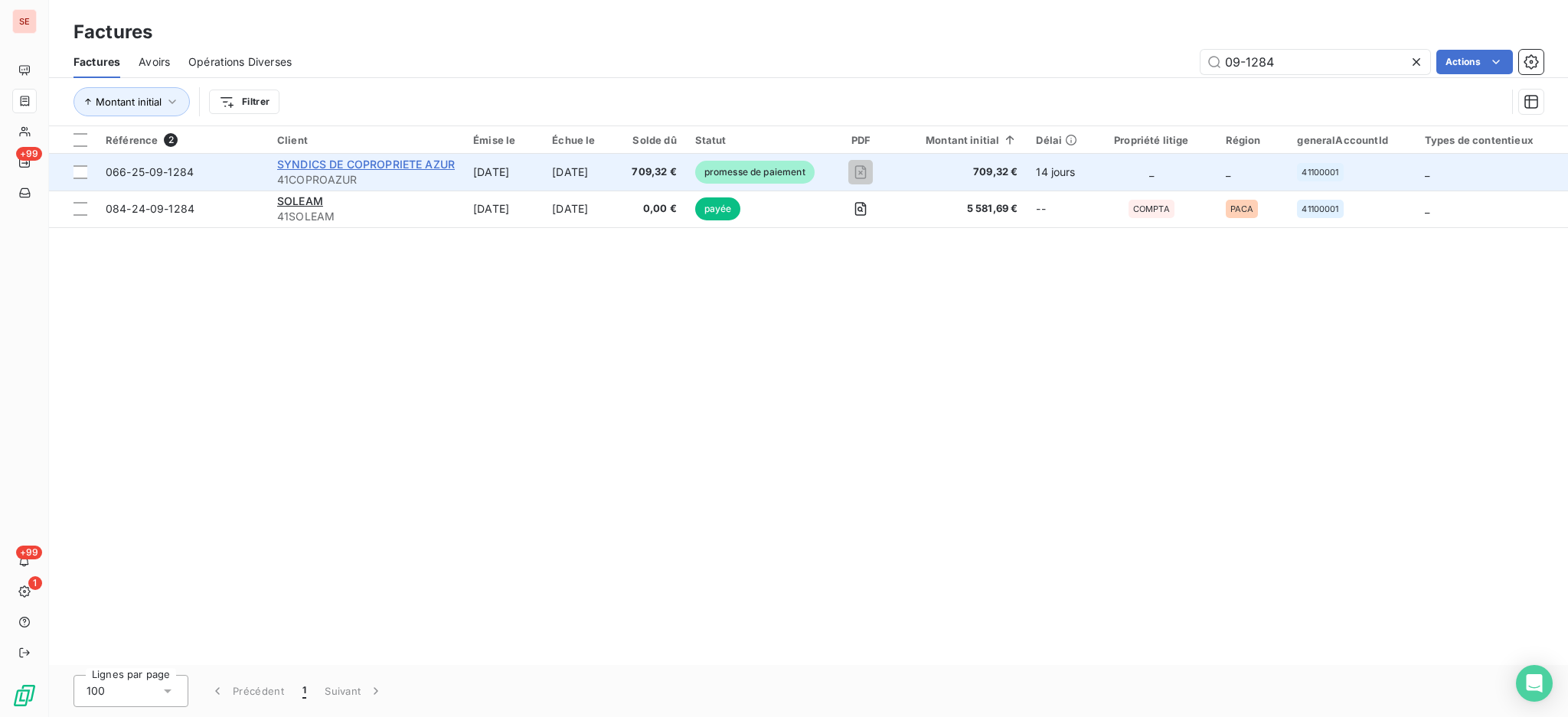
click at [447, 160] on span "SYNDICS DE COPROPRIETE AZUR" at bounding box center [366, 164] width 178 height 13
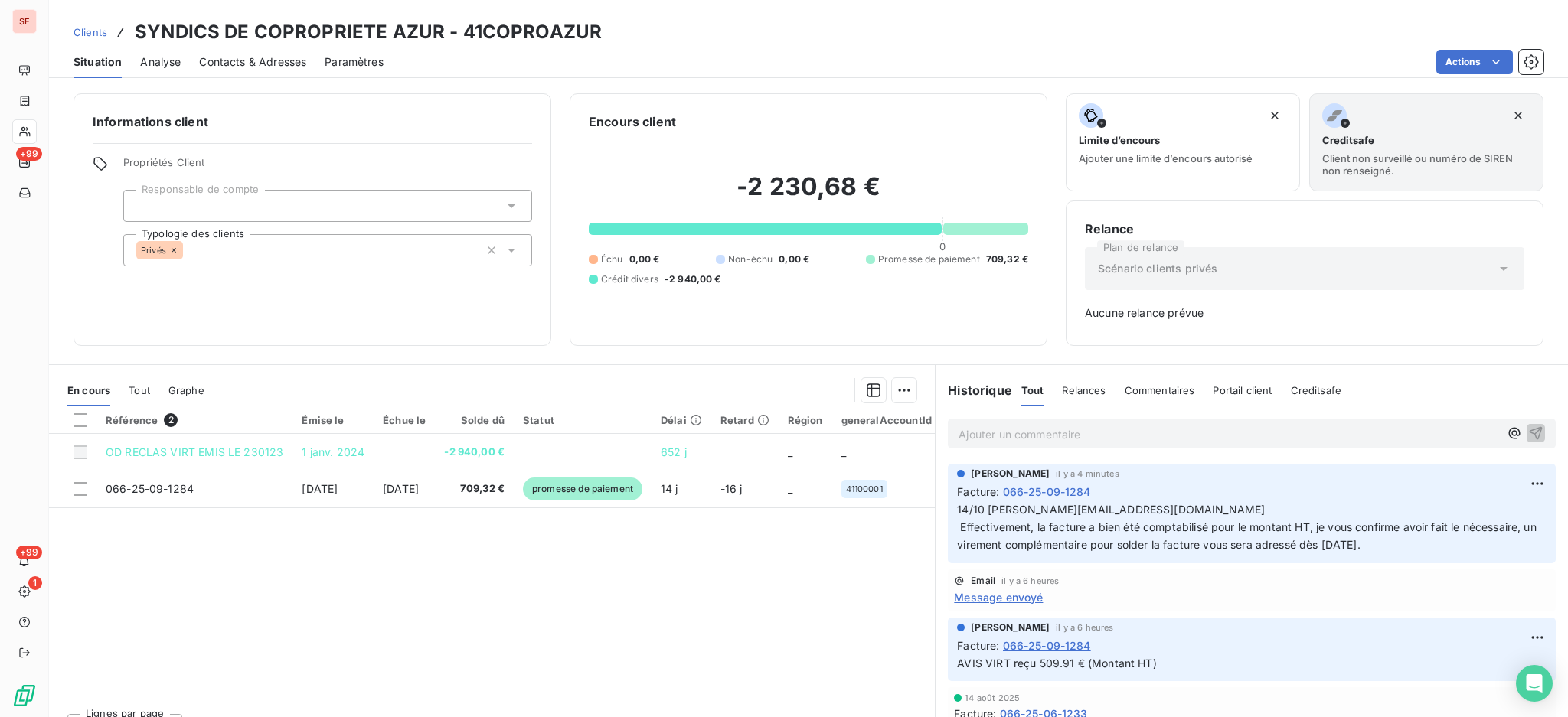
click at [263, 53] on div "Contacts & Adresses" at bounding box center [252, 62] width 107 height 32
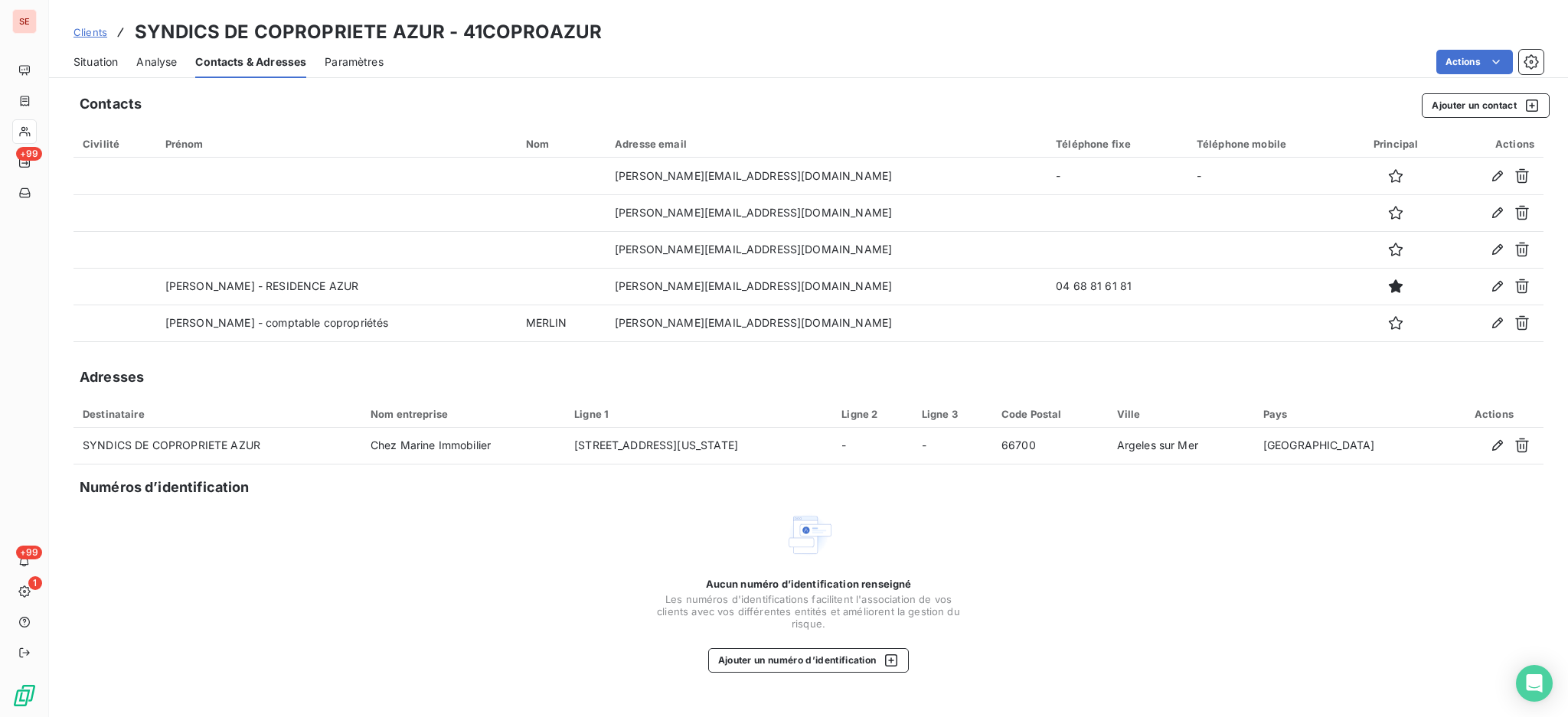
click at [112, 64] on span "Situation" at bounding box center [95, 62] width 44 height 15
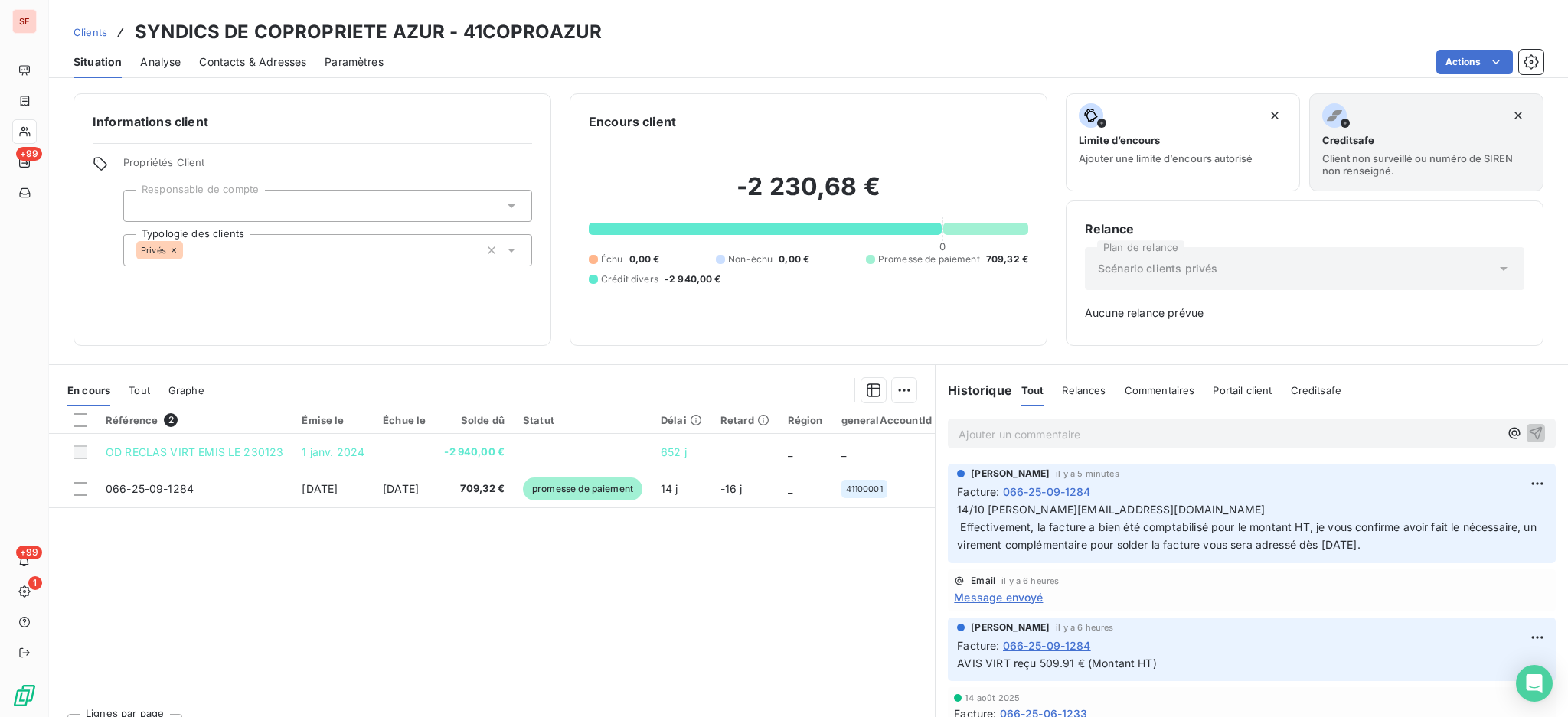
click at [1022, 600] on span "Message envoyé" at bounding box center [998, 597] width 89 height 16
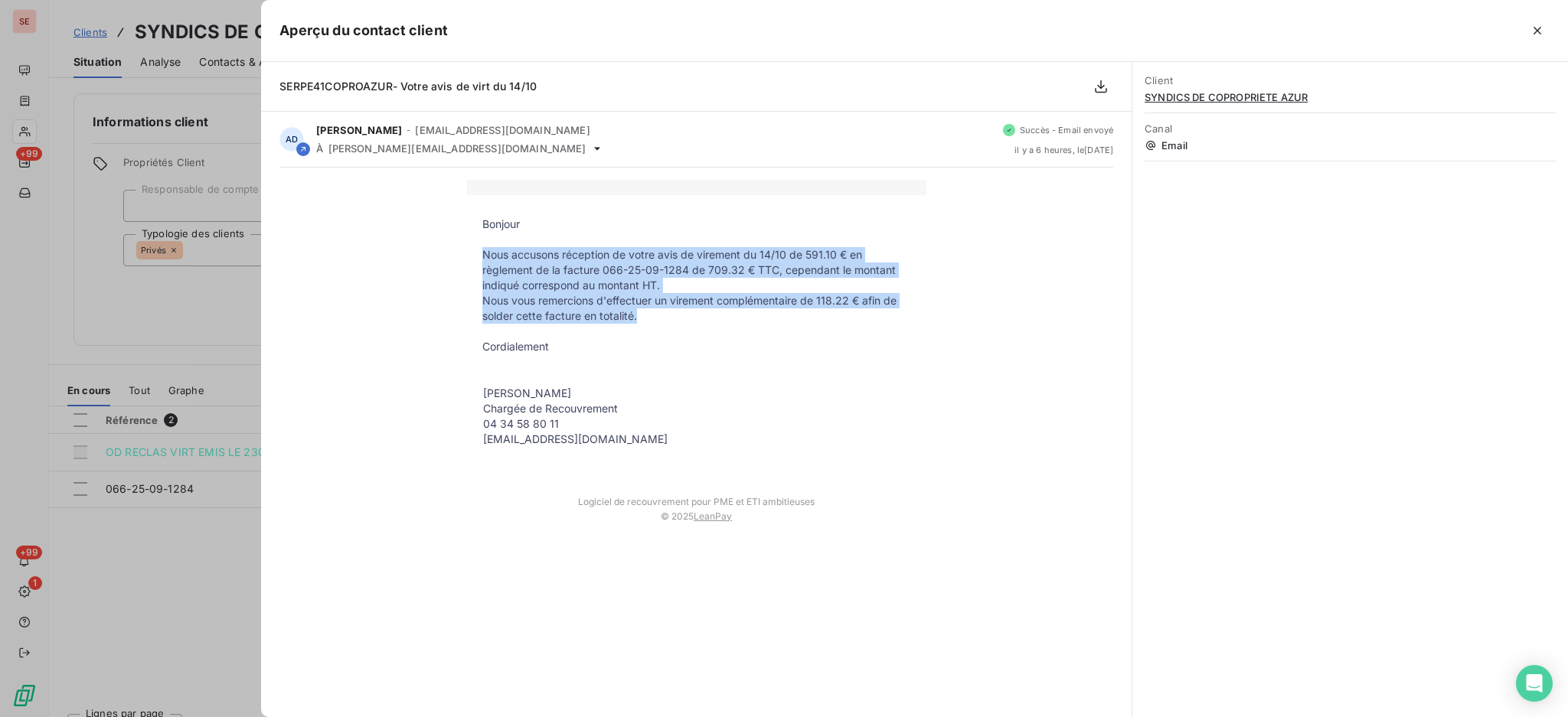
drag, startPoint x: 483, startPoint y: 250, endPoint x: 662, endPoint y: 315, distance: 190.4
click at [662, 315] on tbody "Bonjour Nous accusons réception de votre avis de virement du 14/10 de 591.10 € …" at bounding box center [696, 340] width 459 height 248
copy tbody "Nous accusons réception de votre avis de virement du 14/10 de 591.10 € en règle…"
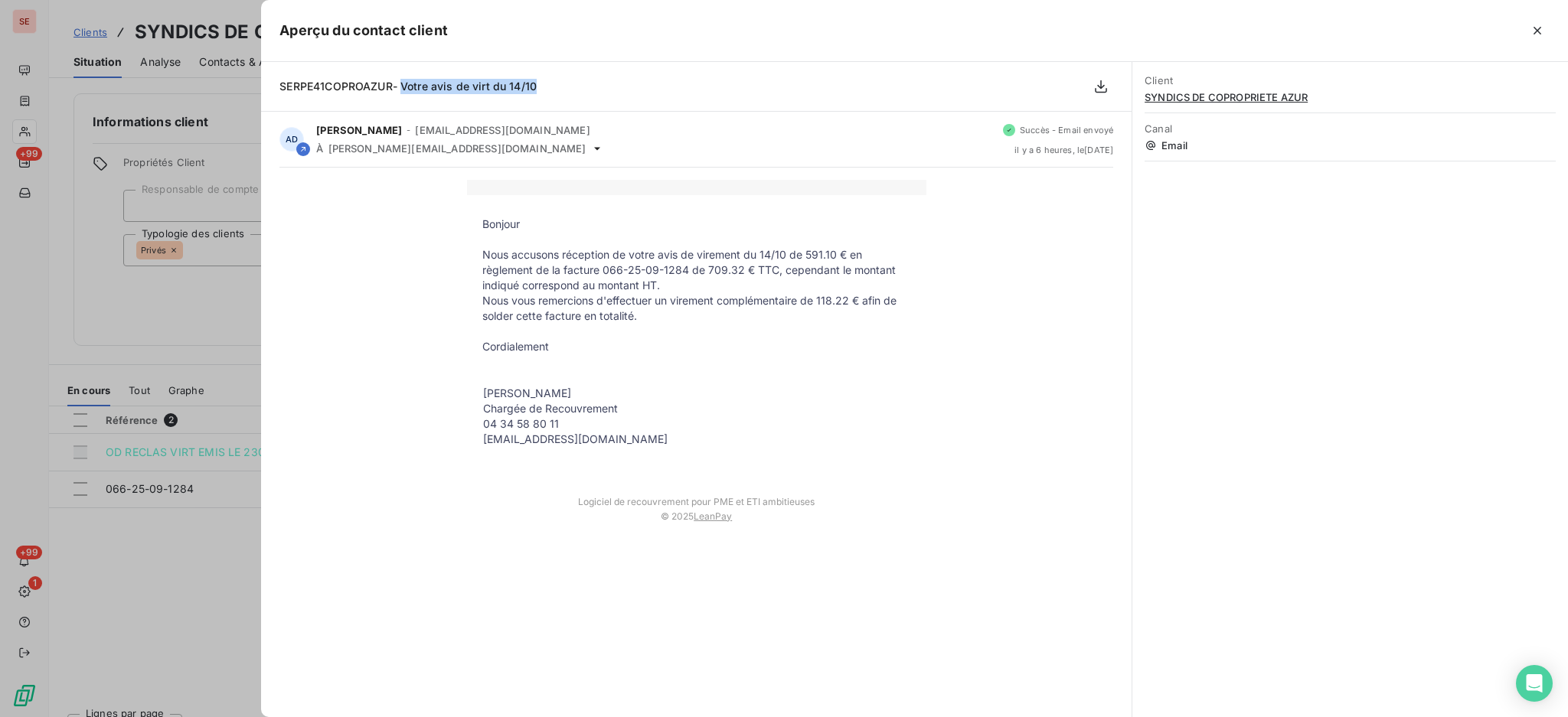
drag, startPoint x: 583, startPoint y: 89, endPoint x: 401, endPoint y: 87, distance: 182.0
click at [401, 87] on div "SERPE41COPROAZUR- Votre avis de virt du 14/10" at bounding box center [695, 87] width 870 height 50
copy span "Votre avis de virt du 14/10"
click at [1536, 25] on icon "button" at bounding box center [1537, 30] width 15 height 15
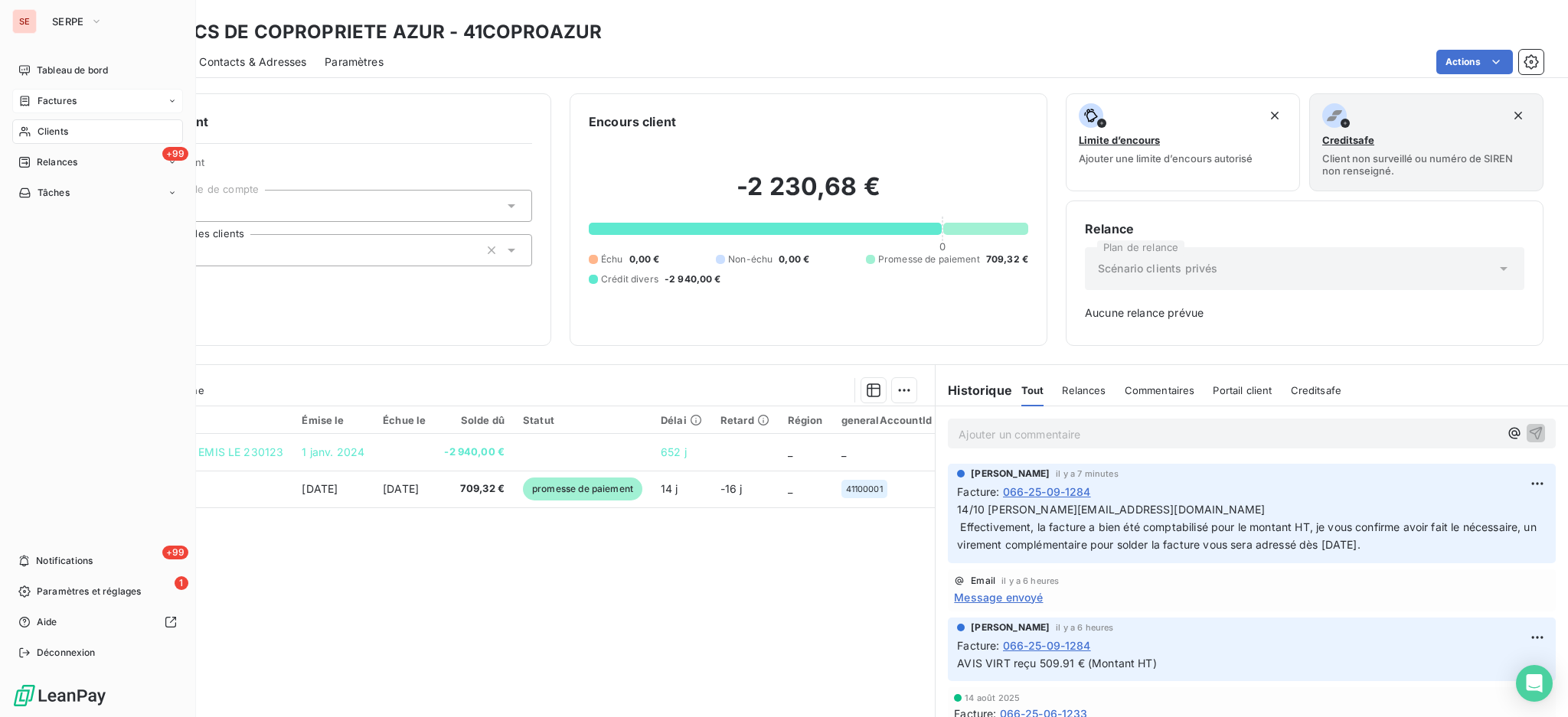
click at [43, 94] on span "Factures" at bounding box center [57, 101] width 39 height 14
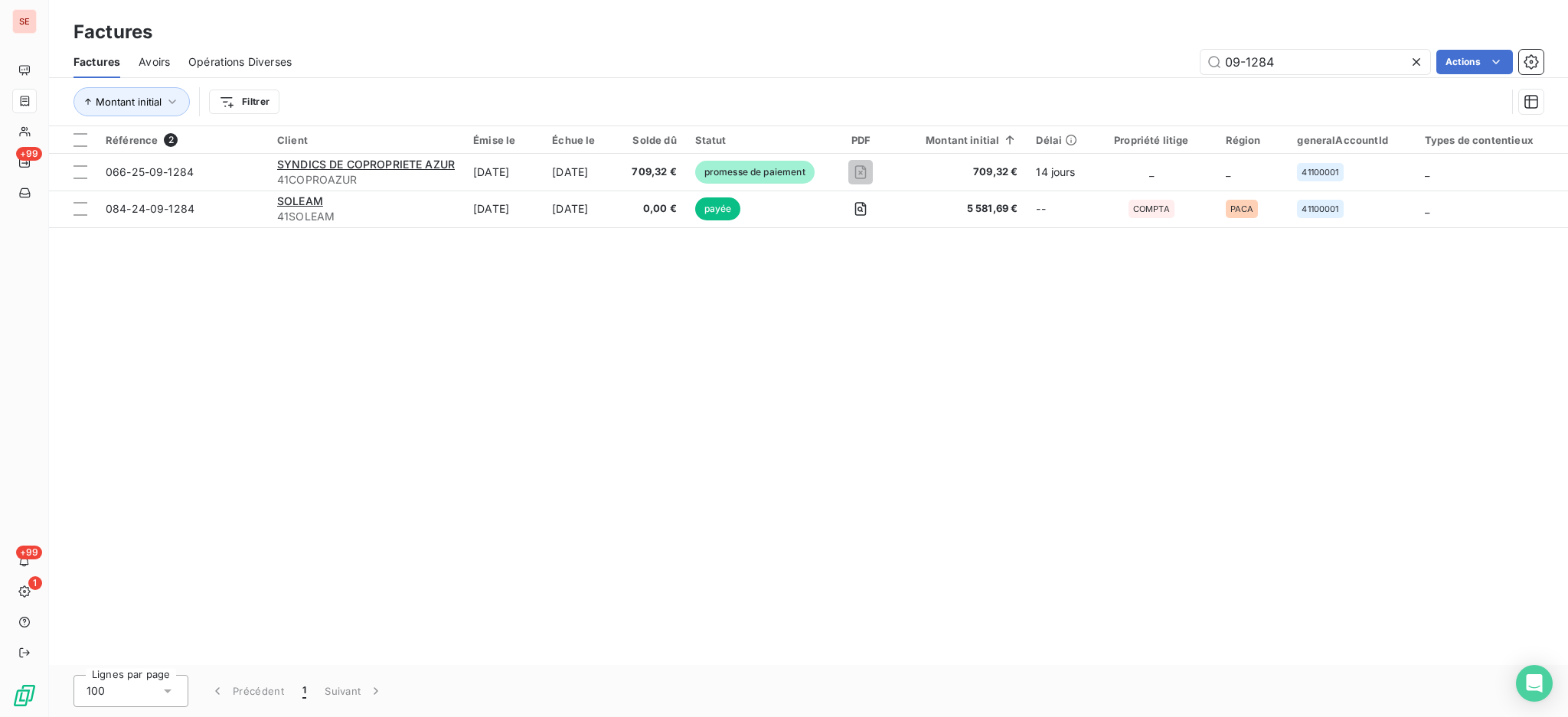
drag, startPoint x: 1293, startPoint y: 65, endPoint x: 1133, endPoint y: 56, distance: 160.3
click at [1133, 56] on div "09-1284 Actions" at bounding box center [927, 62] width 1234 height 25
click at [1289, 58] on input "09-1284" at bounding box center [1315, 62] width 230 height 25
type input "0"
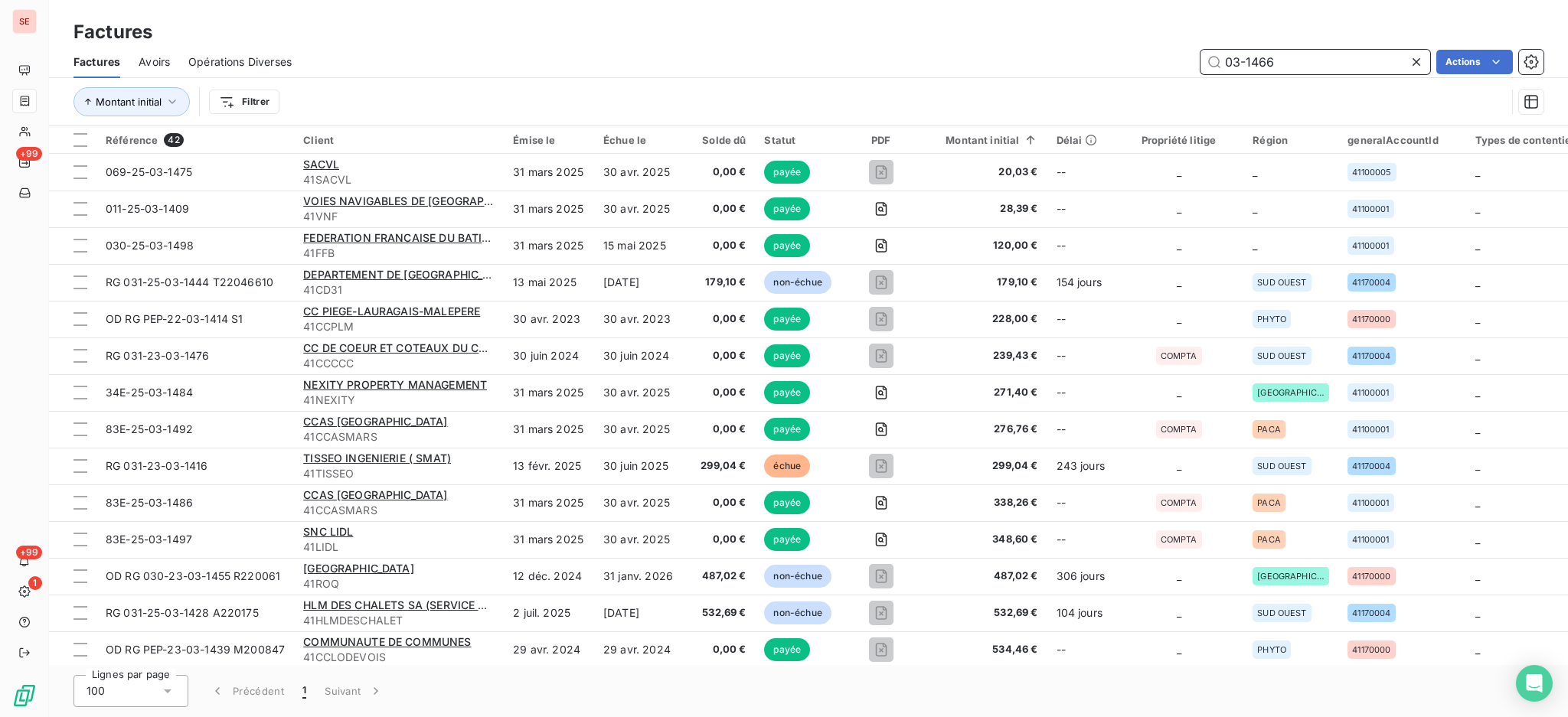
type input "03-1466"
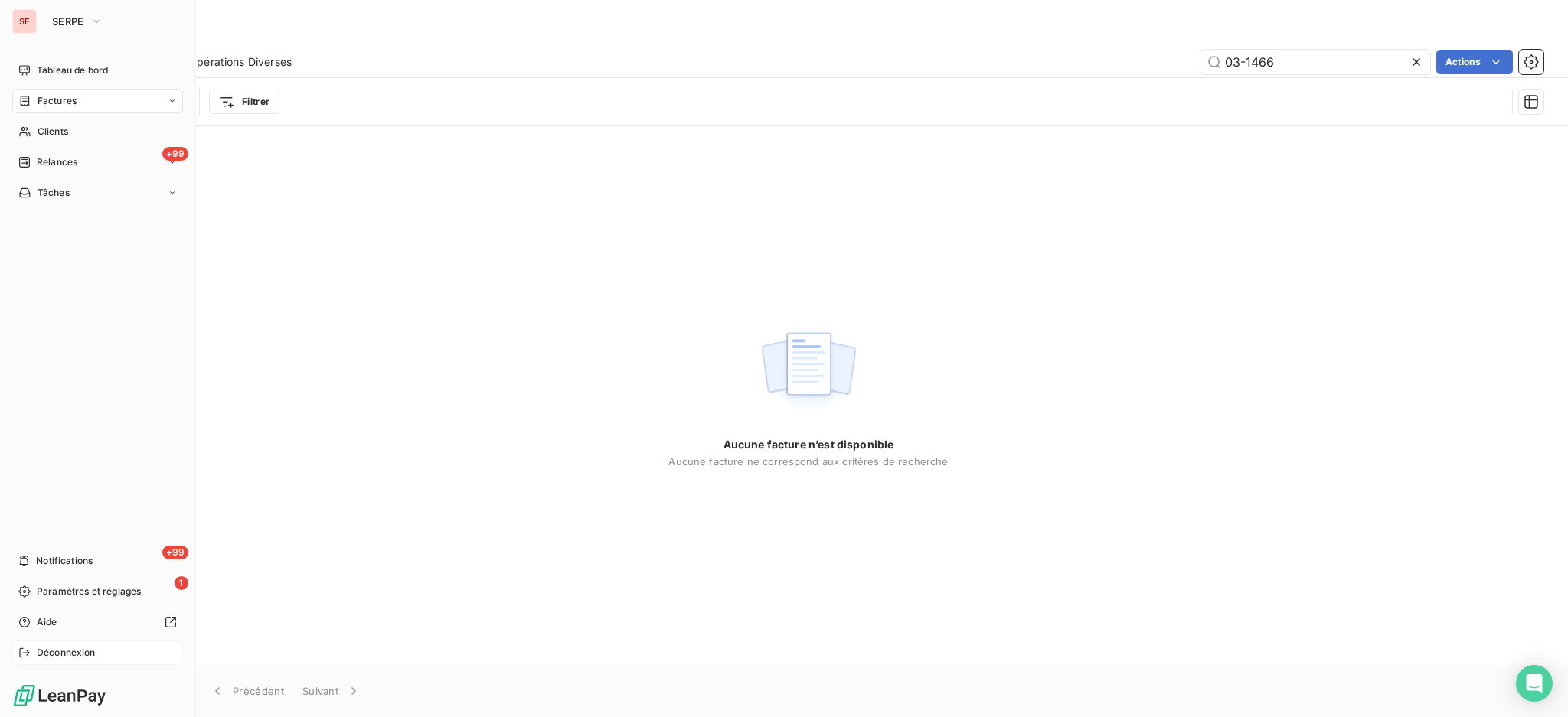
click at [55, 649] on span "Déconnexion" at bounding box center [66, 653] width 59 height 14
